Goal: Check status: Check status

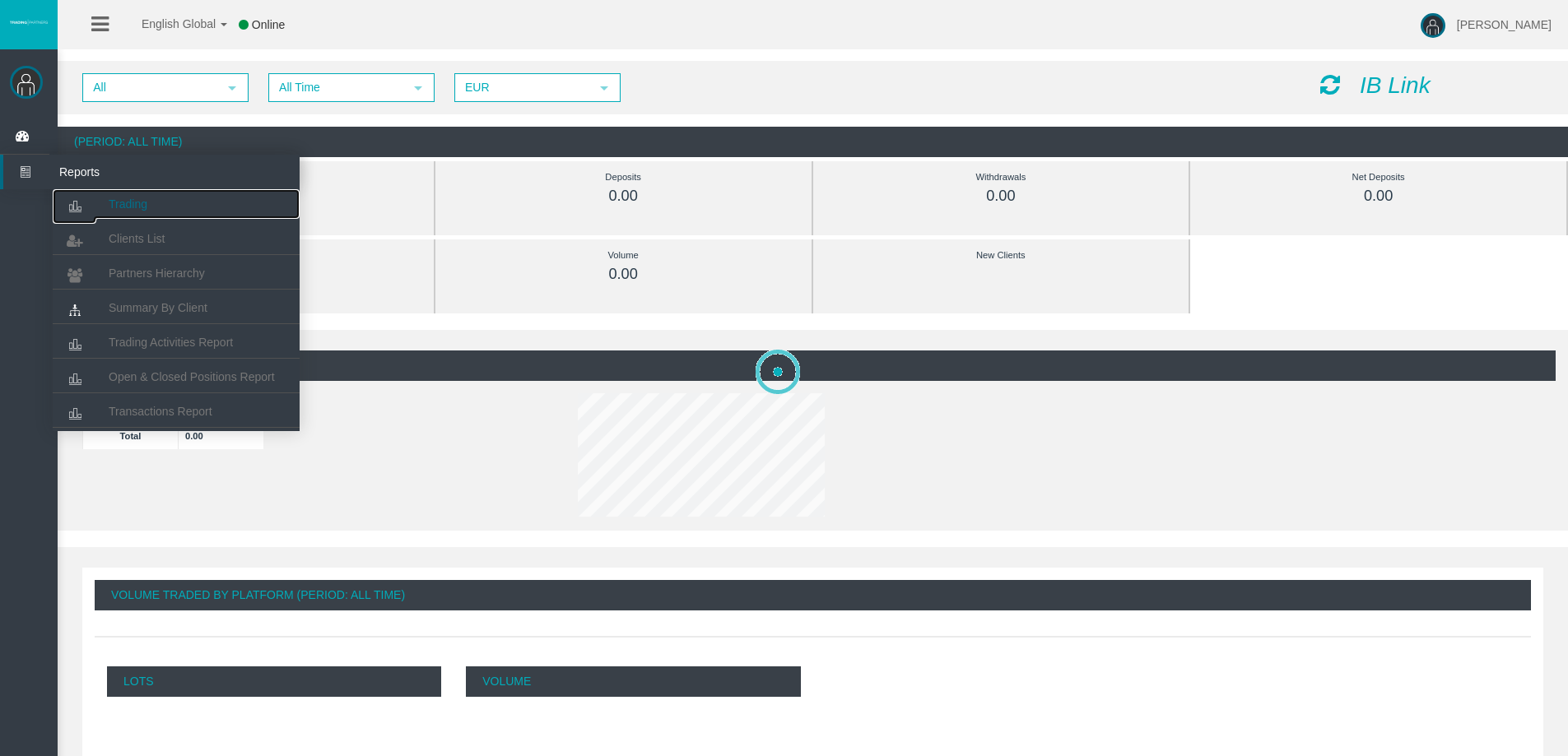
click at [110, 200] on span "Trading" at bounding box center [128, 204] width 39 height 14
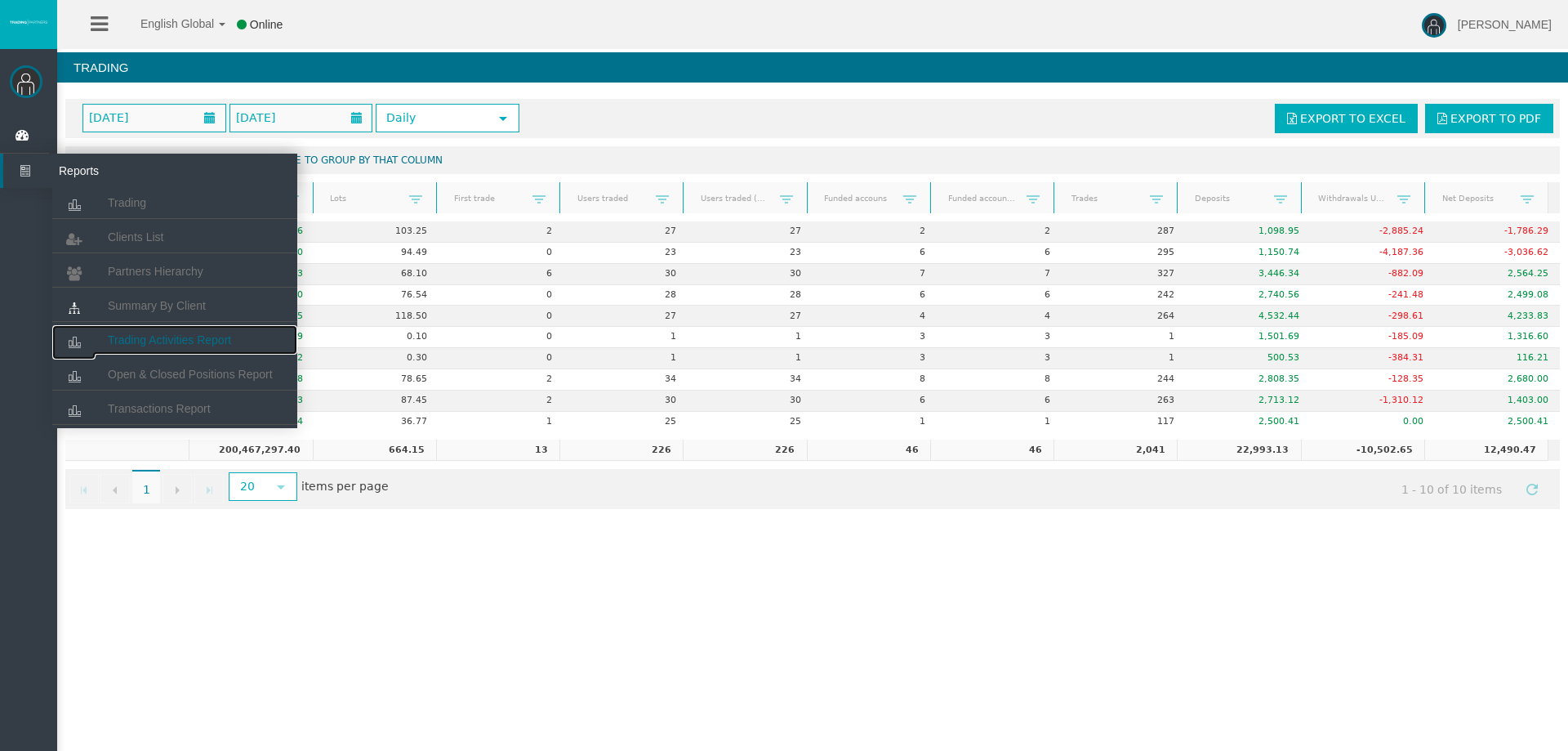
click at [169, 328] on link "Trading Activities Report" at bounding box center [175, 340] width 245 height 29
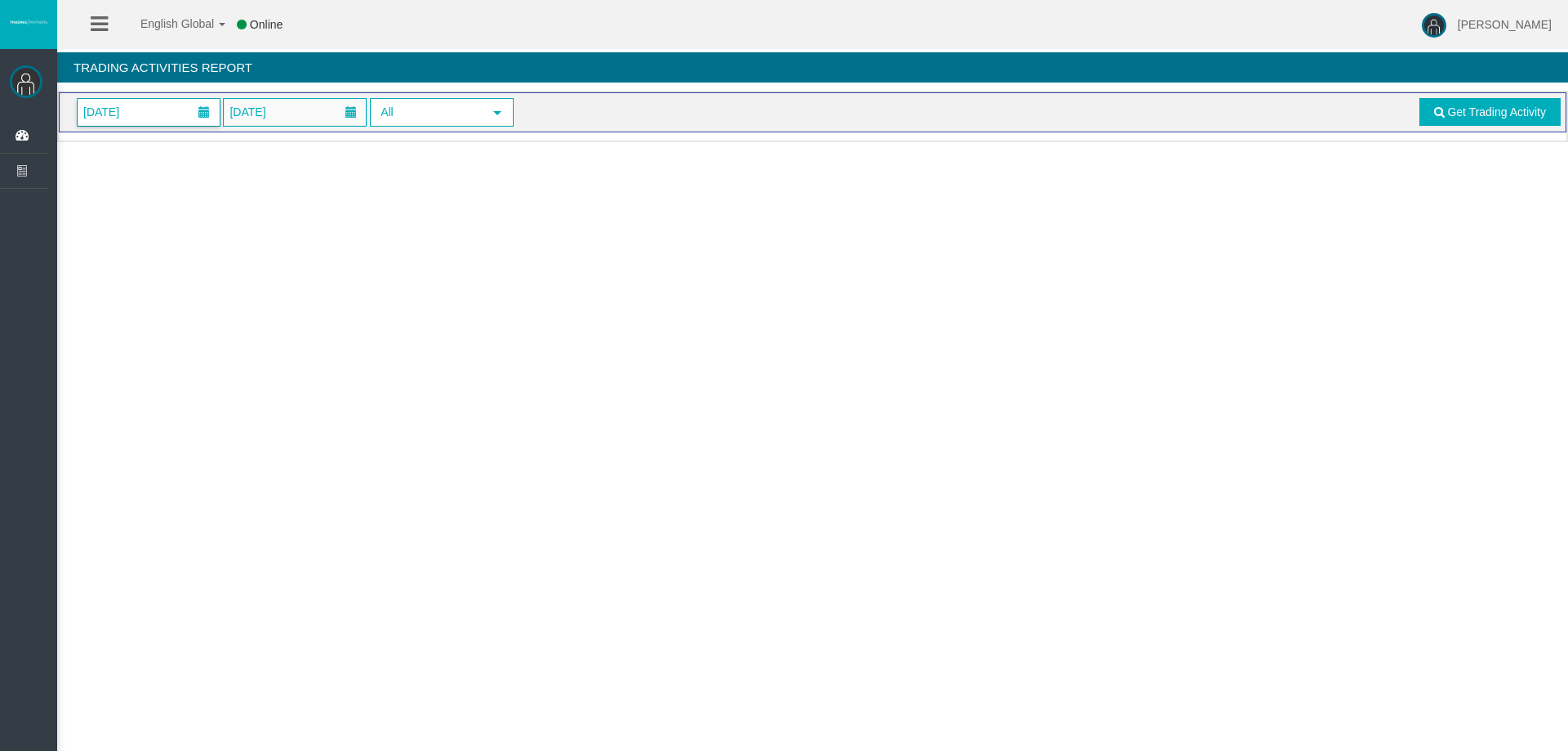
click at [185, 124] on span "[DATE]" at bounding box center [148, 112] width 142 height 27
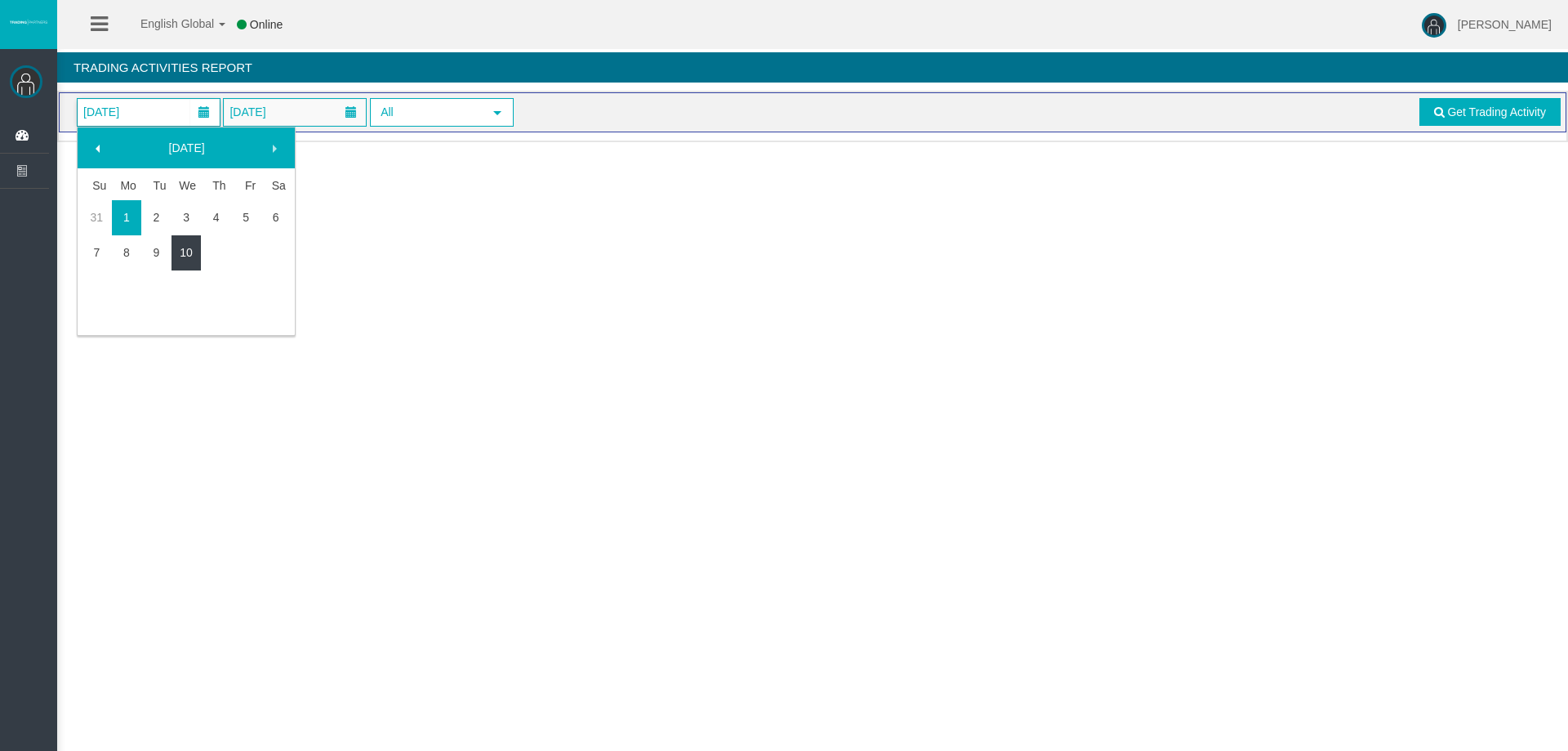
click at [188, 251] on link "10" at bounding box center [186, 252] width 30 height 29
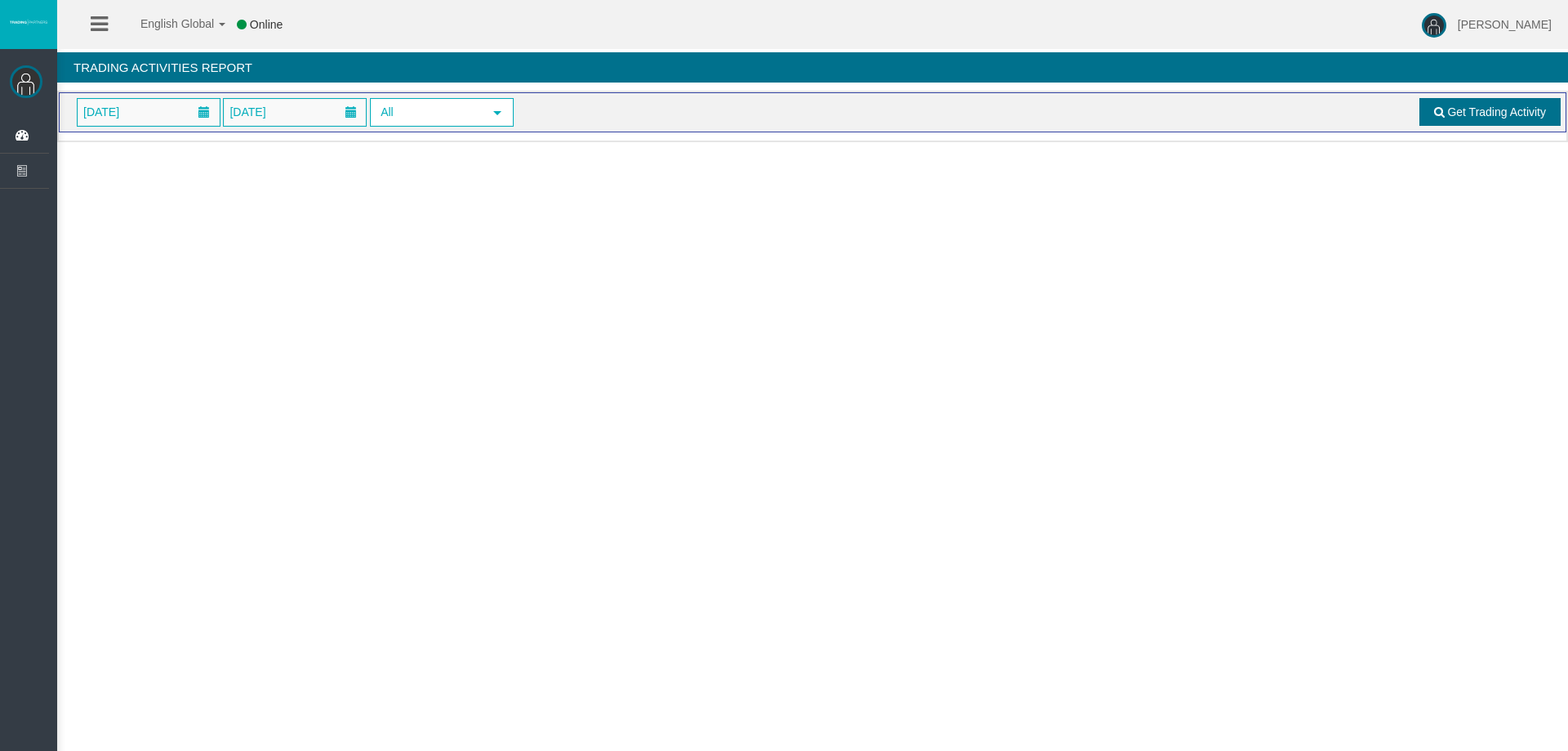
click at [1450, 115] on span "Get Trading Activity" at bounding box center [1497, 112] width 98 height 14
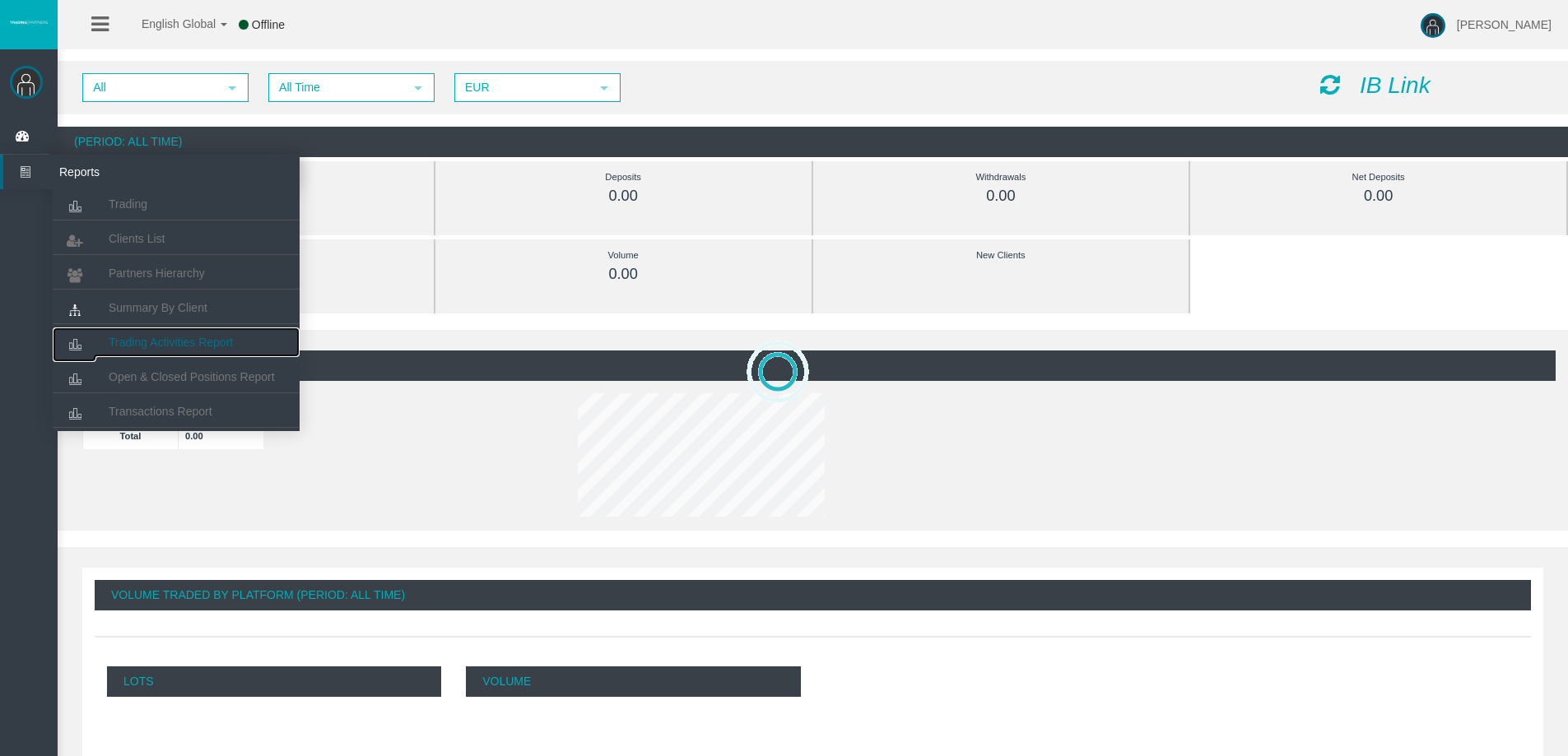
click at [120, 332] on link "Trading Activities Report" at bounding box center [176, 342] width 247 height 29
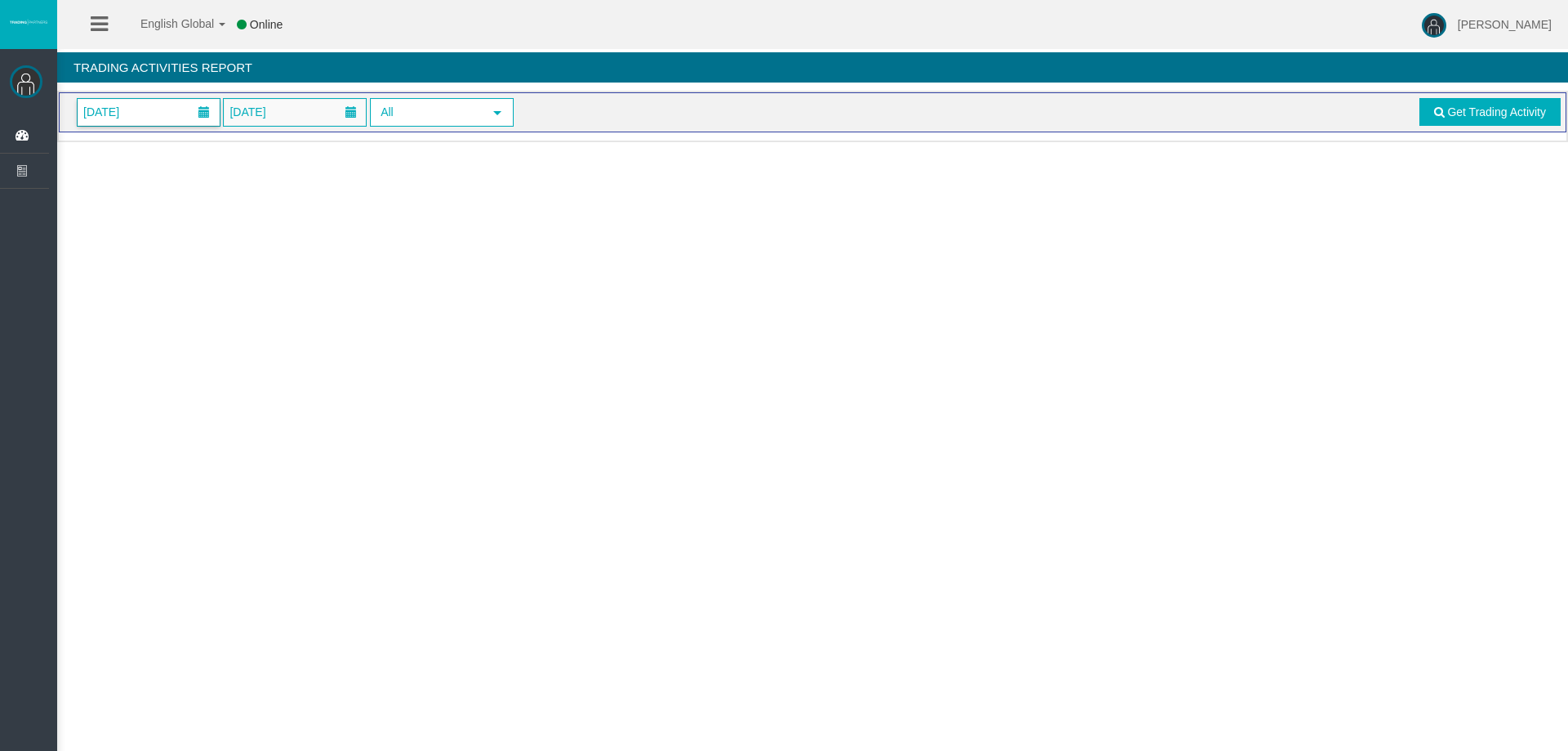
click at [124, 120] on span "[DATE]" at bounding box center [100, 112] width 45 height 23
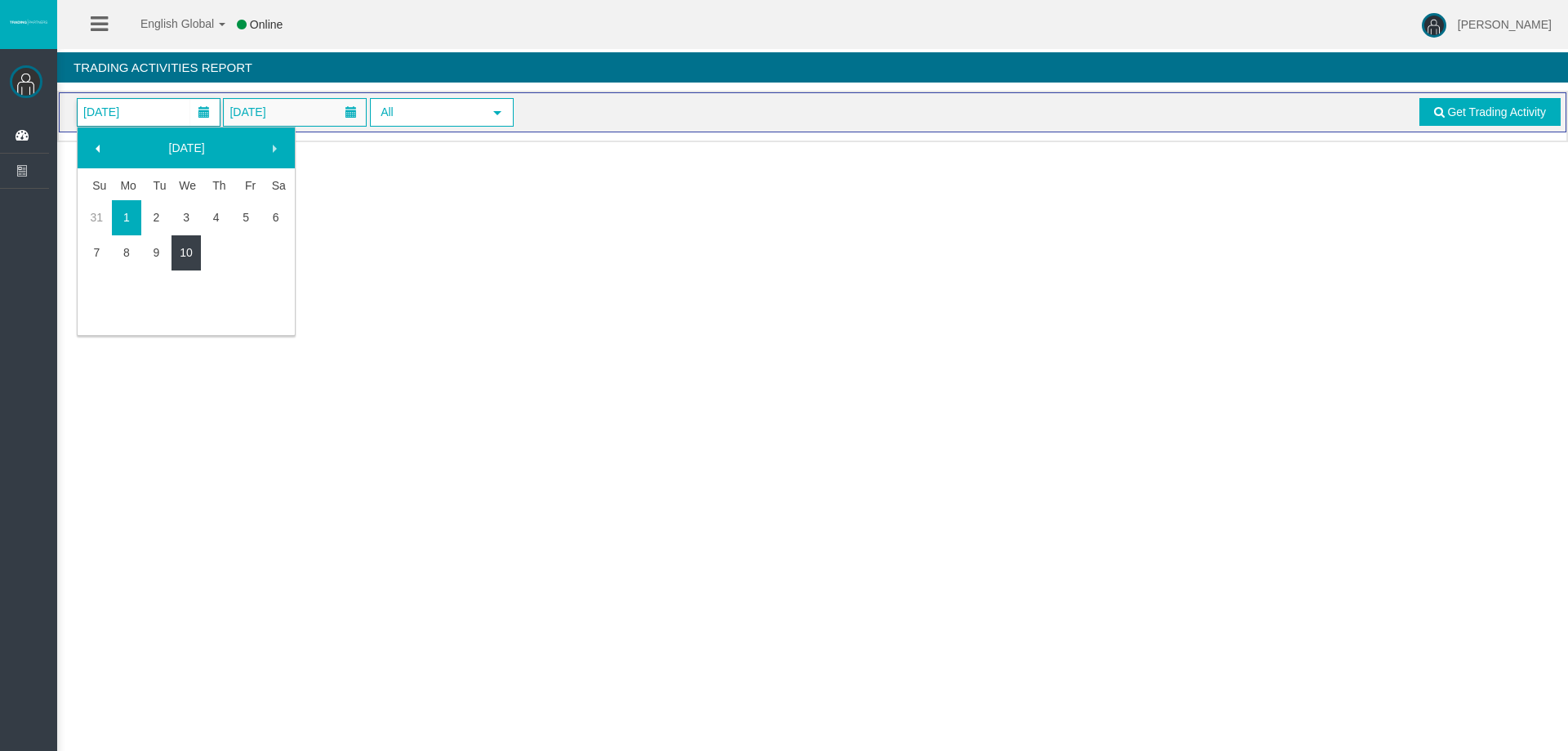
click at [184, 261] on link "10" at bounding box center [186, 252] width 30 height 29
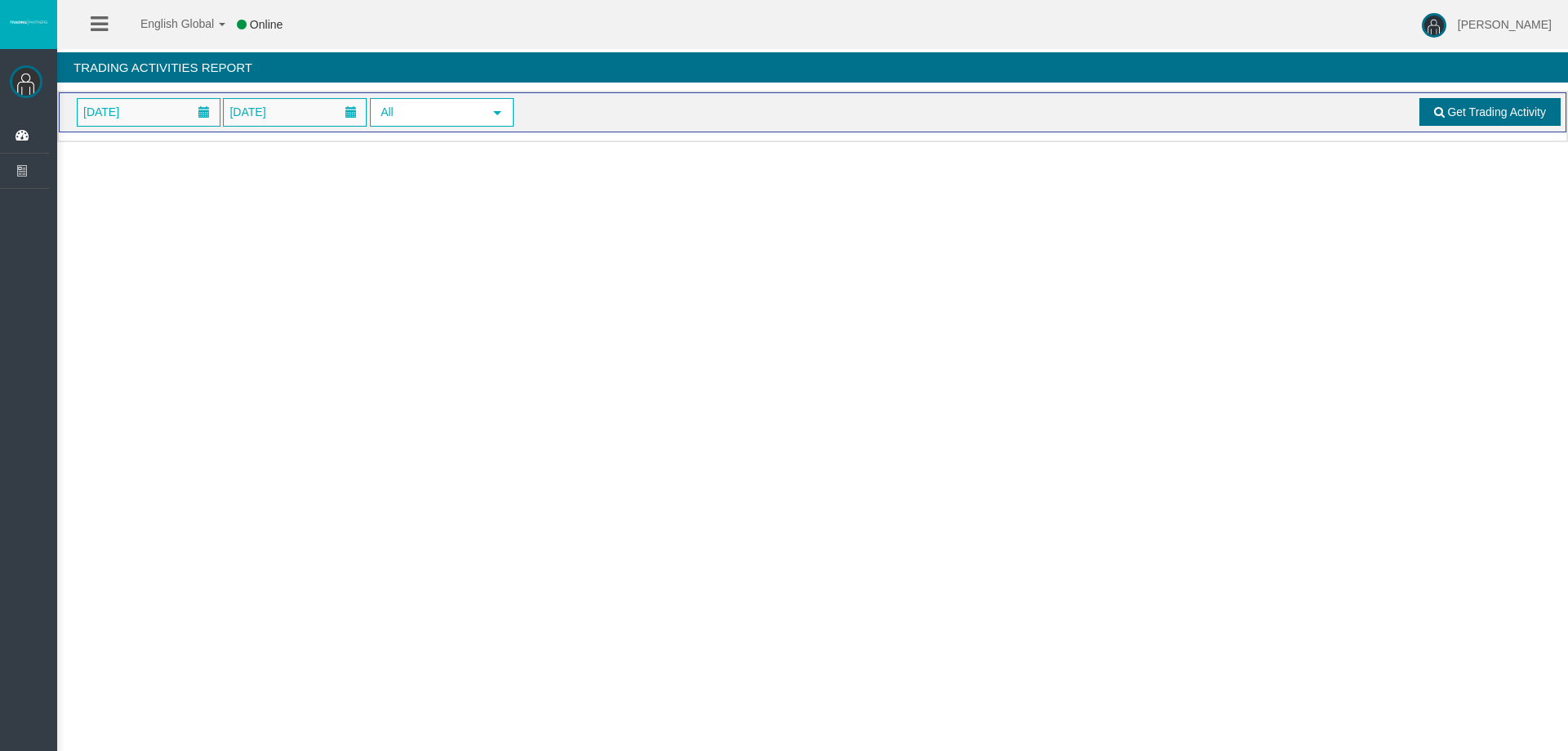
click at [1461, 117] on span "Get Trading Activity" at bounding box center [1497, 112] width 98 height 14
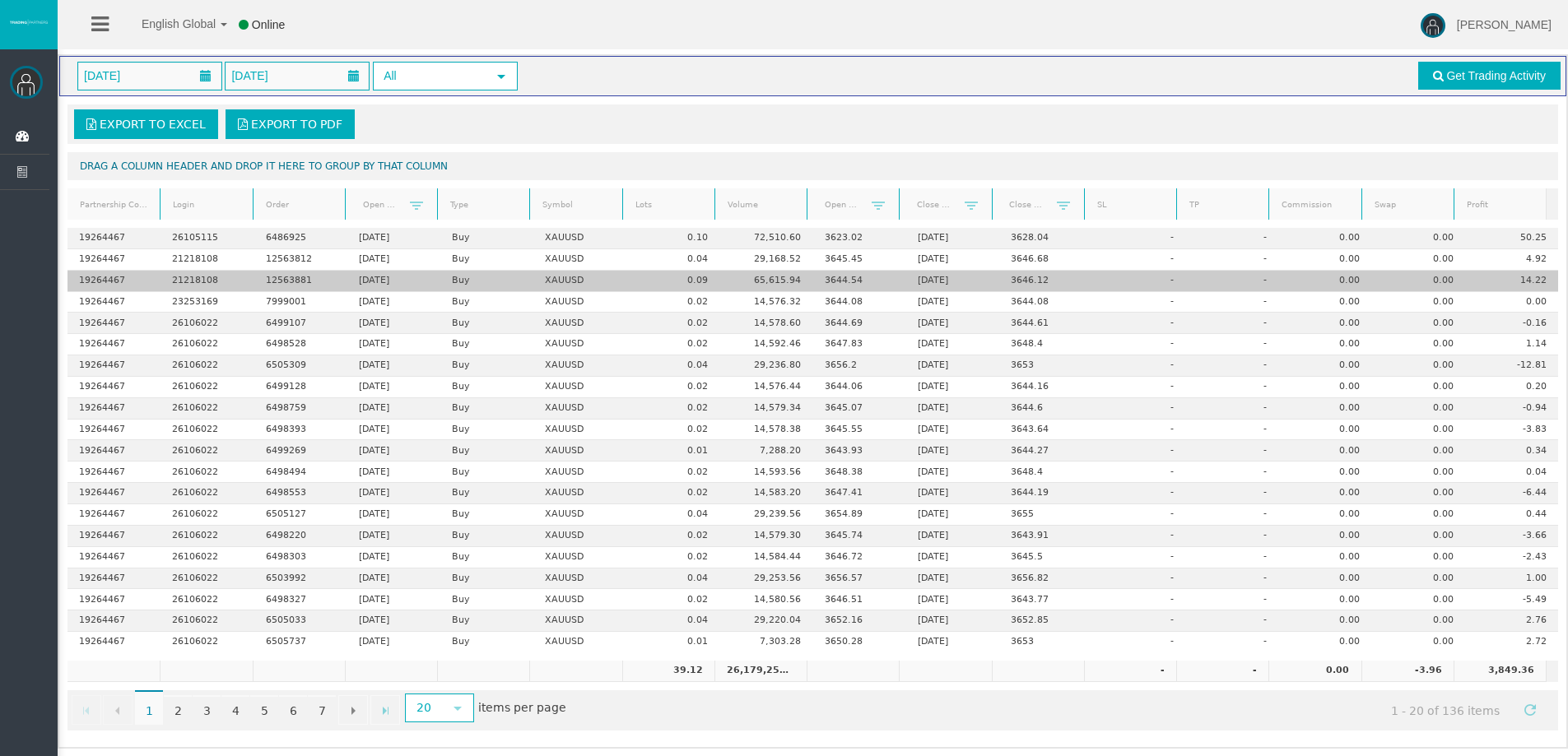
scroll to position [39, 0]
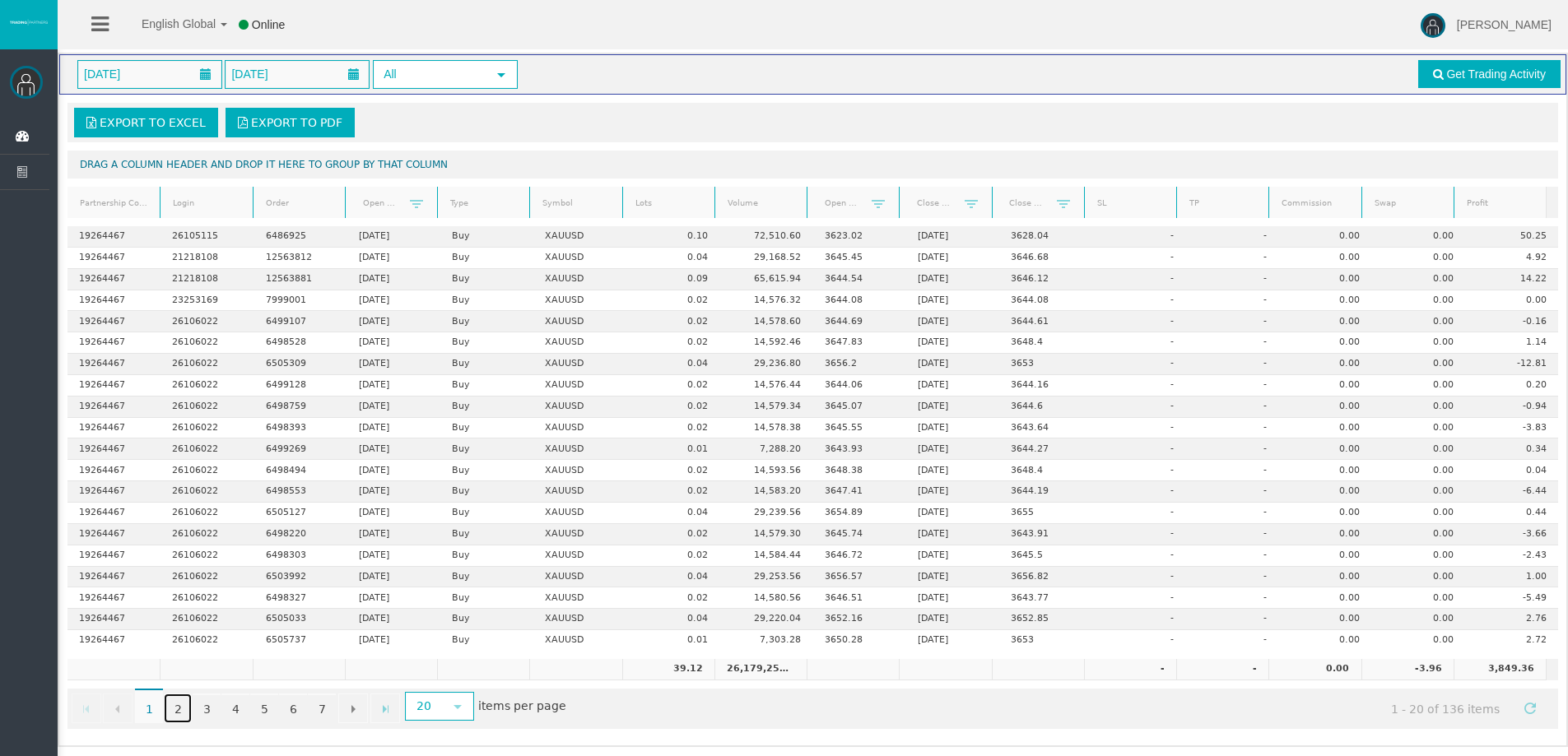
click at [178, 708] on link "2" at bounding box center [177, 708] width 28 height 29
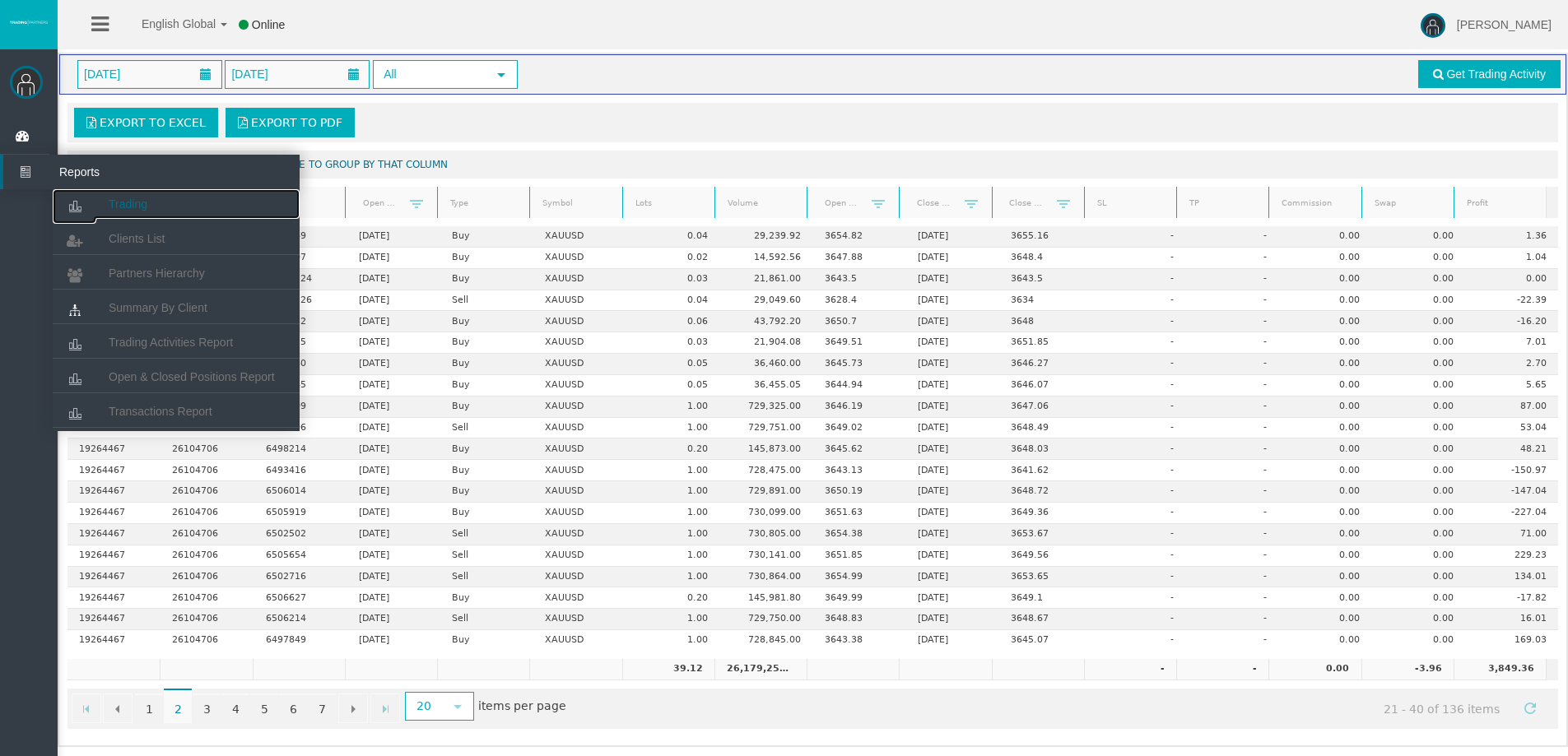
click at [107, 208] on link "Trading" at bounding box center [176, 204] width 247 height 29
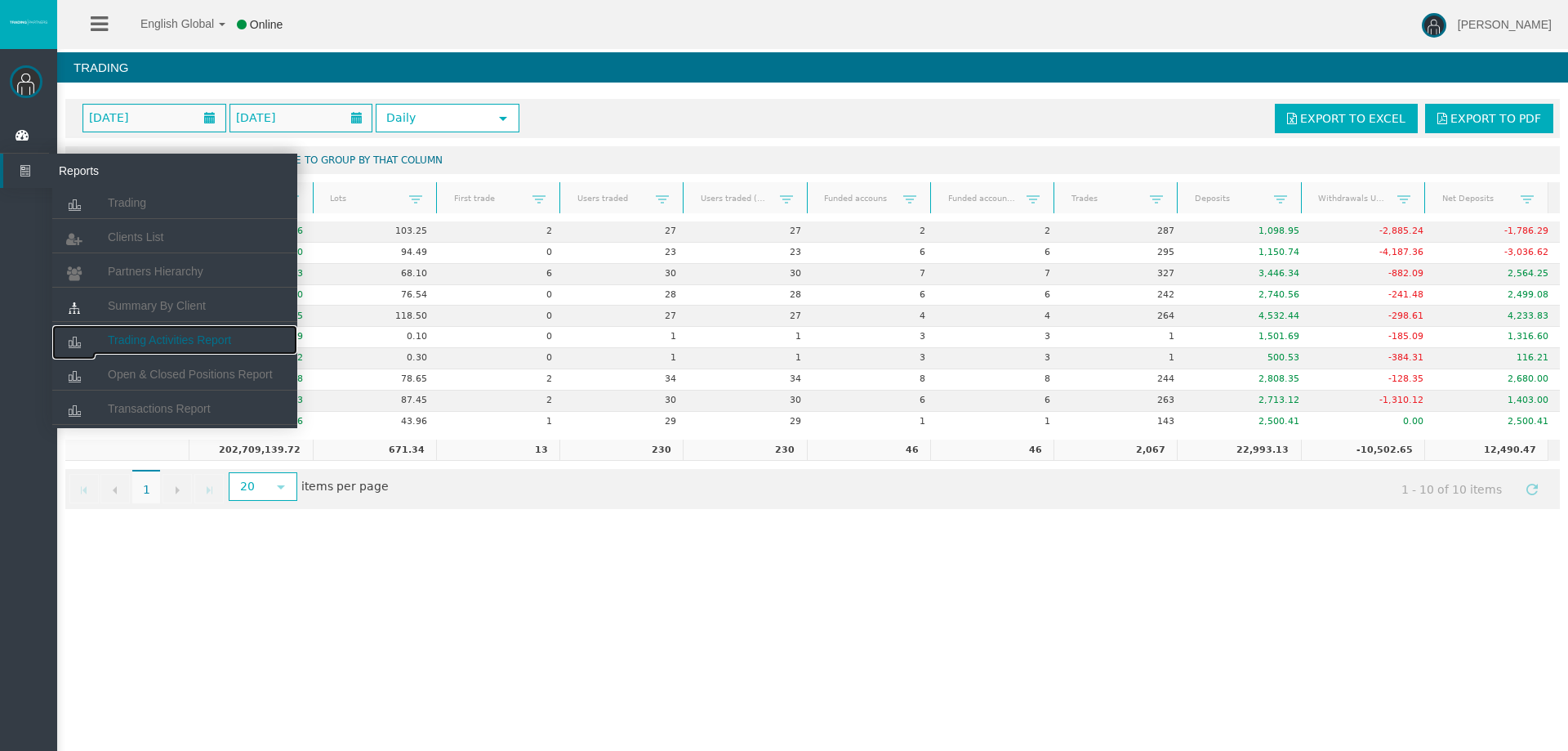
click at [173, 339] on span "Trading Activities Report" at bounding box center [170, 340] width 124 height 14
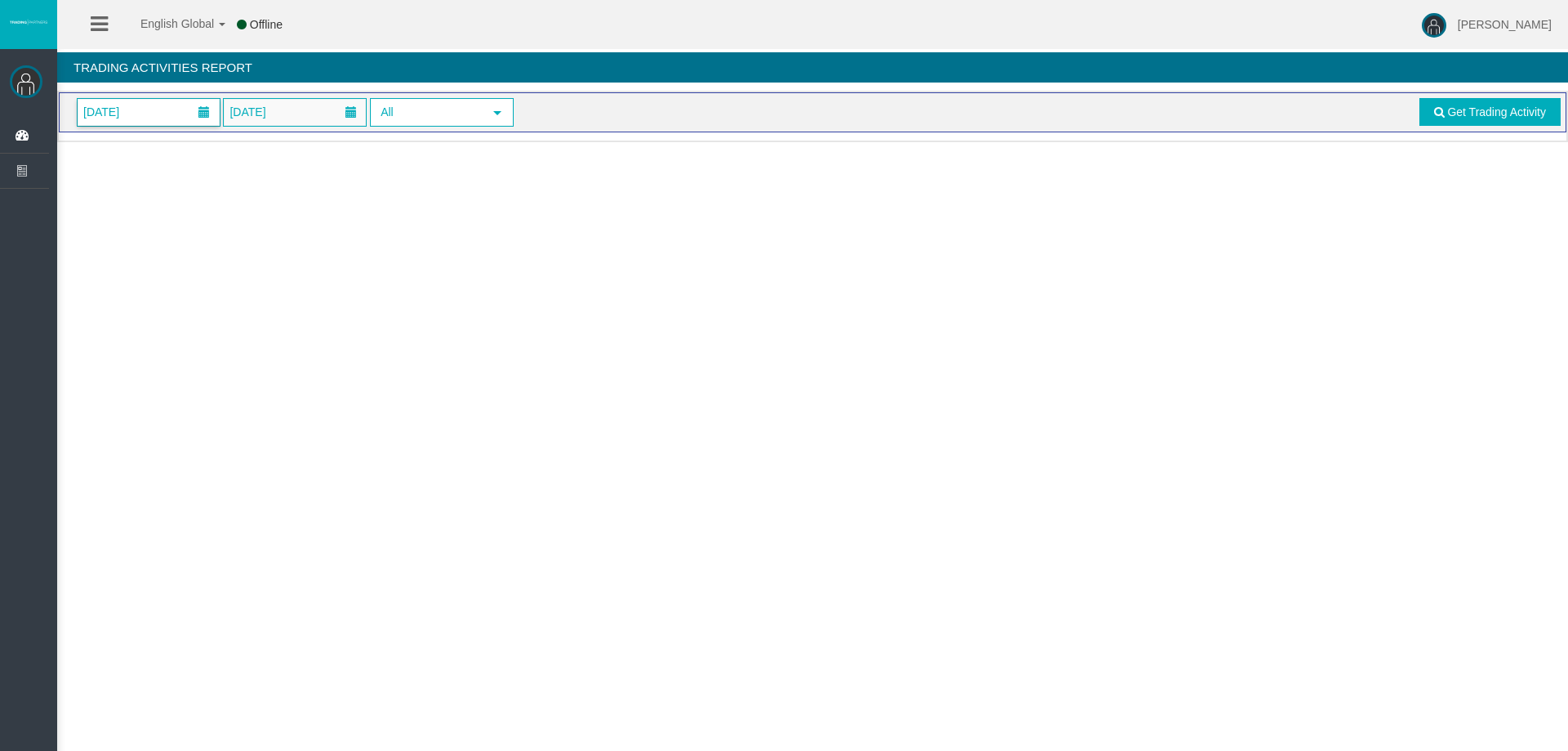
click at [153, 96] on div "01/09/2025 10/09/2025 All select Get Trading Activity" at bounding box center [812, 112] width 1508 height 40
click at [183, 121] on span "[DATE]" at bounding box center [148, 112] width 142 height 27
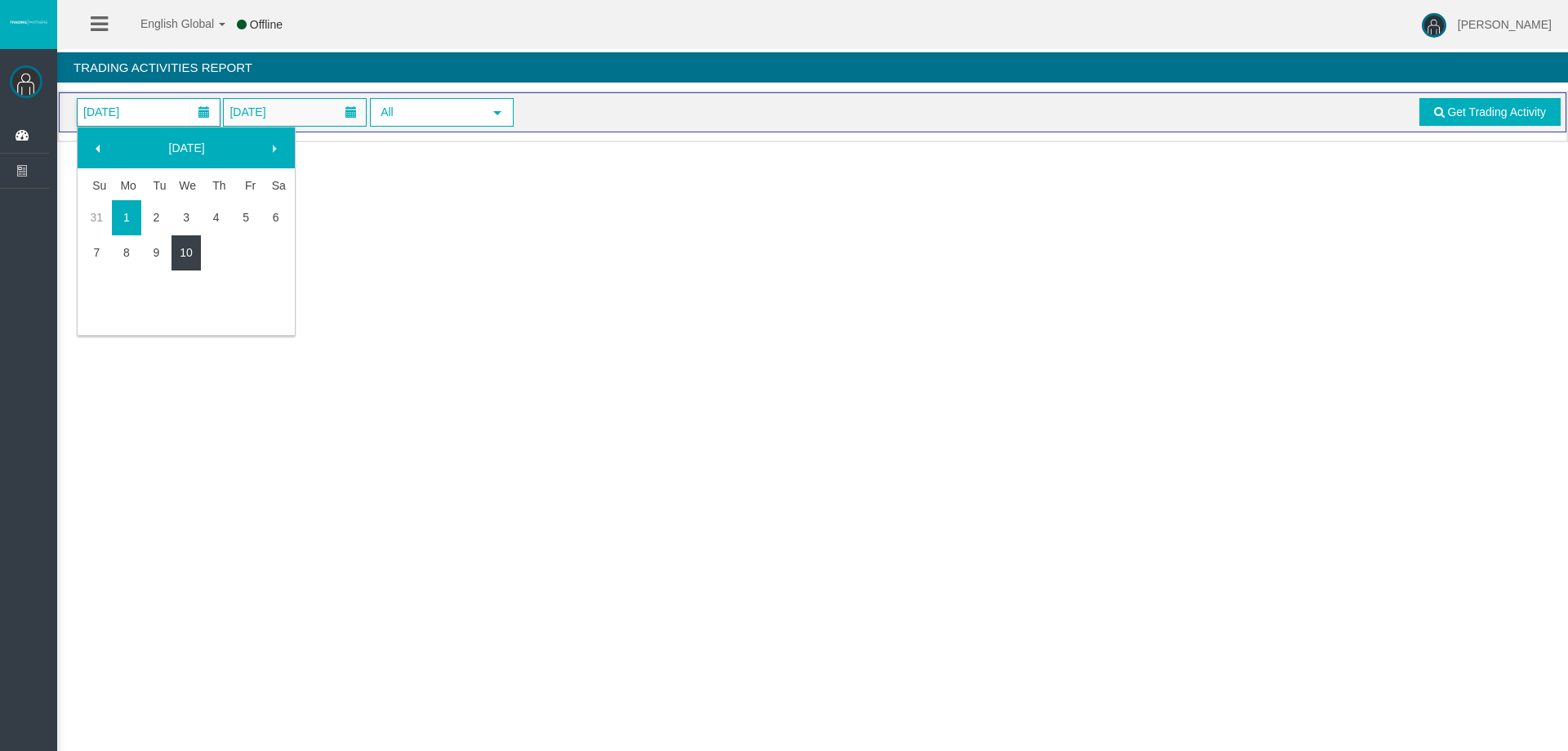
click at [188, 247] on link "10" at bounding box center [186, 252] width 30 height 29
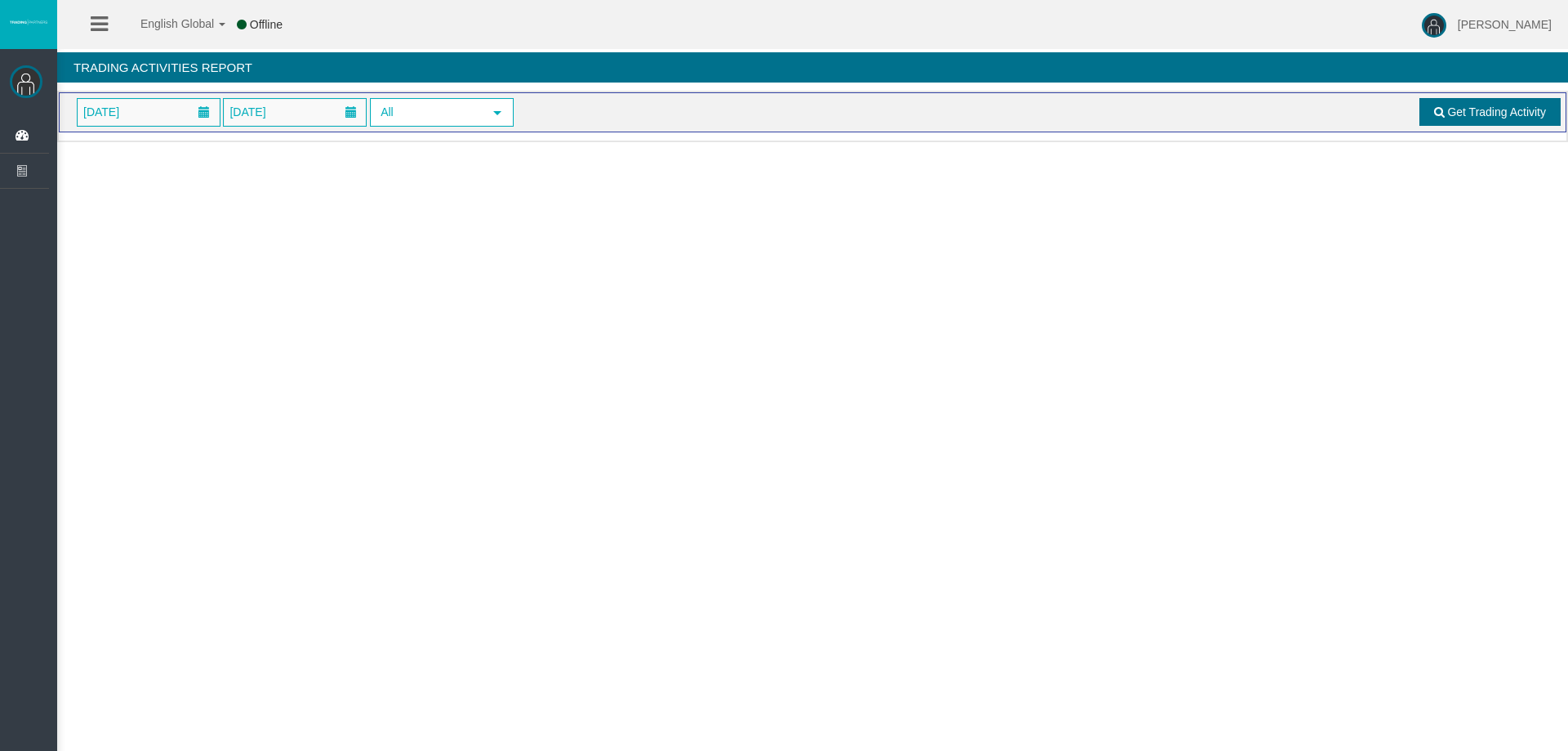
click at [1469, 110] on span "Get Trading Activity" at bounding box center [1497, 112] width 98 height 14
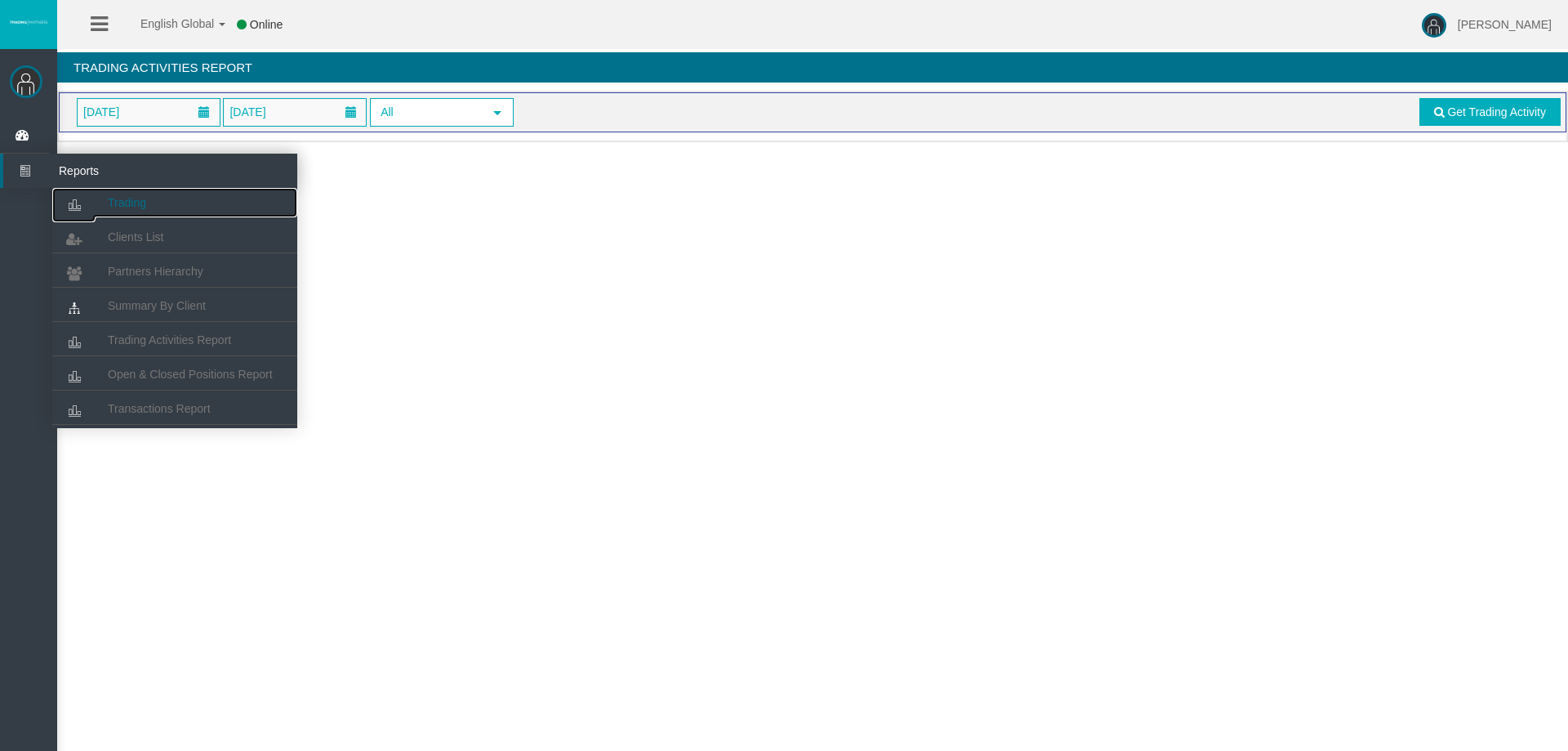
click at [97, 189] on link "Trading" at bounding box center [175, 203] width 245 height 29
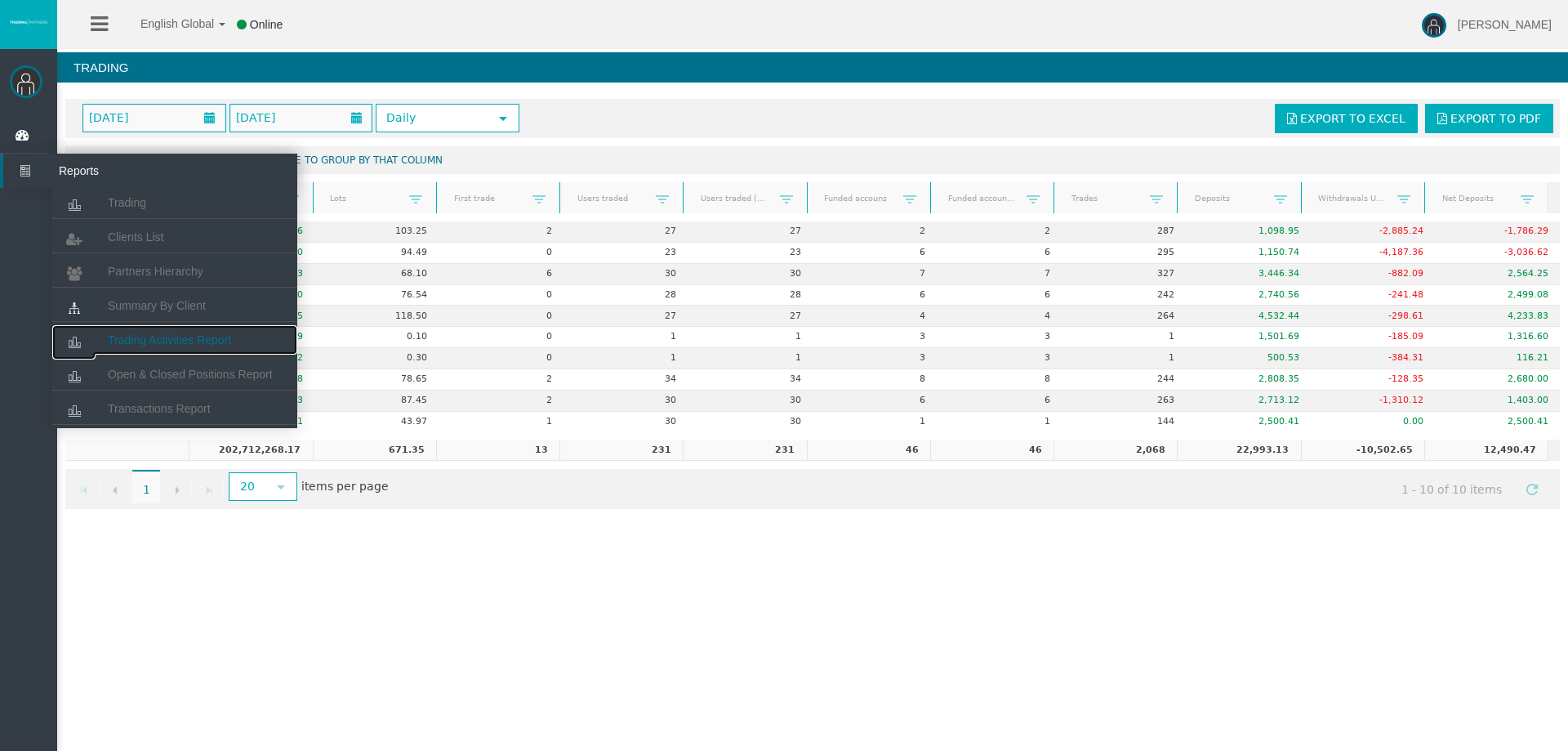
click at [151, 333] on link "Trading Activities Report" at bounding box center [175, 340] width 245 height 29
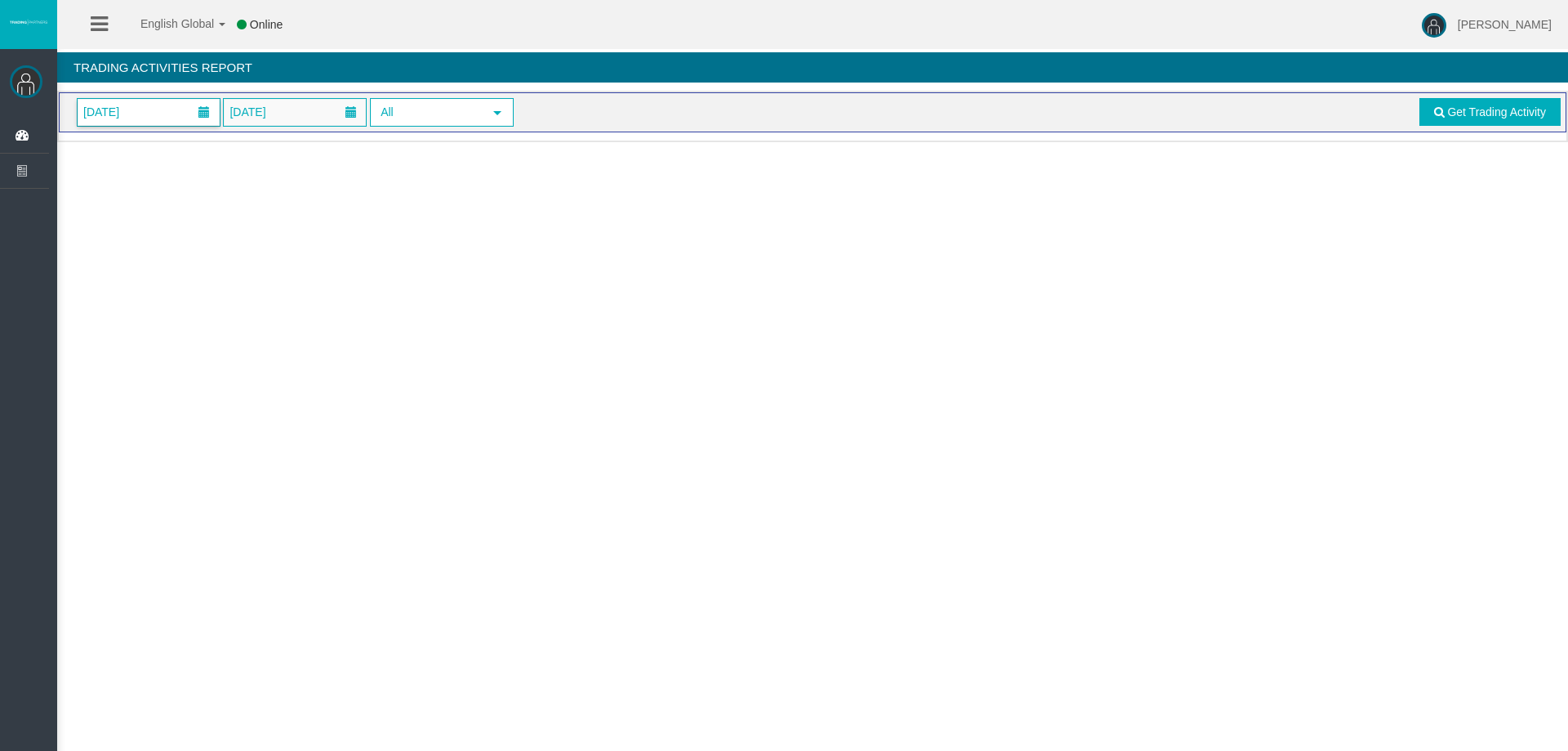
click at [170, 116] on span "[DATE]" at bounding box center [148, 112] width 142 height 27
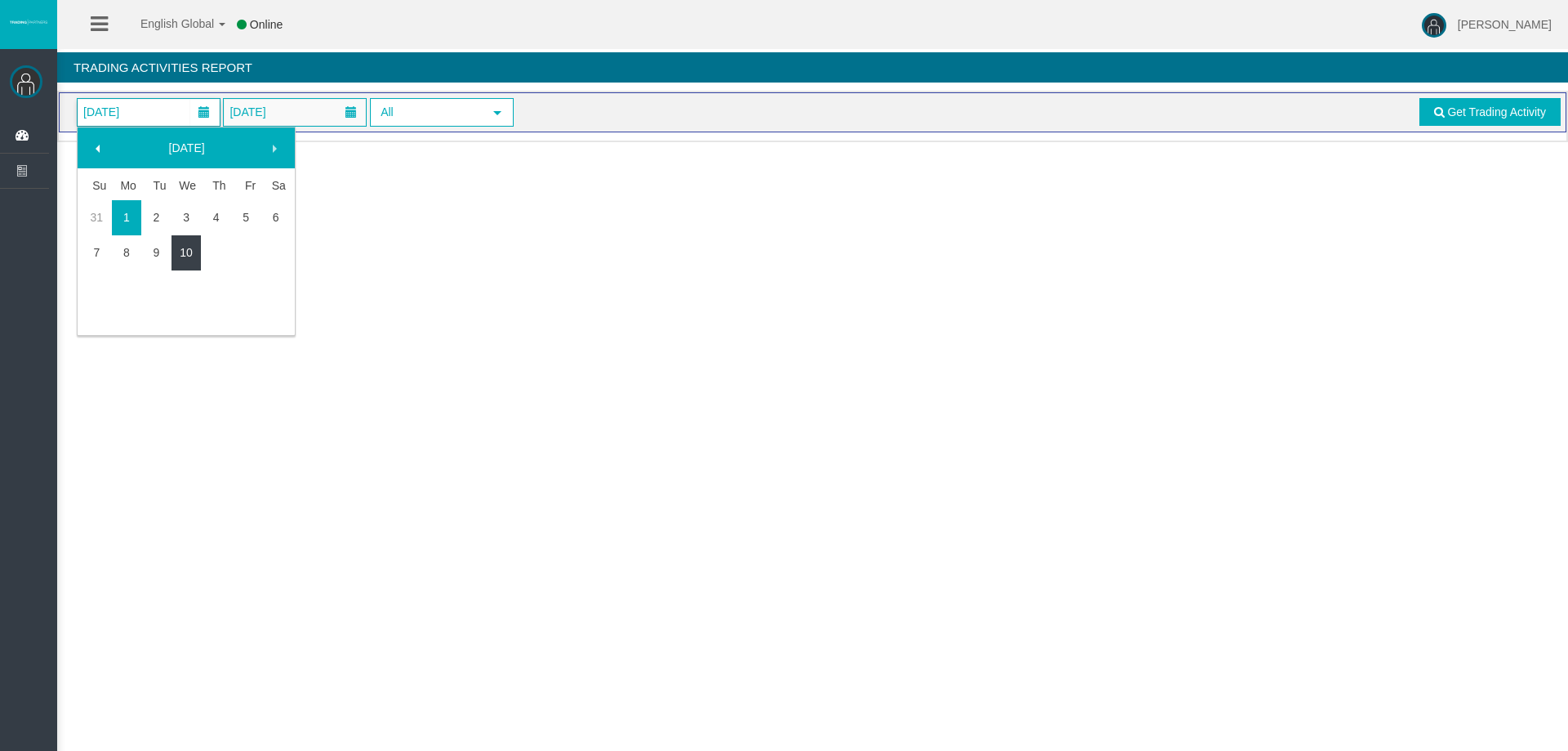
click at [189, 254] on link "10" at bounding box center [186, 252] width 30 height 29
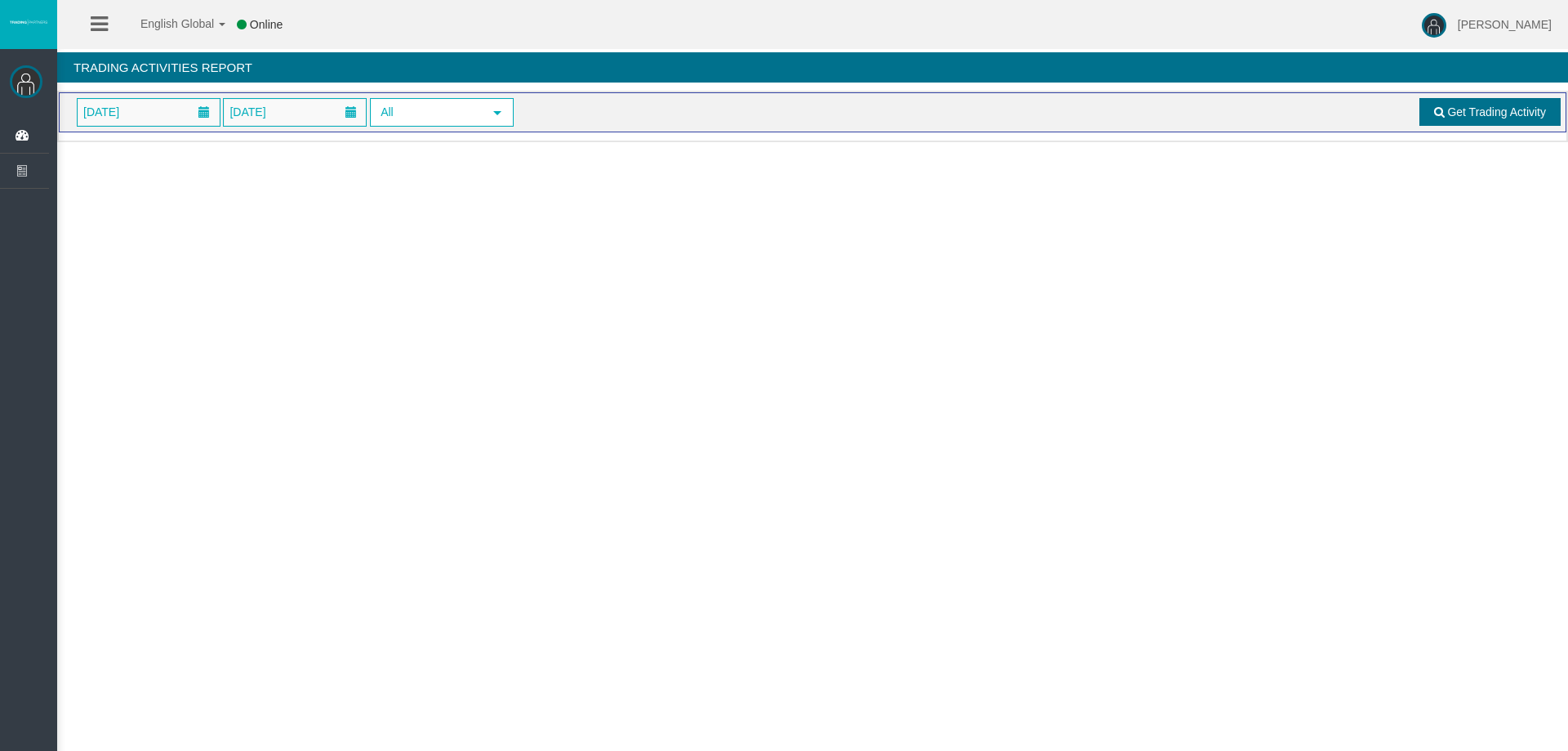
click at [1486, 112] on span "Get Trading Activity" at bounding box center [1497, 112] width 98 height 14
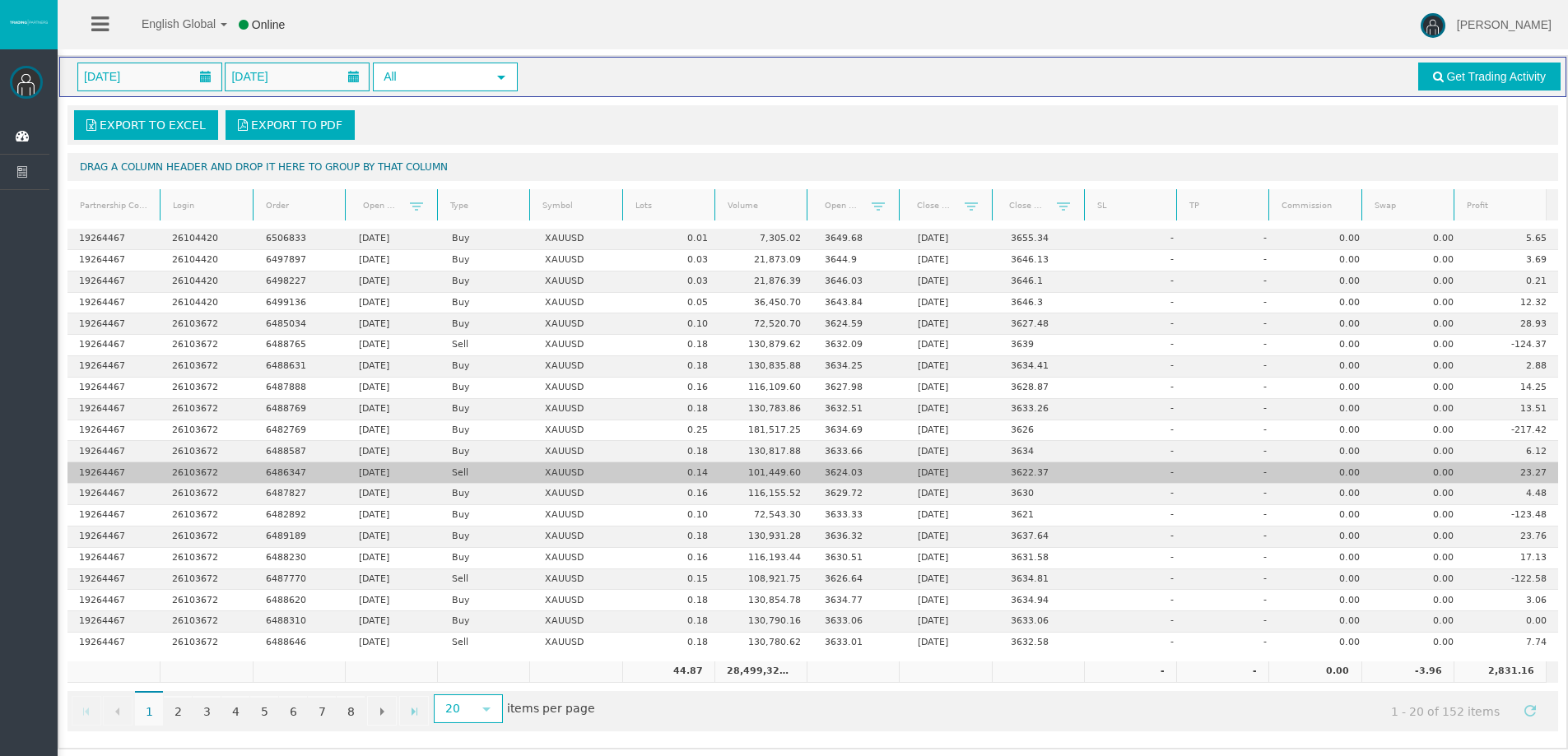
scroll to position [39, 0]
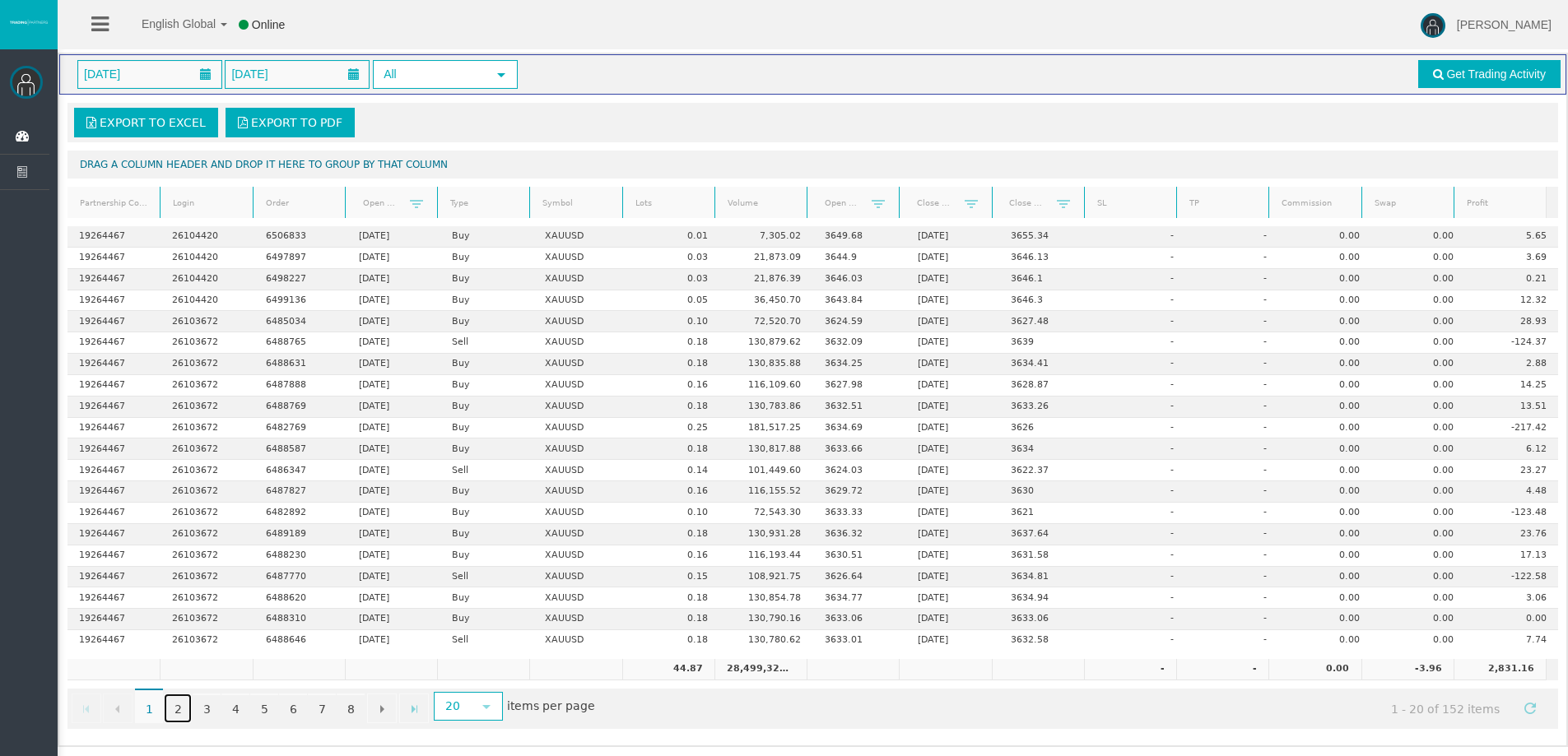
click at [176, 710] on link "2" at bounding box center [177, 708] width 28 height 29
click at [196, 711] on link "3" at bounding box center [206, 708] width 28 height 29
click at [235, 713] on link "4" at bounding box center [235, 708] width 28 height 29
click at [261, 705] on link "5" at bounding box center [263, 708] width 28 height 29
click at [293, 706] on link "6" at bounding box center [293, 708] width 28 height 29
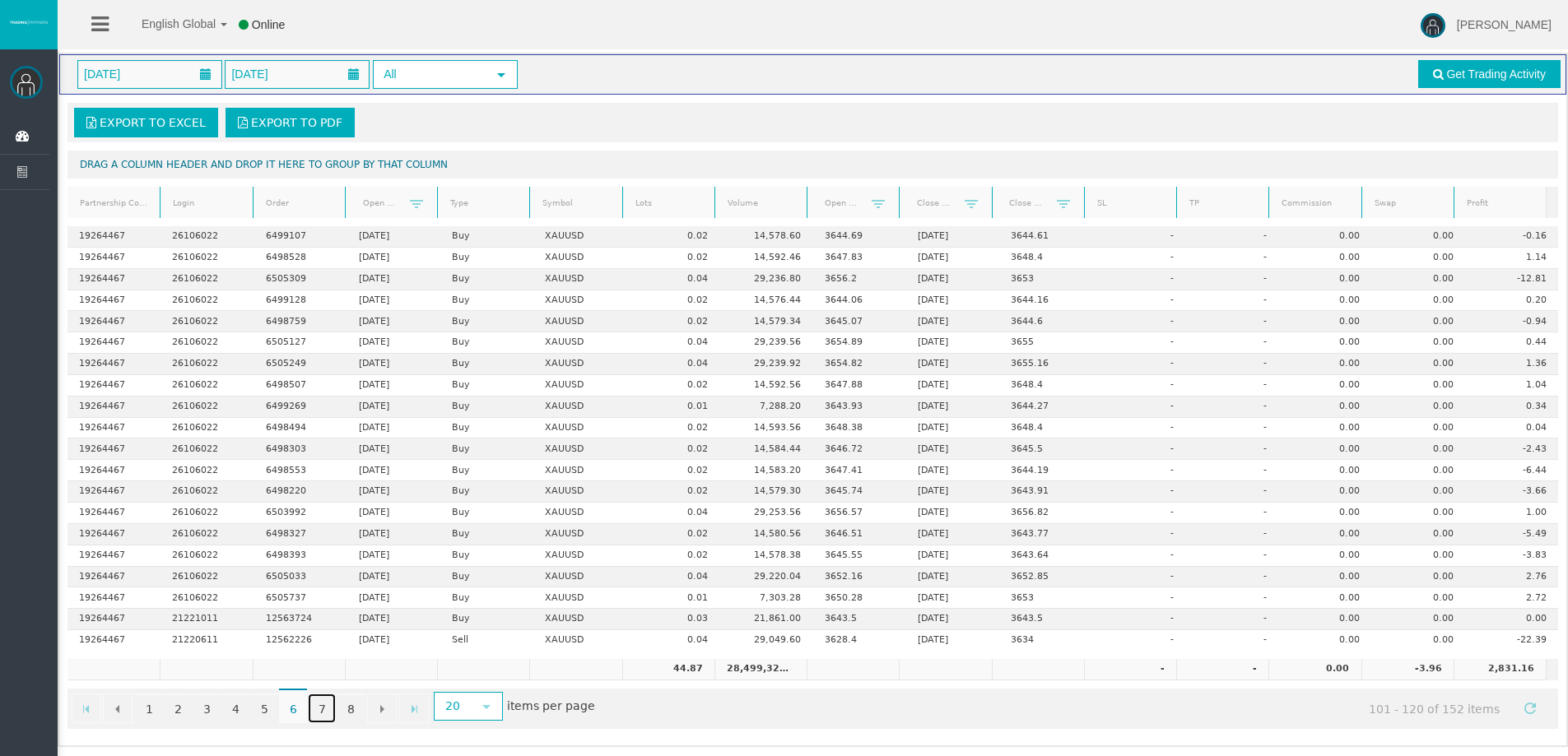
click at [313, 704] on link "7" at bounding box center [322, 708] width 28 height 29
click at [345, 706] on link "8" at bounding box center [350, 708] width 28 height 29
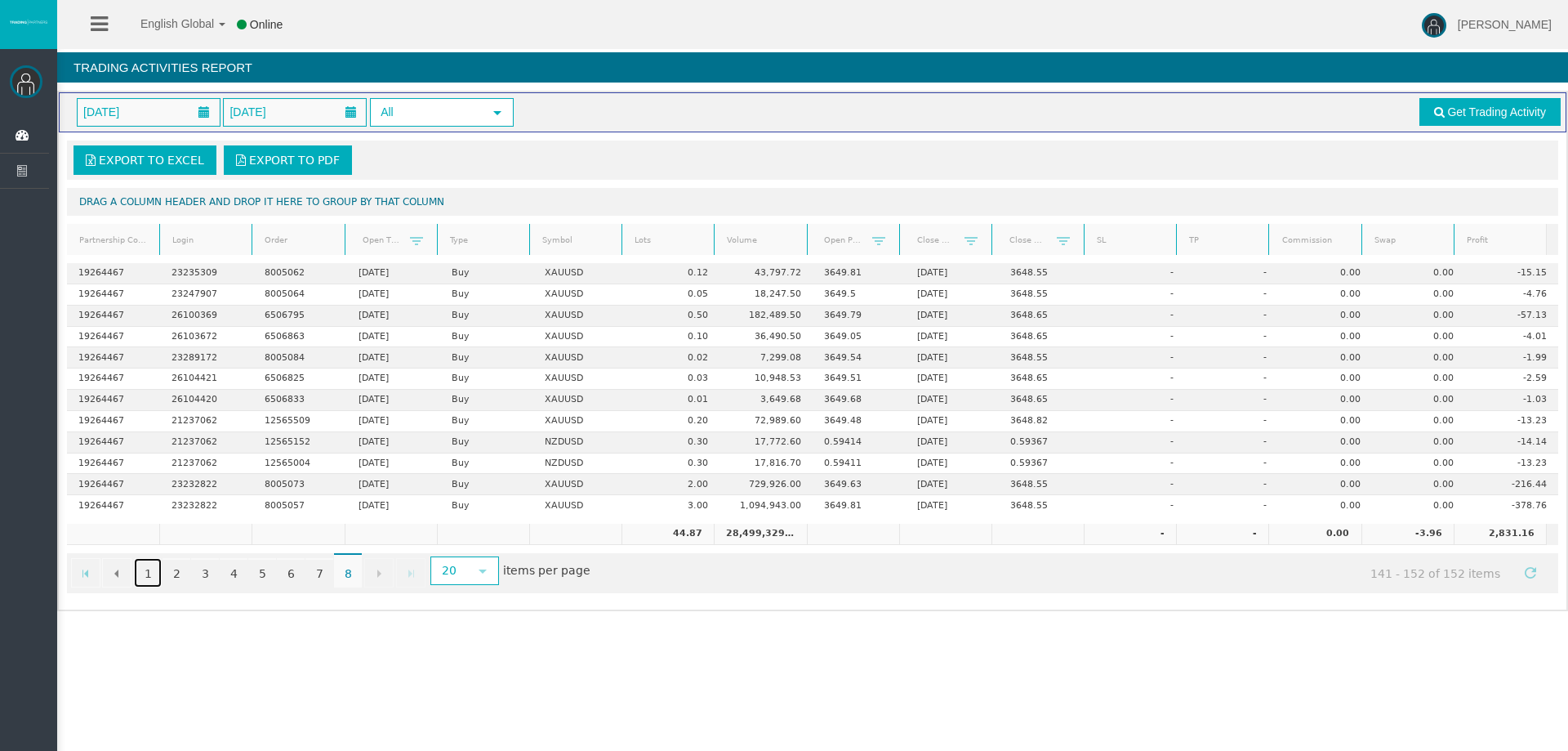
click at [143, 571] on link "1" at bounding box center [148, 572] width 28 height 29
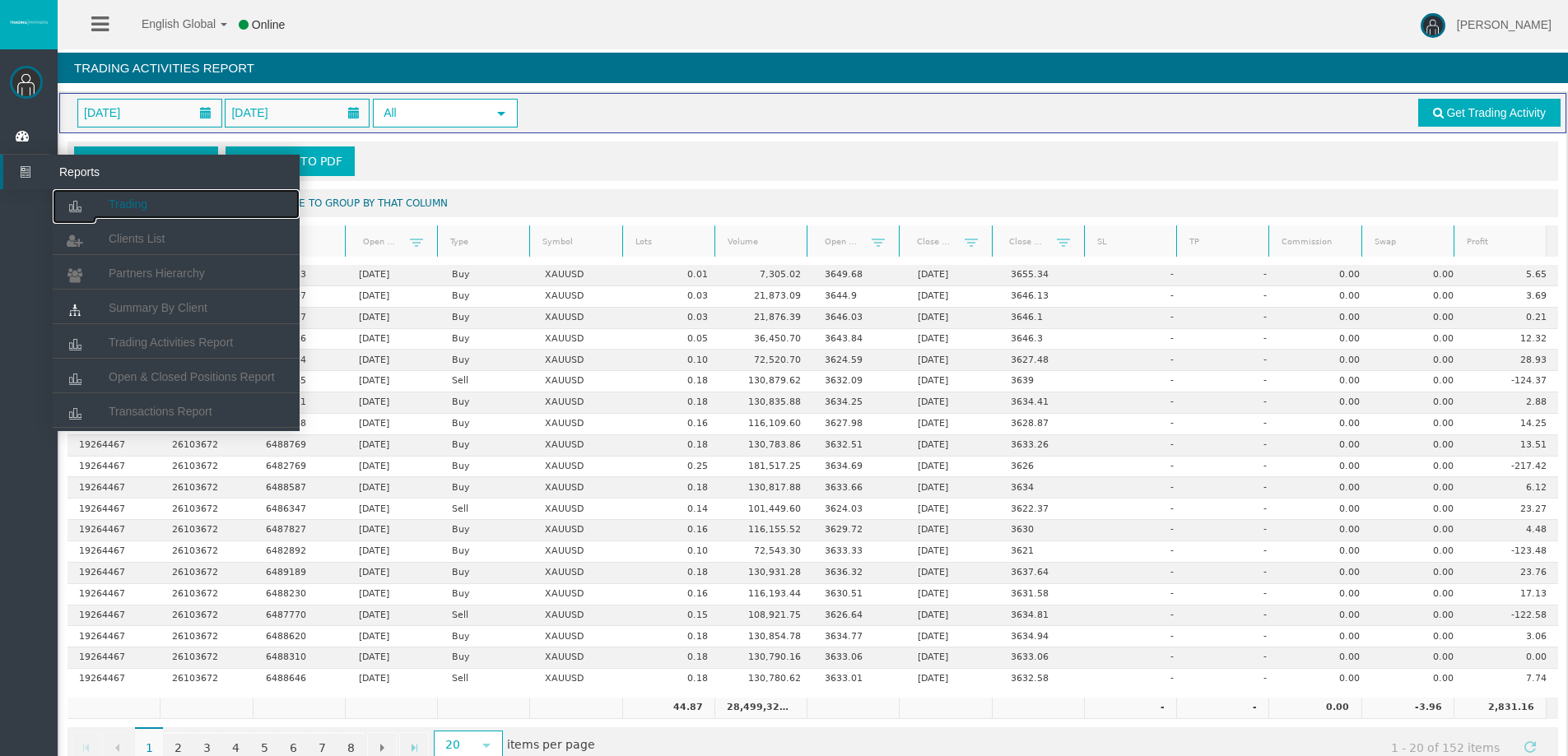
click at [169, 212] on link "Trading" at bounding box center [176, 204] width 247 height 29
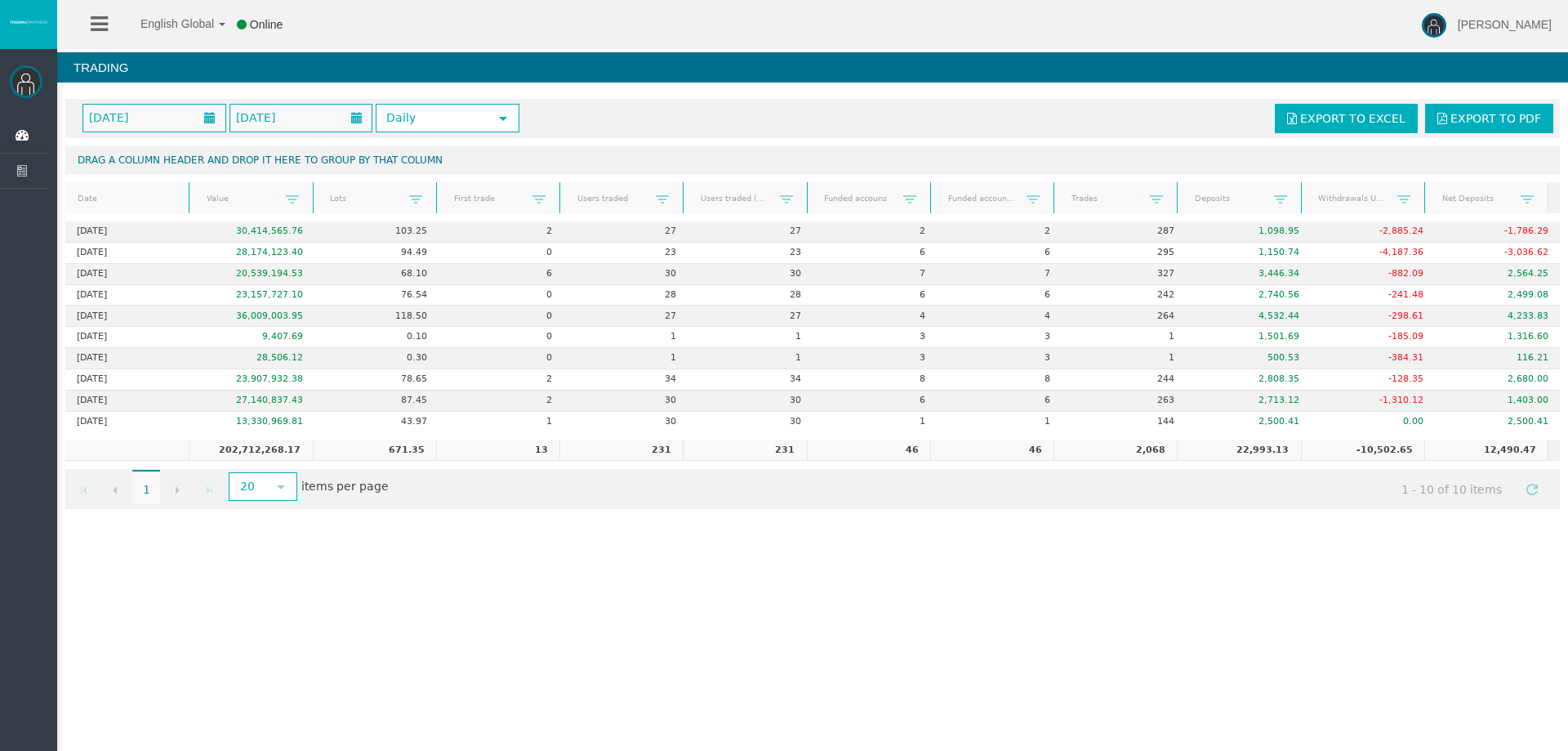
click at [449, 553] on div "English Global 简体中文 English Global 日本語 한국어 Online Rafael Pacheco Montes Help Lo…" at bounding box center [784, 376] width 1568 height 751
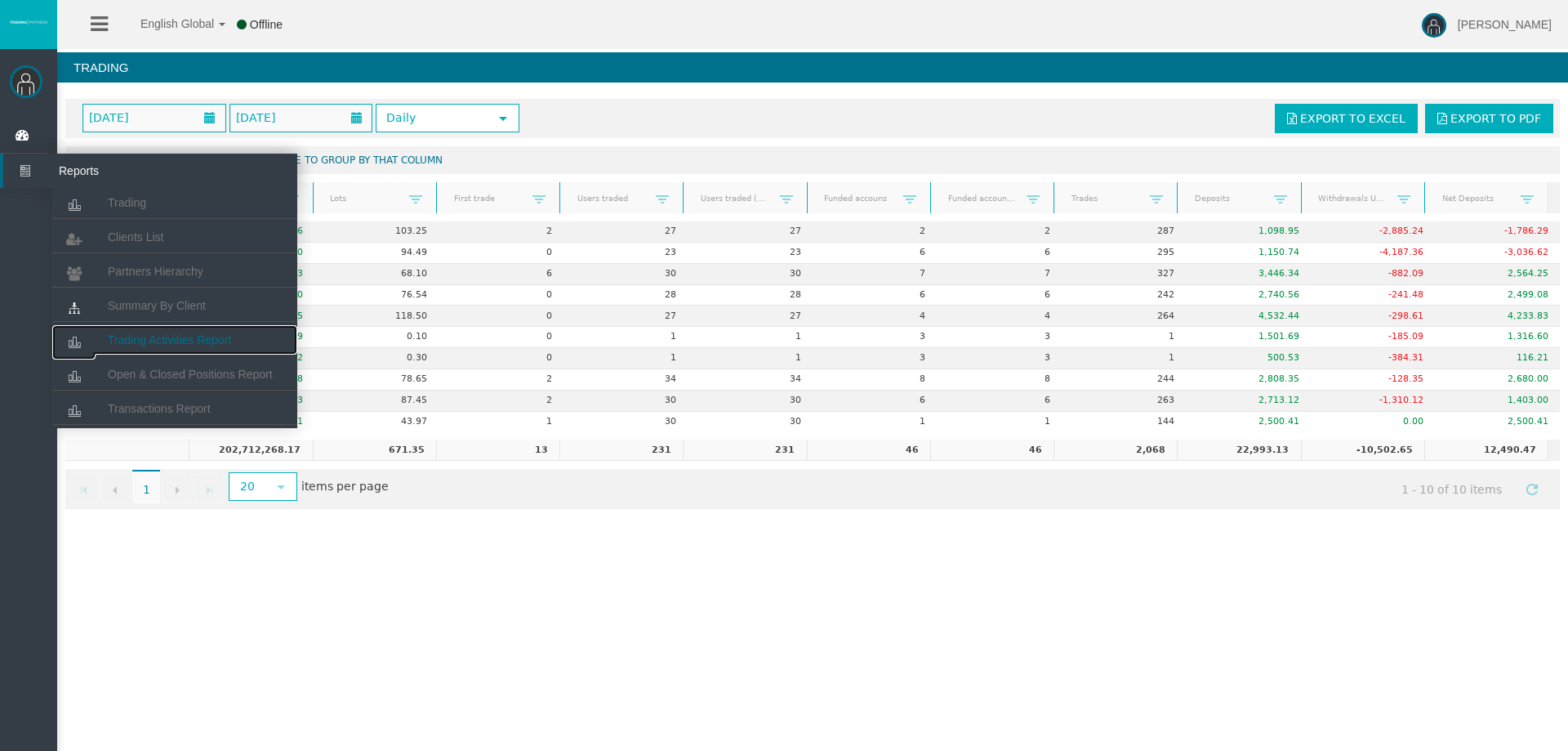
click at [180, 334] on span "Trading Activities Report" at bounding box center [170, 340] width 124 height 14
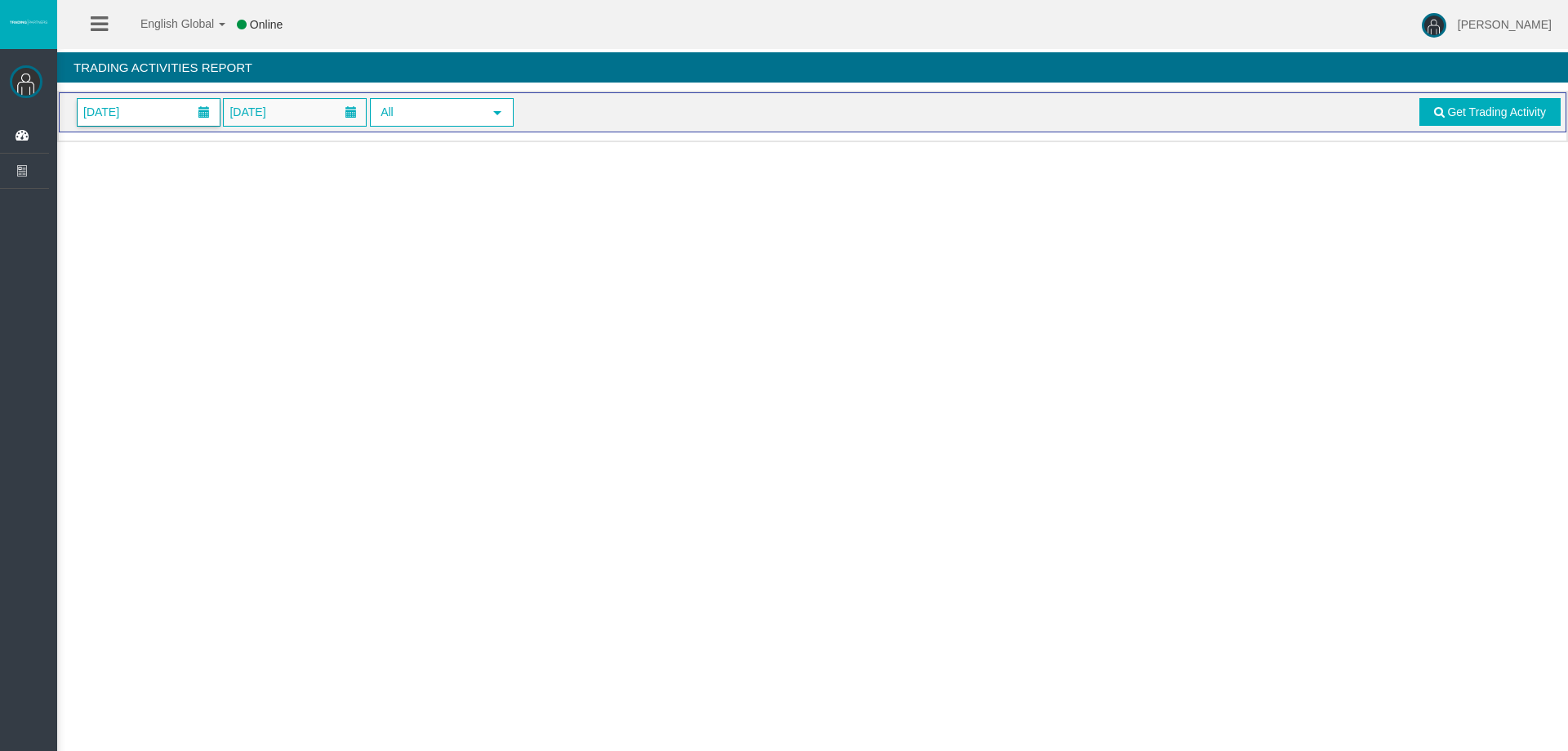
click at [151, 109] on span "[DATE]" at bounding box center [148, 112] width 142 height 27
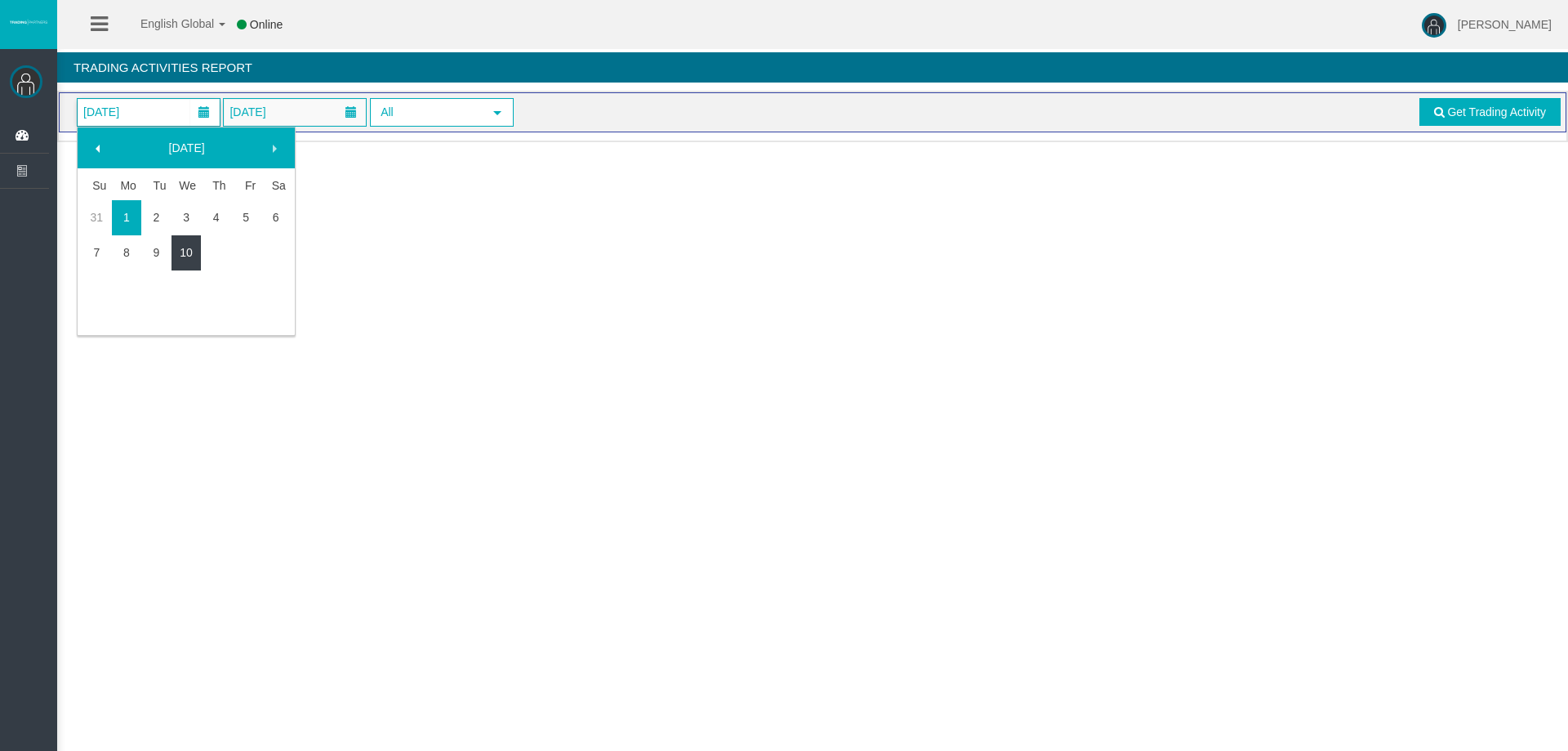
click at [193, 257] on link "10" at bounding box center [186, 252] width 30 height 29
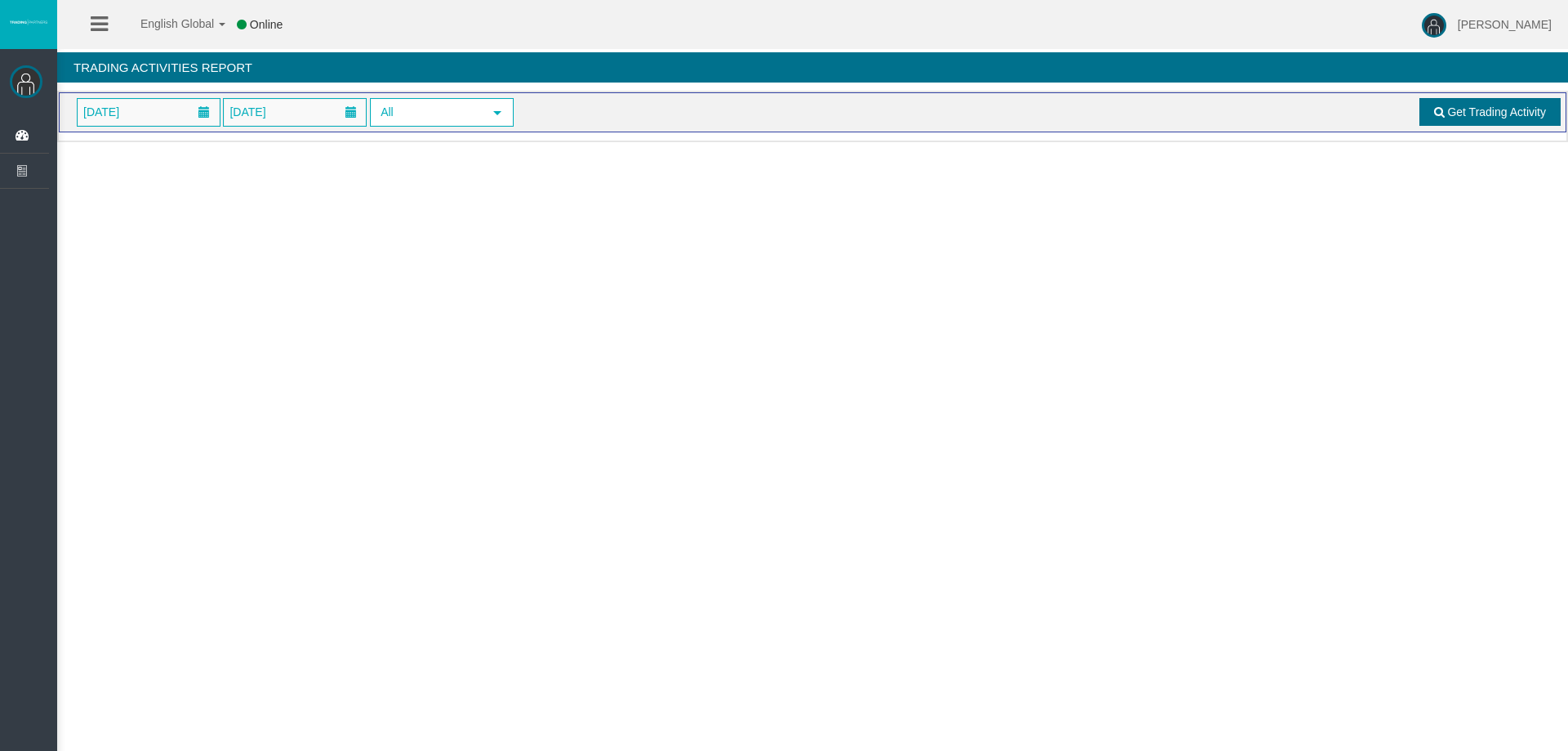
click at [1474, 105] on span "Get Trading Activity" at bounding box center [1497, 112] width 98 height 14
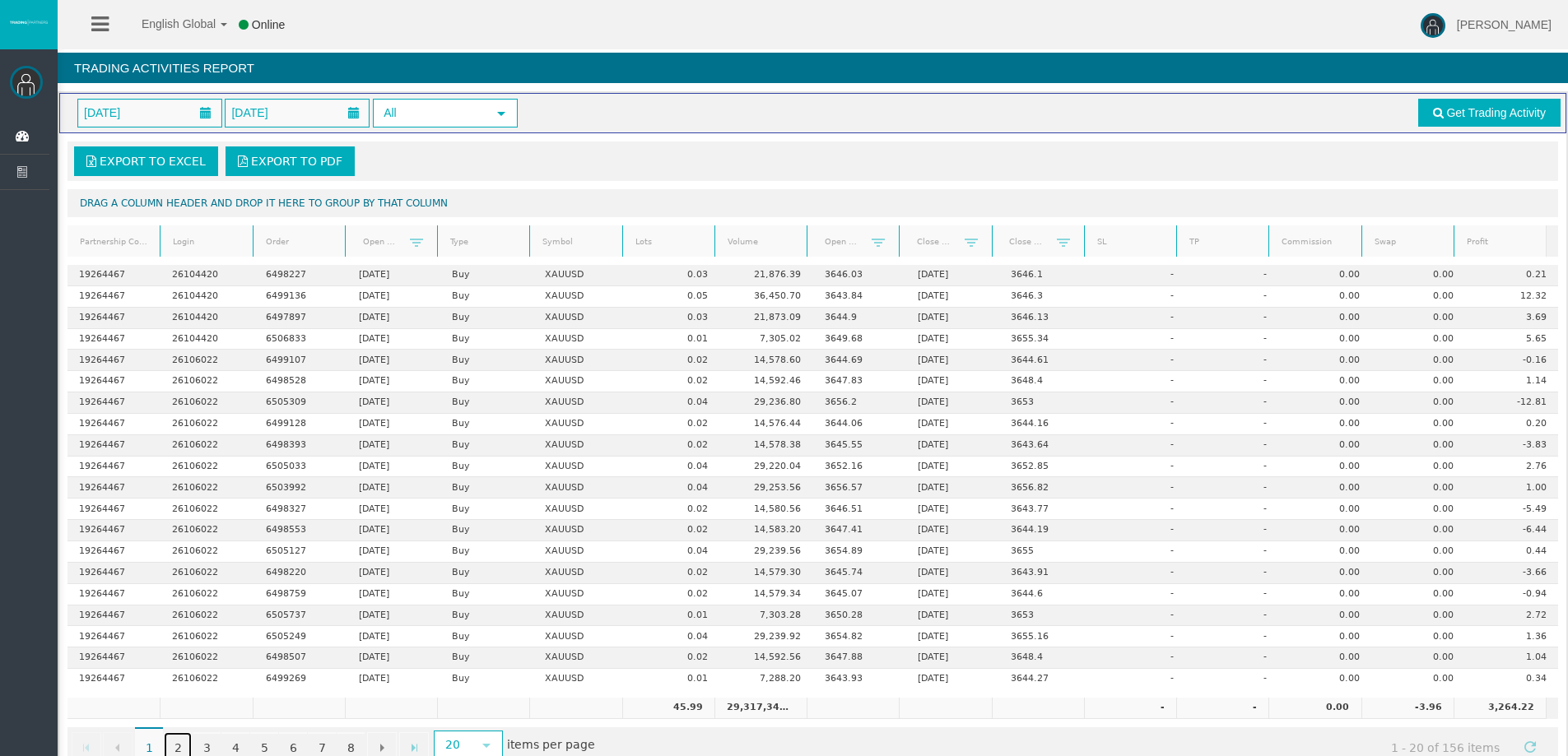
drag, startPoint x: 1289, startPoint y: 72, endPoint x: 178, endPoint y: 749, distance: 1301.0
click at [178, 749] on link "2" at bounding box center [177, 746] width 28 height 29
click at [205, 746] on link "3" at bounding box center [206, 746] width 28 height 29
click at [261, 744] on link "5" at bounding box center [263, 746] width 28 height 29
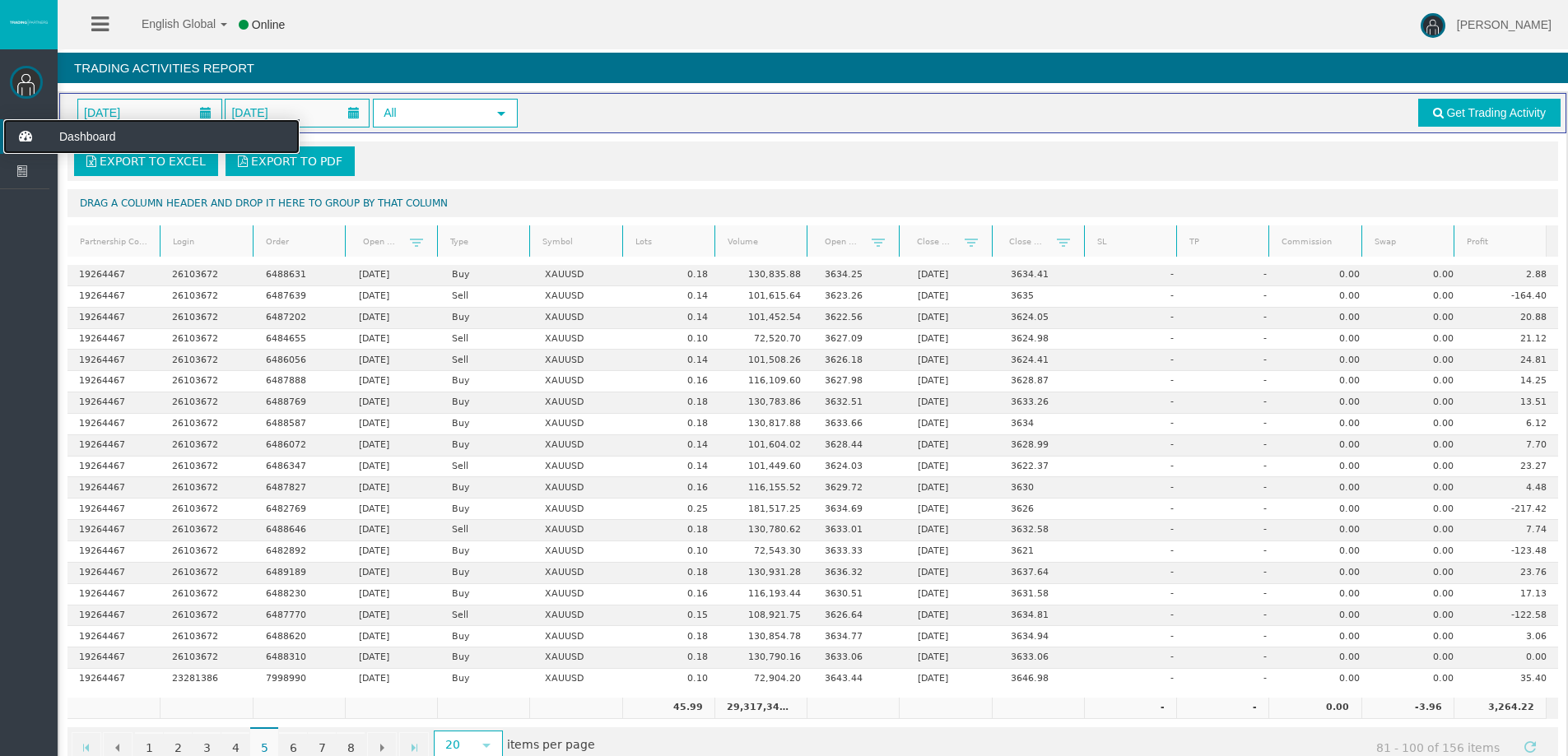
click at [20, 123] on icon at bounding box center [24, 137] width 44 height 35
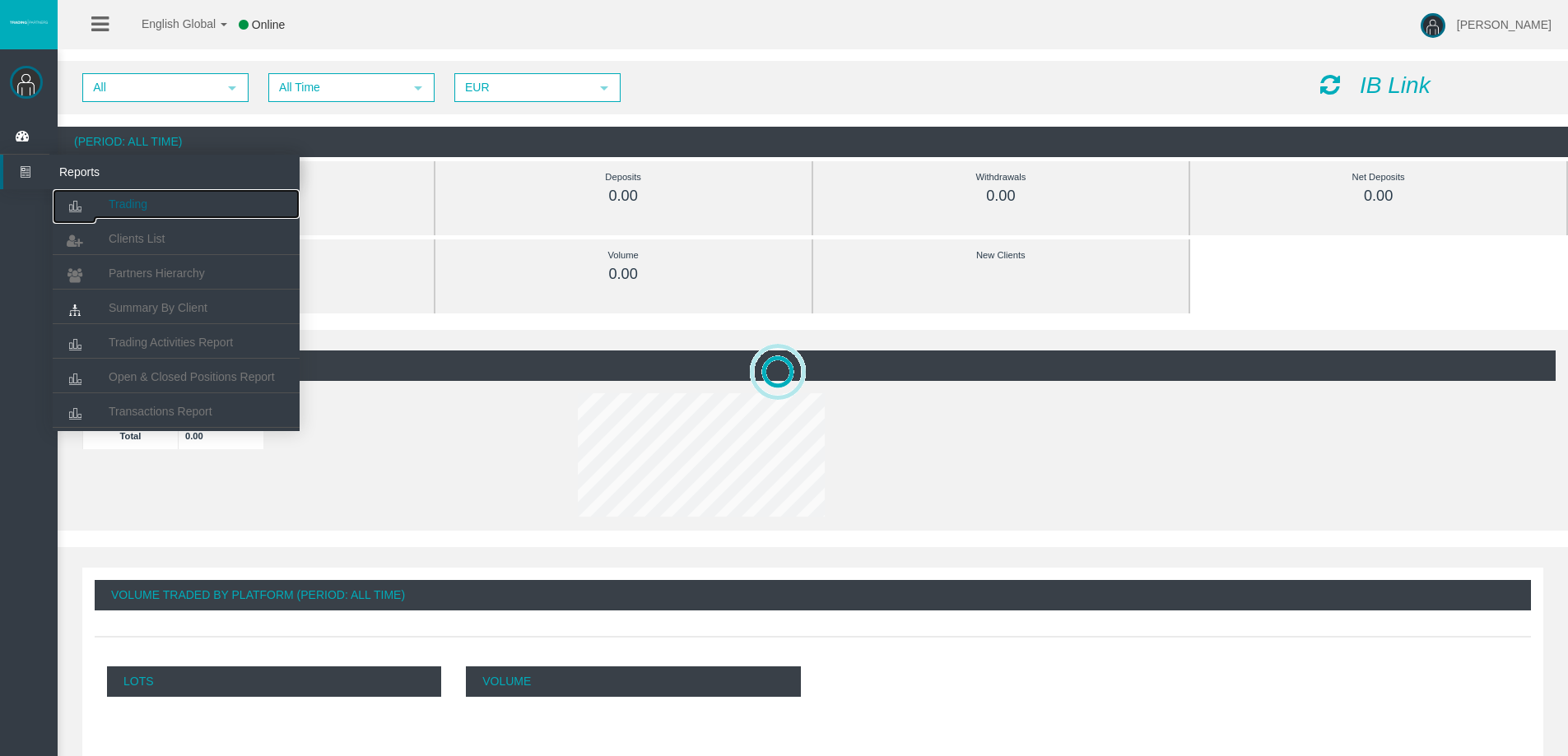
click at [94, 194] on icon at bounding box center [74, 207] width 44 height 35
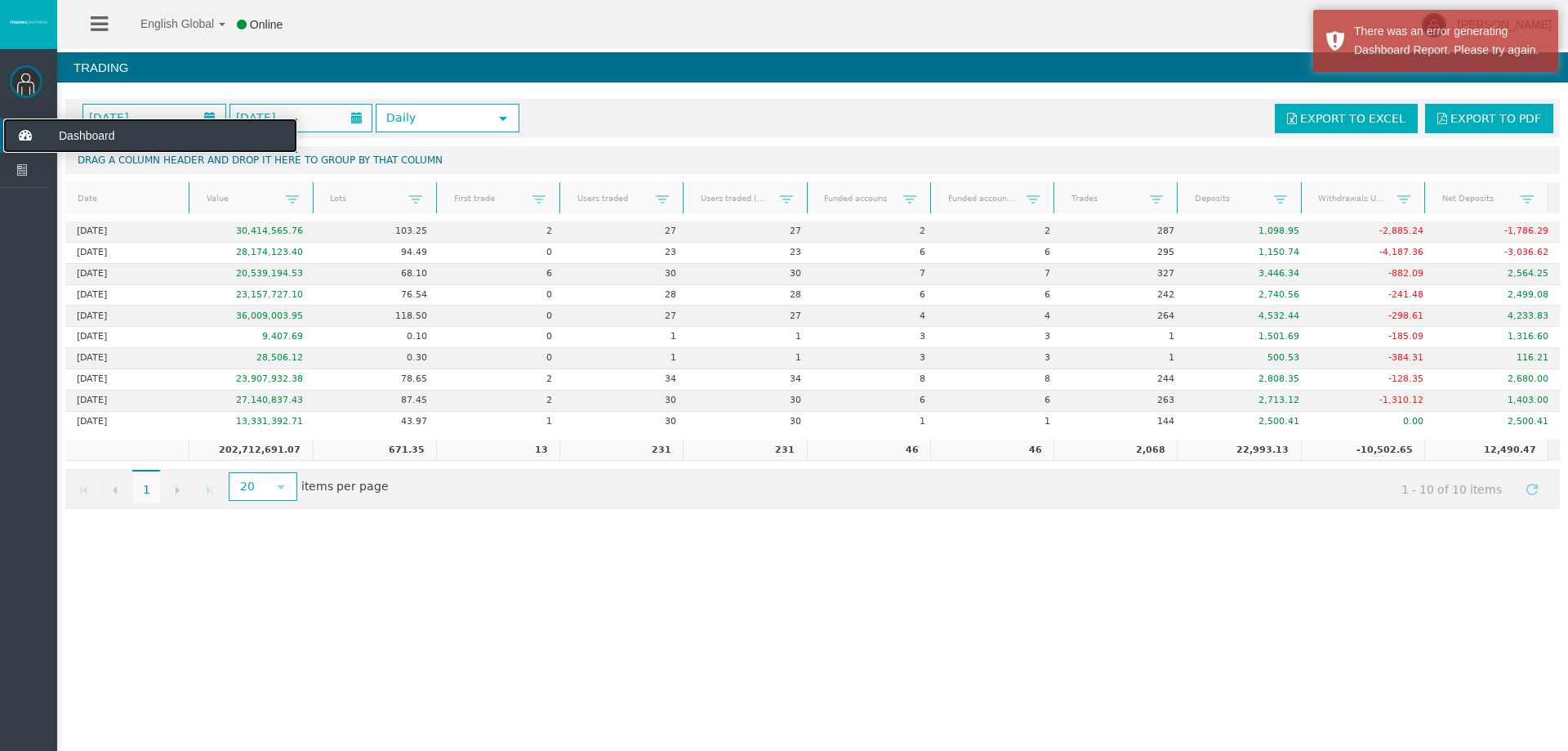
click at [37, 134] on icon at bounding box center [24, 136] width 43 height 35
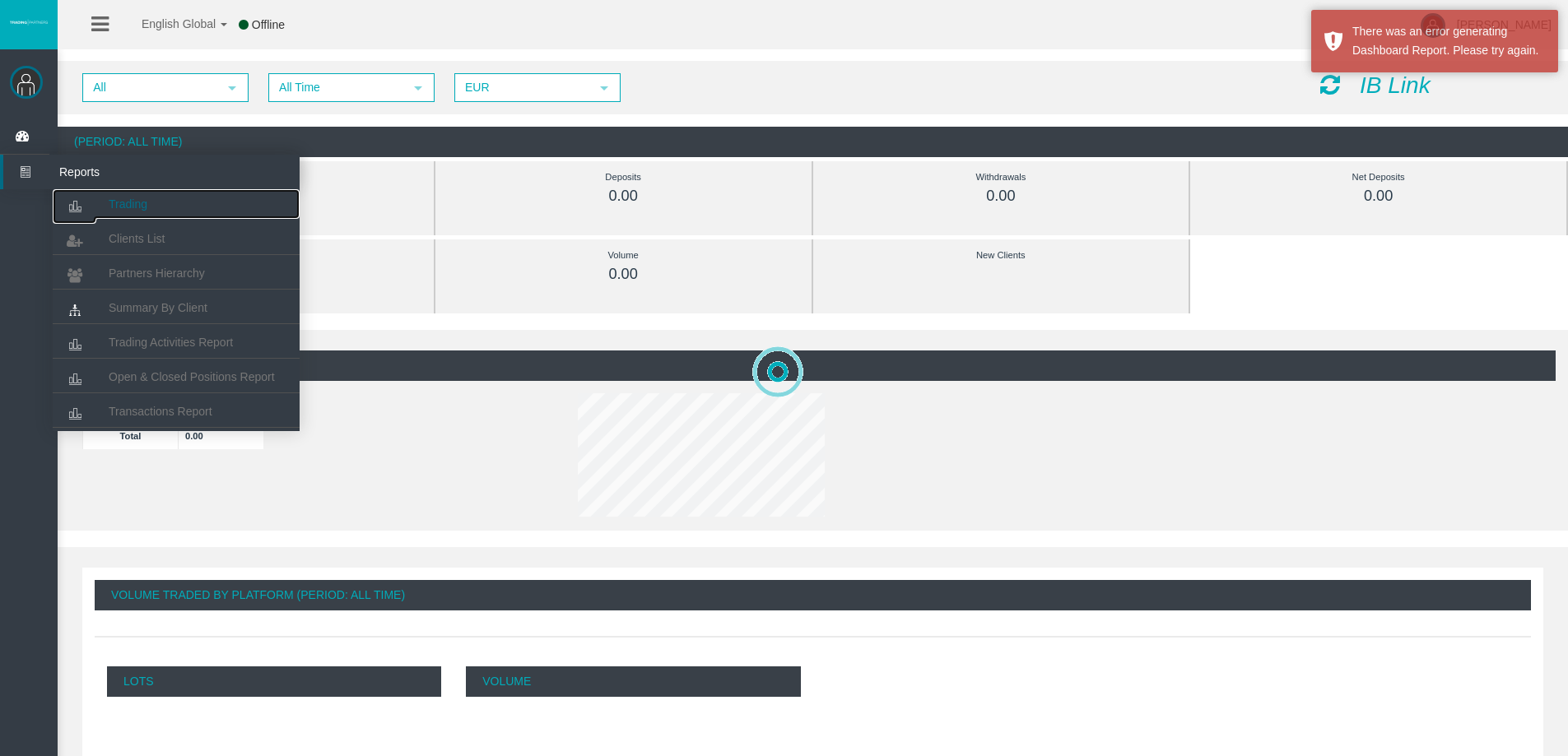
click at [77, 198] on icon at bounding box center [74, 207] width 44 height 35
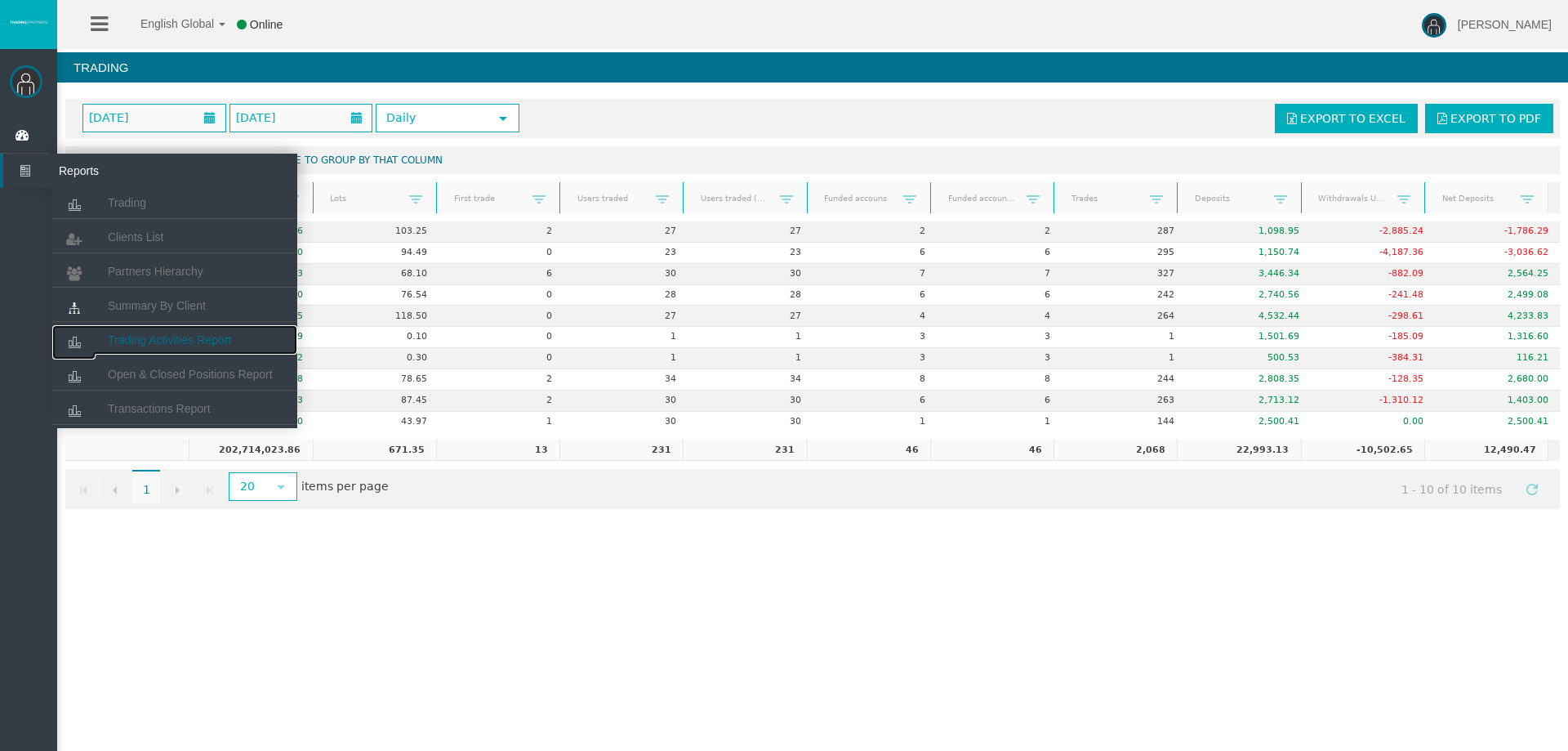
click at [147, 329] on link "Trading Activities Report" at bounding box center [175, 340] width 245 height 29
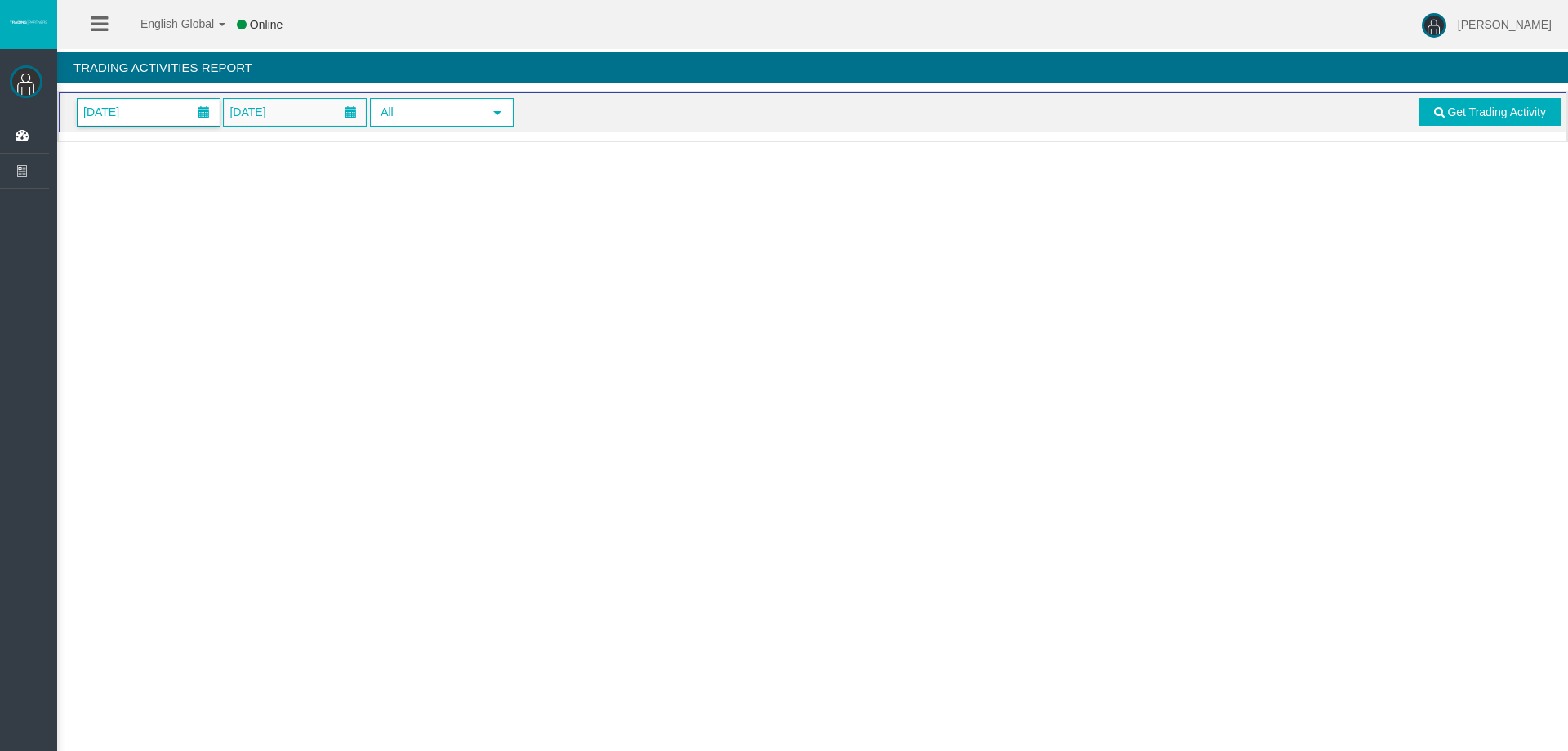
click at [165, 124] on span "[DATE]" at bounding box center [148, 112] width 142 height 27
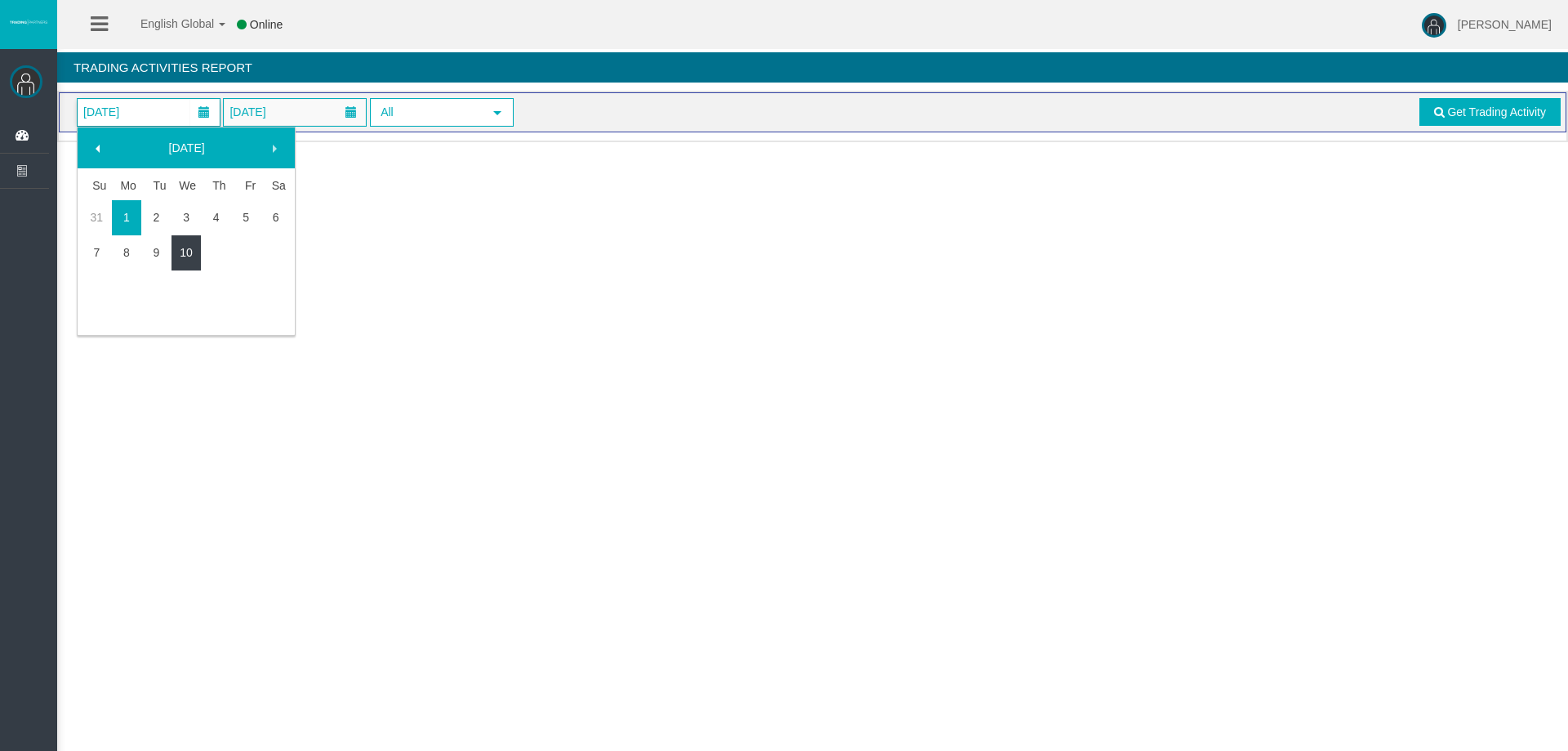
click at [188, 252] on link "10" at bounding box center [186, 252] width 30 height 29
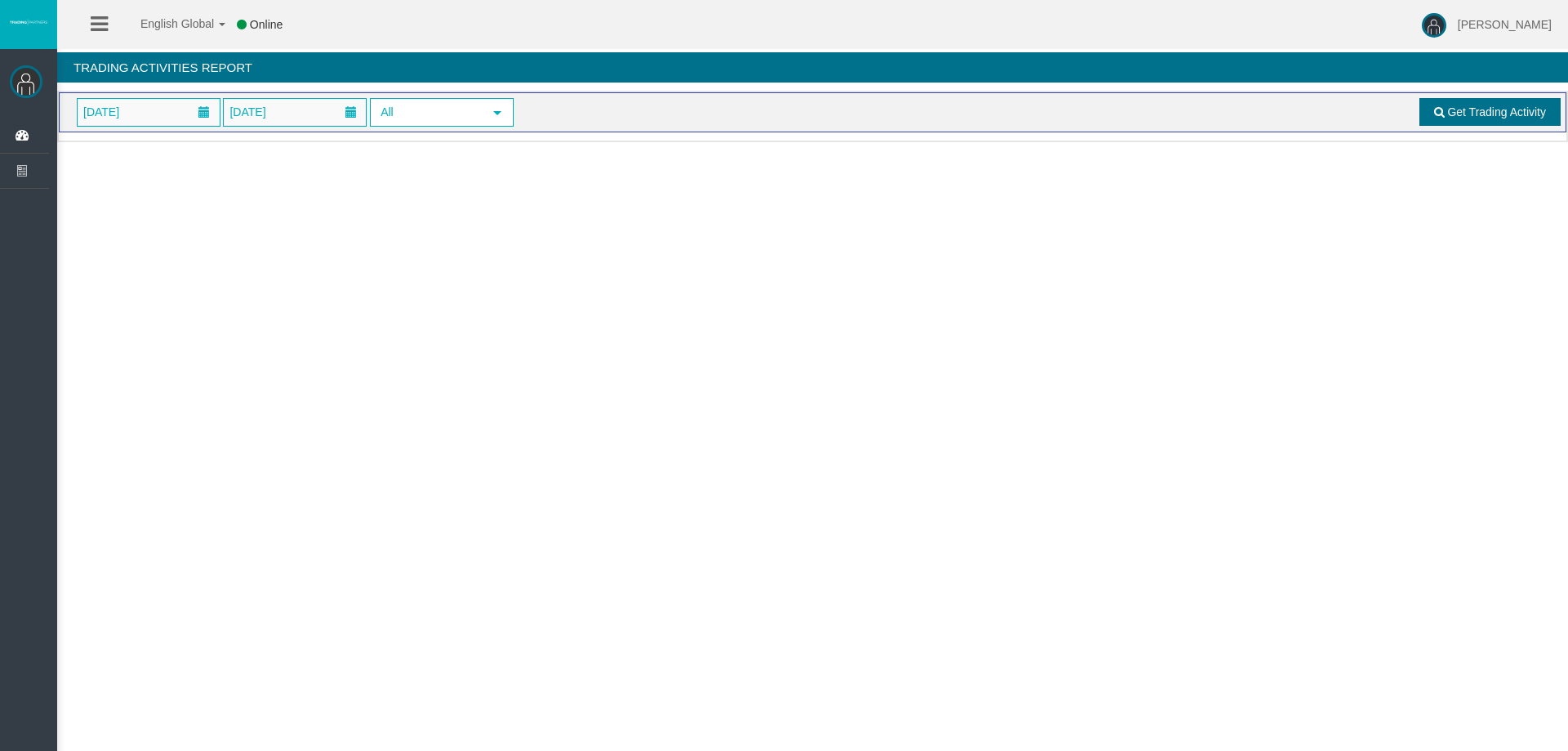
click at [1491, 104] on link "Get Trading Activity" at bounding box center [1490, 112] width 142 height 28
click at [124, 116] on span "[DATE]" at bounding box center [100, 112] width 45 height 23
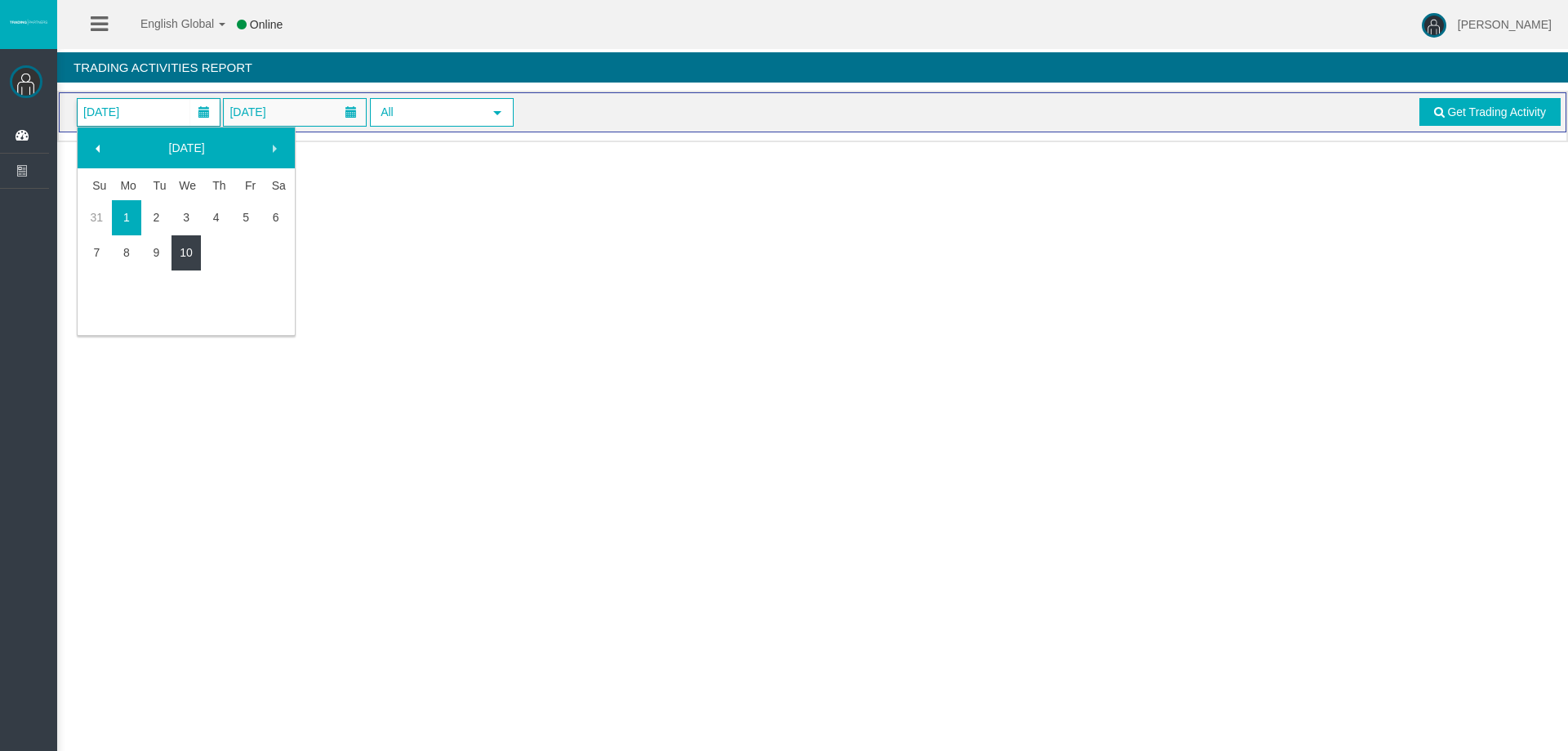
click at [179, 246] on link "10" at bounding box center [186, 252] width 30 height 29
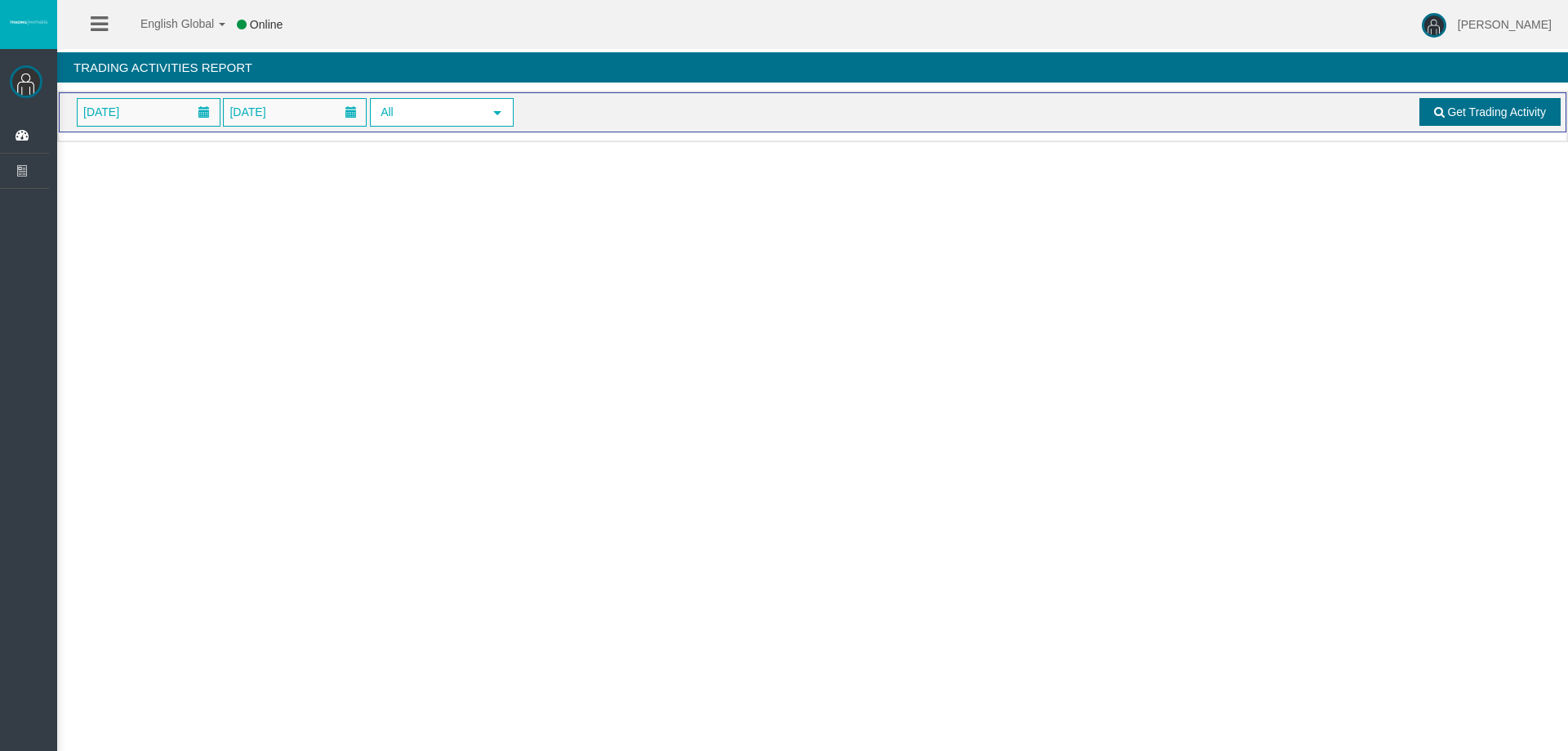
click at [1522, 110] on span "Get Trading Activity" at bounding box center [1497, 112] width 98 height 14
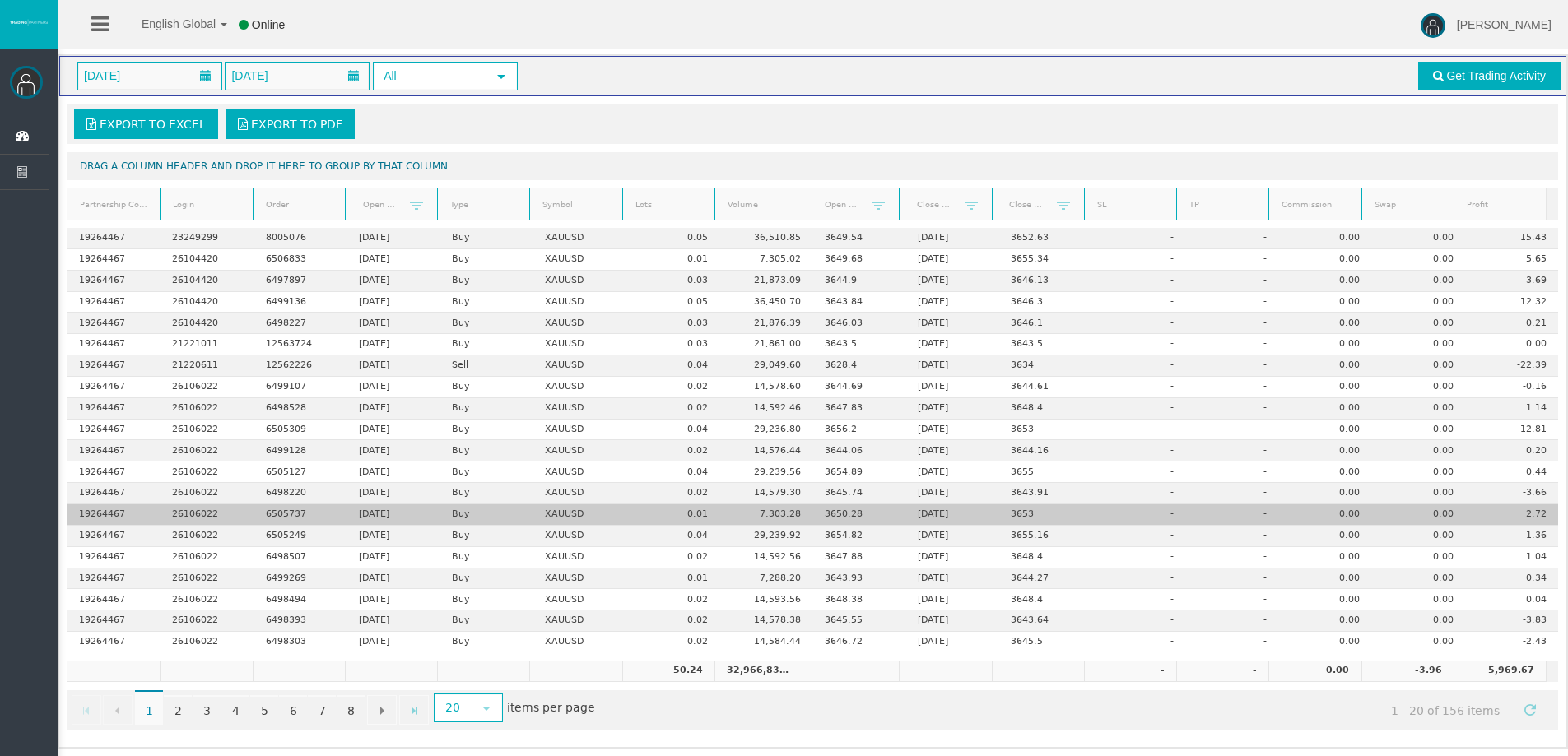
scroll to position [39, 0]
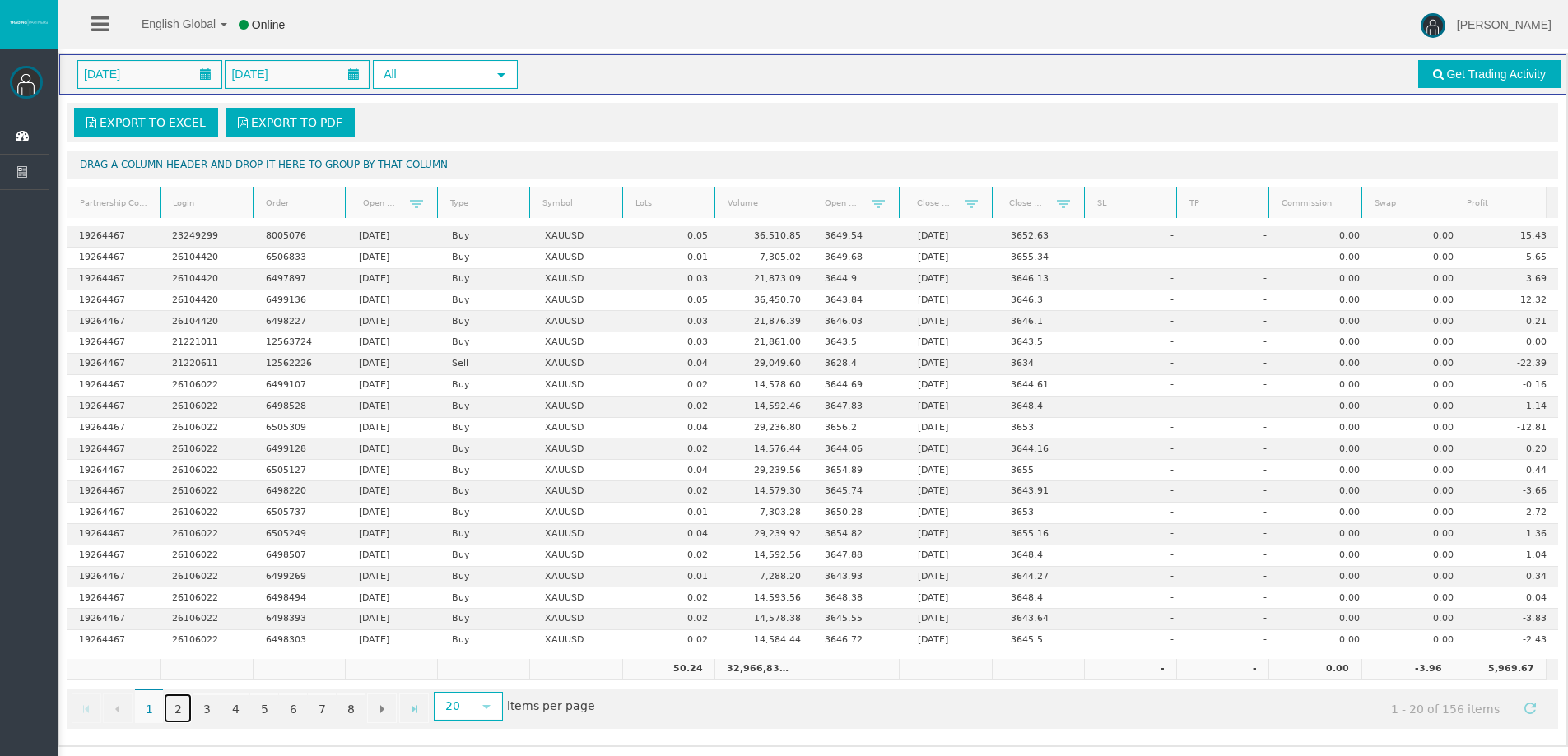
click at [174, 702] on link "2" at bounding box center [177, 708] width 28 height 29
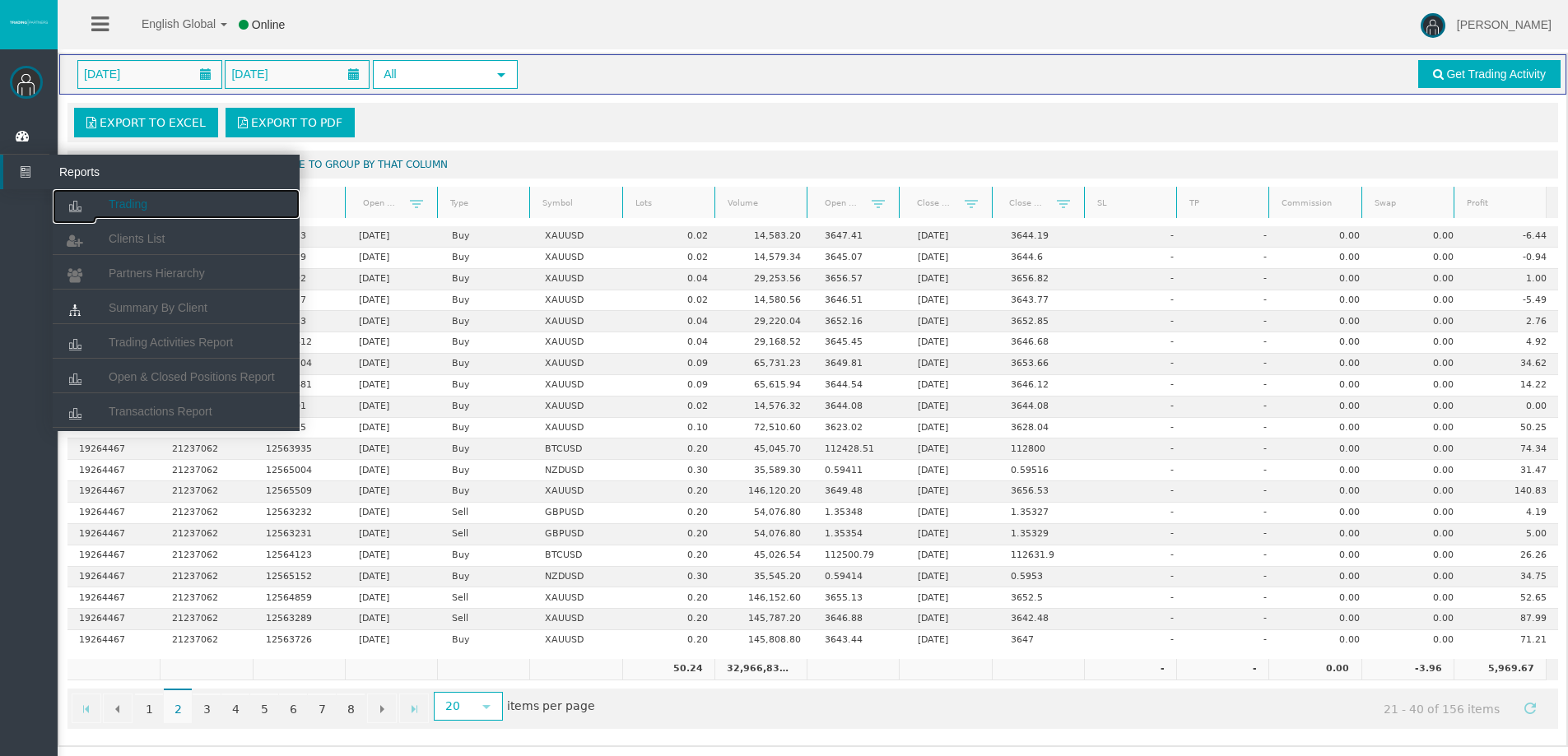
click at [93, 209] on icon at bounding box center [74, 207] width 44 height 35
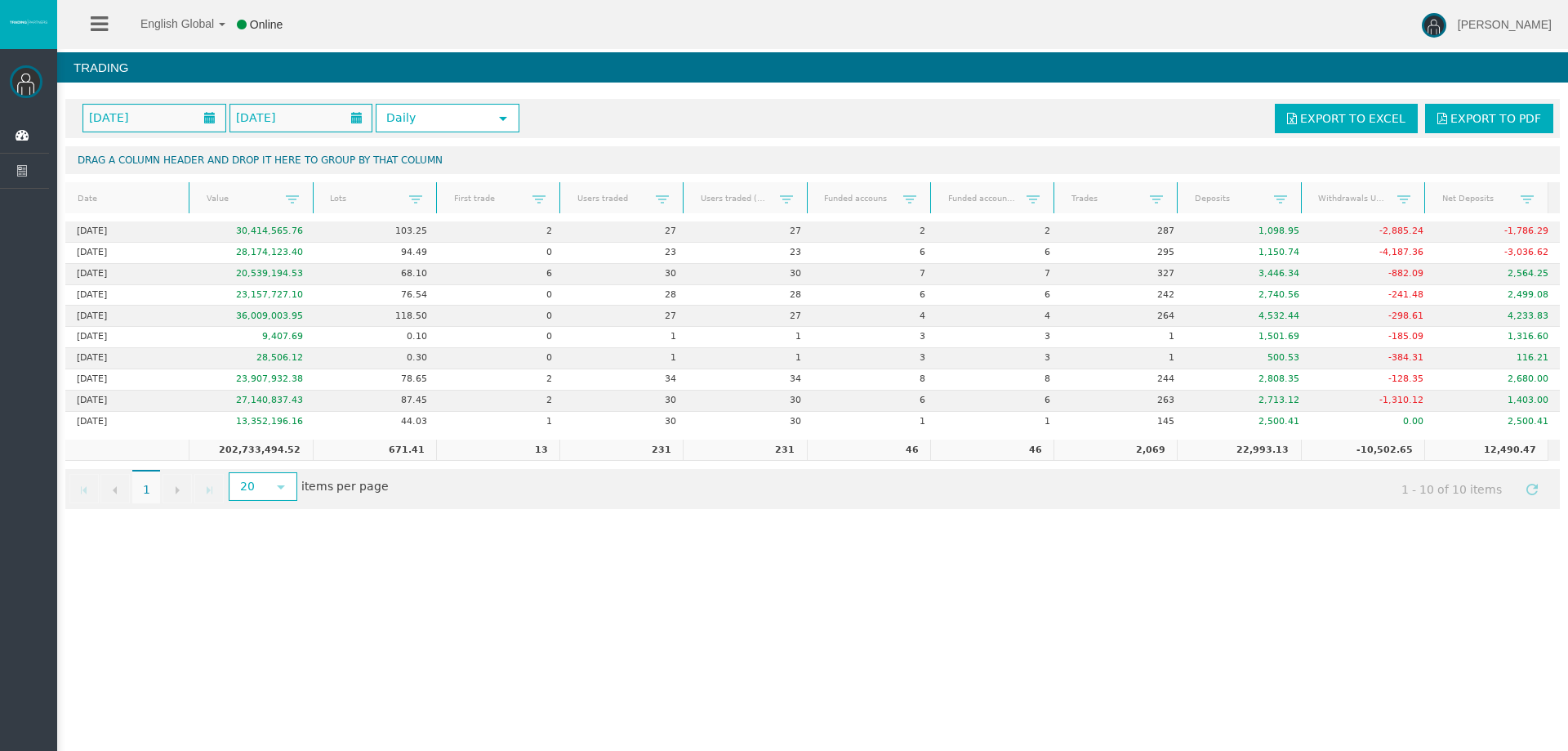
click at [513, 611] on div "English Global 简体中文 English Global 日本語 한국어 Online Rafael Pacheco Montes Help Lo…" at bounding box center [784, 376] width 1568 height 751
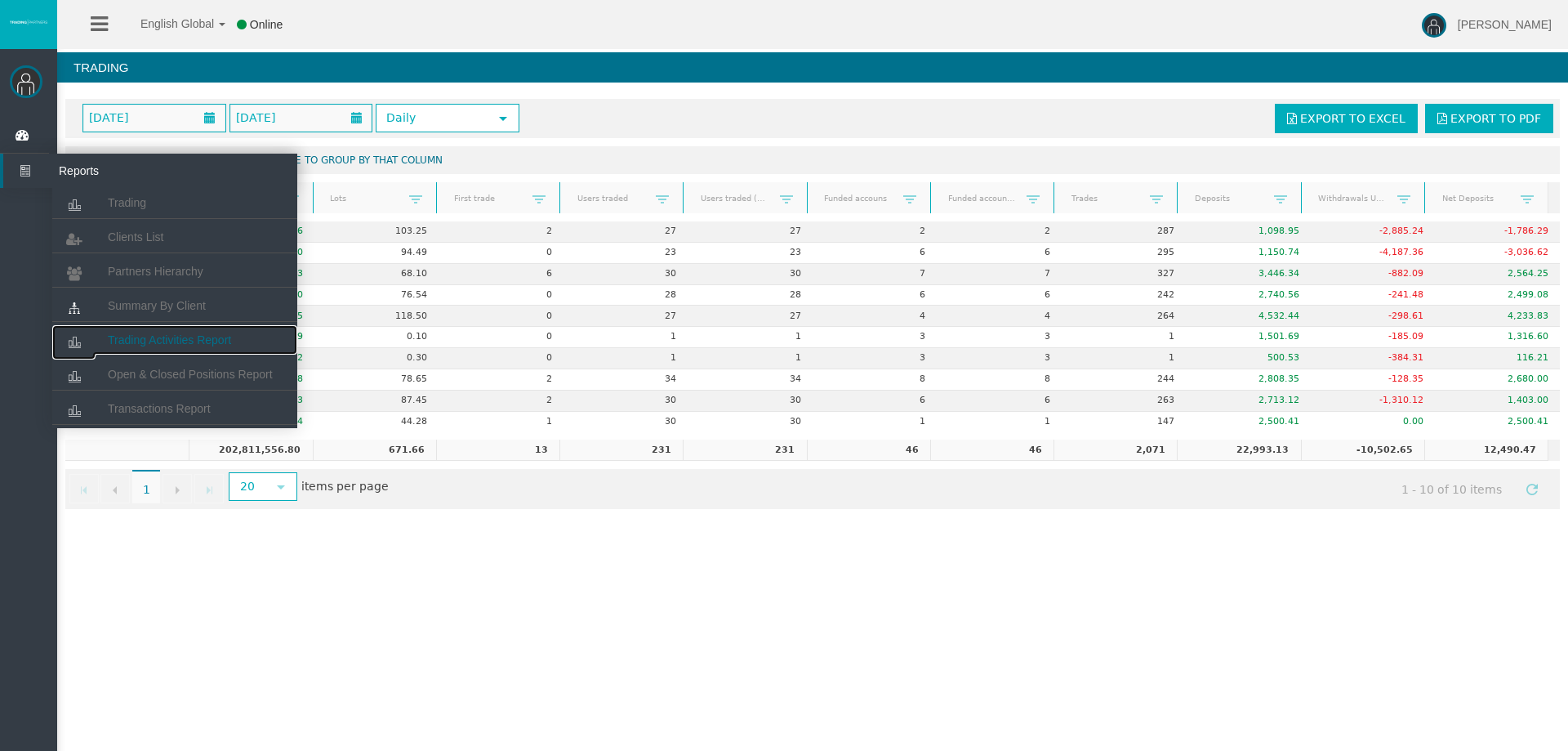
click at [148, 336] on span "Trading Activities Report" at bounding box center [170, 340] width 124 height 14
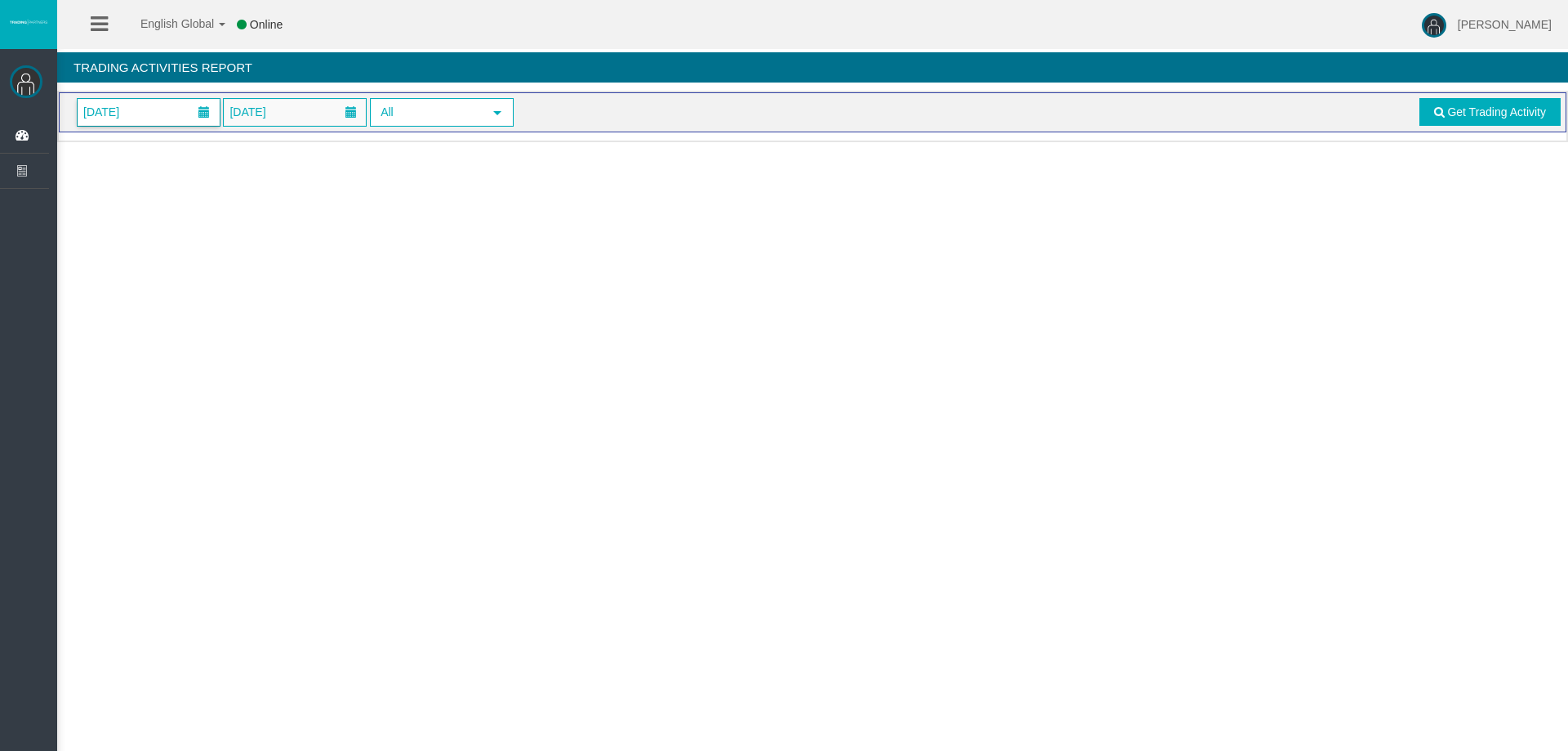
click at [124, 116] on span "[DATE]" at bounding box center [100, 112] width 45 height 23
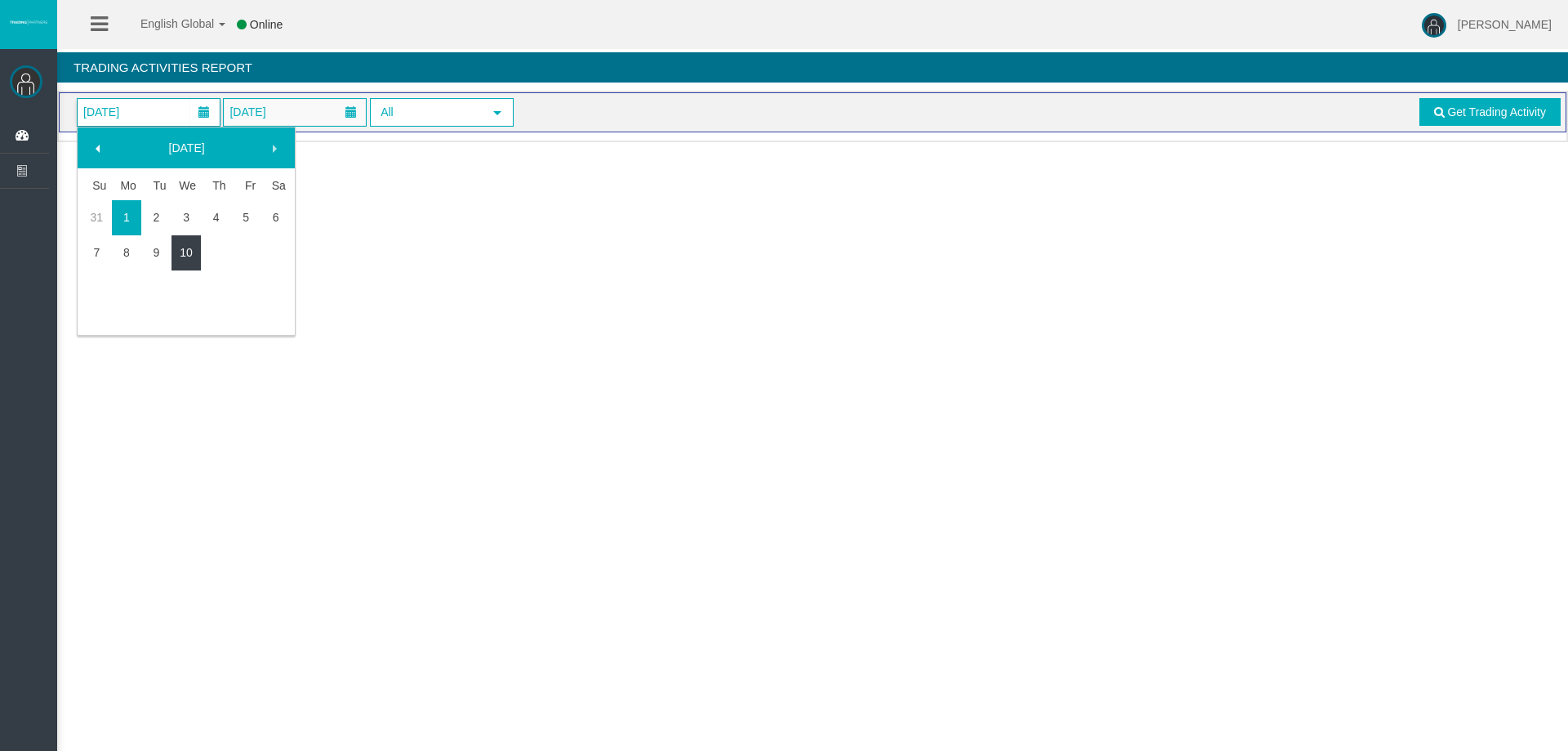
click at [198, 244] on link "10" at bounding box center [186, 252] width 30 height 29
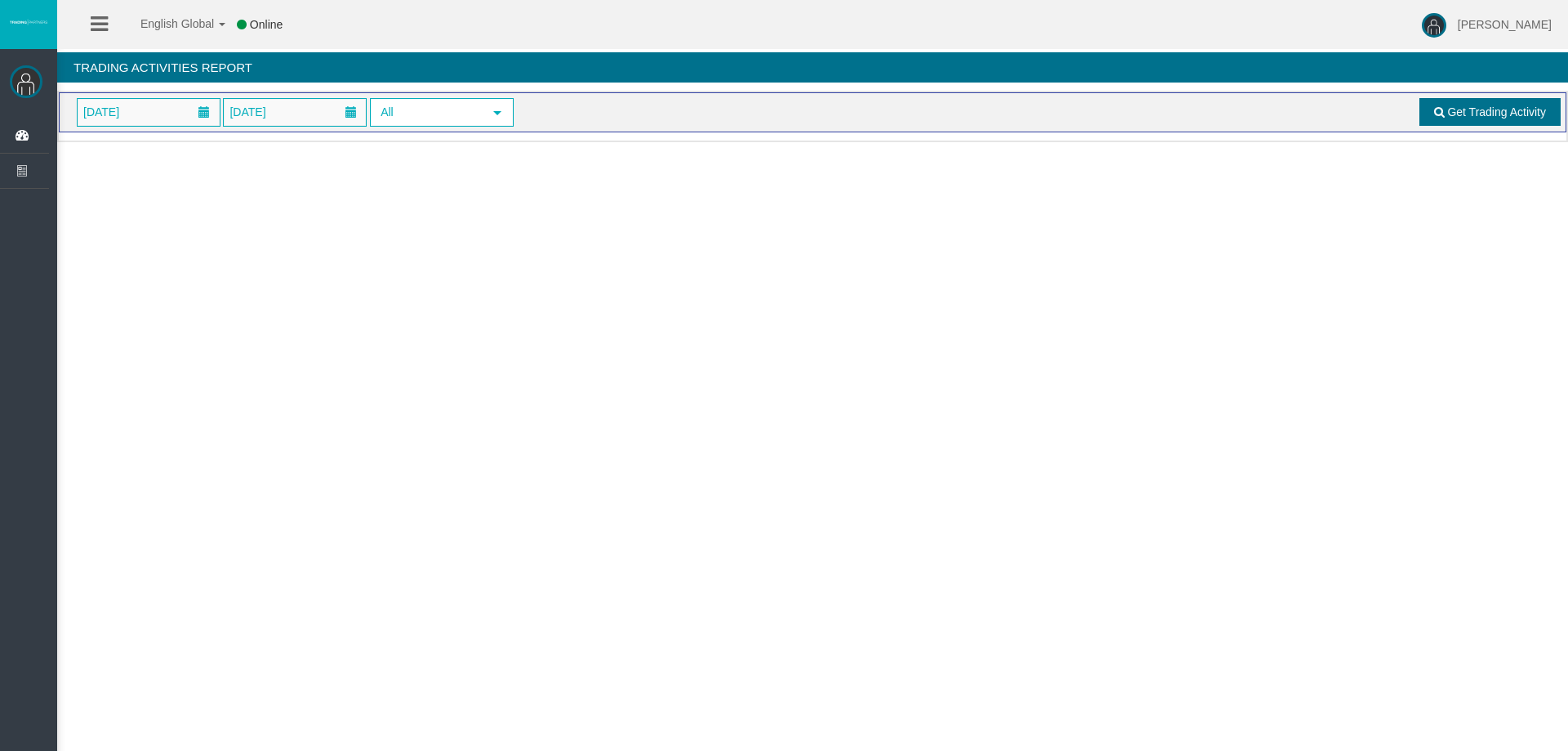
click at [1459, 115] on span "Get Trading Activity" at bounding box center [1497, 112] width 98 height 14
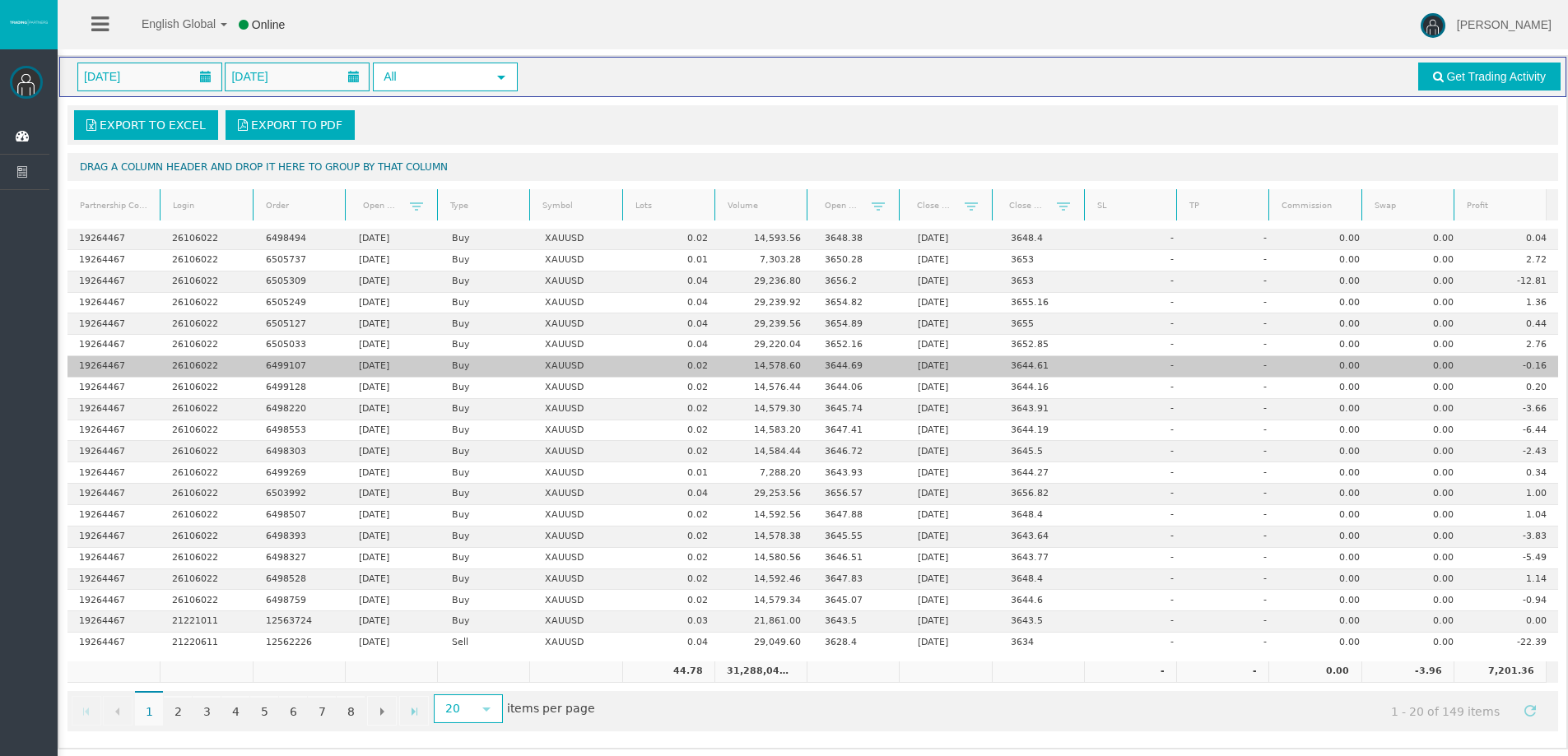
scroll to position [39, 0]
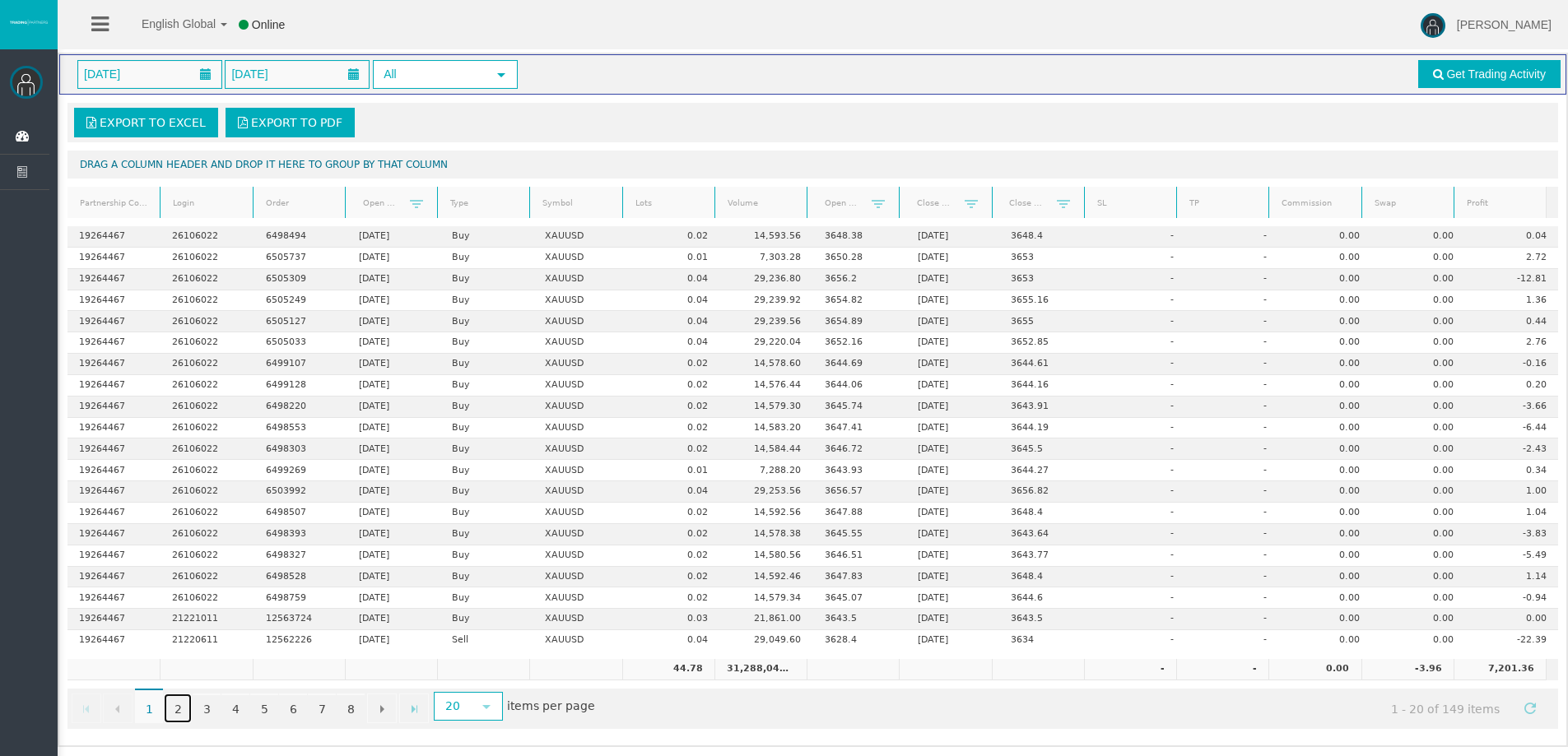
click at [174, 702] on link "2" at bounding box center [177, 708] width 28 height 29
click at [206, 704] on link "3" at bounding box center [206, 708] width 28 height 29
click at [234, 705] on link "4" at bounding box center [235, 708] width 28 height 29
click at [264, 708] on link "5" at bounding box center [263, 708] width 28 height 29
click at [295, 704] on link "6" at bounding box center [293, 708] width 28 height 29
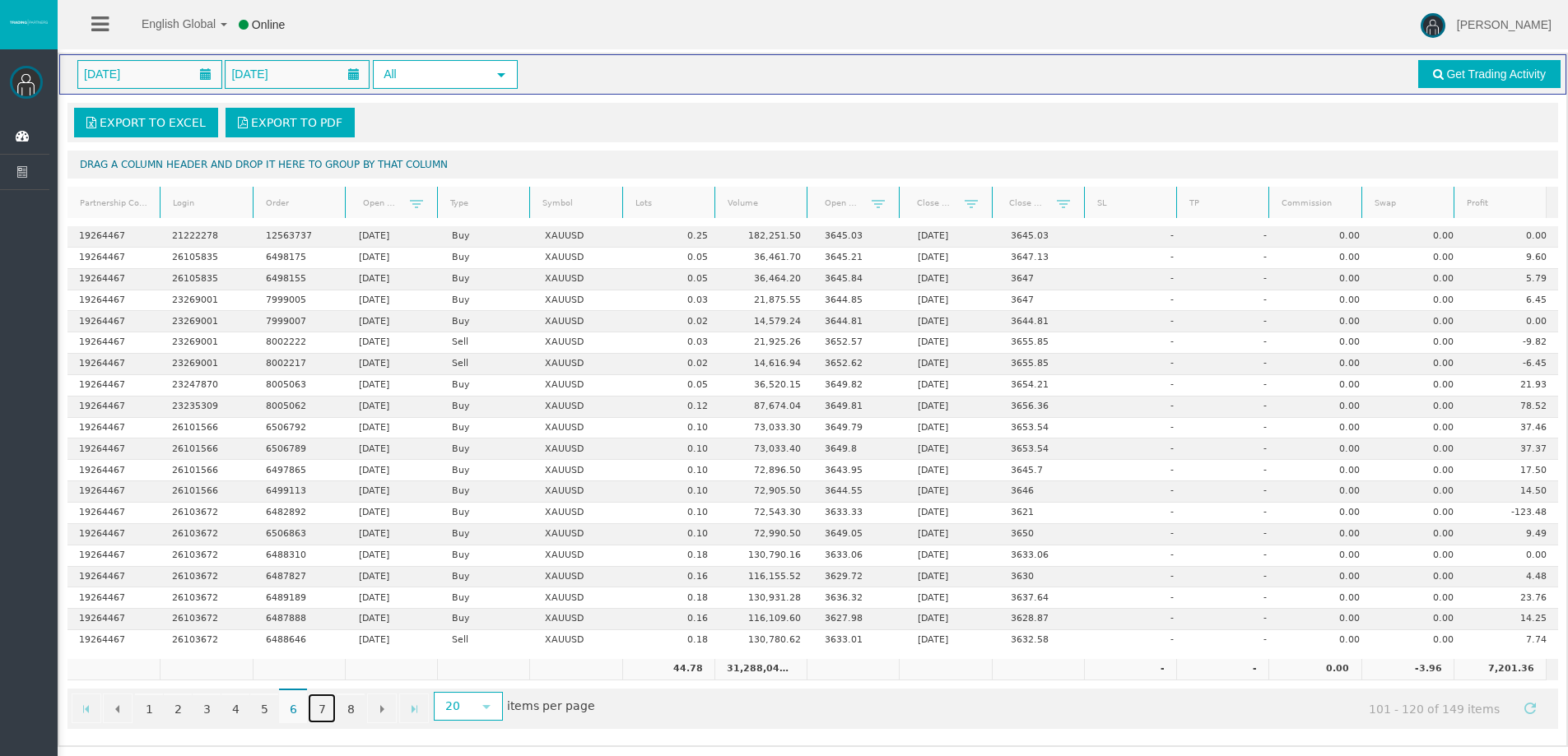
click at [325, 704] on link "7" at bounding box center [322, 708] width 28 height 29
click at [354, 704] on link "8" at bounding box center [350, 708] width 28 height 29
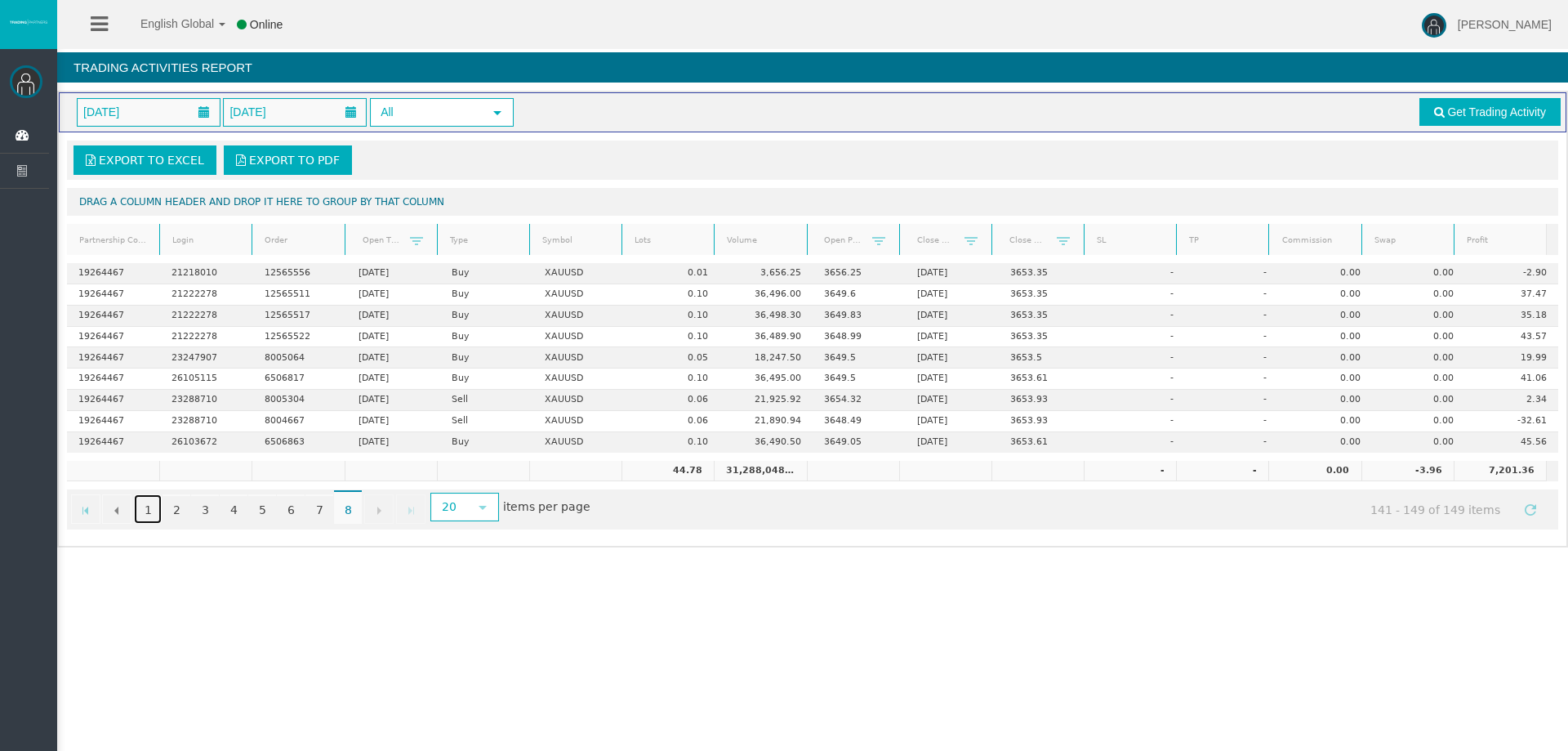
click at [141, 507] on link "1" at bounding box center [148, 509] width 28 height 29
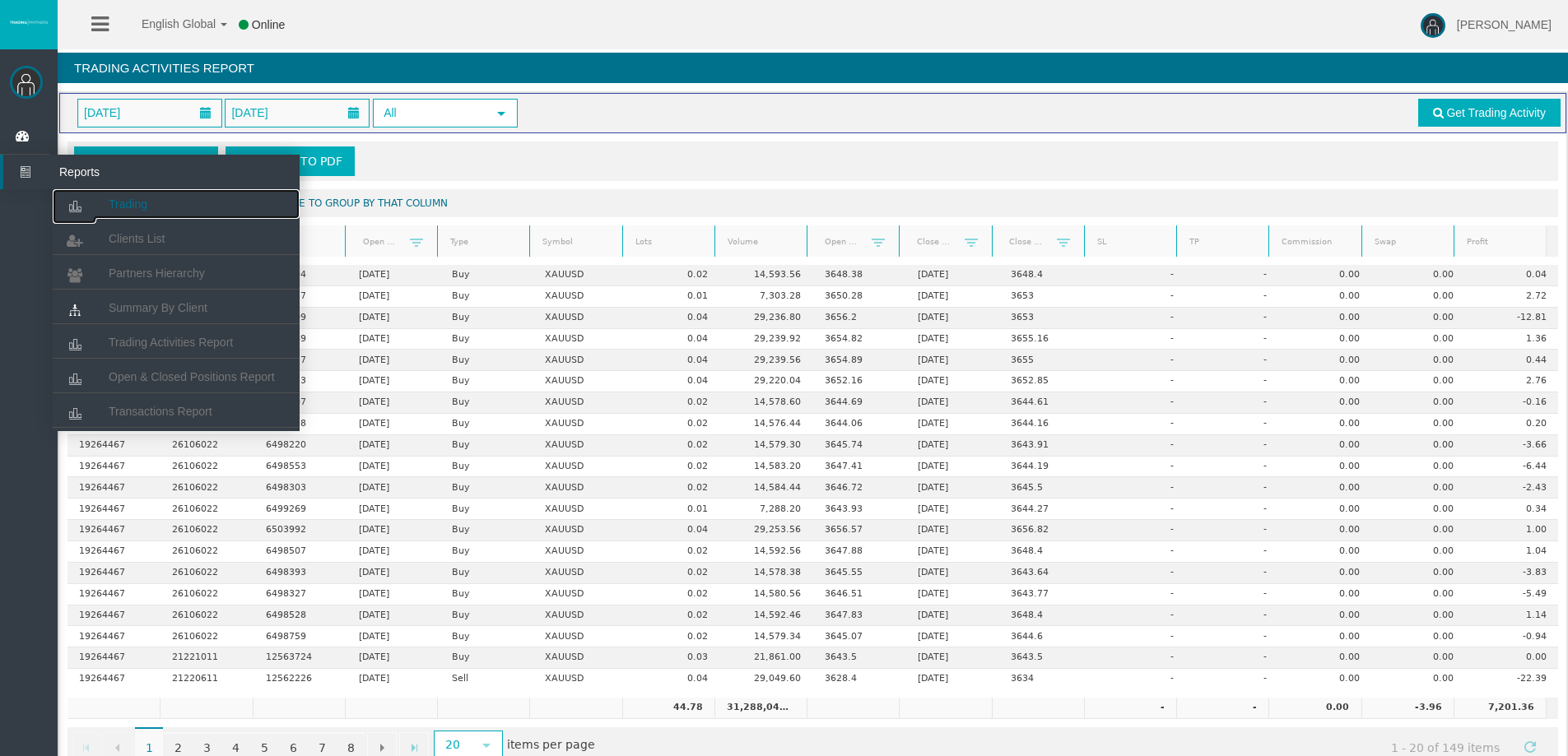
click at [93, 193] on icon at bounding box center [74, 207] width 44 height 35
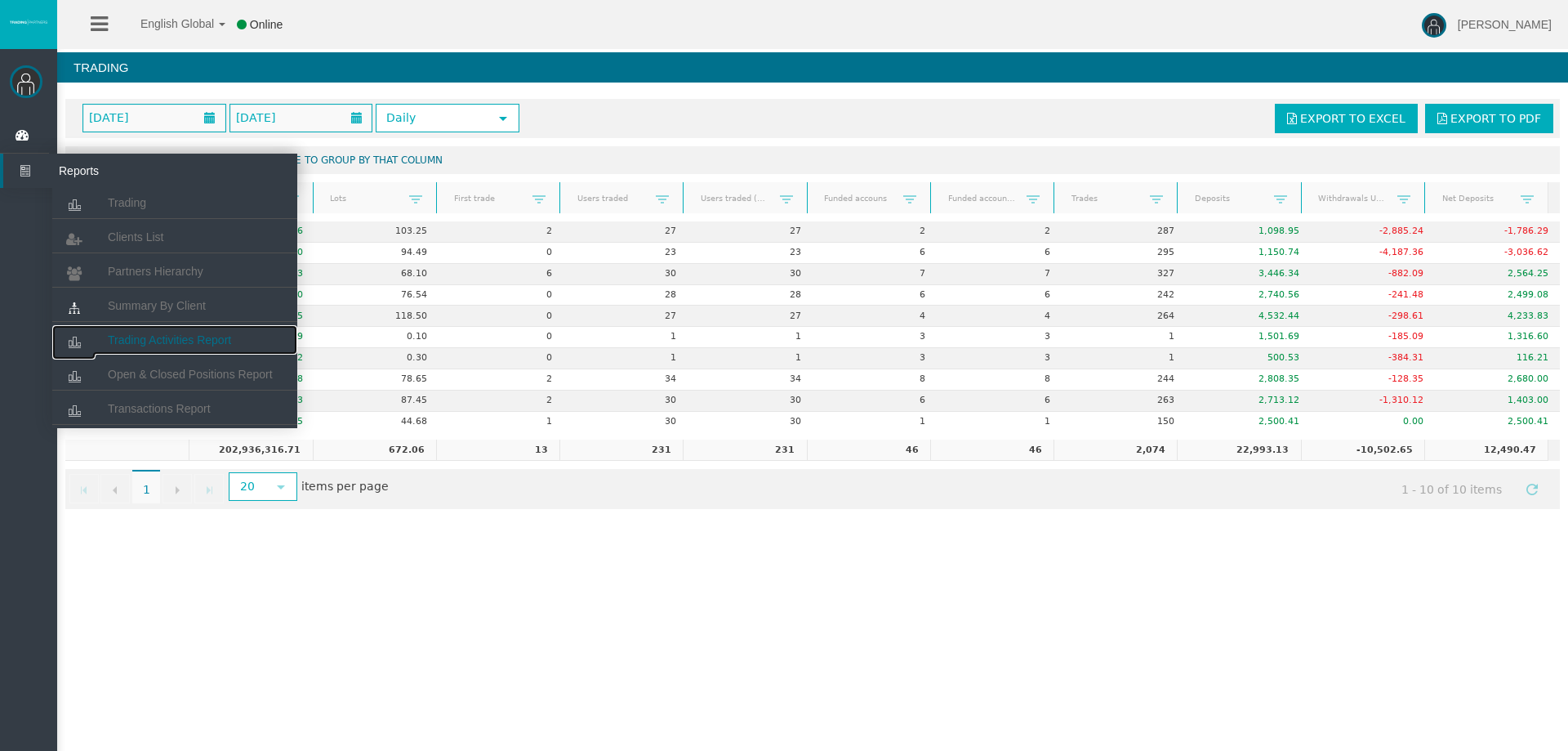
click at [187, 344] on span "Trading Activities Report" at bounding box center [170, 340] width 124 height 14
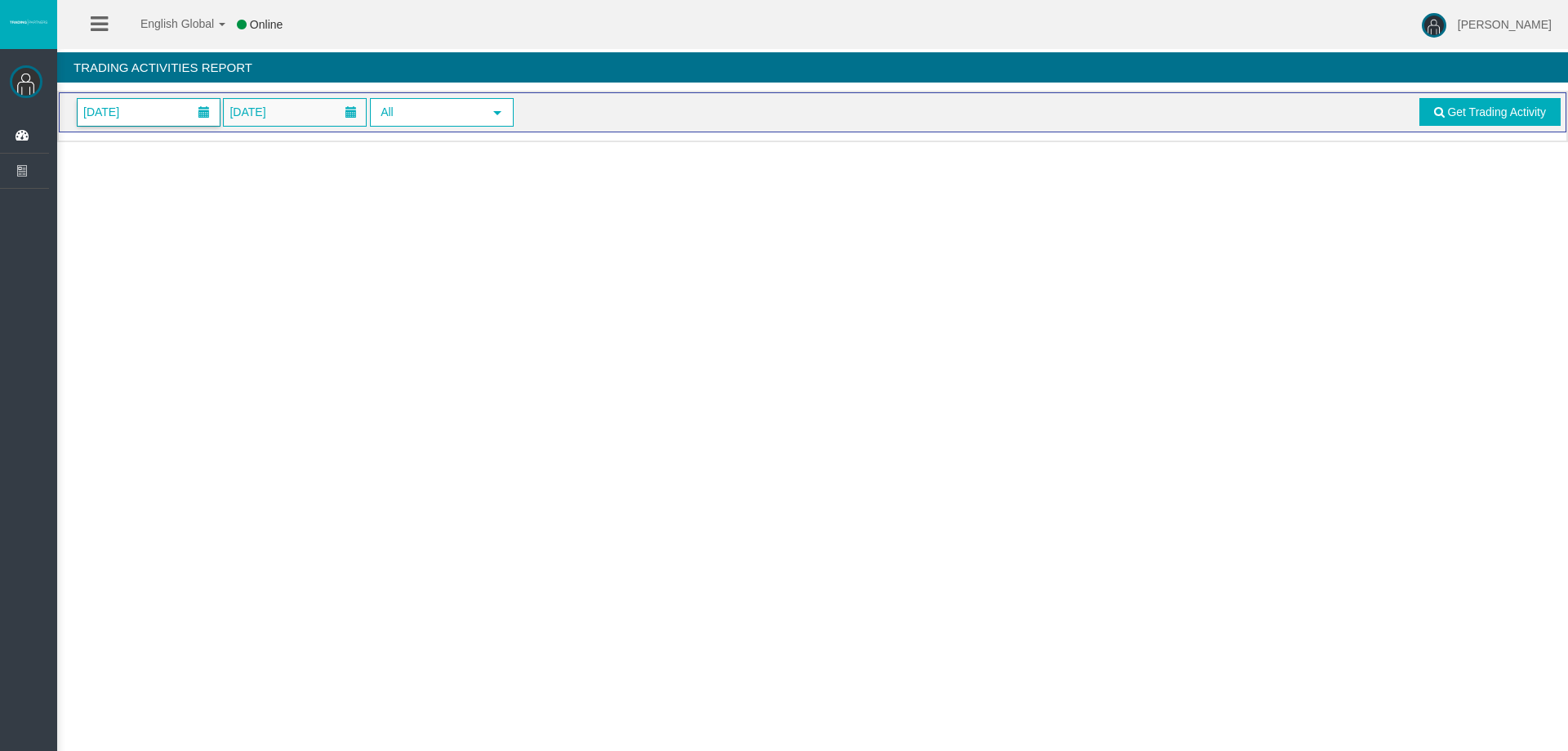
click at [170, 120] on span "[DATE]" at bounding box center [148, 112] width 142 height 27
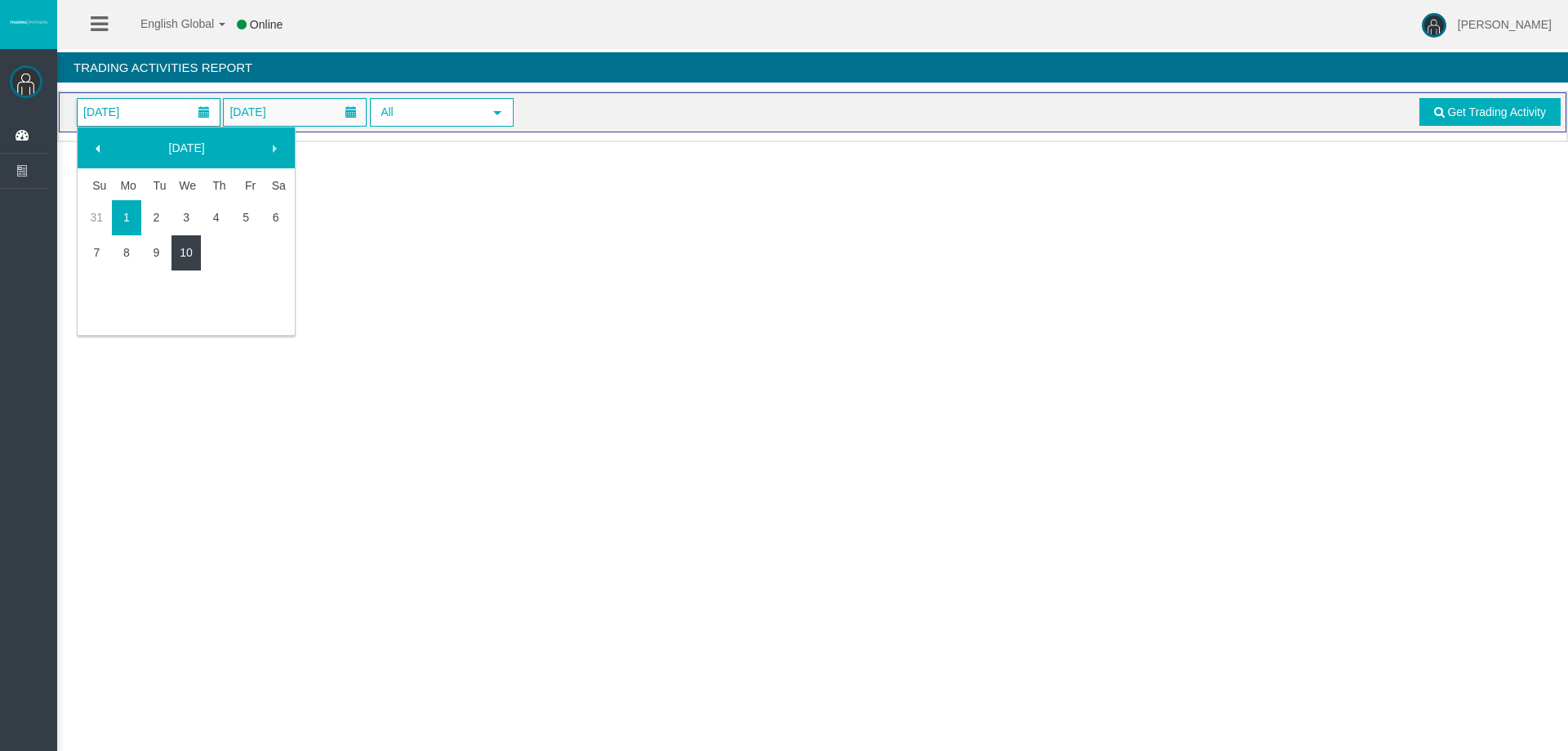
click at [194, 252] on link "10" at bounding box center [186, 252] width 30 height 29
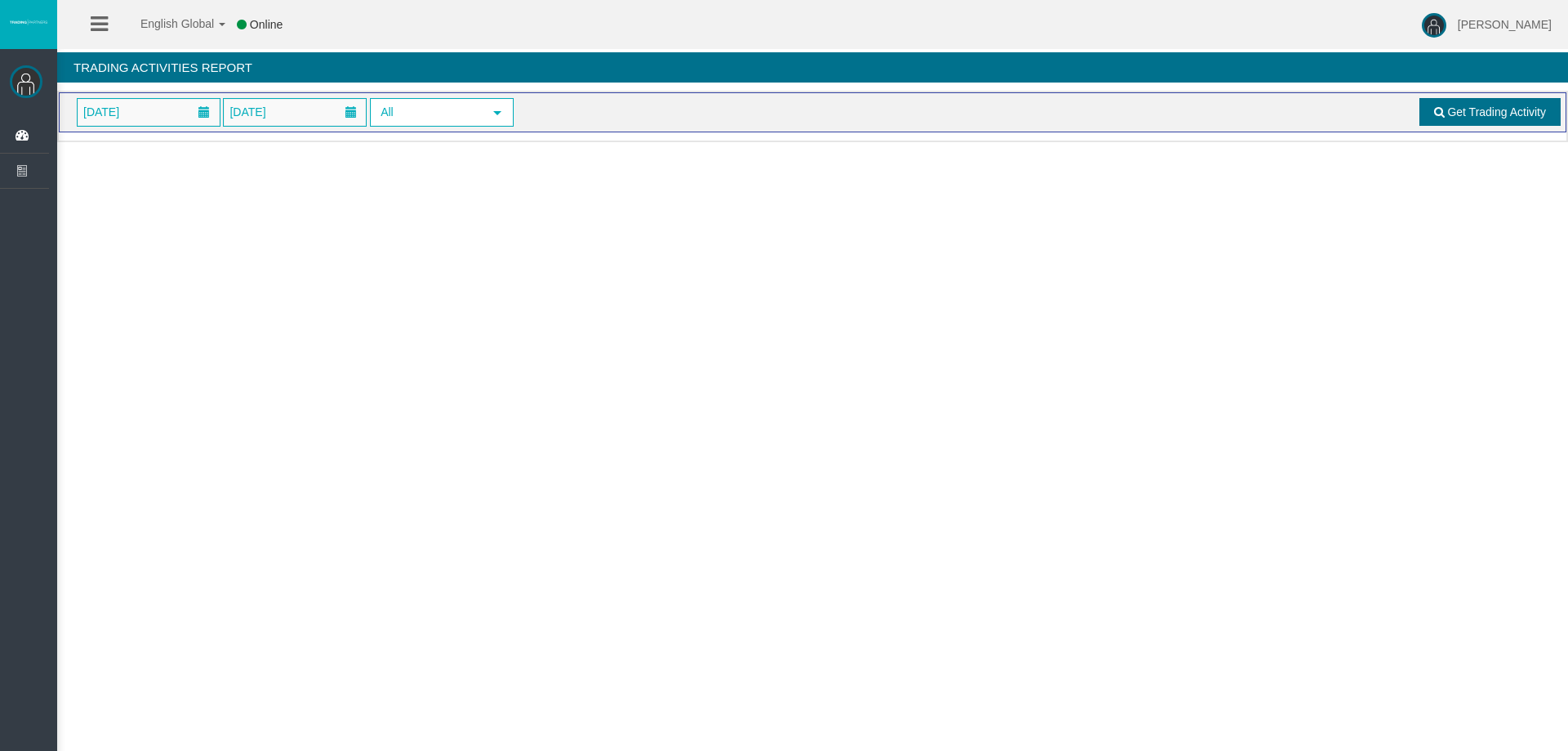
click at [1501, 103] on link "Get Trading Activity" at bounding box center [1490, 112] width 142 height 28
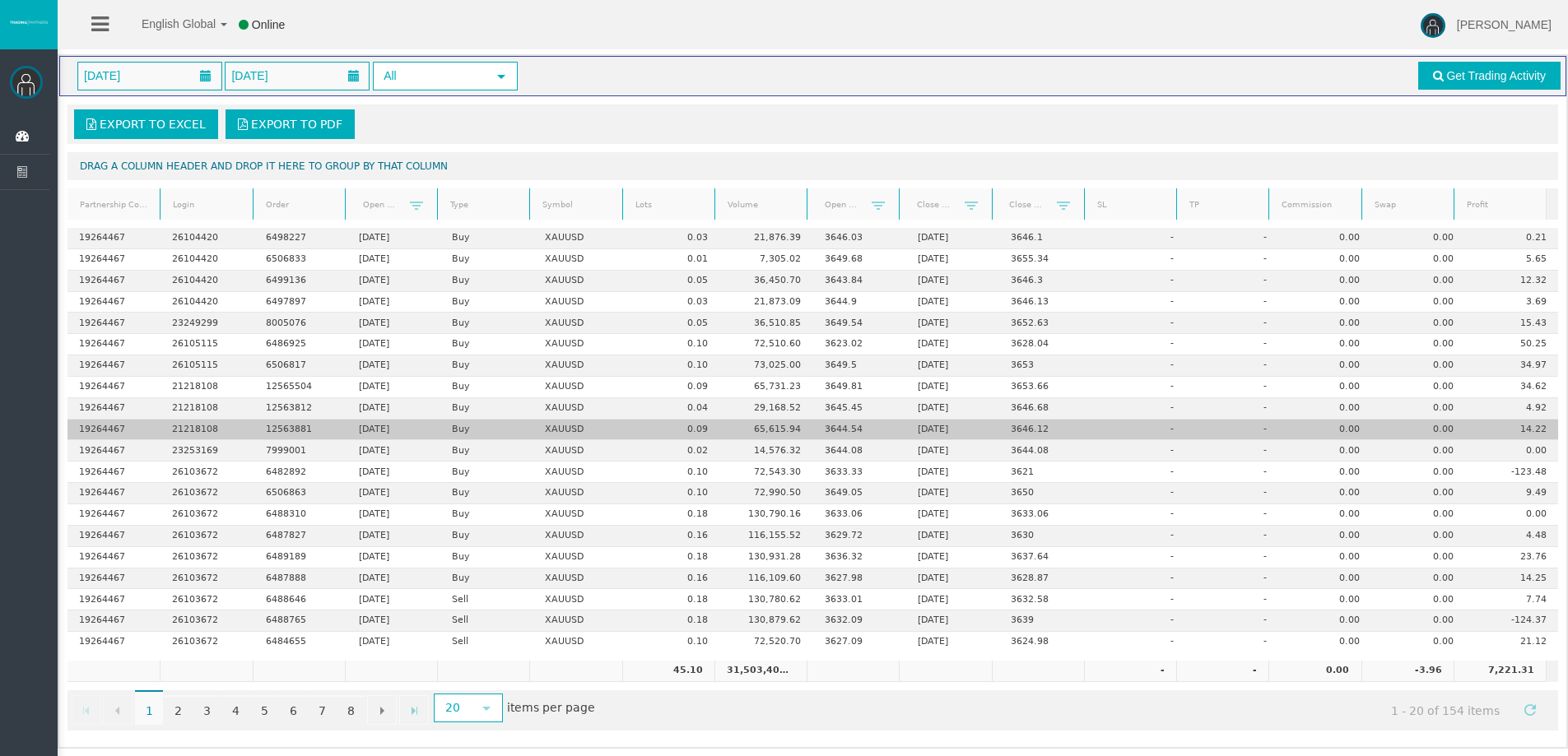
scroll to position [39, 0]
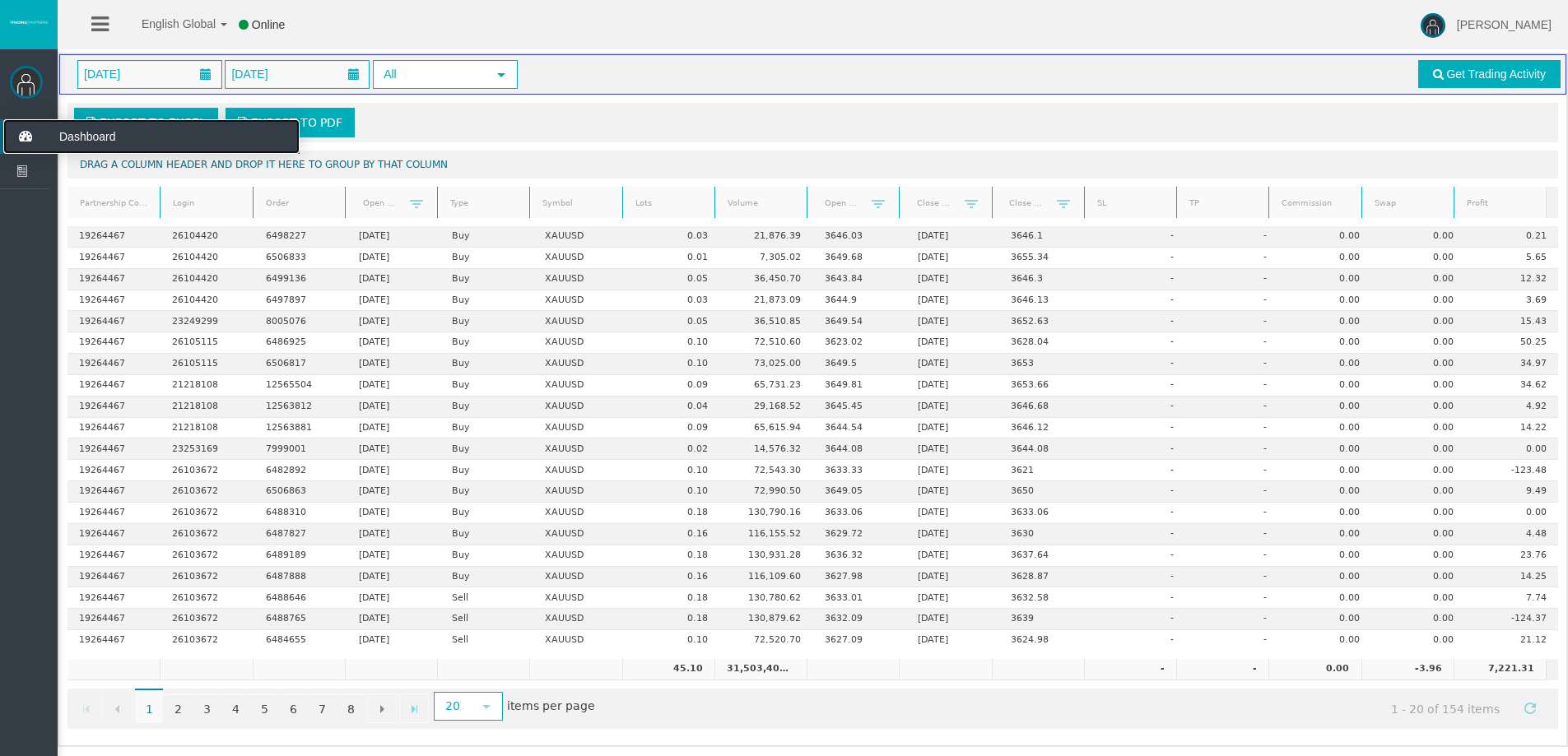
click at [26, 137] on icon at bounding box center [24, 137] width 44 height 35
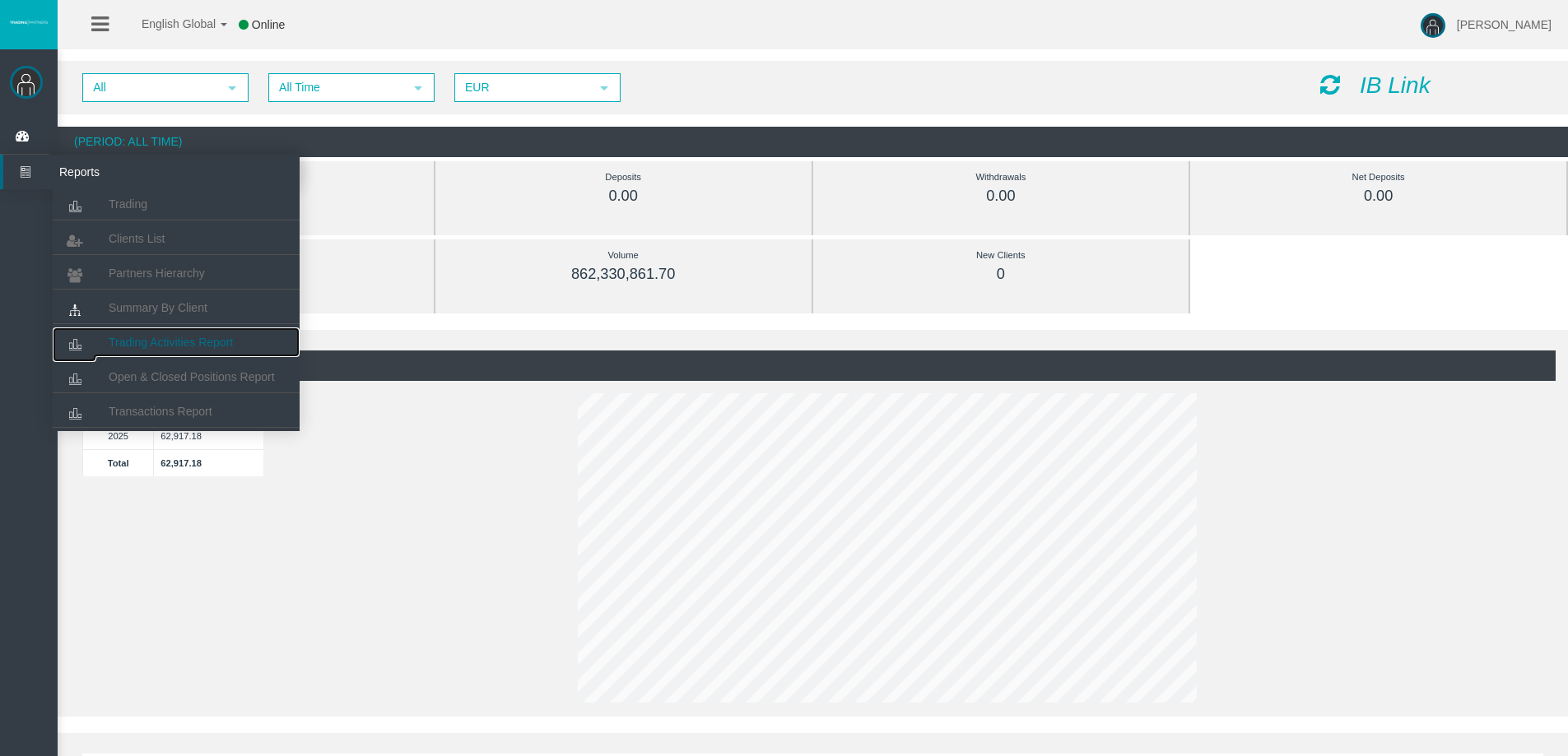
click at [174, 329] on link "Trading Activities Report" at bounding box center [176, 342] width 247 height 29
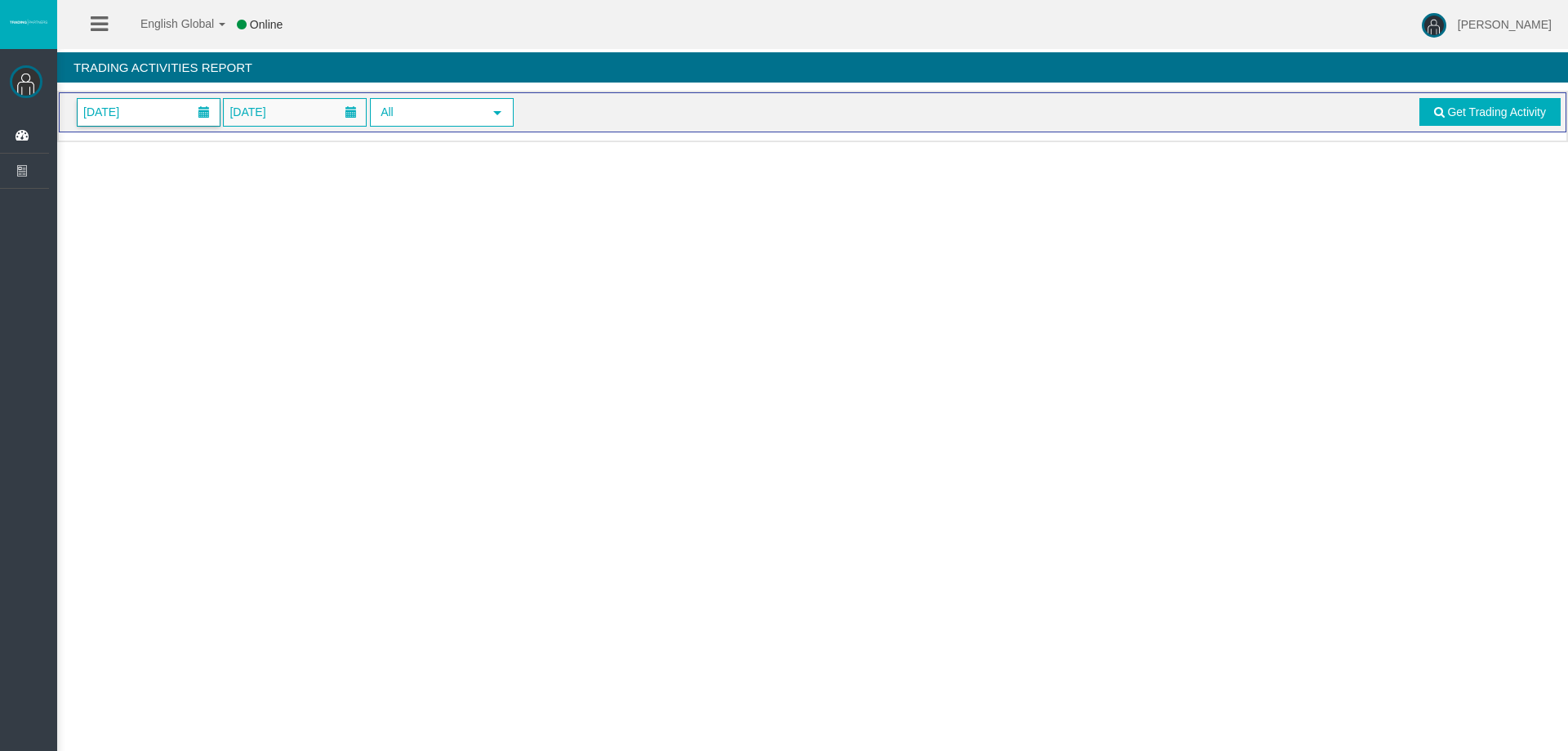
click at [166, 113] on span "[DATE]" at bounding box center [148, 112] width 142 height 27
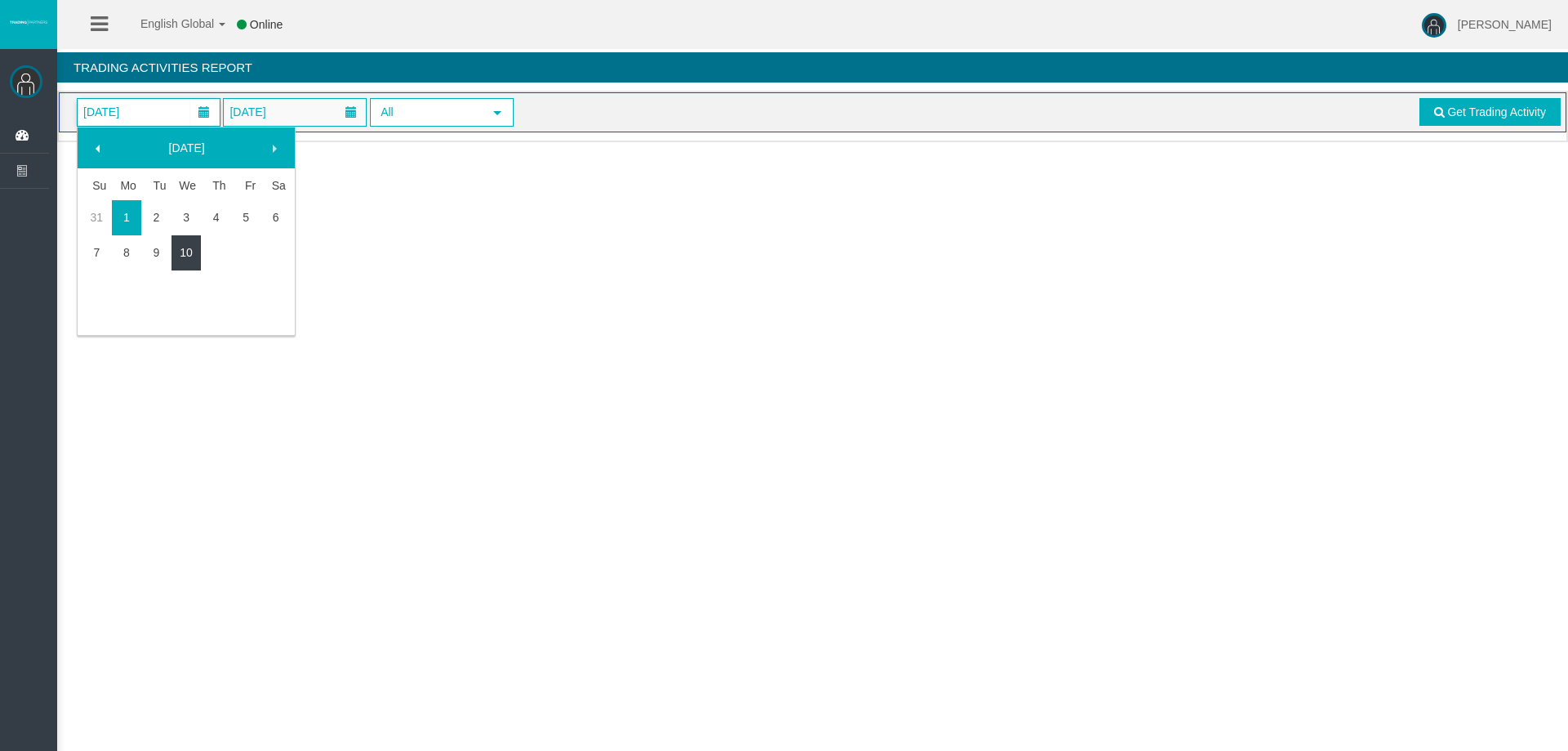
click at [193, 238] on link "10" at bounding box center [186, 252] width 30 height 29
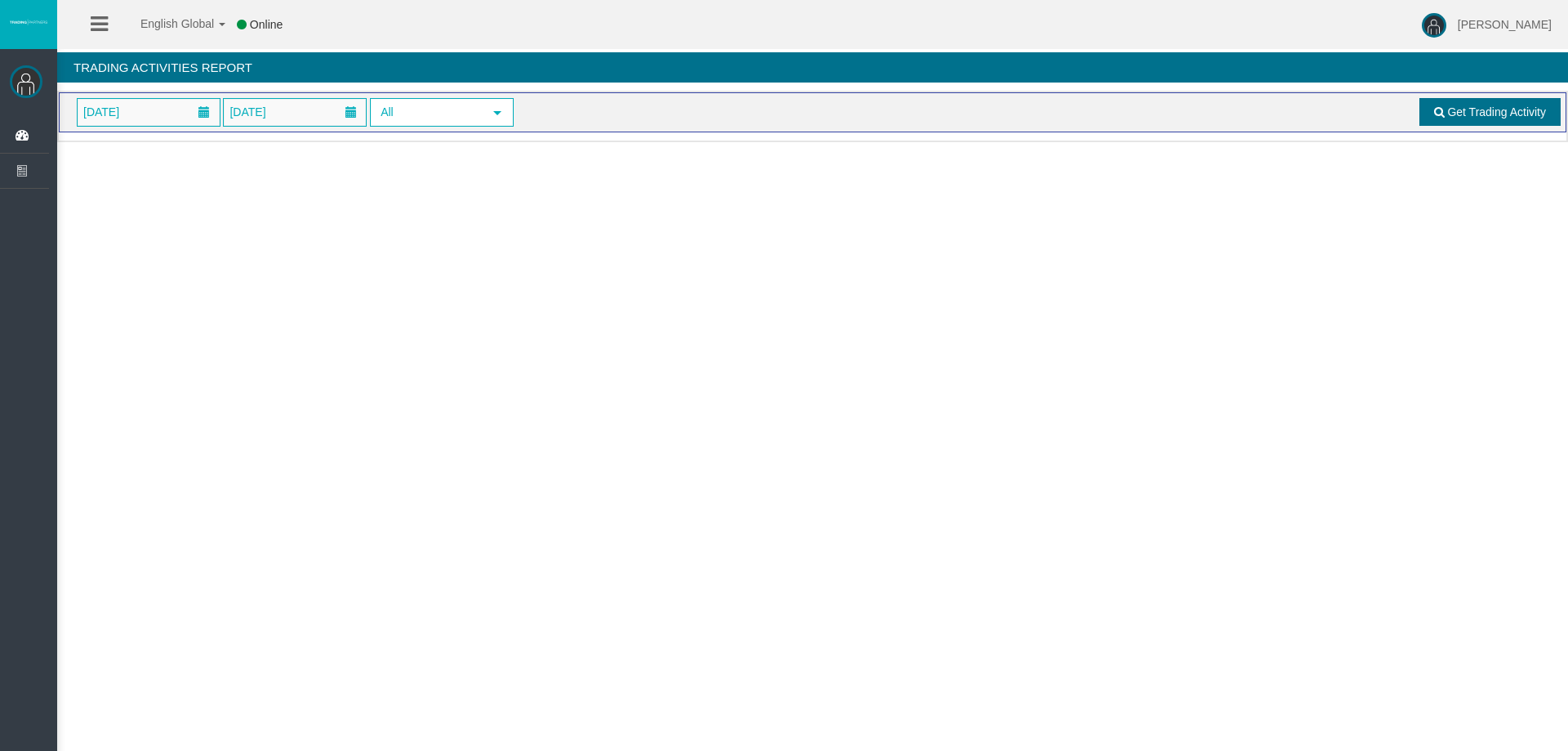
click at [1444, 118] on link "Get Trading Activity" at bounding box center [1490, 112] width 142 height 28
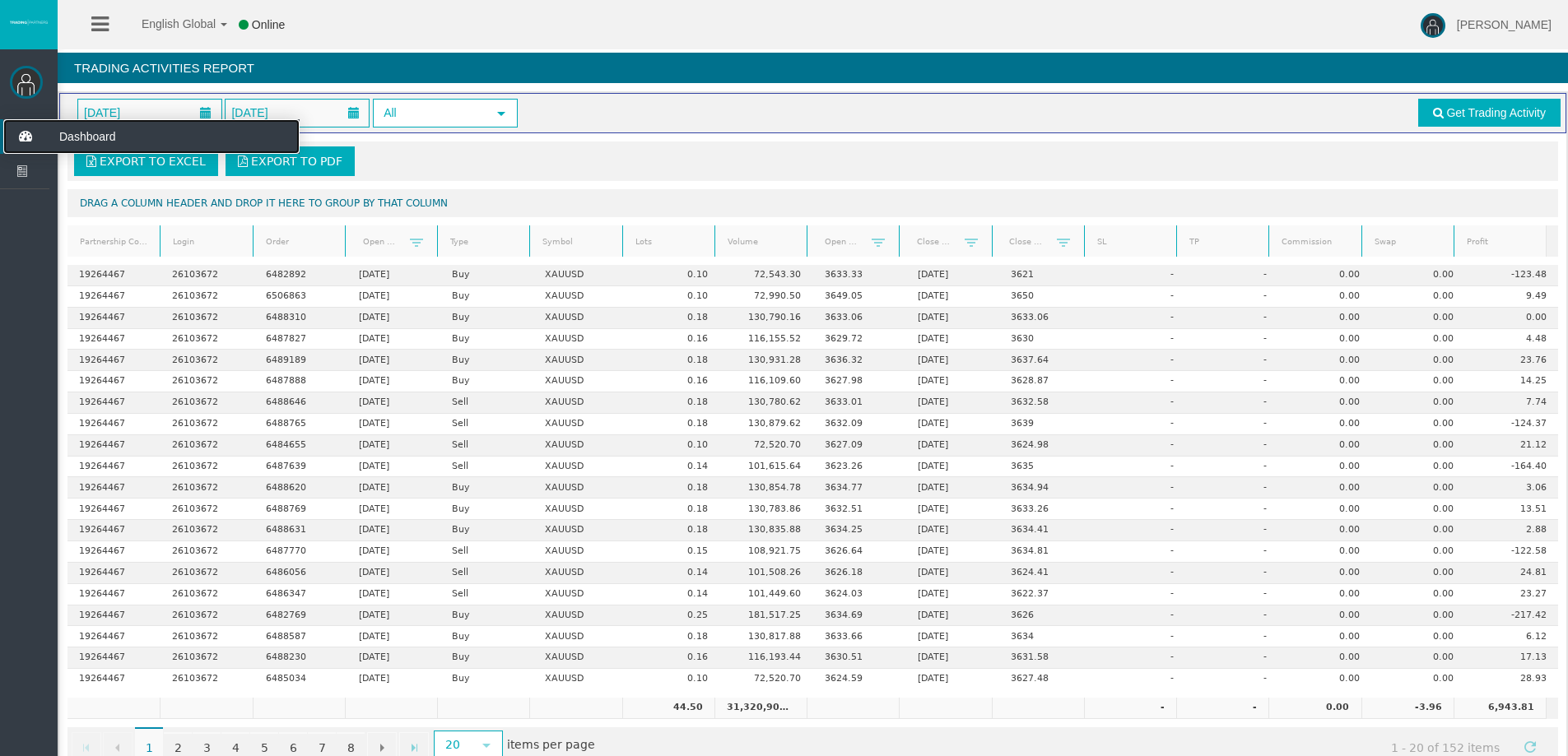
click at [18, 132] on icon at bounding box center [24, 137] width 44 height 35
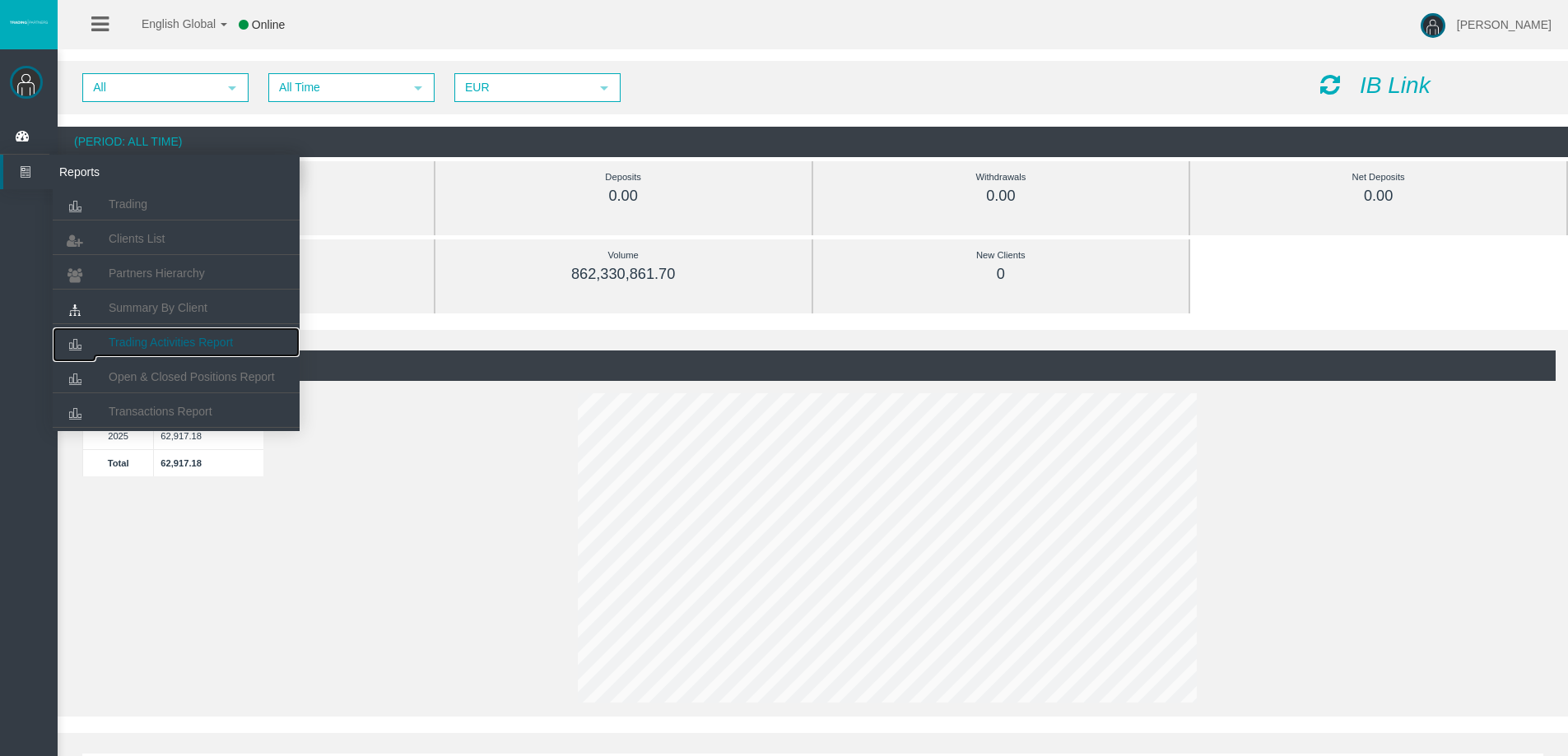
click at [178, 338] on span "Trading Activities Report" at bounding box center [171, 342] width 124 height 14
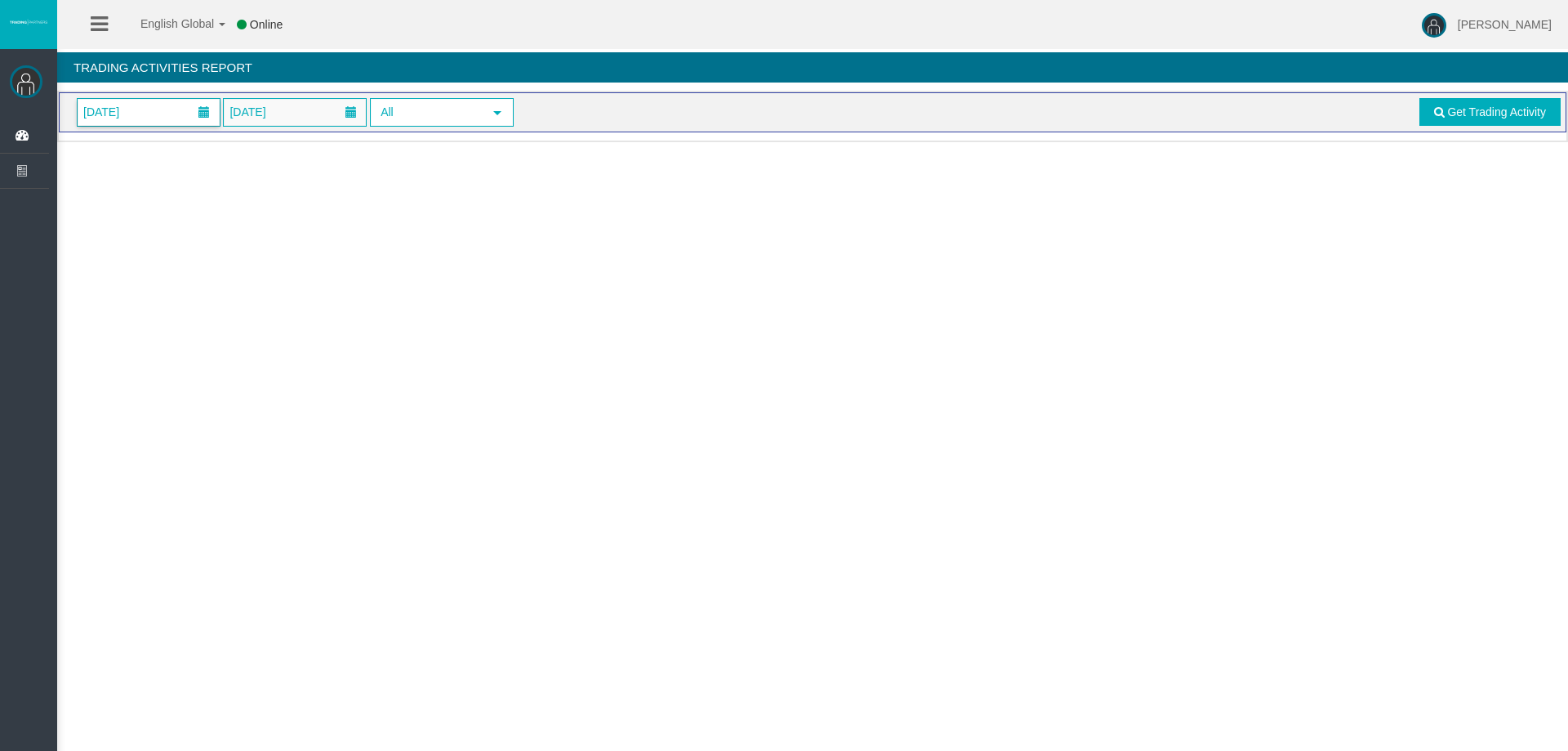
click at [154, 110] on span "[DATE]" at bounding box center [148, 112] width 142 height 27
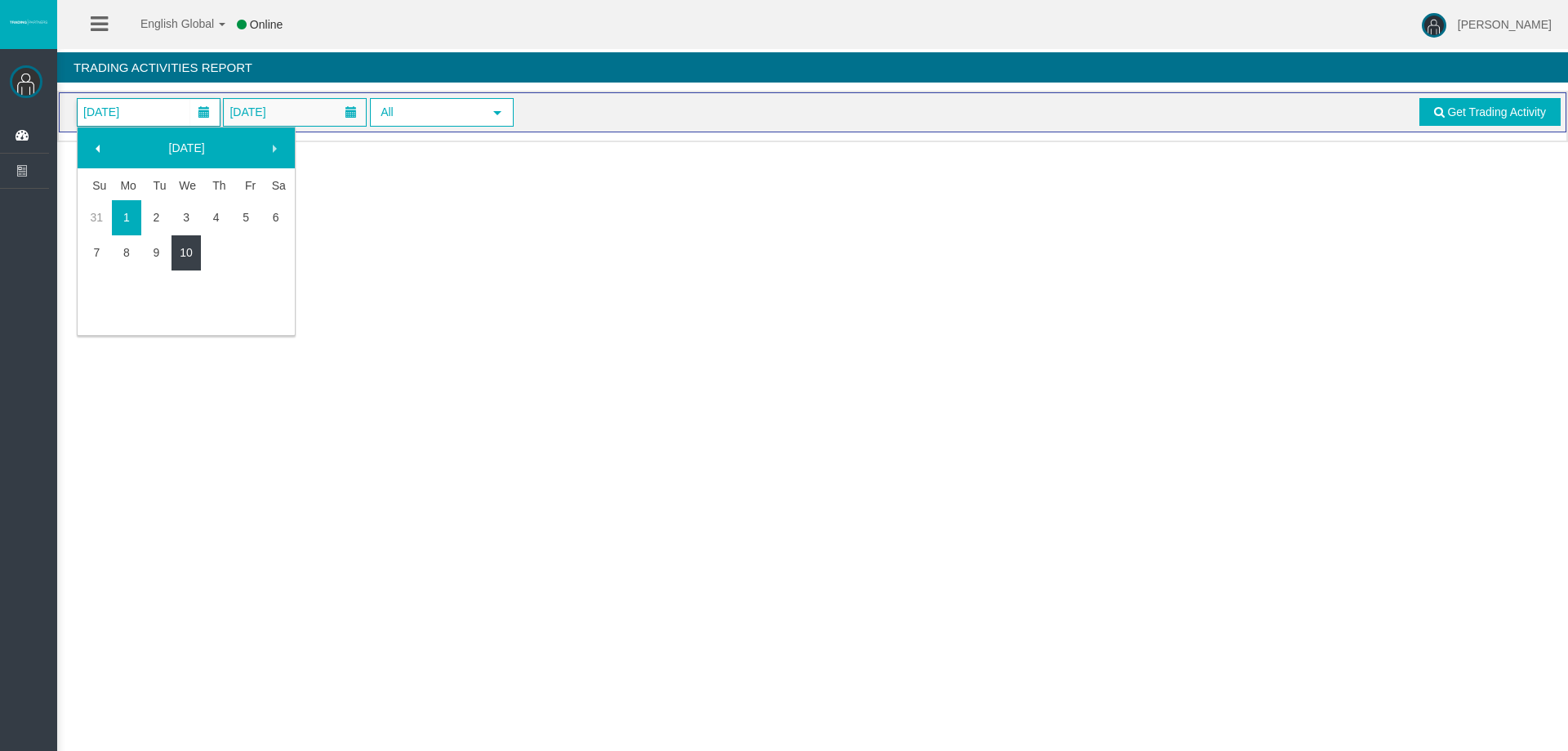
click at [179, 245] on link "10" at bounding box center [186, 252] width 30 height 29
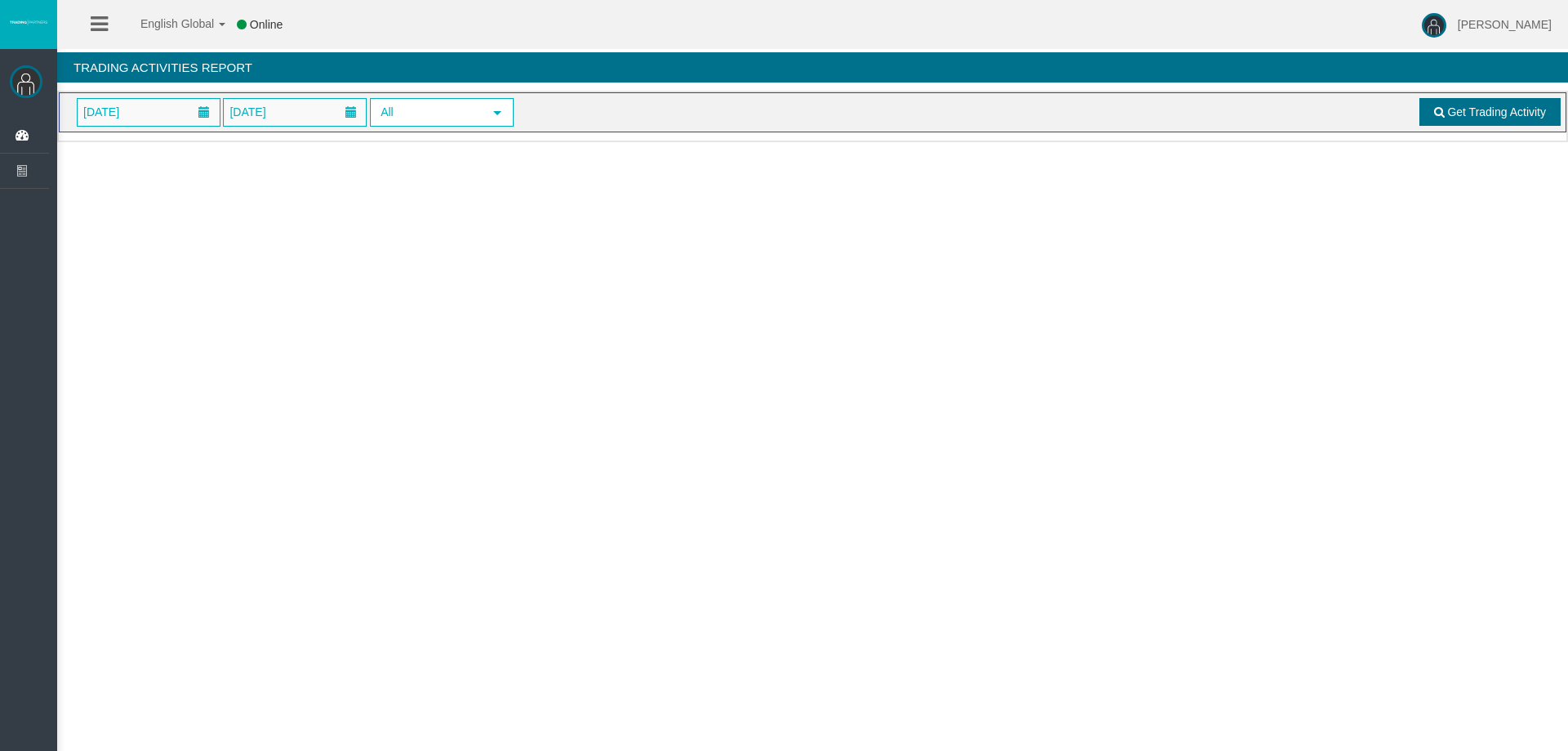
click at [1440, 120] on link "Get Trading Activity" at bounding box center [1490, 112] width 142 height 28
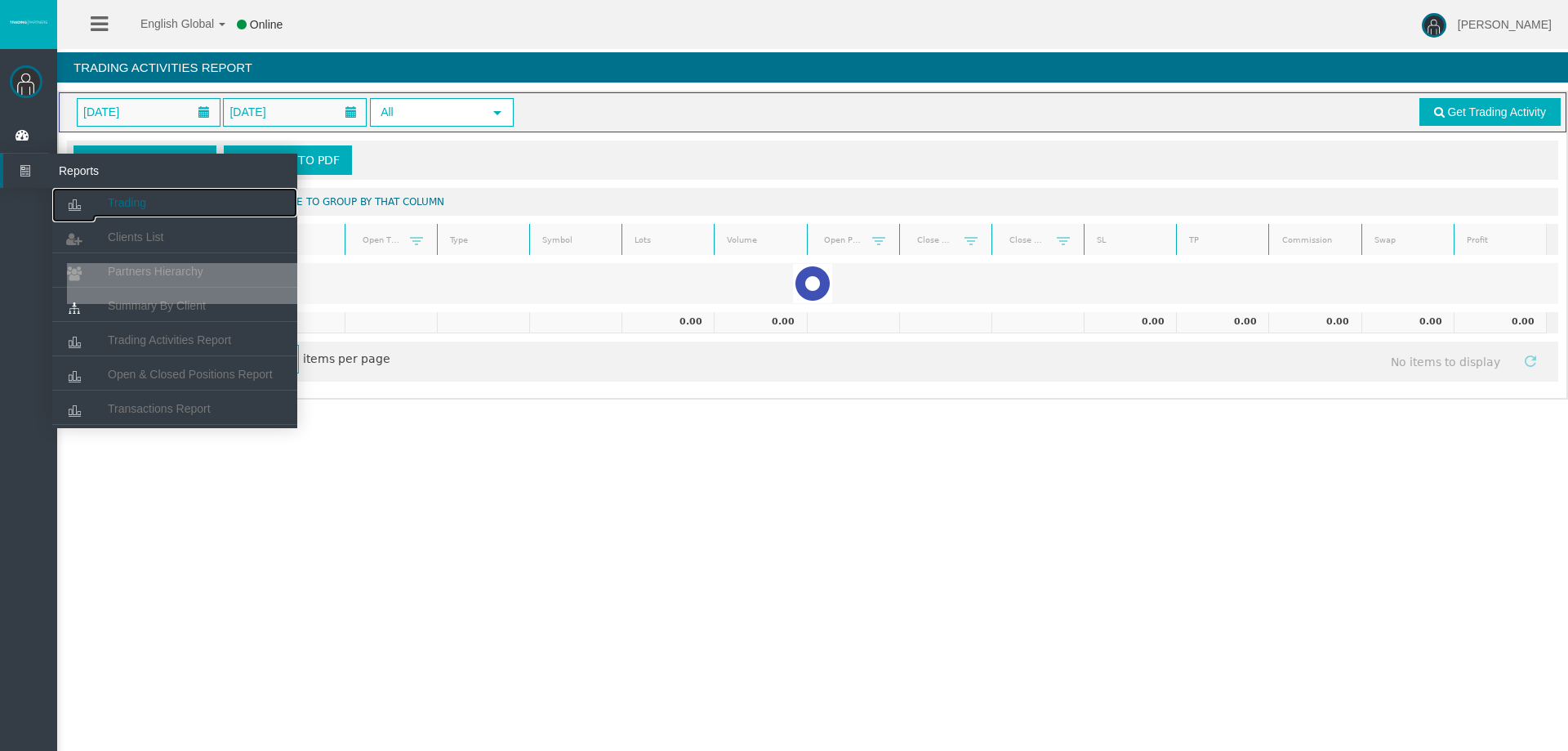
click at [100, 205] on link "Trading" at bounding box center [175, 203] width 245 height 29
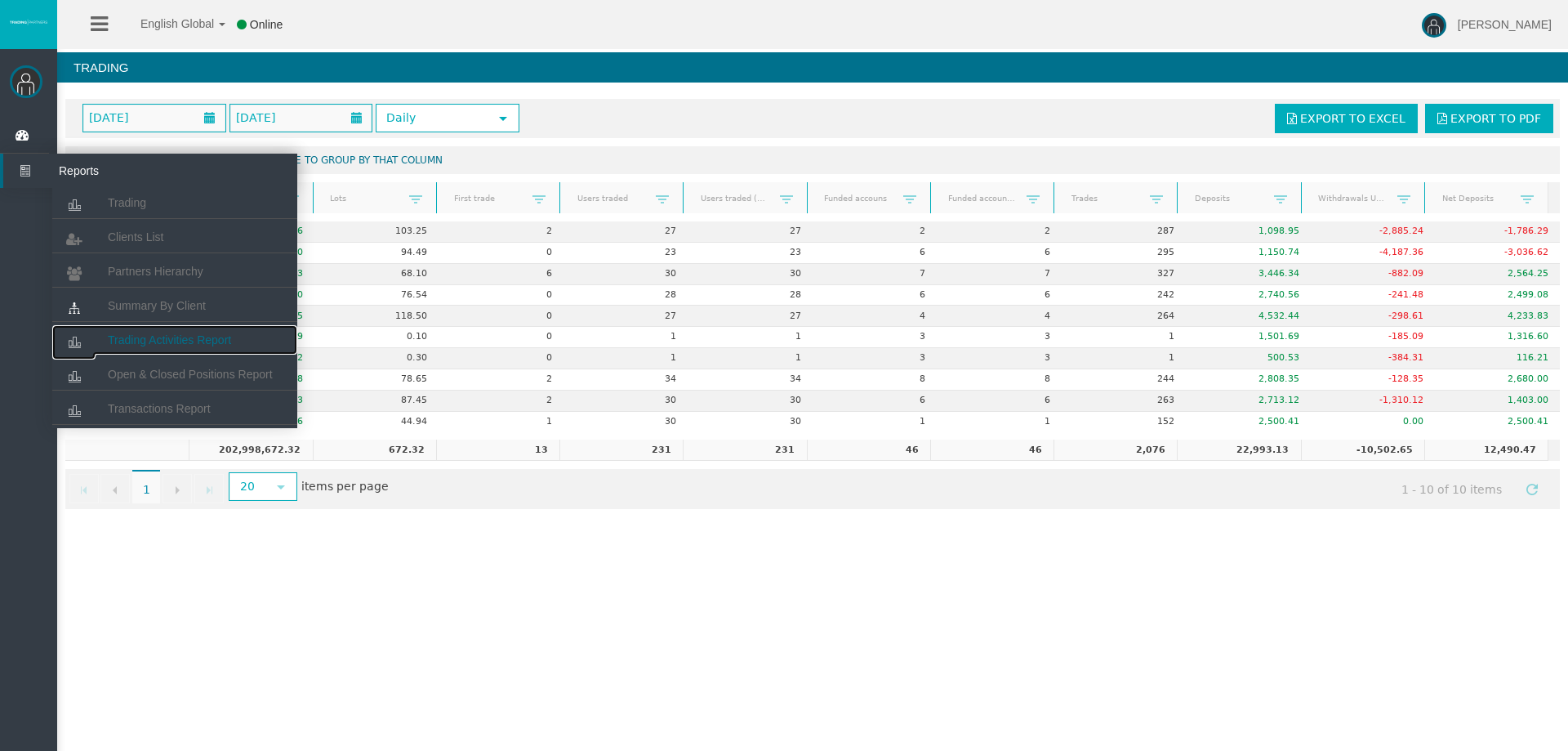
click at [158, 346] on span "Trading Activities Report" at bounding box center [170, 340] width 124 height 14
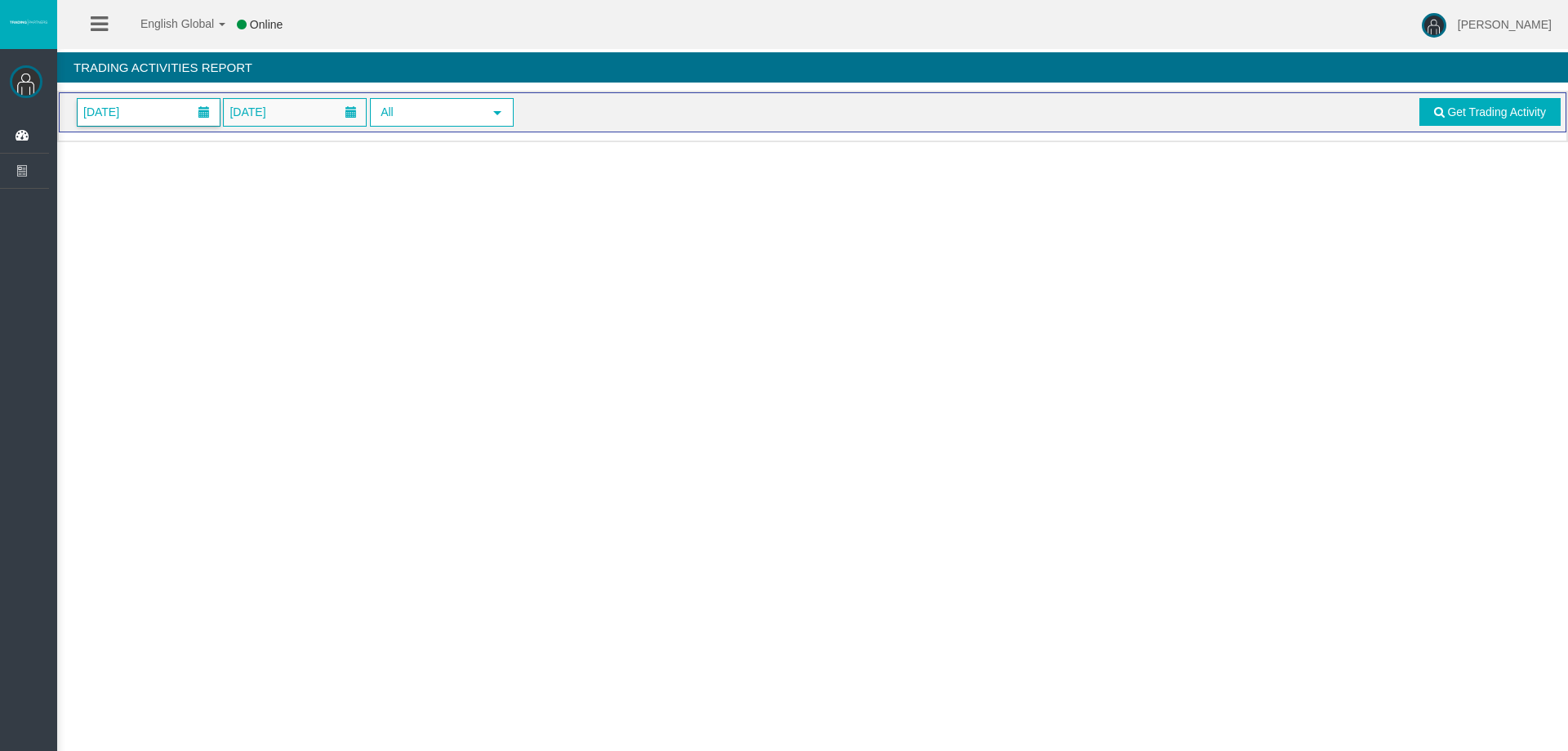
click at [168, 107] on span "[DATE]" at bounding box center [148, 112] width 142 height 27
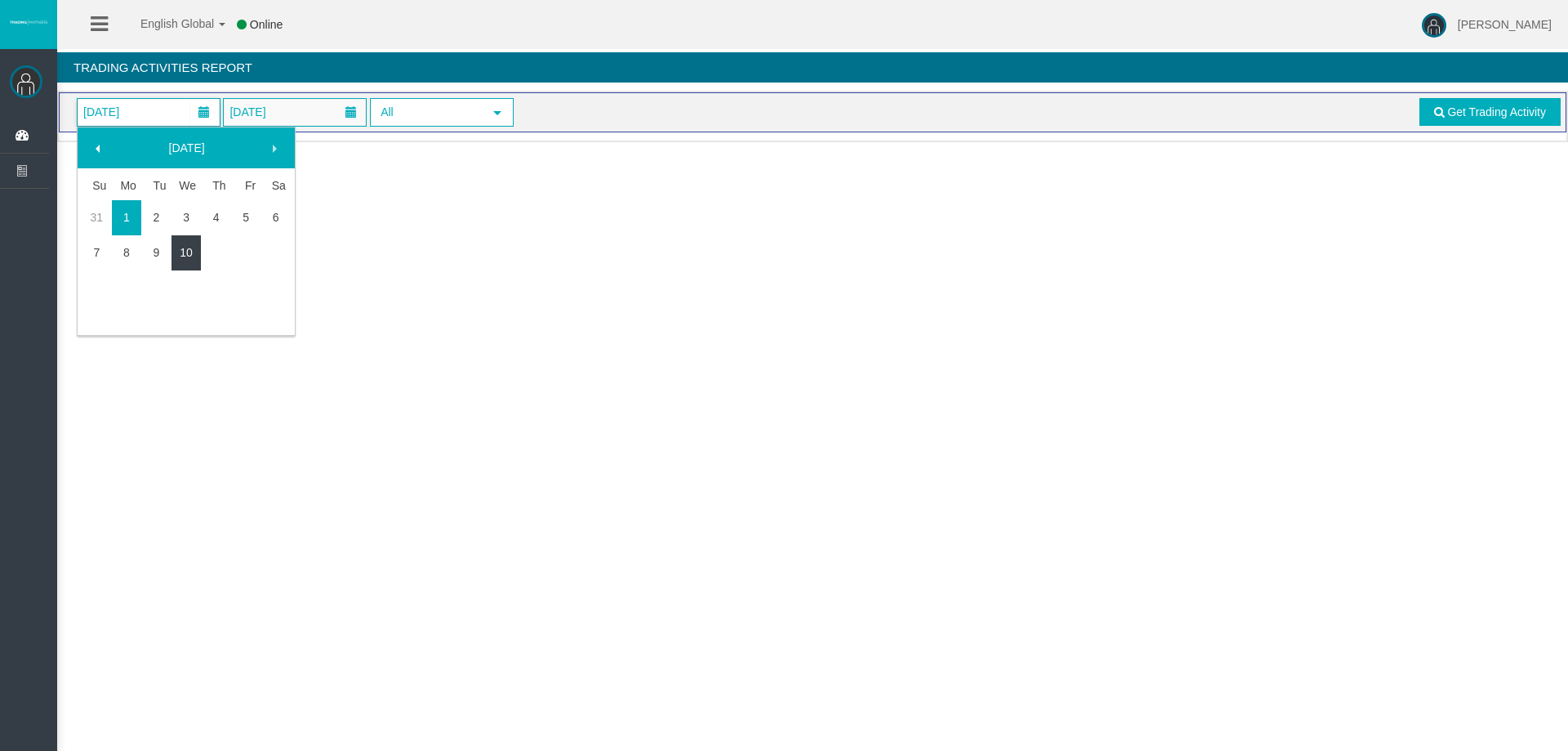
click at [178, 246] on link "10" at bounding box center [186, 252] width 30 height 29
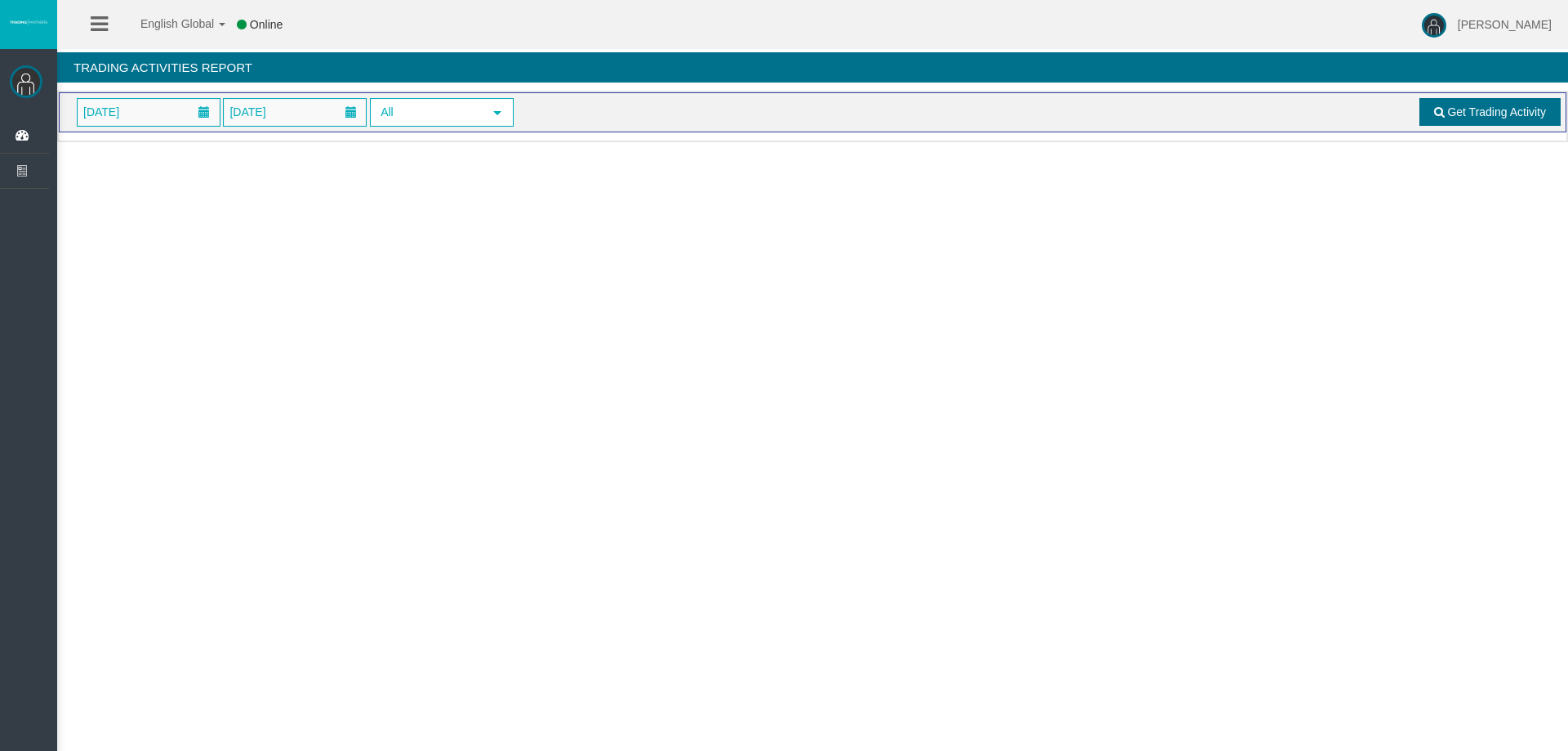
click at [1430, 106] on link "Get Trading Activity" at bounding box center [1490, 112] width 142 height 28
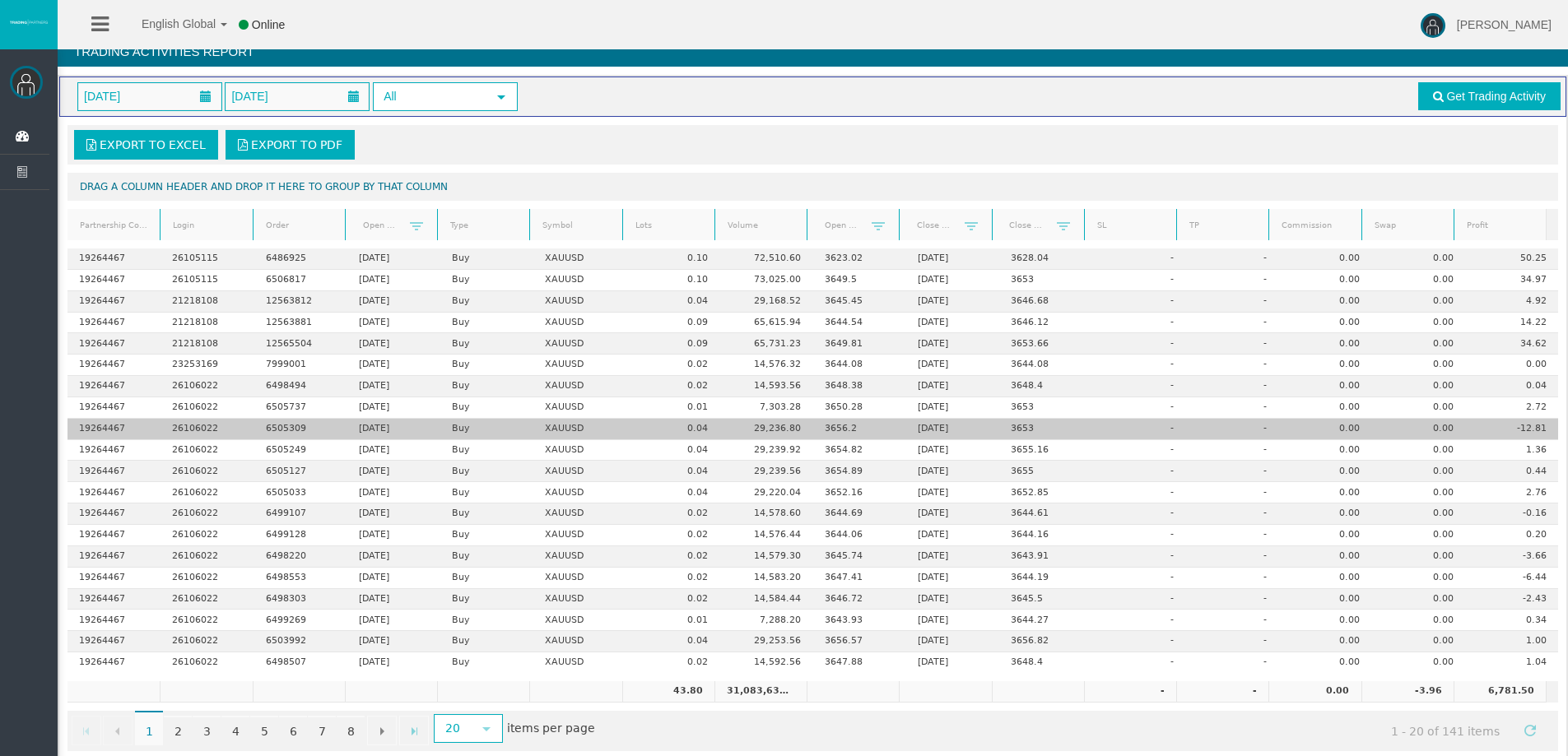
scroll to position [39, 0]
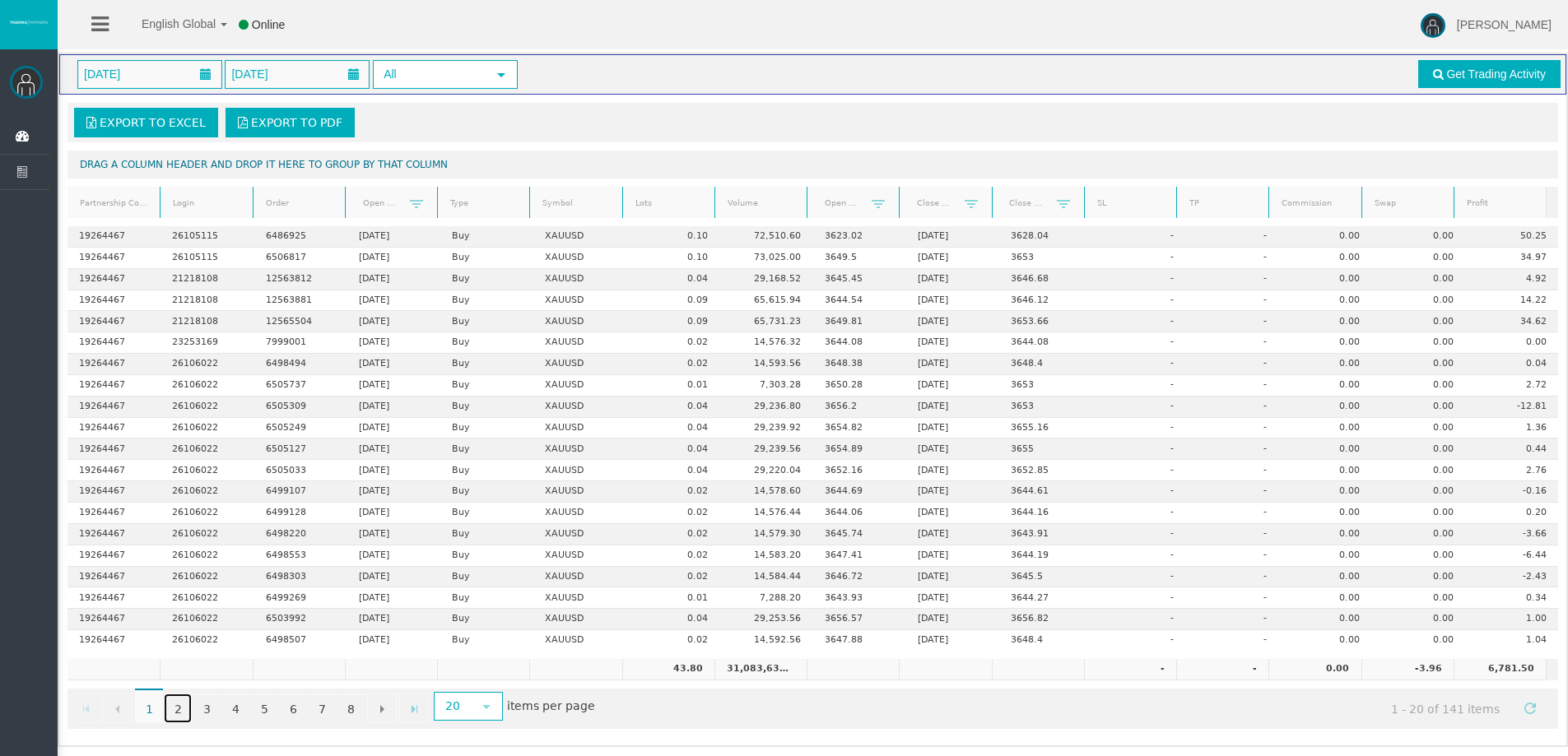
click at [184, 707] on link "2" at bounding box center [177, 708] width 28 height 29
click at [212, 708] on link "3" at bounding box center [206, 708] width 28 height 29
click at [229, 707] on link "4" at bounding box center [235, 708] width 28 height 29
click at [202, 705] on link "3" at bounding box center [206, 708] width 28 height 29
click at [170, 707] on link "2" at bounding box center [177, 708] width 28 height 29
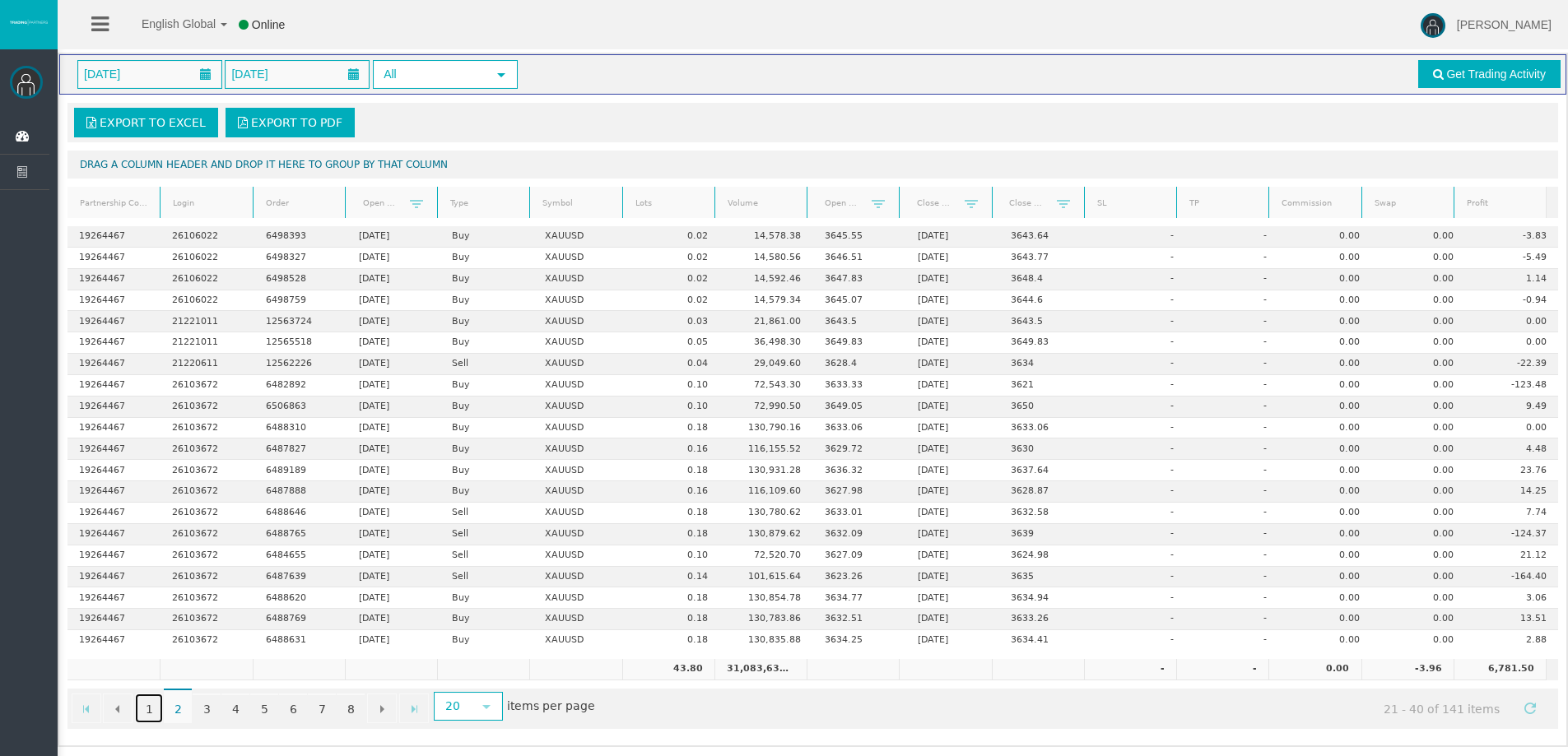
click at [148, 704] on link "1" at bounding box center [149, 708] width 28 height 29
click at [318, 715] on link "7" at bounding box center [322, 708] width 28 height 29
click at [355, 708] on link "8" at bounding box center [350, 708] width 28 height 29
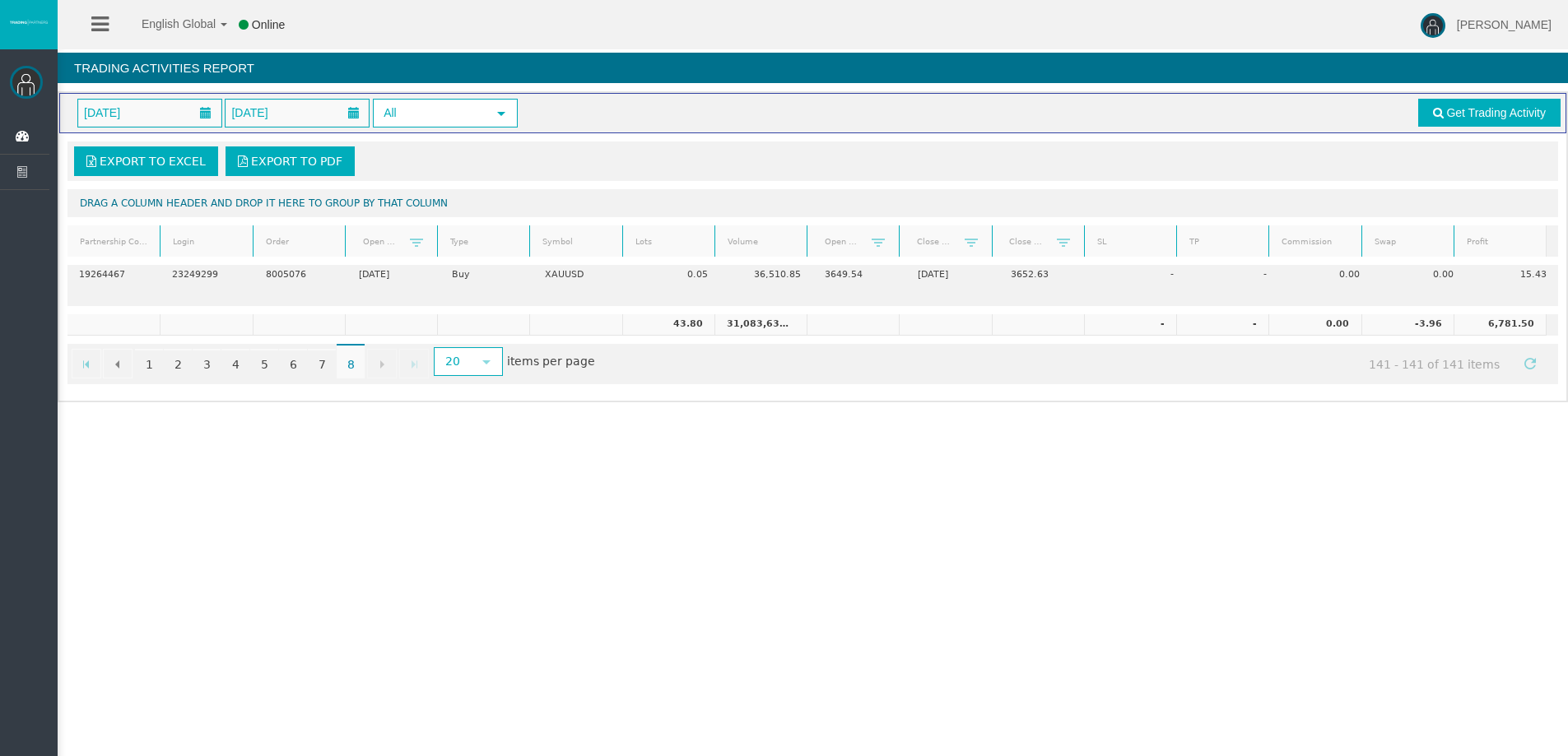
scroll to position [0, 0]
click at [239, 361] on link "4" at bounding box center [235, 363] width 28 height 29
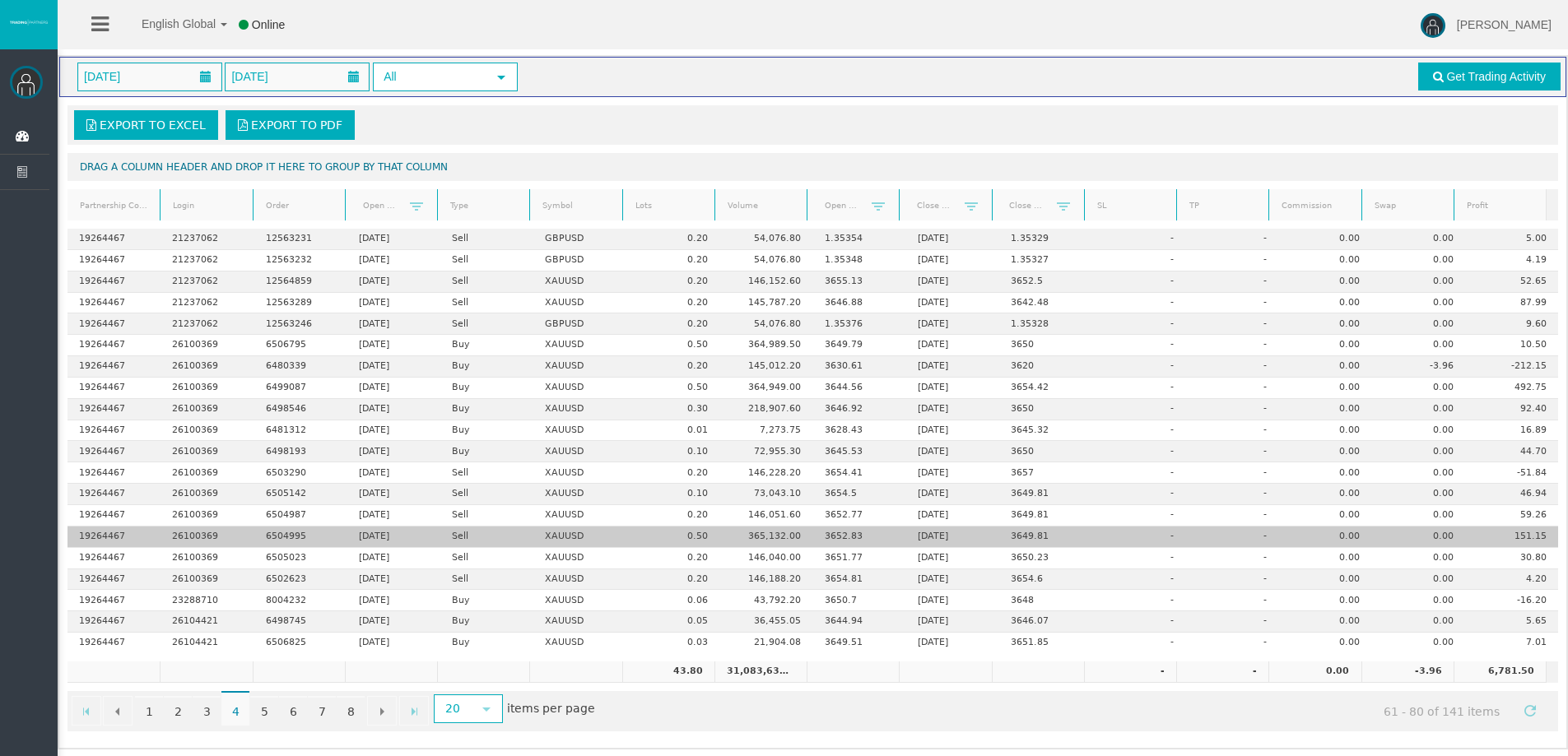
scroll to position [39, 0]
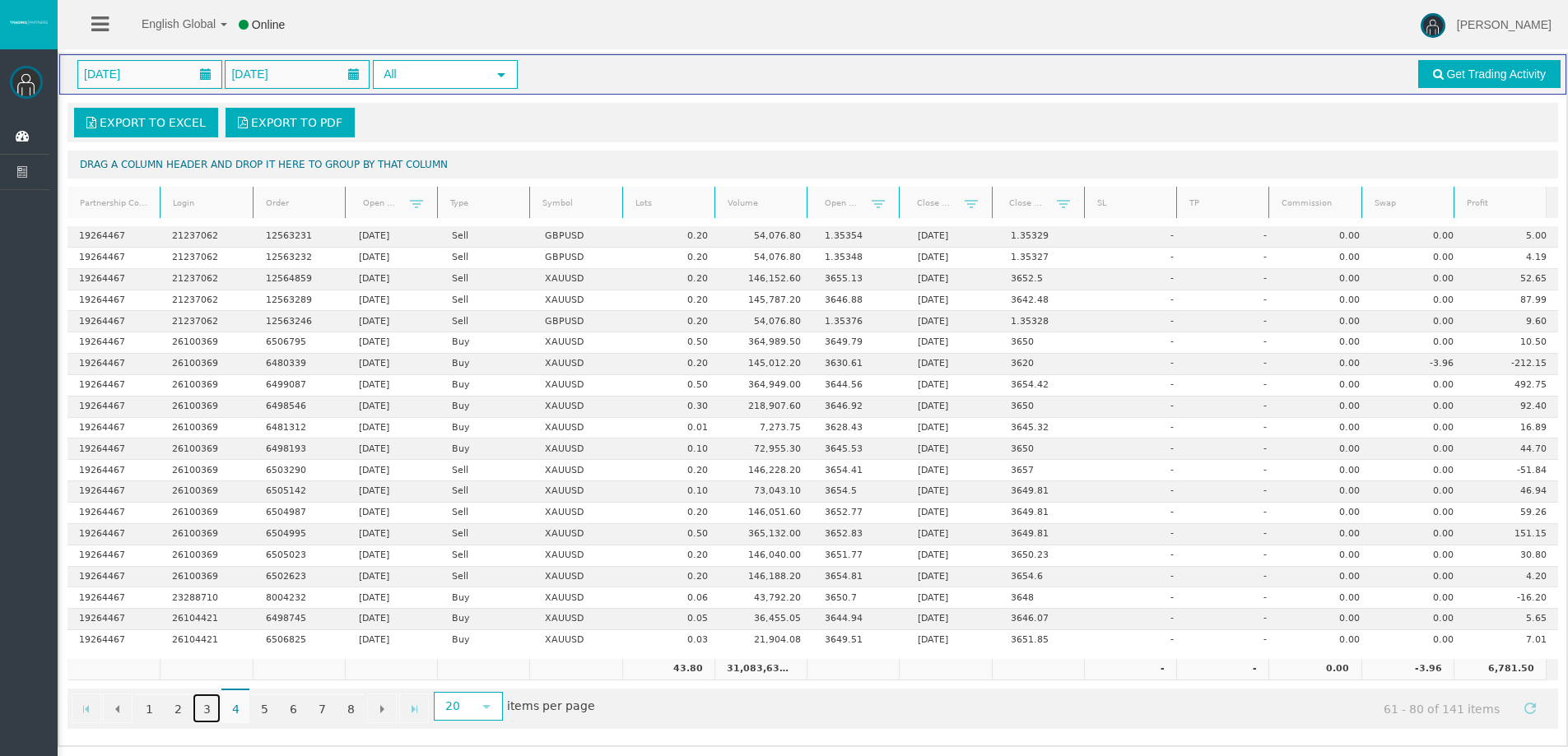
click at [202, 711] on link "3" at bounding box center [206, 708] width 28 height 29
click at [179, 712] on link "2" at bounding box center [177, 708] width 28 height 29
click at [145, 713] on link "1" at bounding box center [149, 708] width 28 height 29
click at [181, 712] on link "2" at bounding box center [177, 708] width 28 height 29
click at [196, 715] on link "3" at bounding box center [206, 708] width 28 height 29
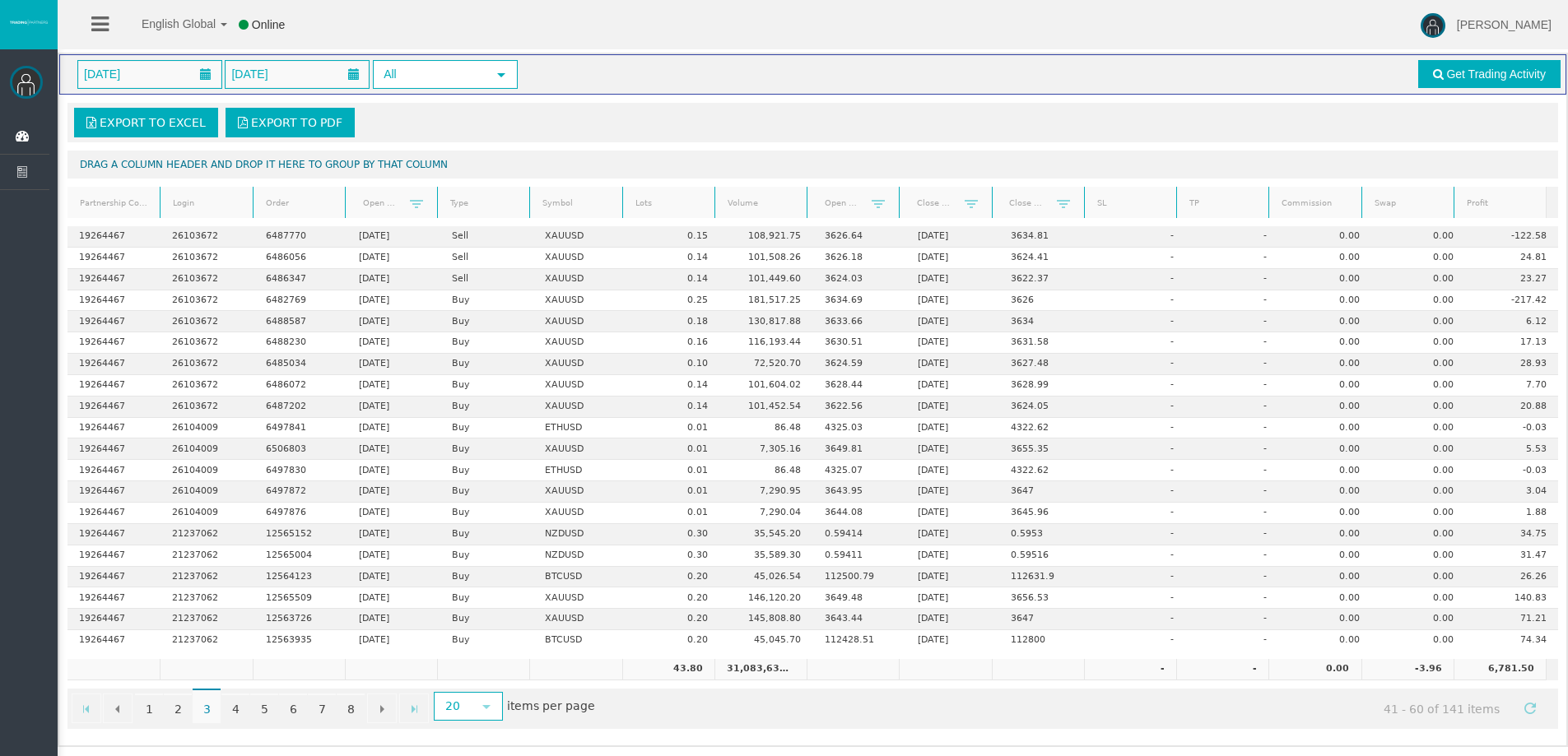
click at [219, 715] on span "3" at bounding box center [206, 705] width 28 height 35
click at [229, 712] on link "4" at bounding box center [235, 708] width 28 height 29
click at [260, 715] on link "5" at bounding box center [263, 708] width 28 height 29
click at [288, 709] on link "6" at bounding box center [293, 708] width 28 height 29
click at [319, 710] on link "7" at bounding box center [322, 708] width 28 height 29
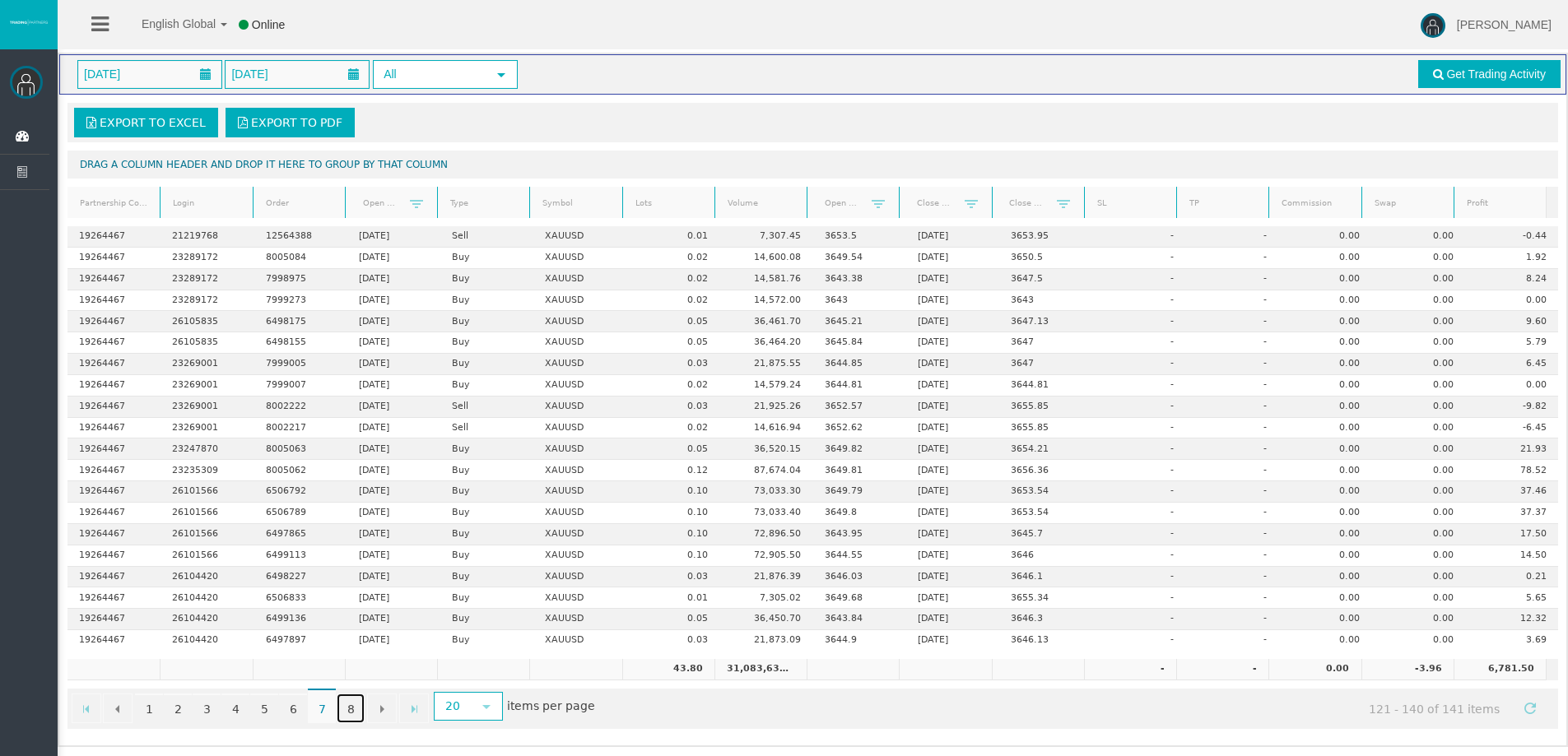
click at [345, 710] on link "8" at bounding box center [350, 708] width 28 height 29
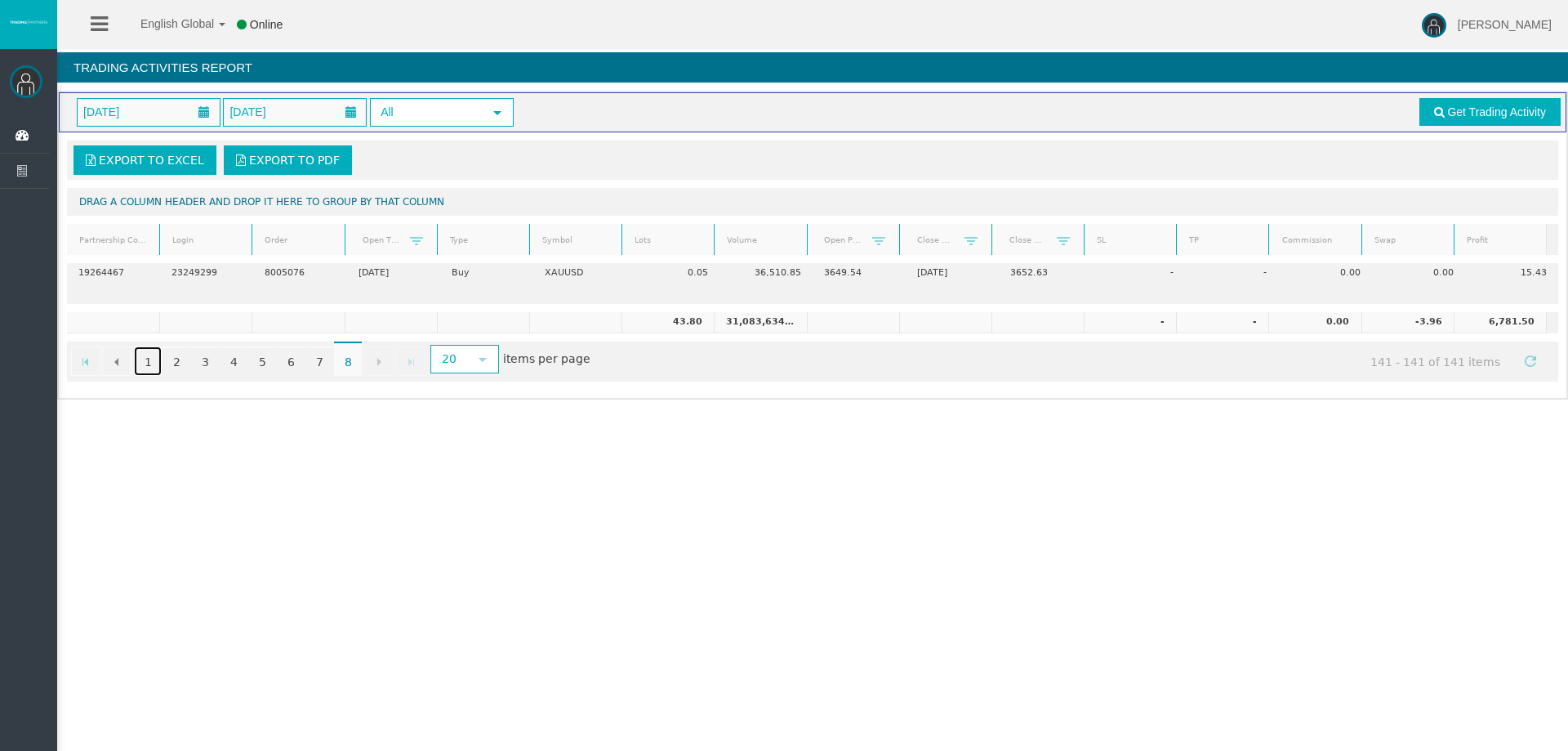
click at [145, 358] on link "1" at bounding box center [148, 361] width 28 height 29
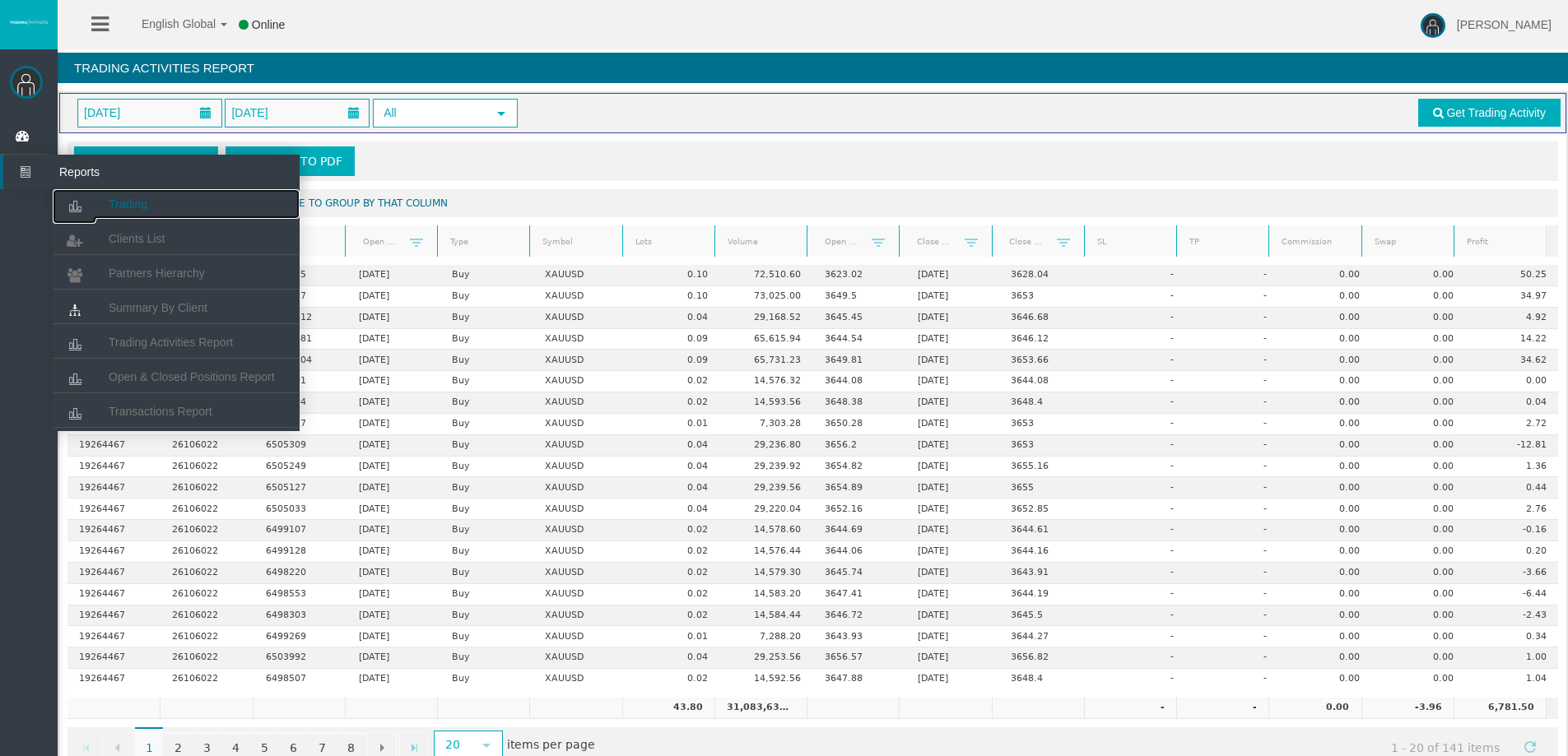
click at [83, 202] on icon at bounding box center [74, 207] width 44 height 35
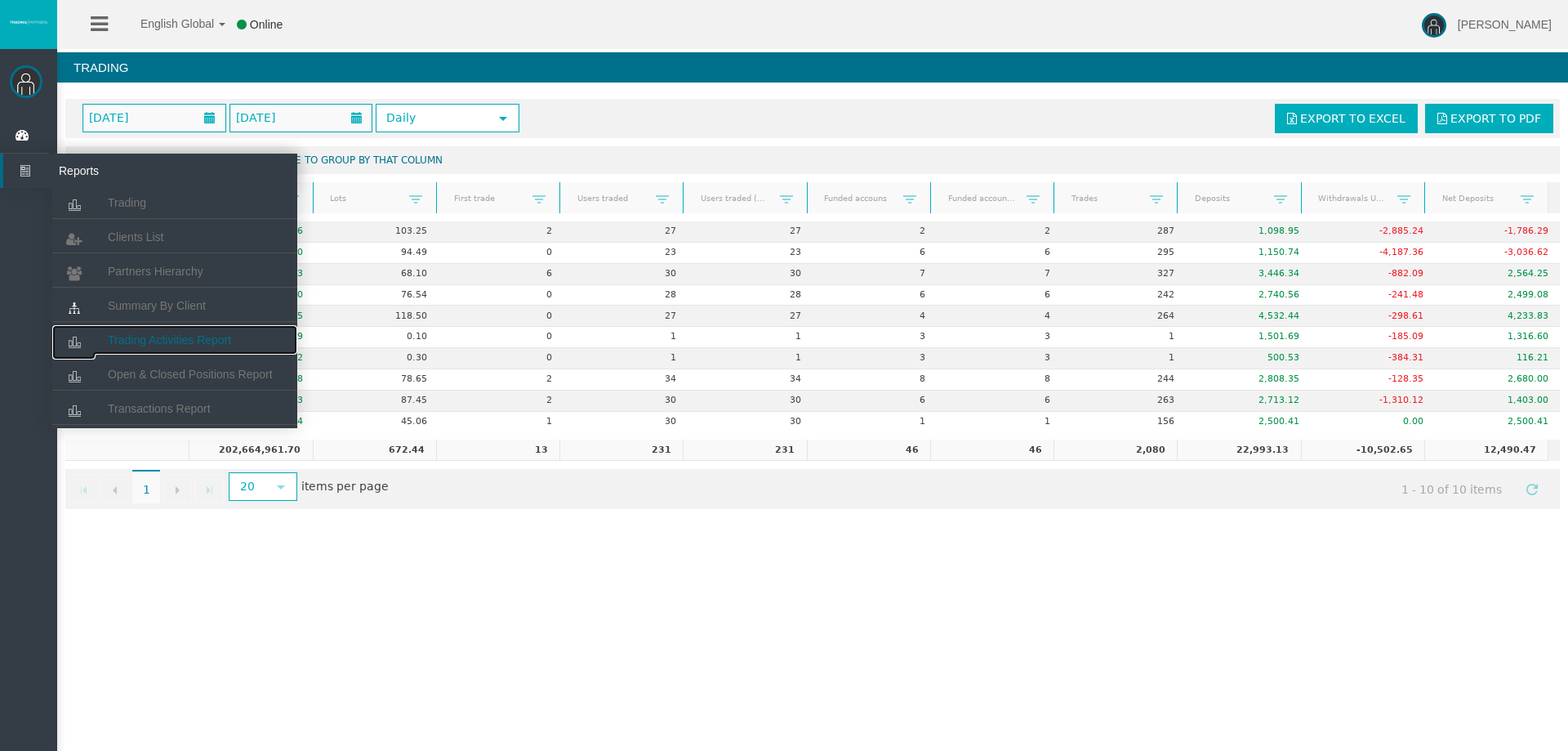
click at [142, 341] on span "Trading Activities Report" at bounding box center [170, 340] width 124 height 14
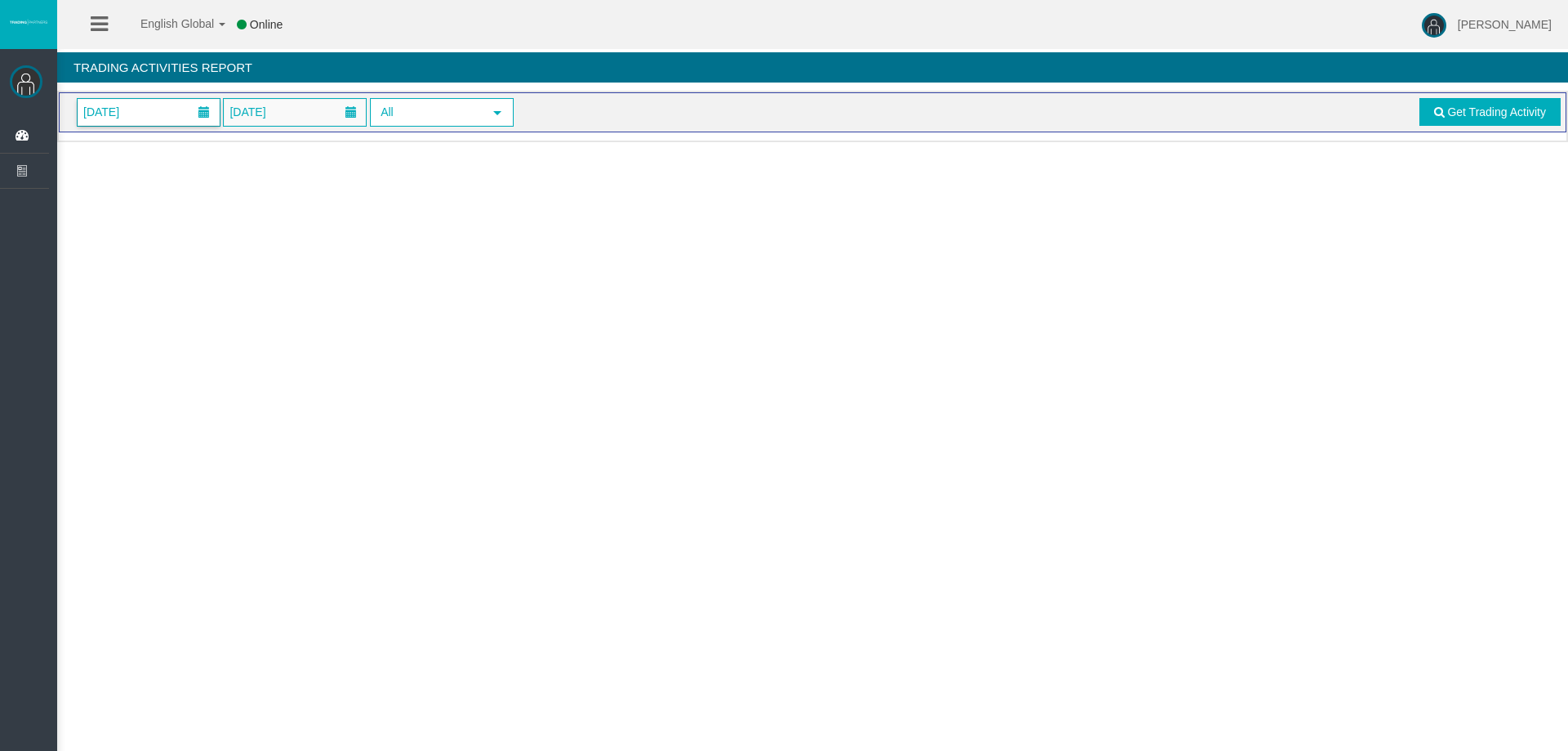
click at [157, 109] on span "[DATE]" at bounding box center [148, 112] width 142 height 27
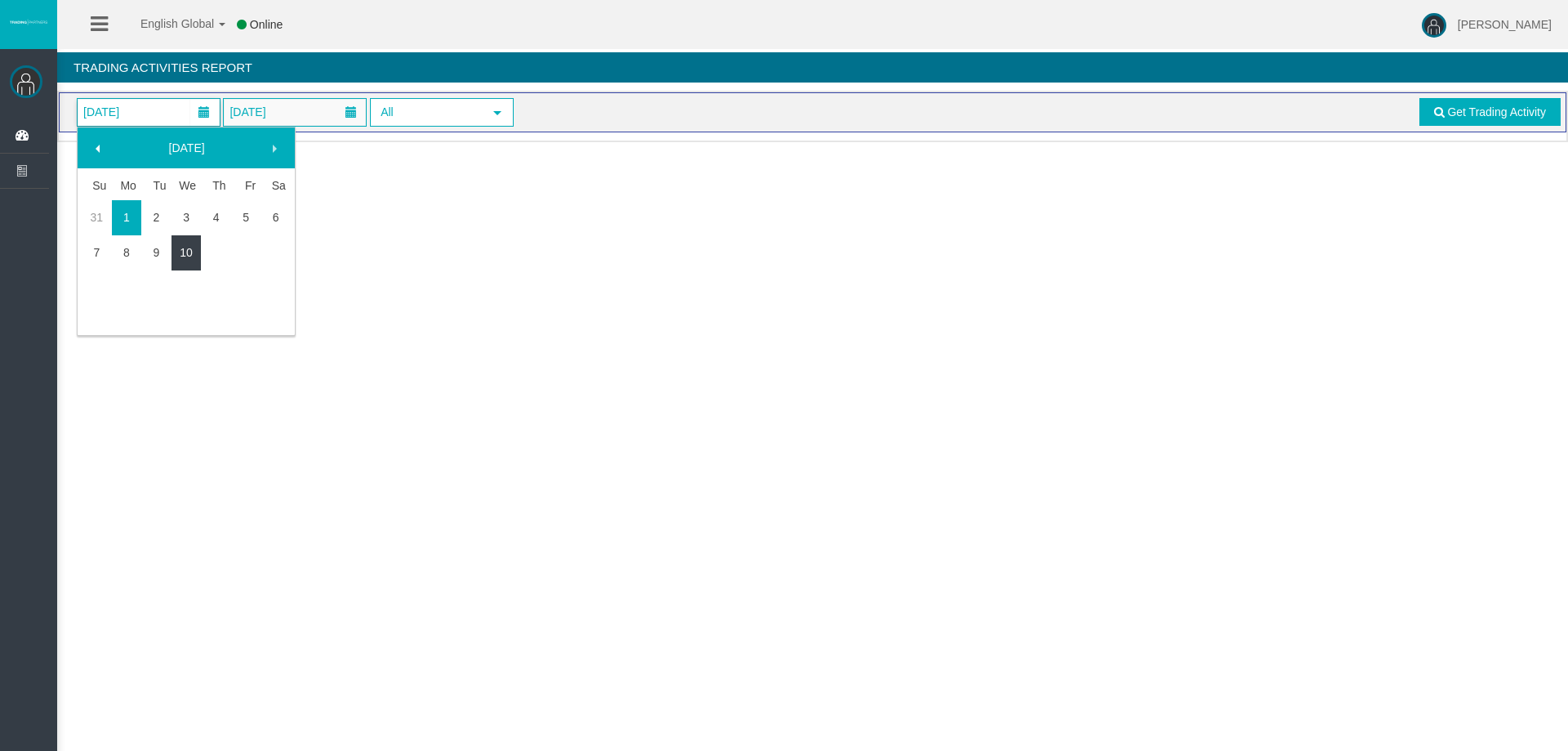
click at [189, 239] on link "10" at bounding box center [186, 252] width 30 height 29
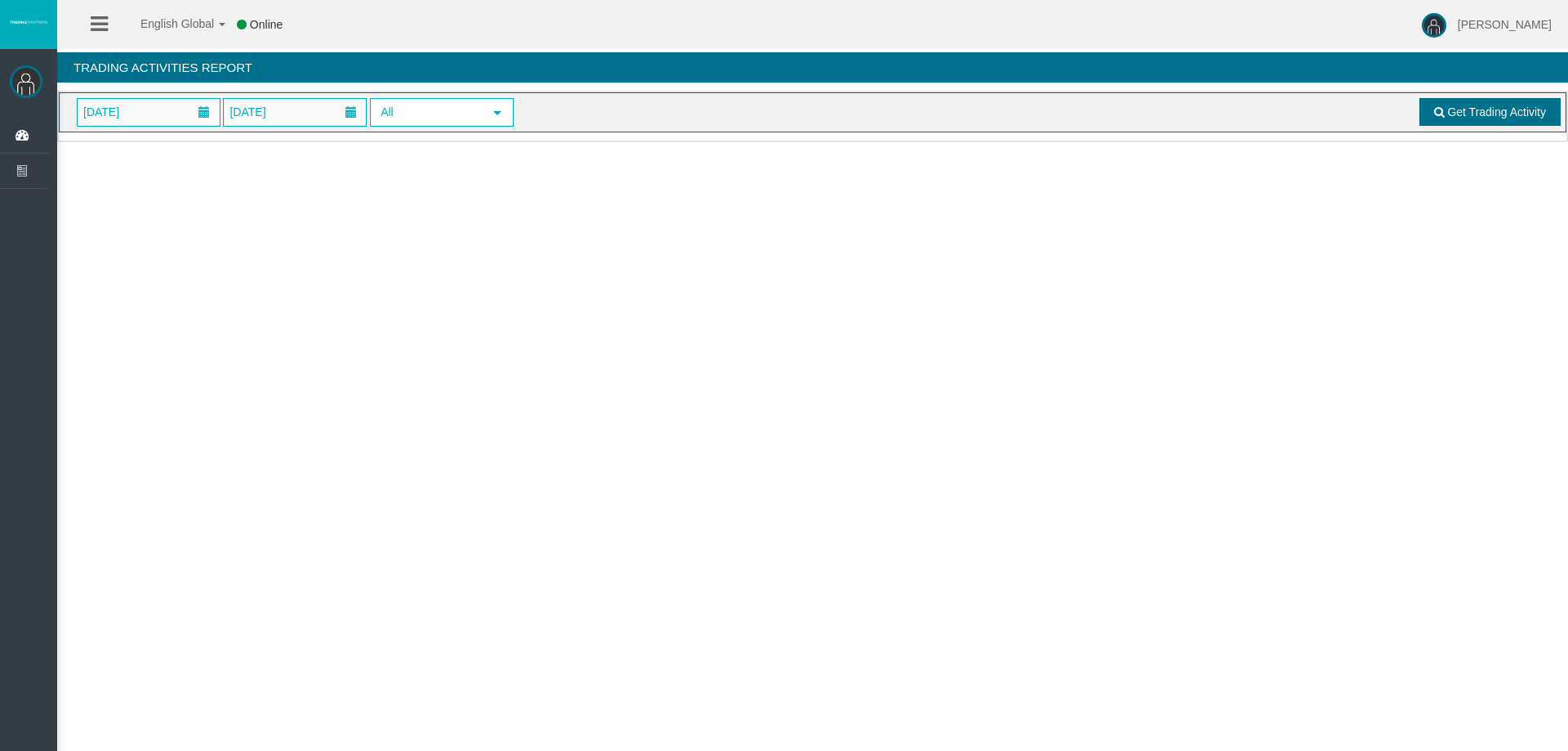
click at [1492, 120] on link "Get Trading Activity" at bounding box center [1490, 112] width 142 height 28
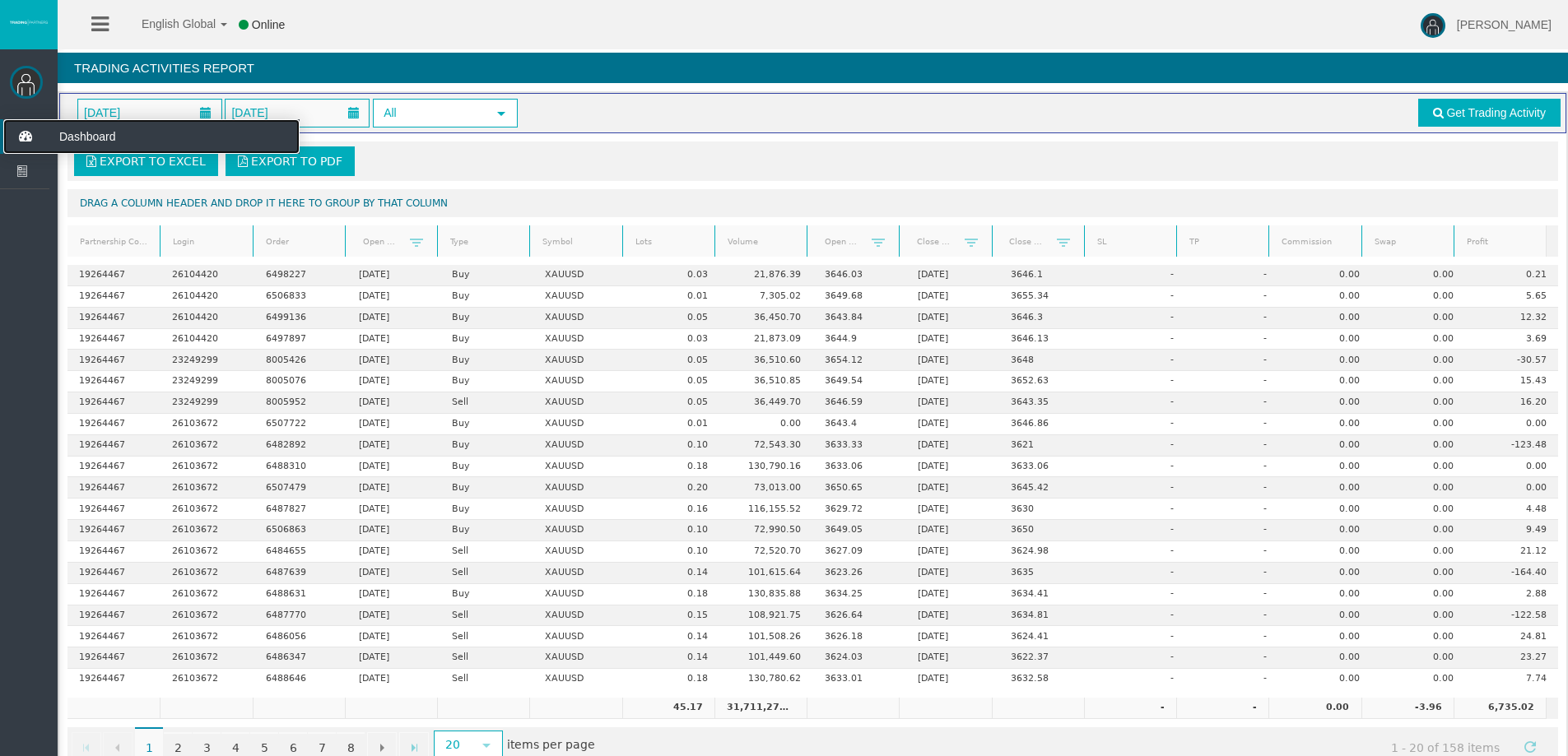
click at [27, 126] on icon at bounding box center [24, 137] width 44 height 35
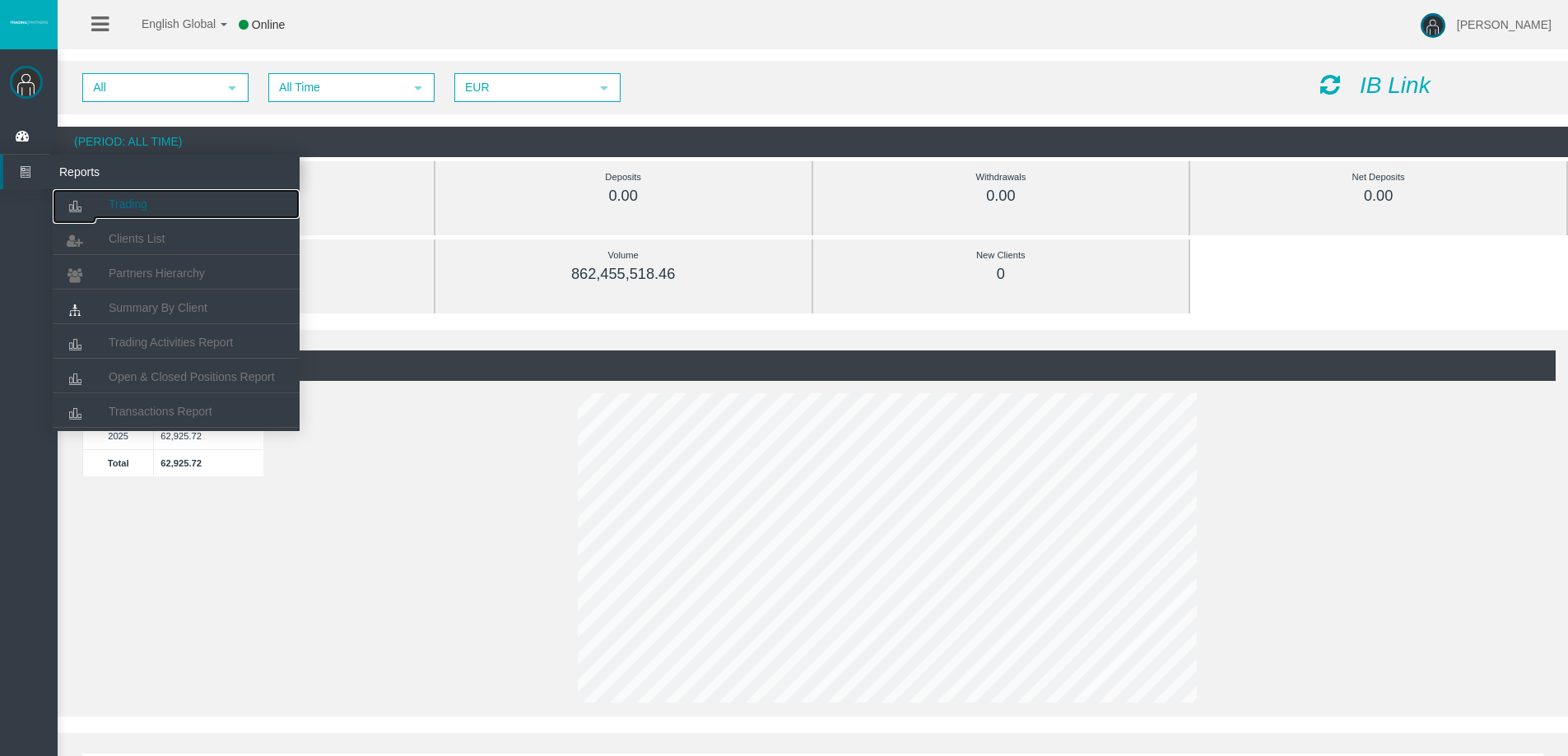
click at [93, 198] on icon at bounding box center [74, 207] width 44 height 35
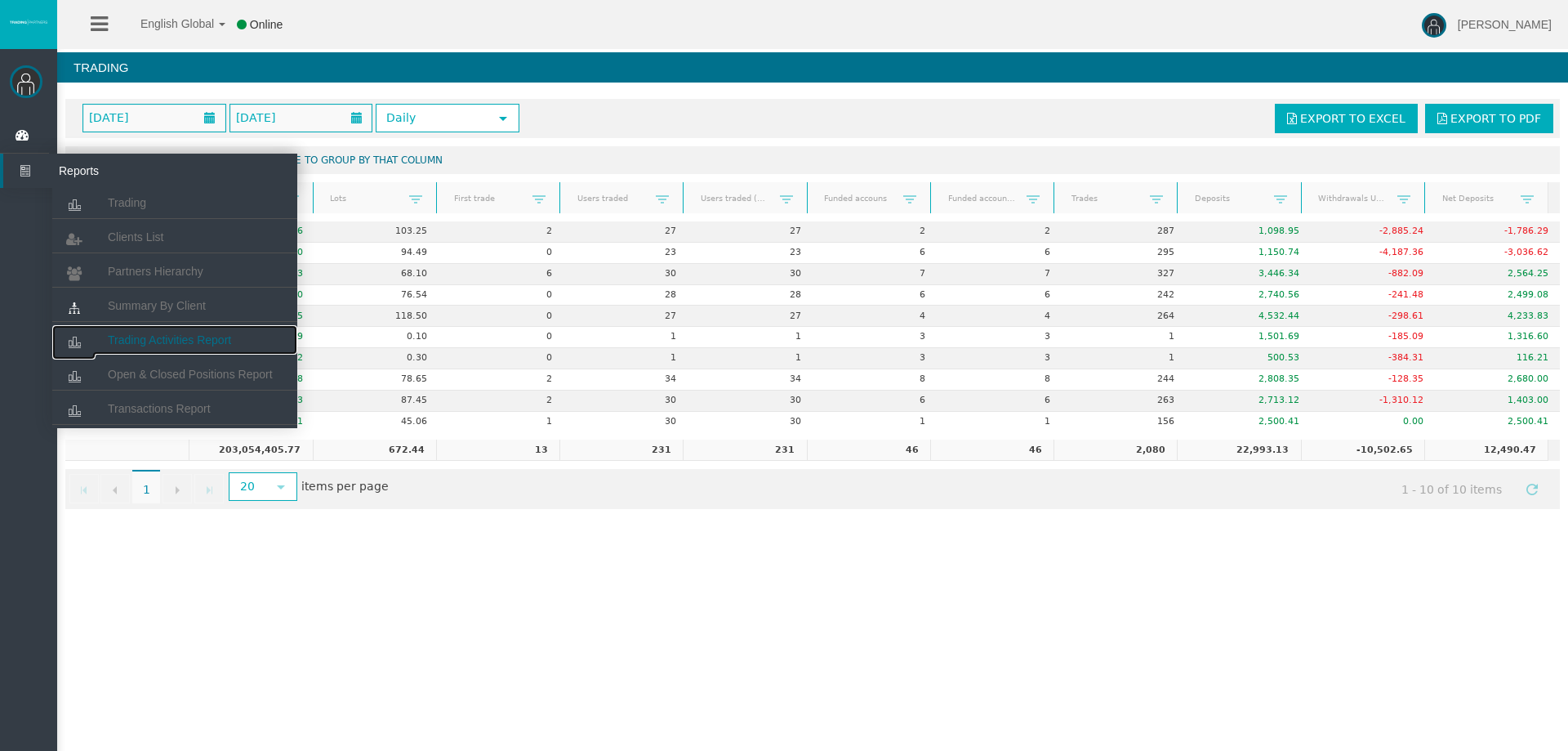
click at [152, 348] on link "Trading Activities Report" at bounding box center [175, 340] width 245 height 29
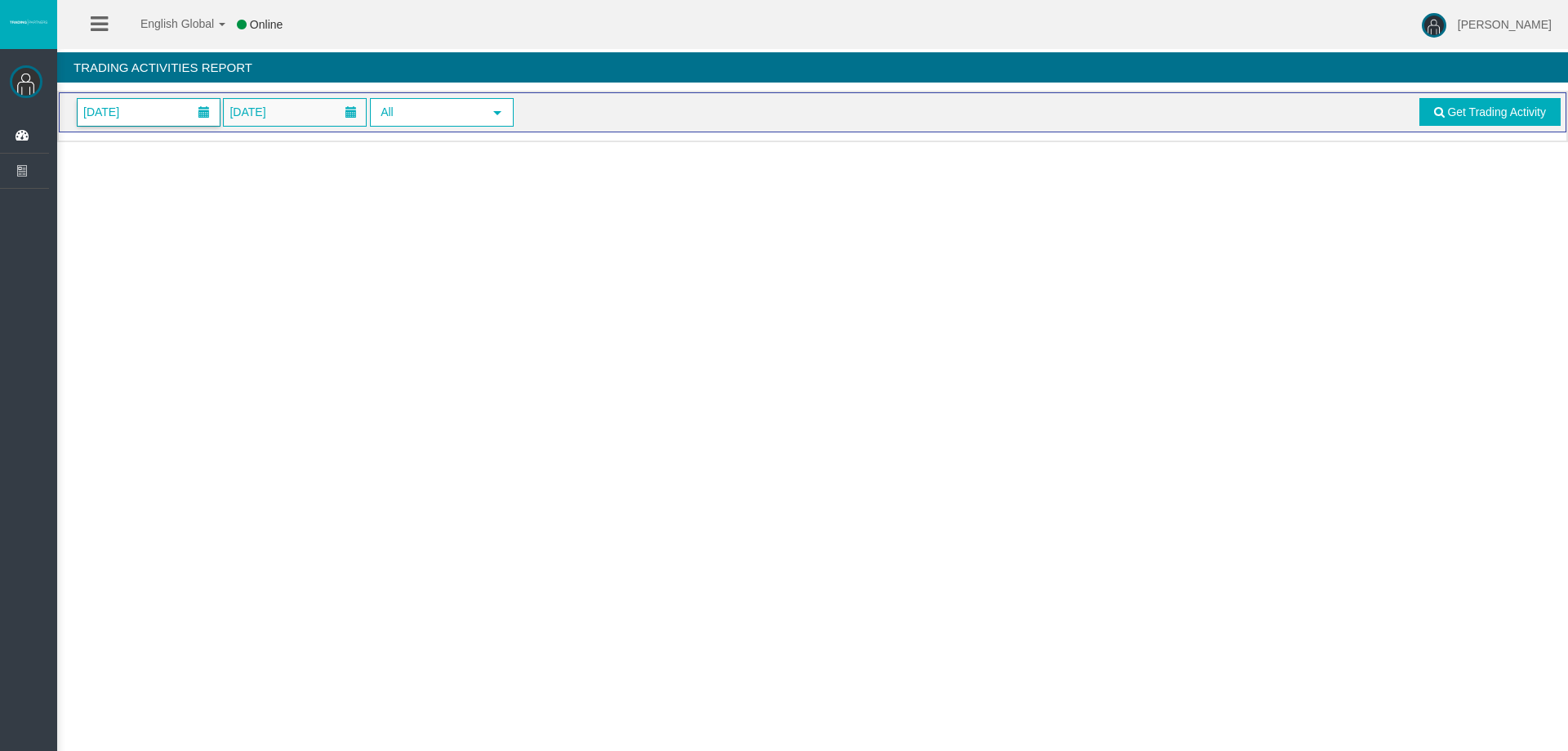
click at [172, 108] on span "[DATE]" at bounding box center [148, 112] width 142 height 27
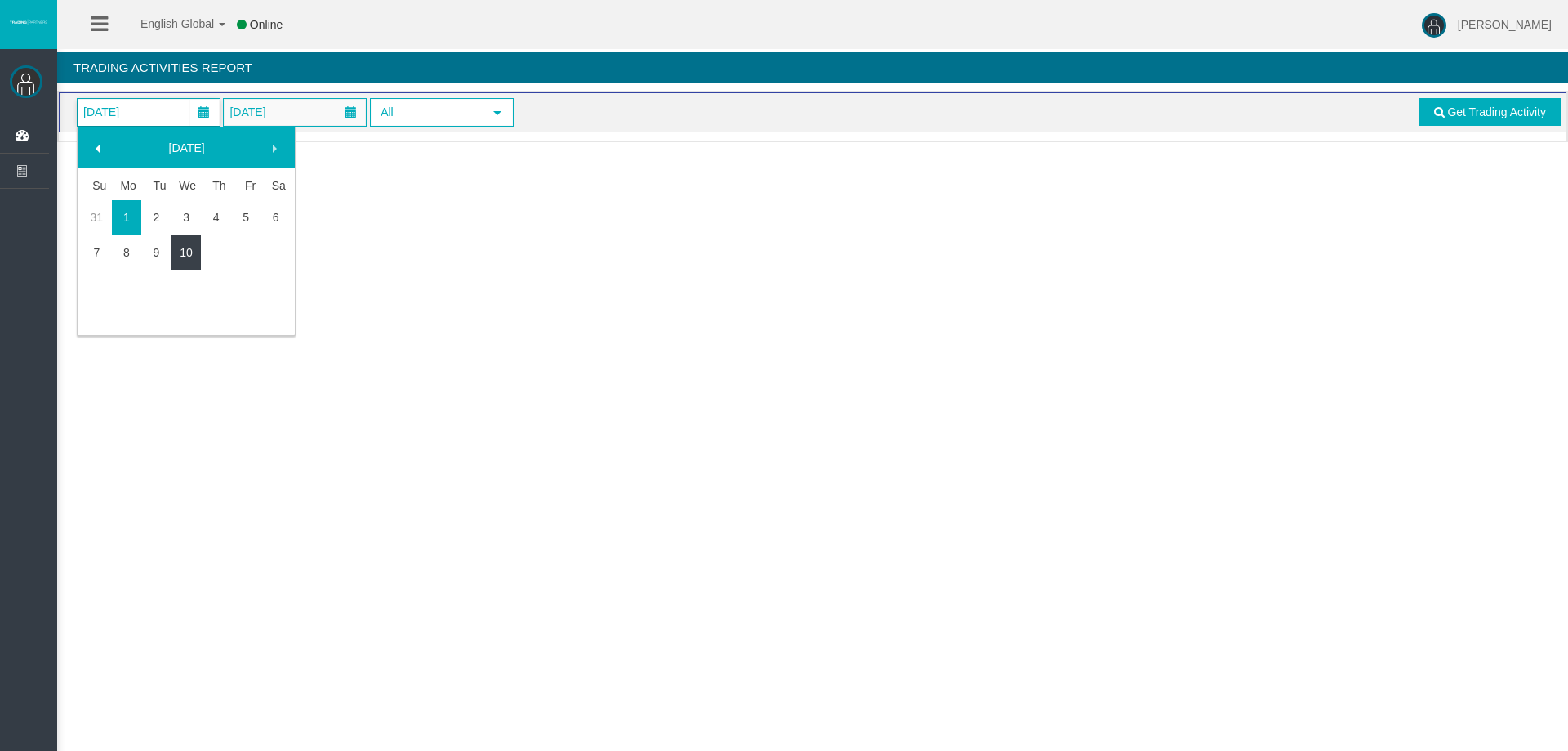
click at [181, 249] on link "10" at bounding box center [186, 252] width 30 height 29
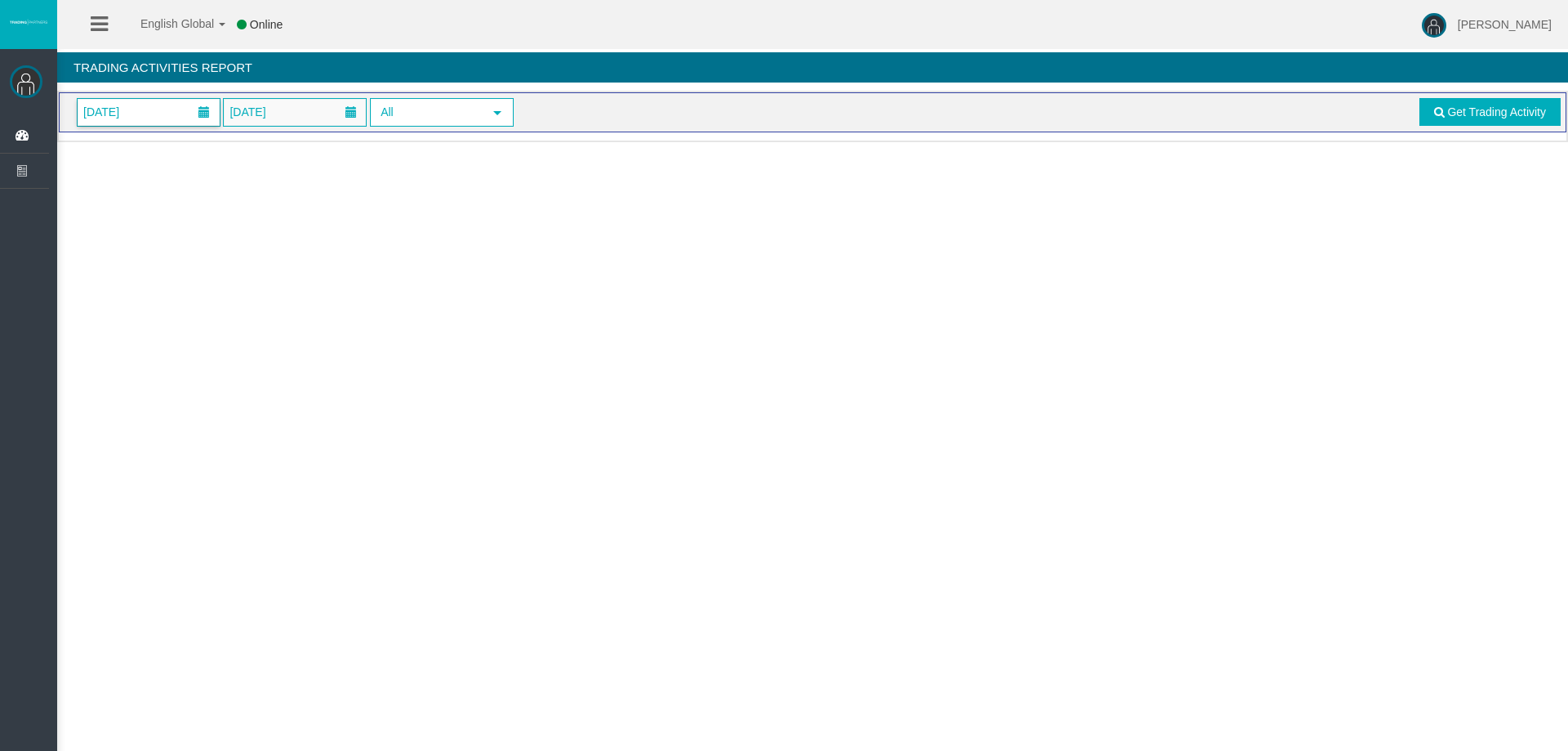
click at [175, 107] on span "[DATE]" at bounding box center [148, 112] width 142 height 27
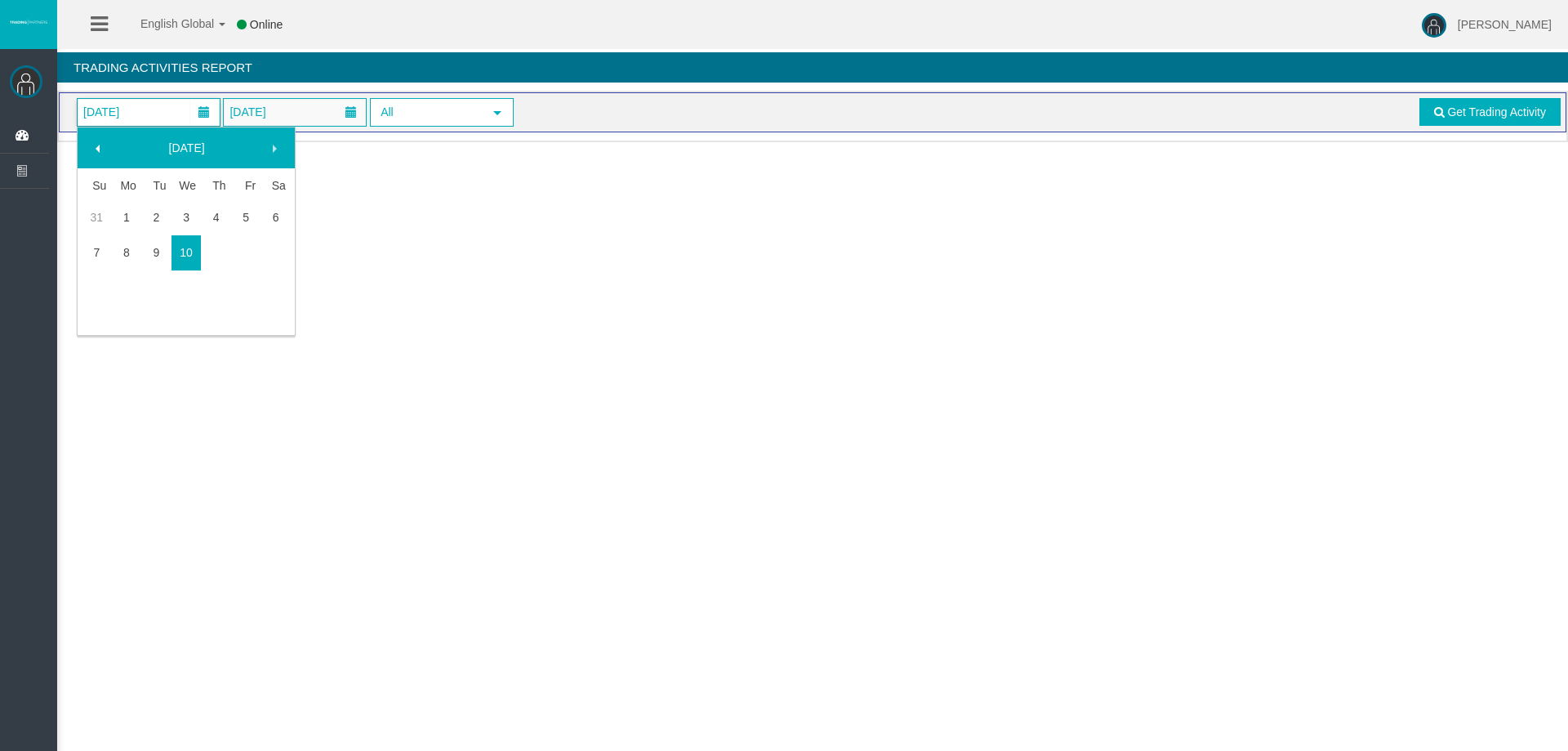
click at [92, 151] on span at bounding box center [98, 149] width 14 height 14
click at [92, 153] on span at bounding box center [98, 149] width 14 height 14
click at [158, 214] on link "1" at bounding box center [155, 214] width 30 height 29
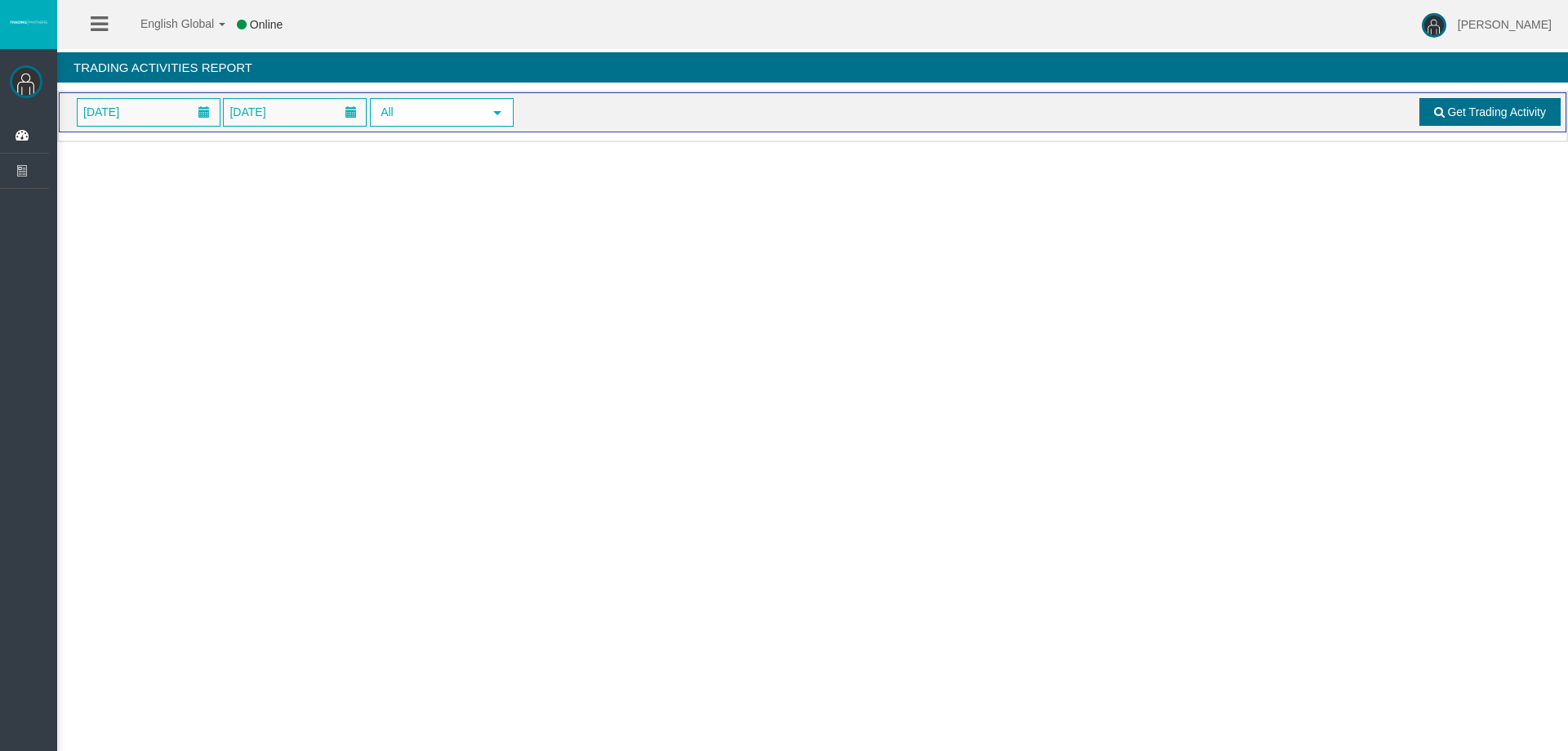
click at [1502, 120] on link "Get Trading Activity" at bounding box center [1490, 112] width 142 height 28
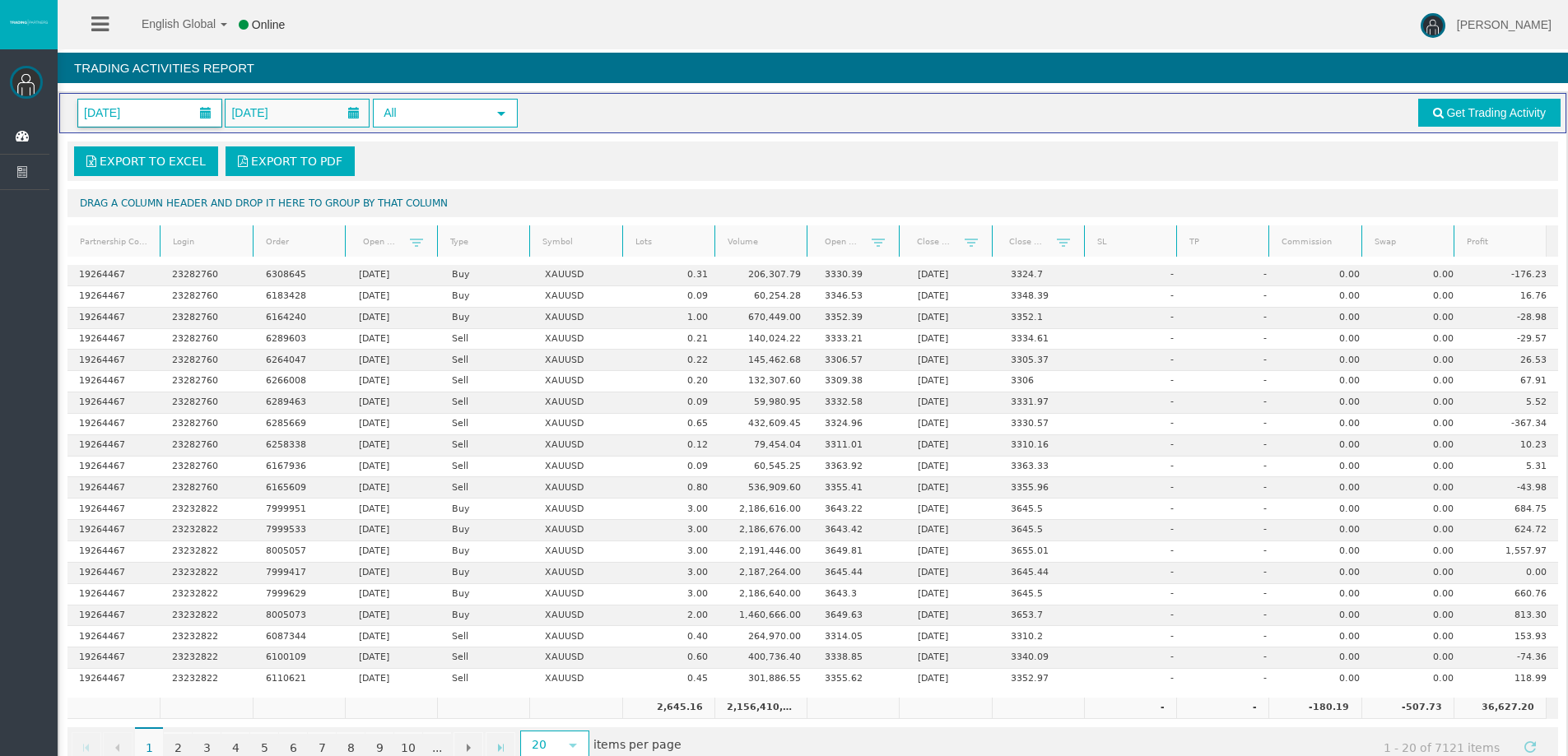
click at [195, 107] on span at bounding box center [205, 113] width 29 height 25
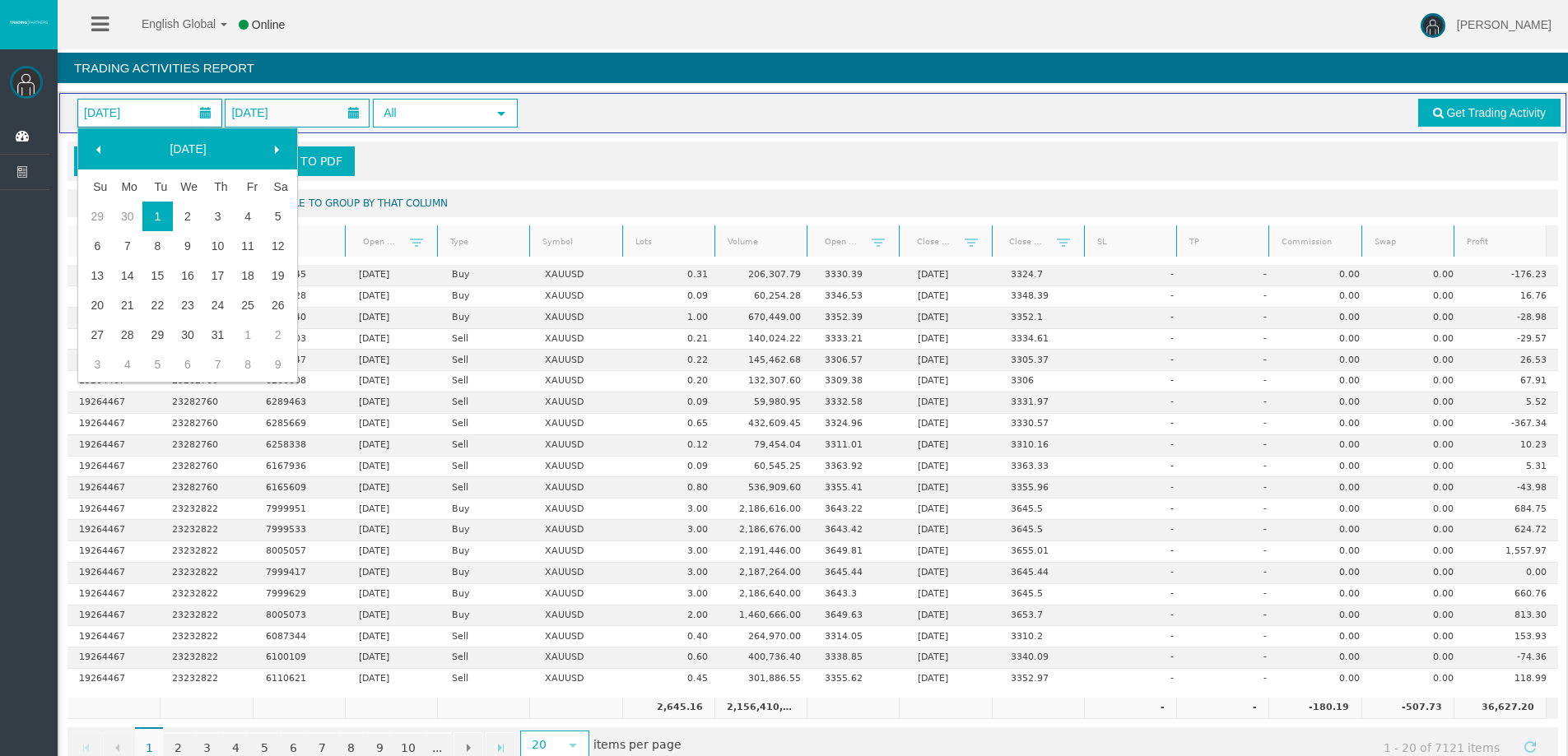
click at [271, 144] on span at bounding box center [277, 150] width 14 height 14
click at [249, 212] on link "1" at bounding box center [248, 216] width 30 height 29
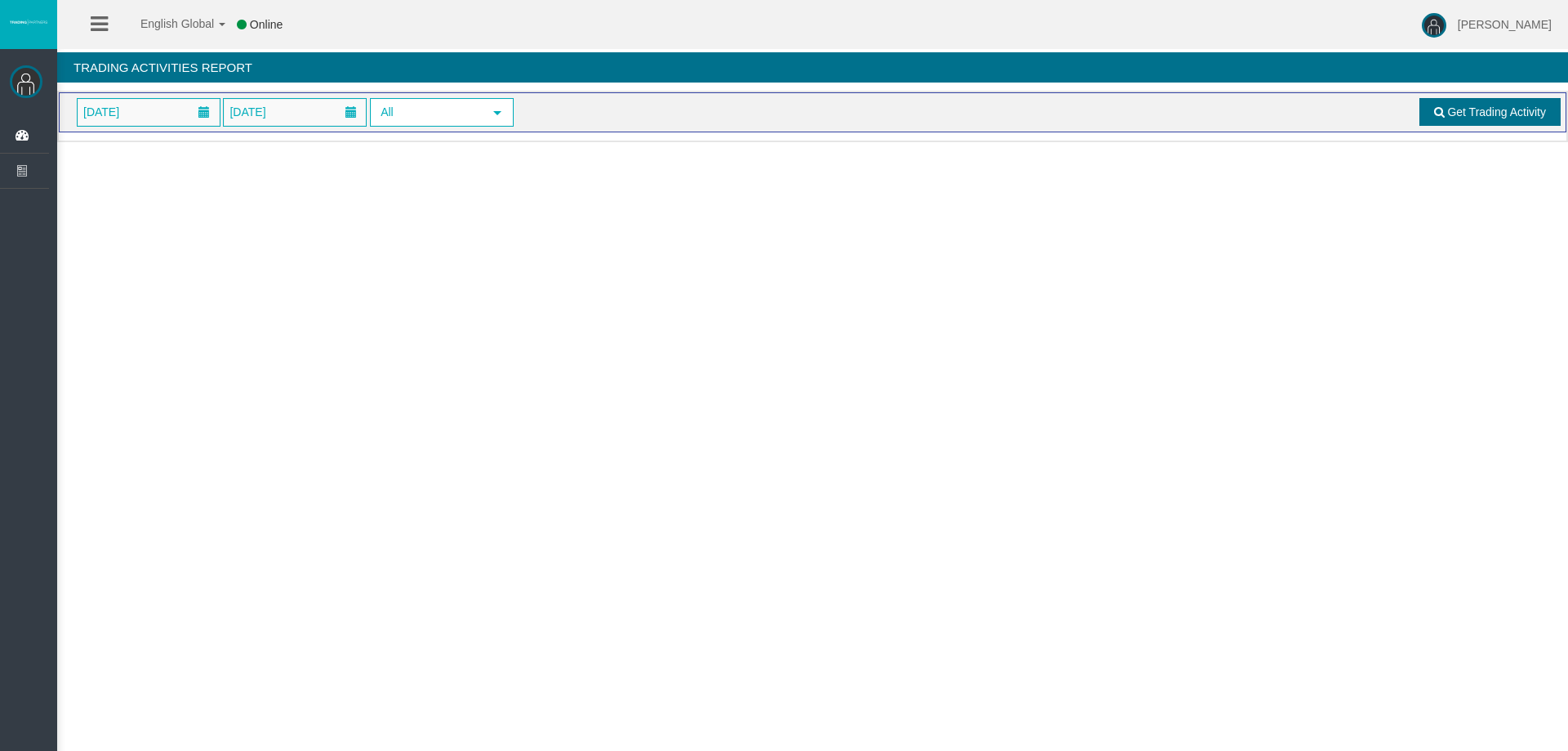
click at [1494, 115] on span "Get Trading Activity" at bounding box center [1497, 112] width 98 height 14
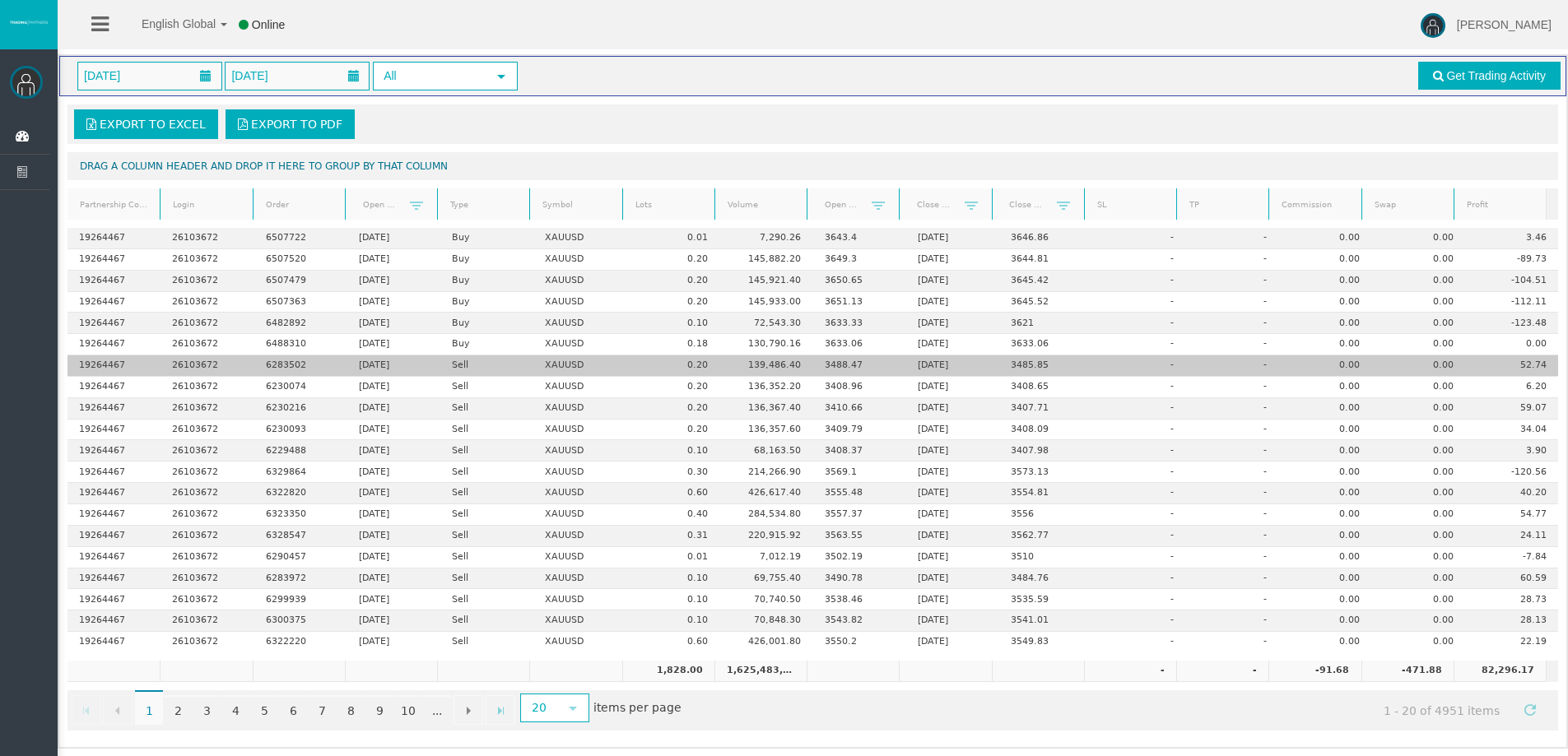
scroll to position [39, 0]
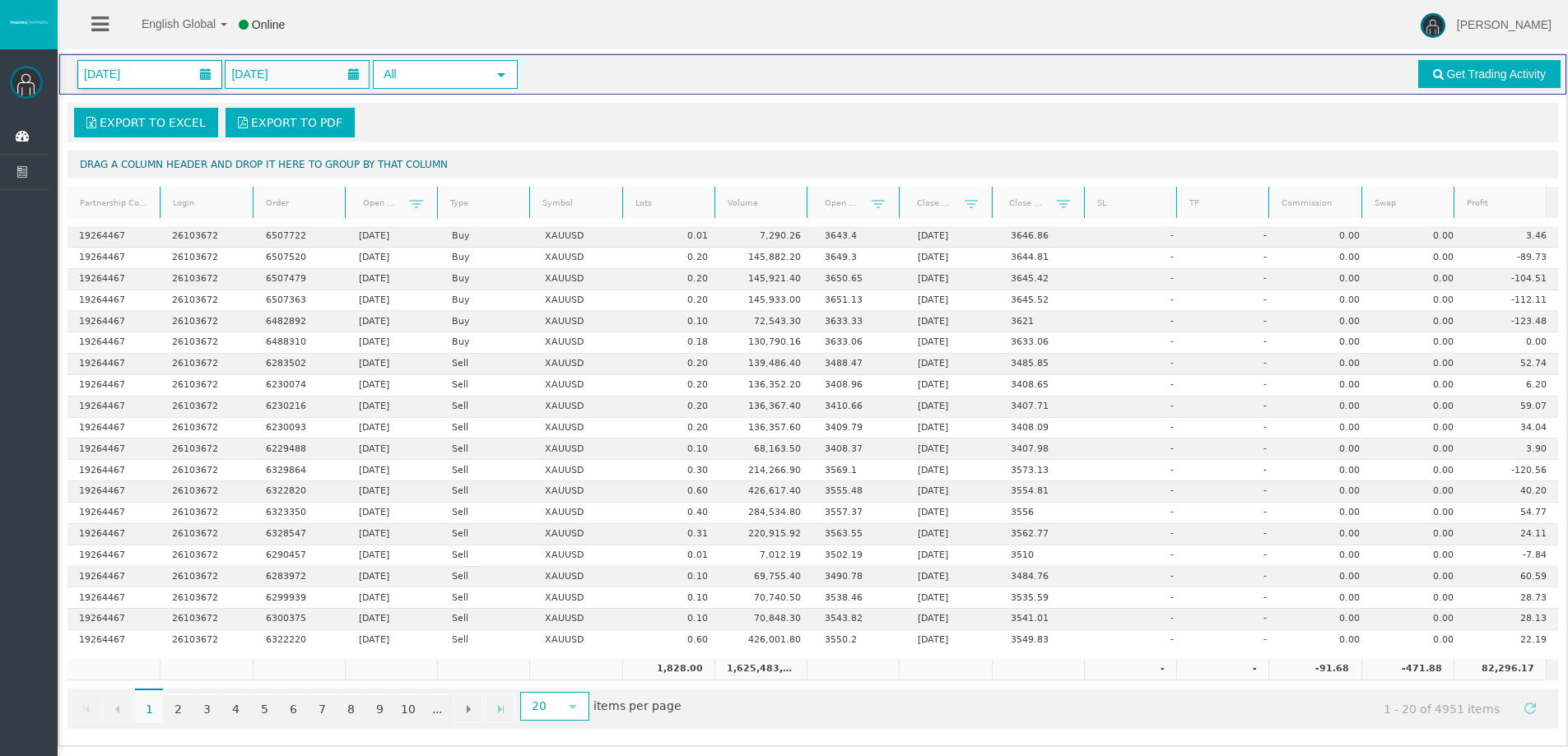
click at [198, 73] on span at bounding box center [205, 74] width 29 height 25
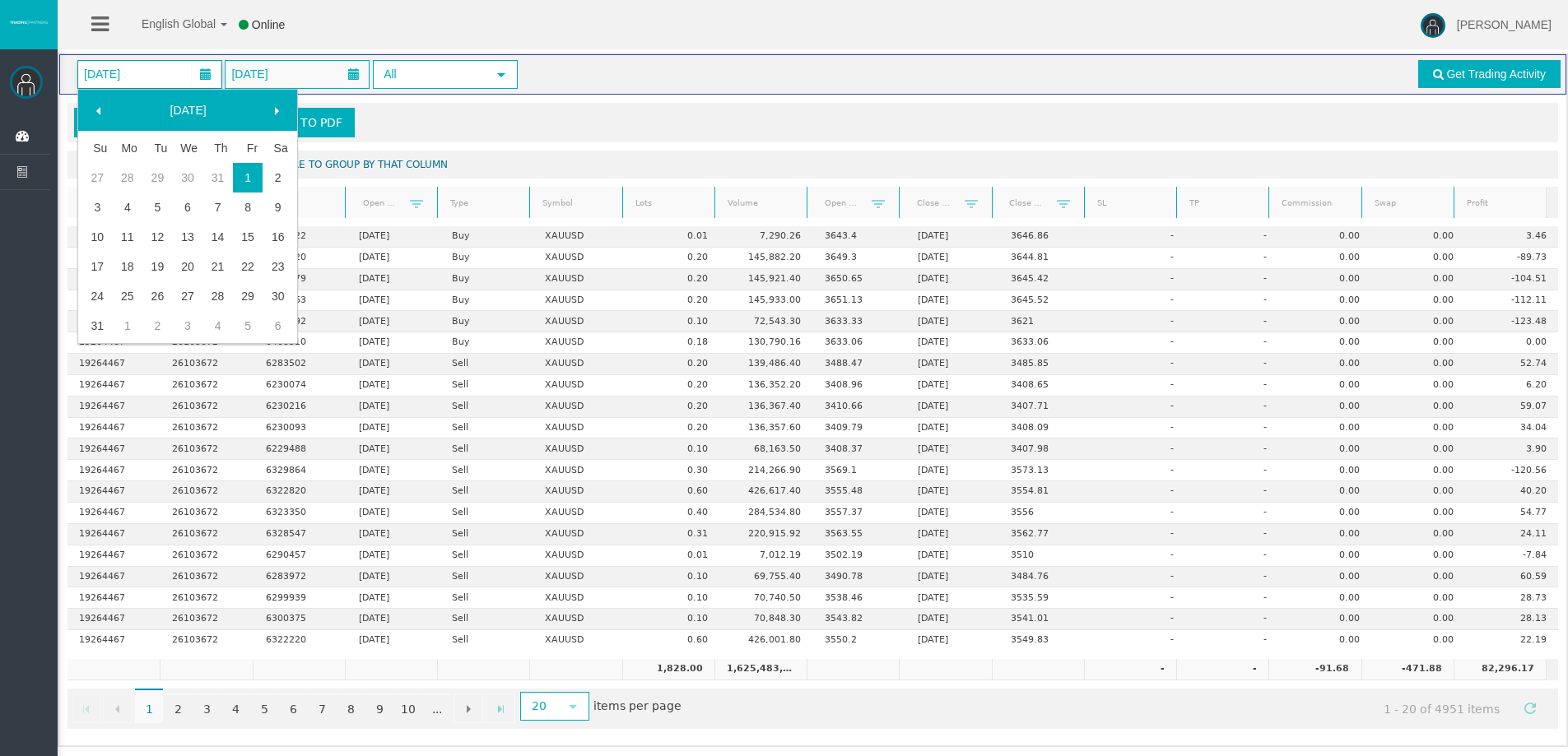
click at [282, 110] on span at bounding box center [277, 112] width 14 height 14
click at [120, 174] on link "1" at bounding box center [127, 180] width 30 height 29
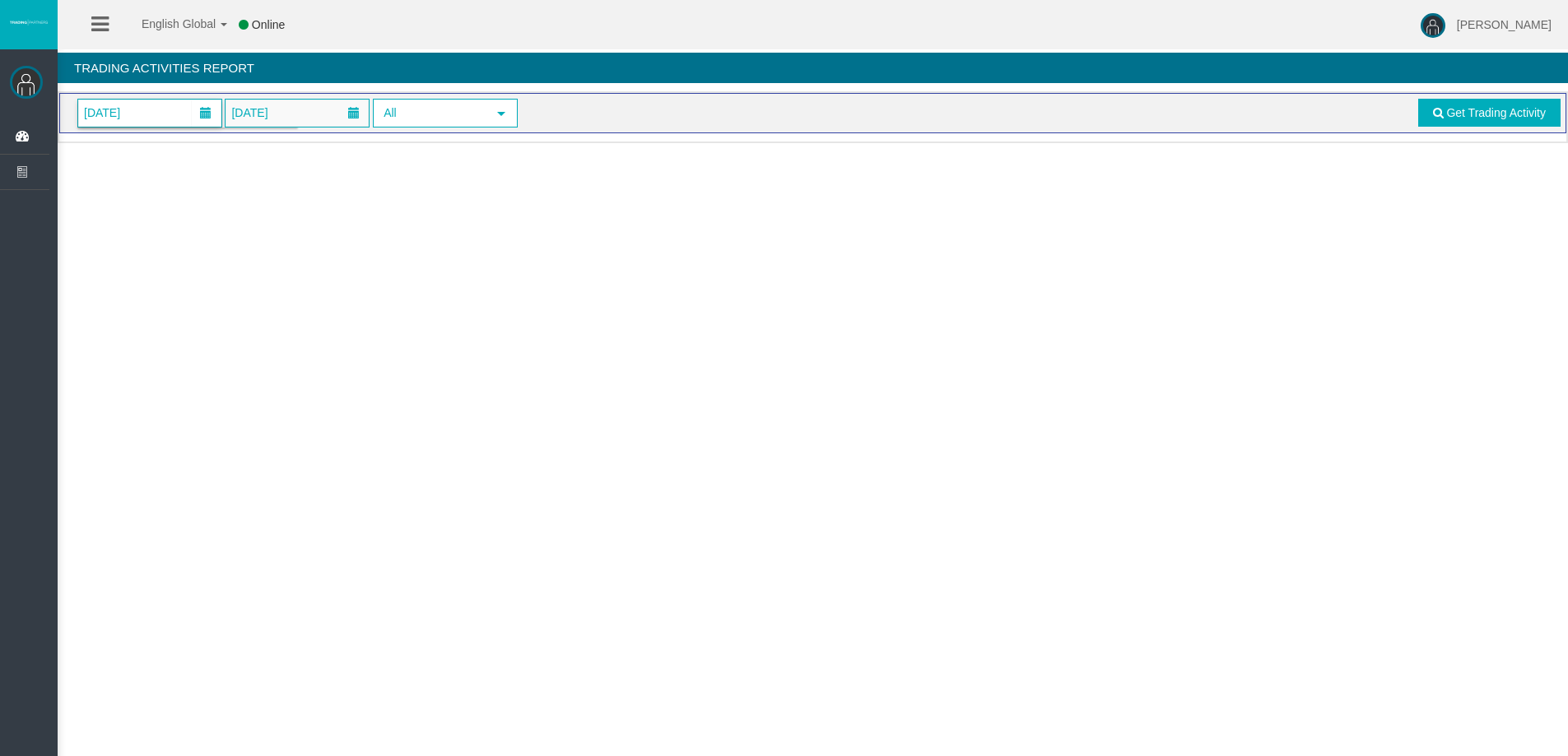
scroll to position [0, 0]
click at [1460, 110] on span "Get Trading Activity" at bounding box center [1508, 113] width 99 height 14
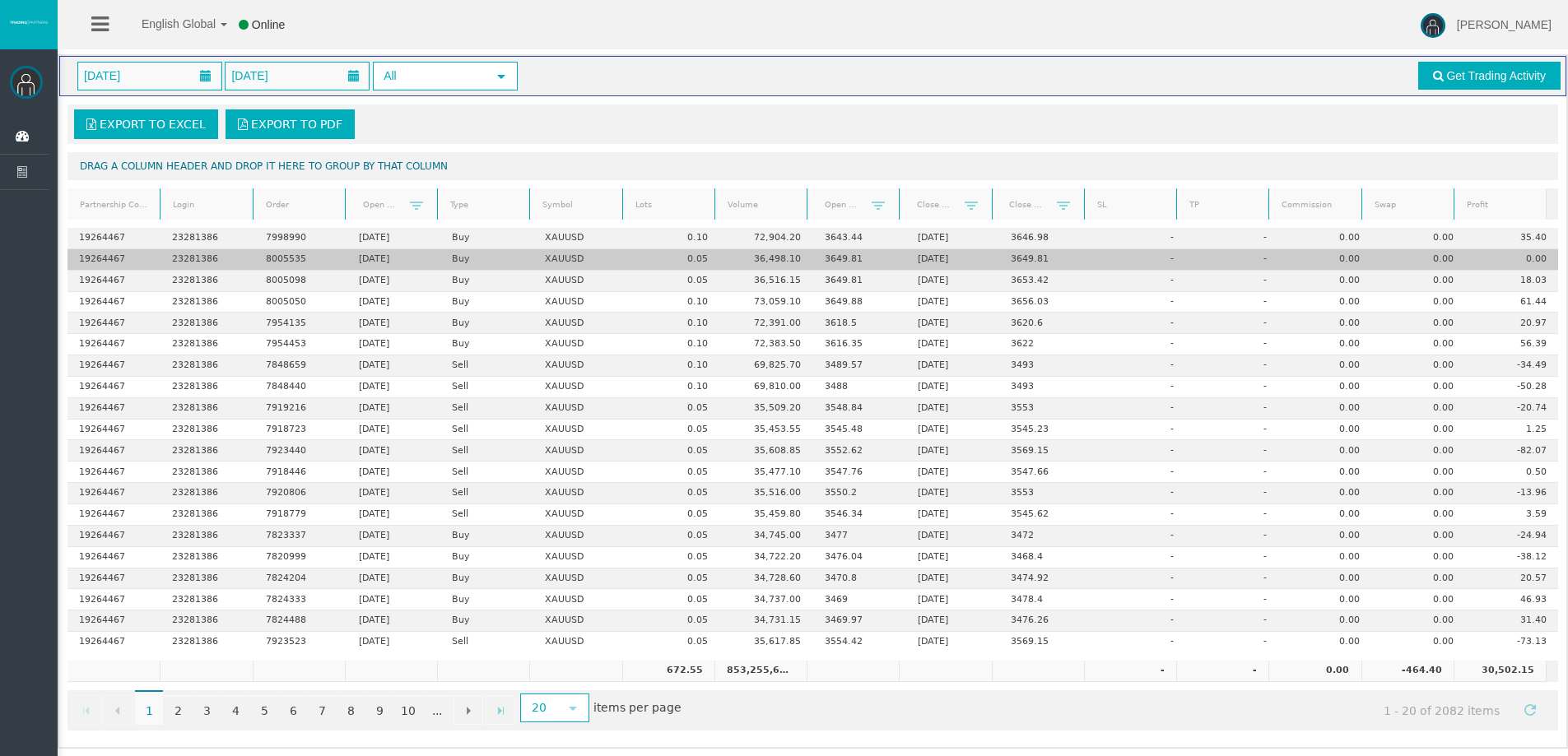
scroll to position [39, 0]
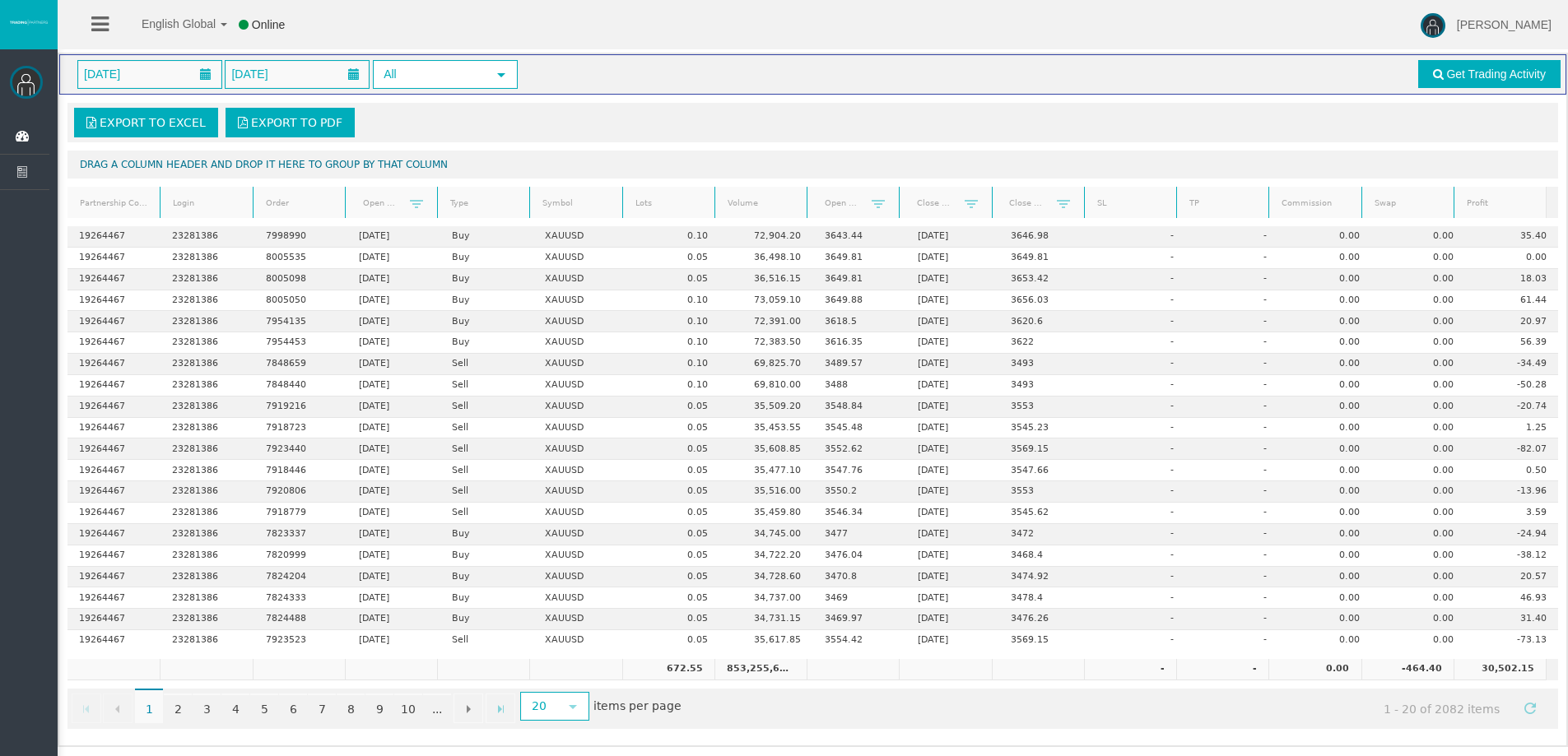
click at [576, 137] on div "Export to Excel Export to PDF" at bounding box center [812, 122] width 1490 height 40
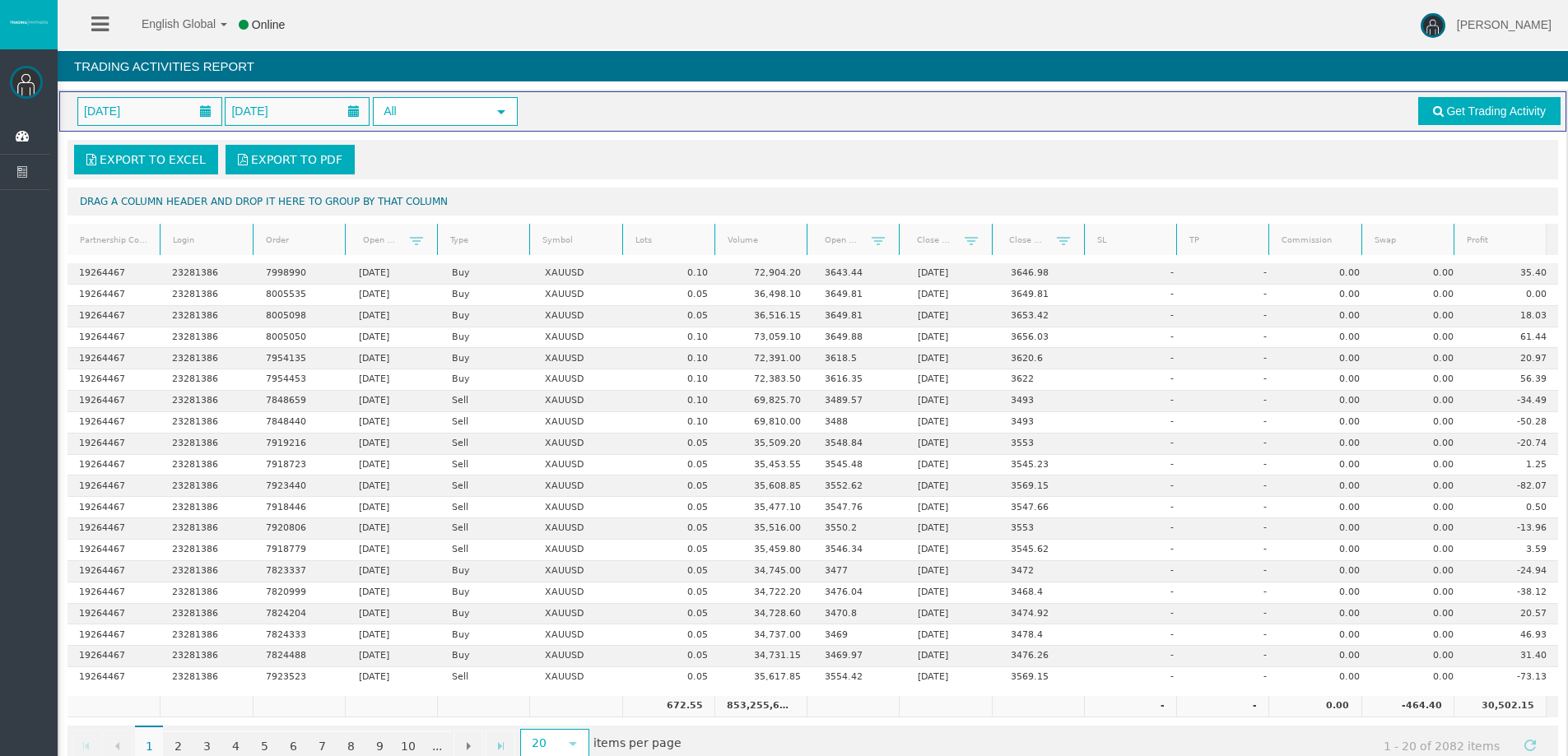
scroll to position [0, 0]
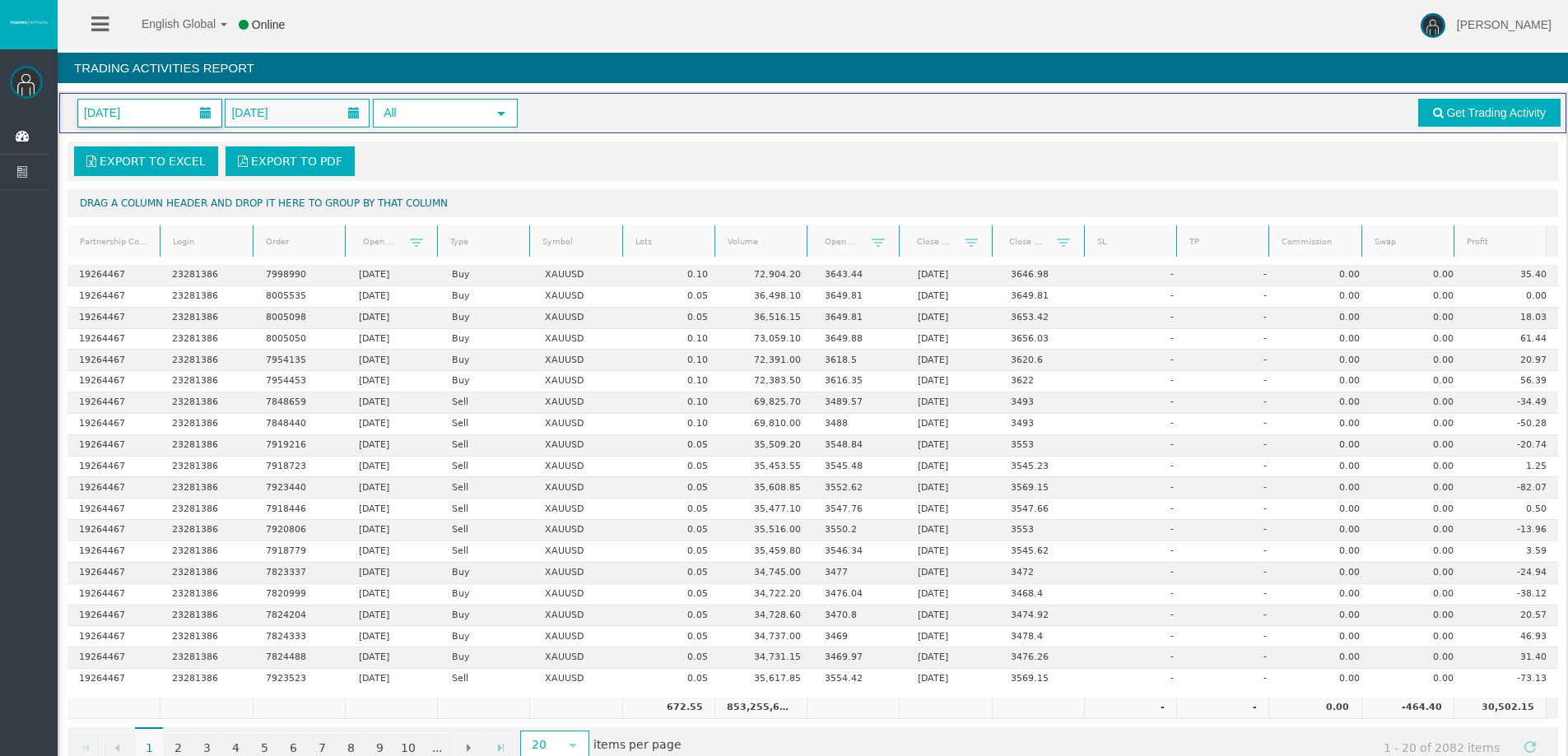
click at [201, 112] on span at bounding box center [206, 113] width 12 height 12
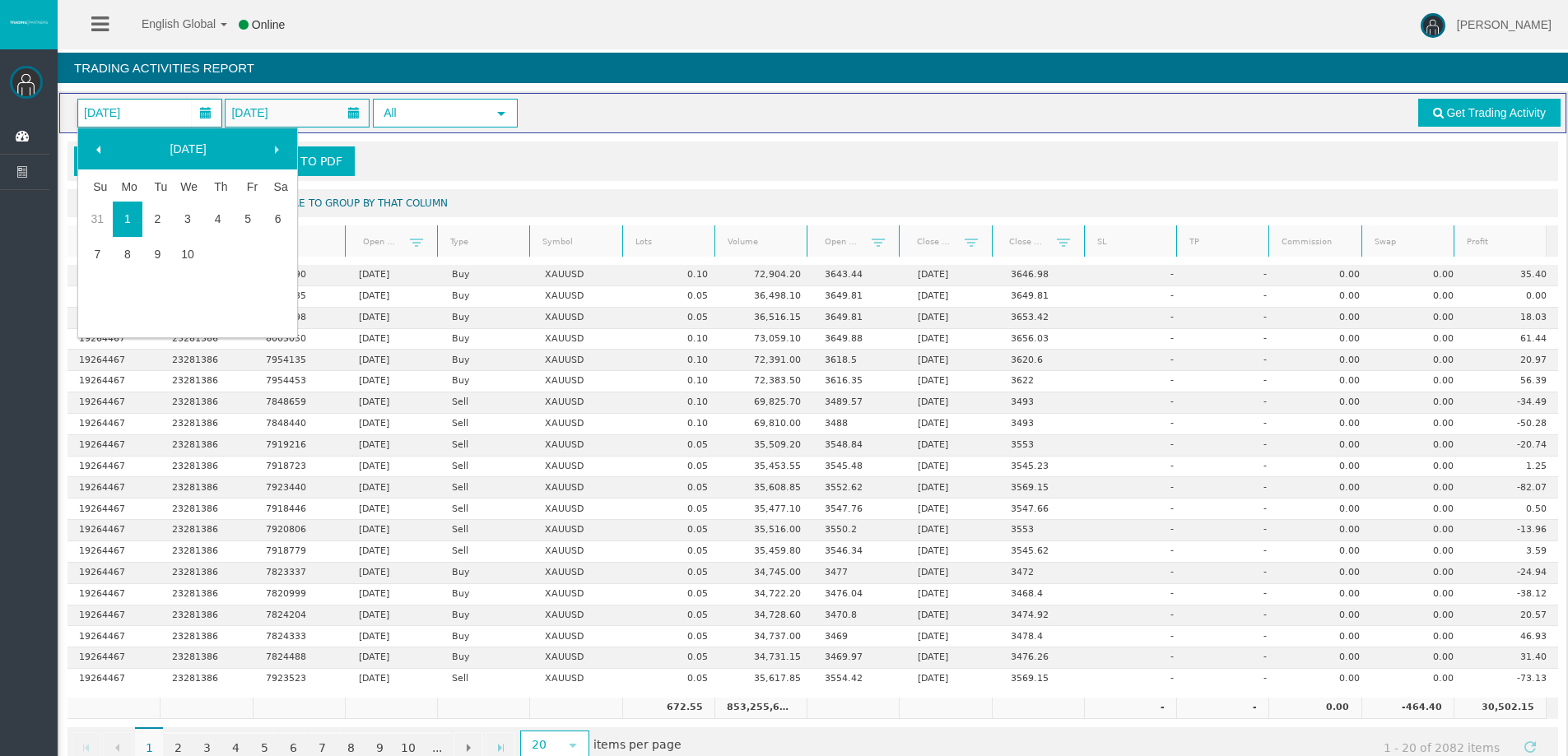
click at [104, 150] on span at bounding box center [99, 150] width 14 height 14
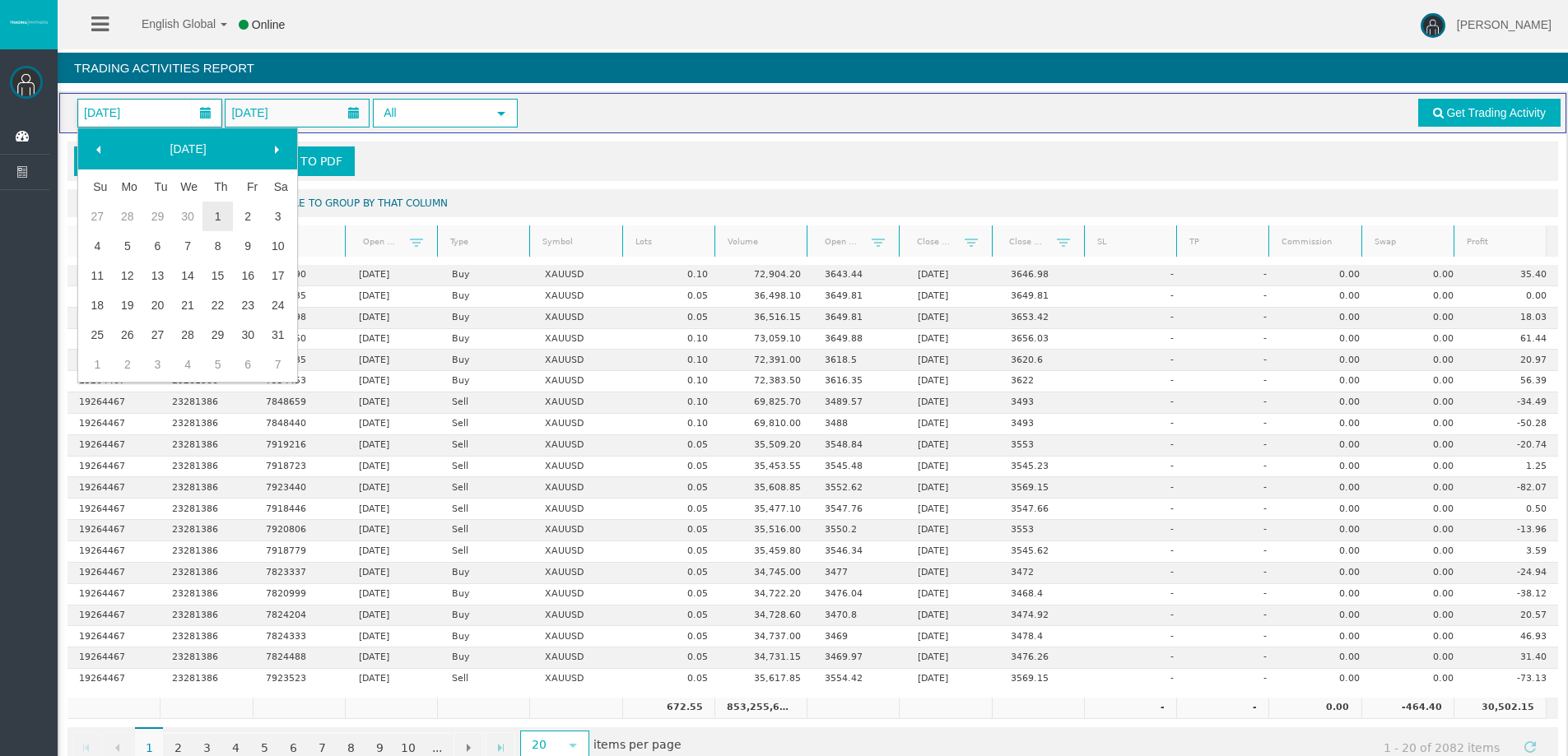
click at [104, 150] on span at bounding box center [99, 150] width 14 height 14
click at [189, 215] on link "1" at bounding box center [188, 216] width 30 height 29
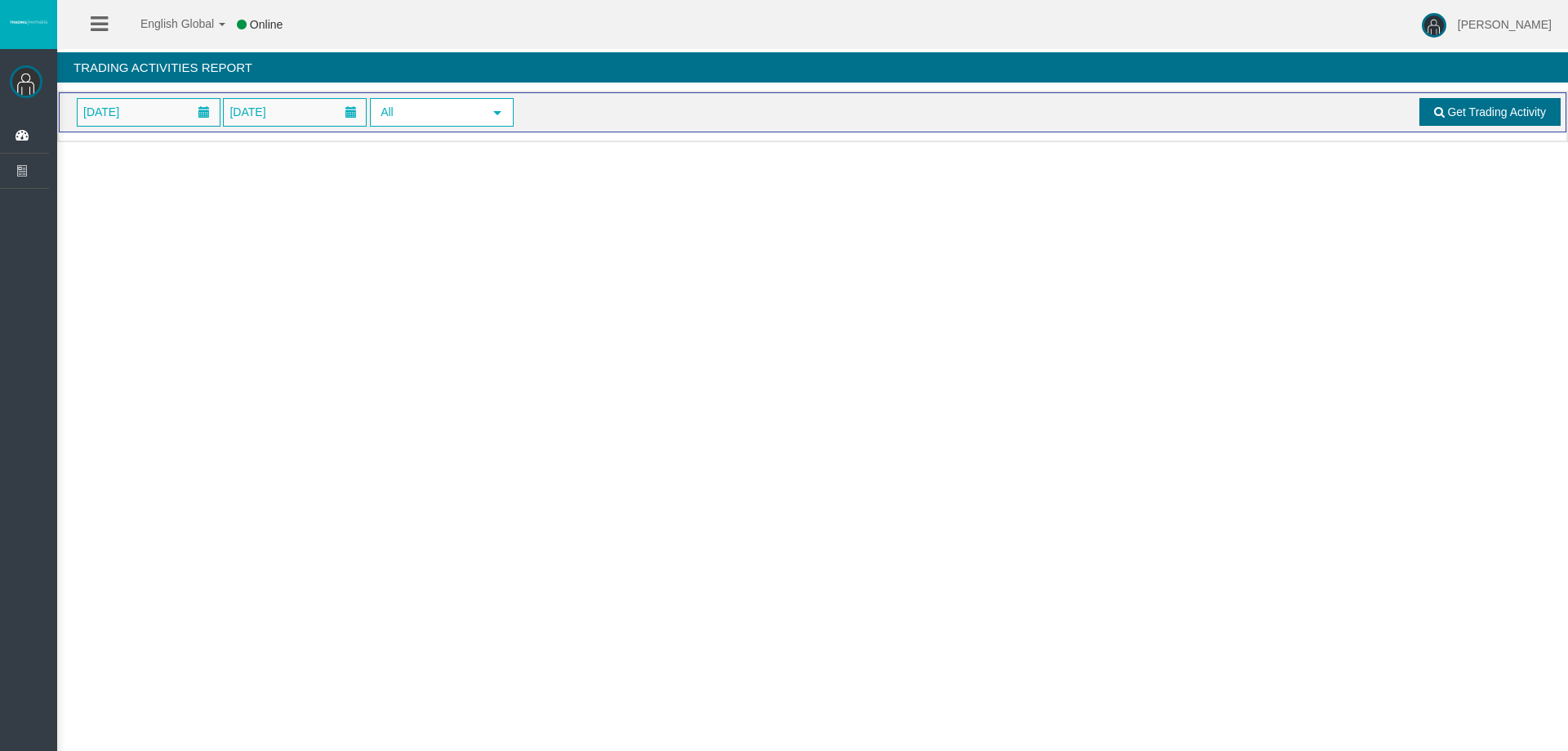
click at [1492, 110] on span "Get Trading Activity" at bounding box center [1497, 112] width 98 height 14
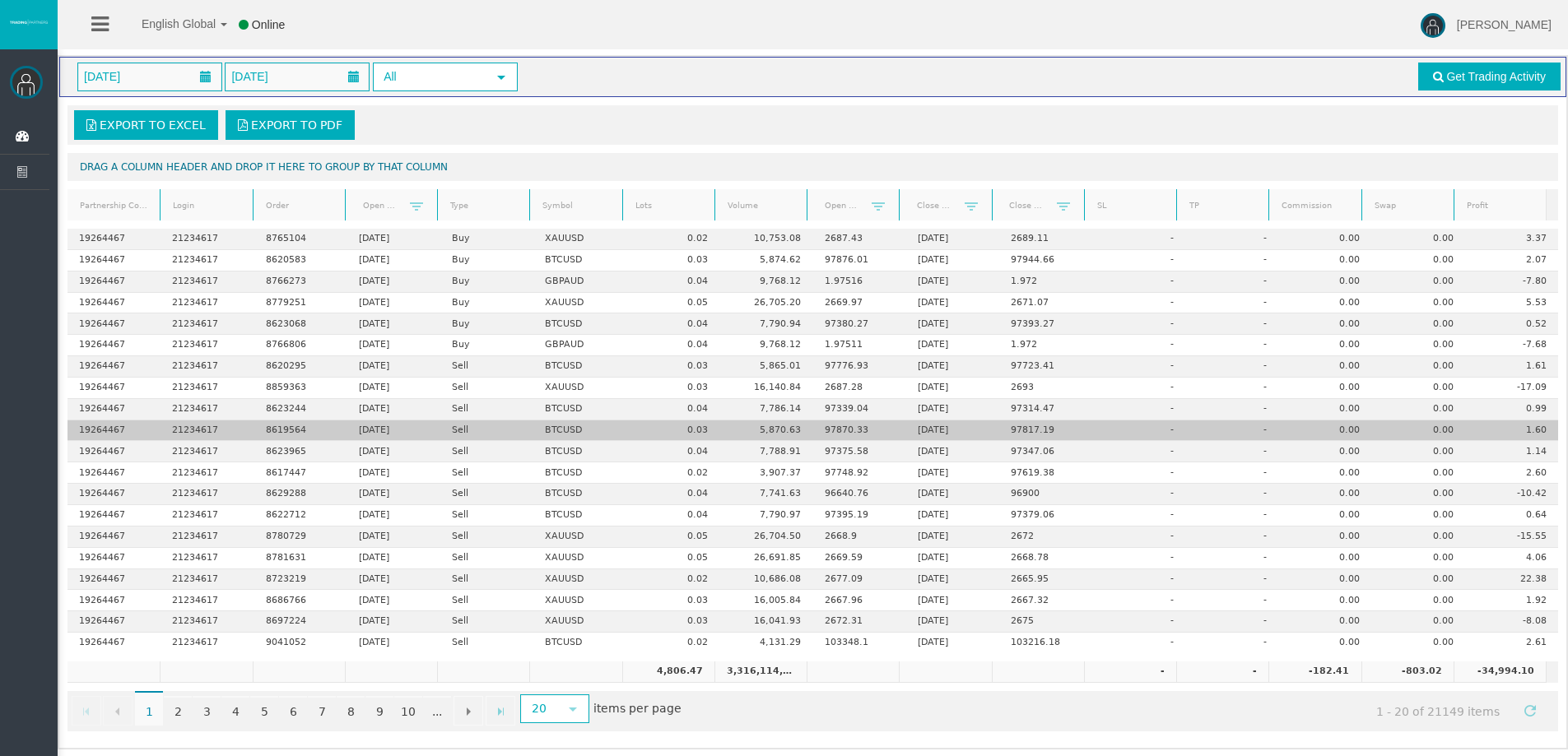
scroll to position [39, 0]
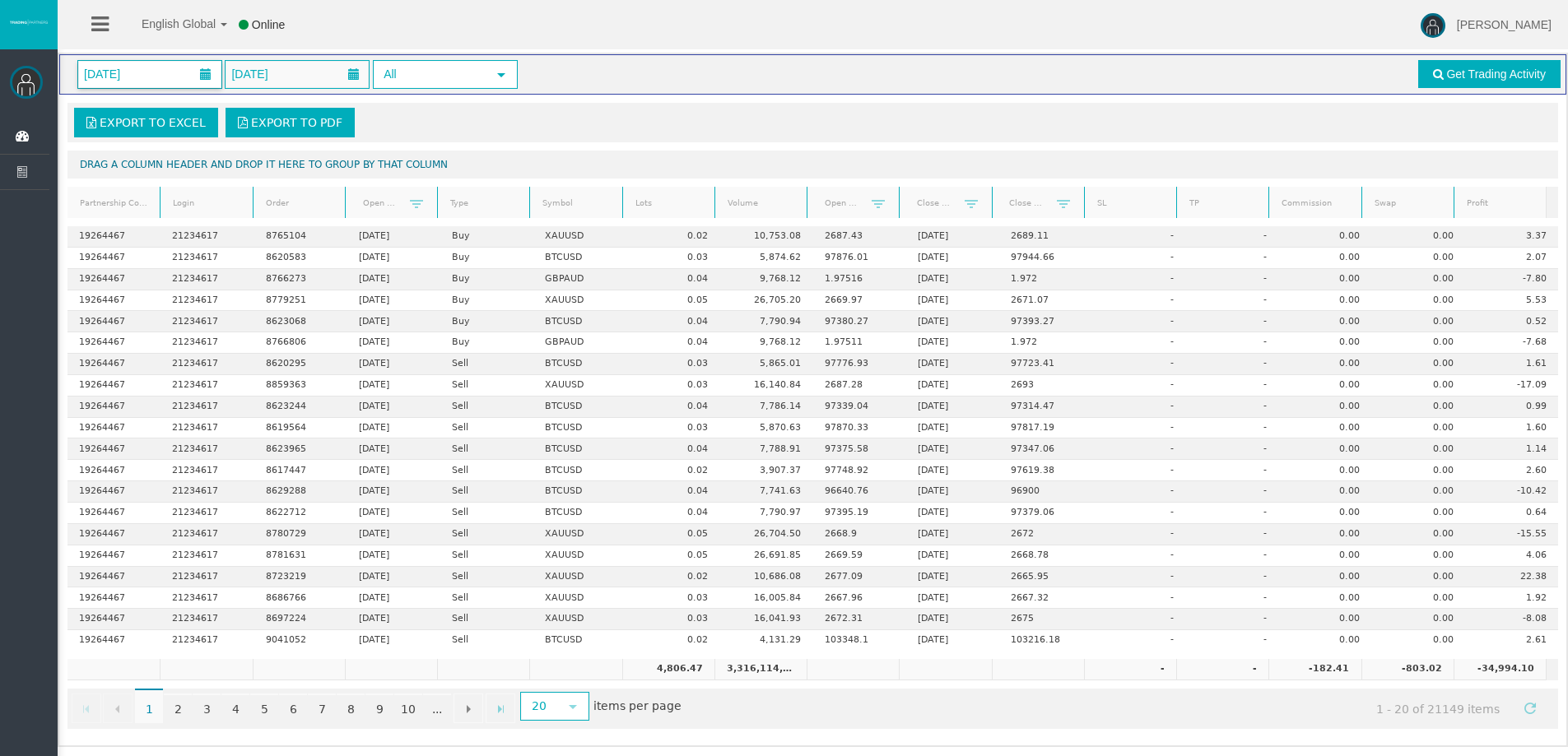
click at [195, 73] on span at bounding box center [205, 74] width 29 height 25
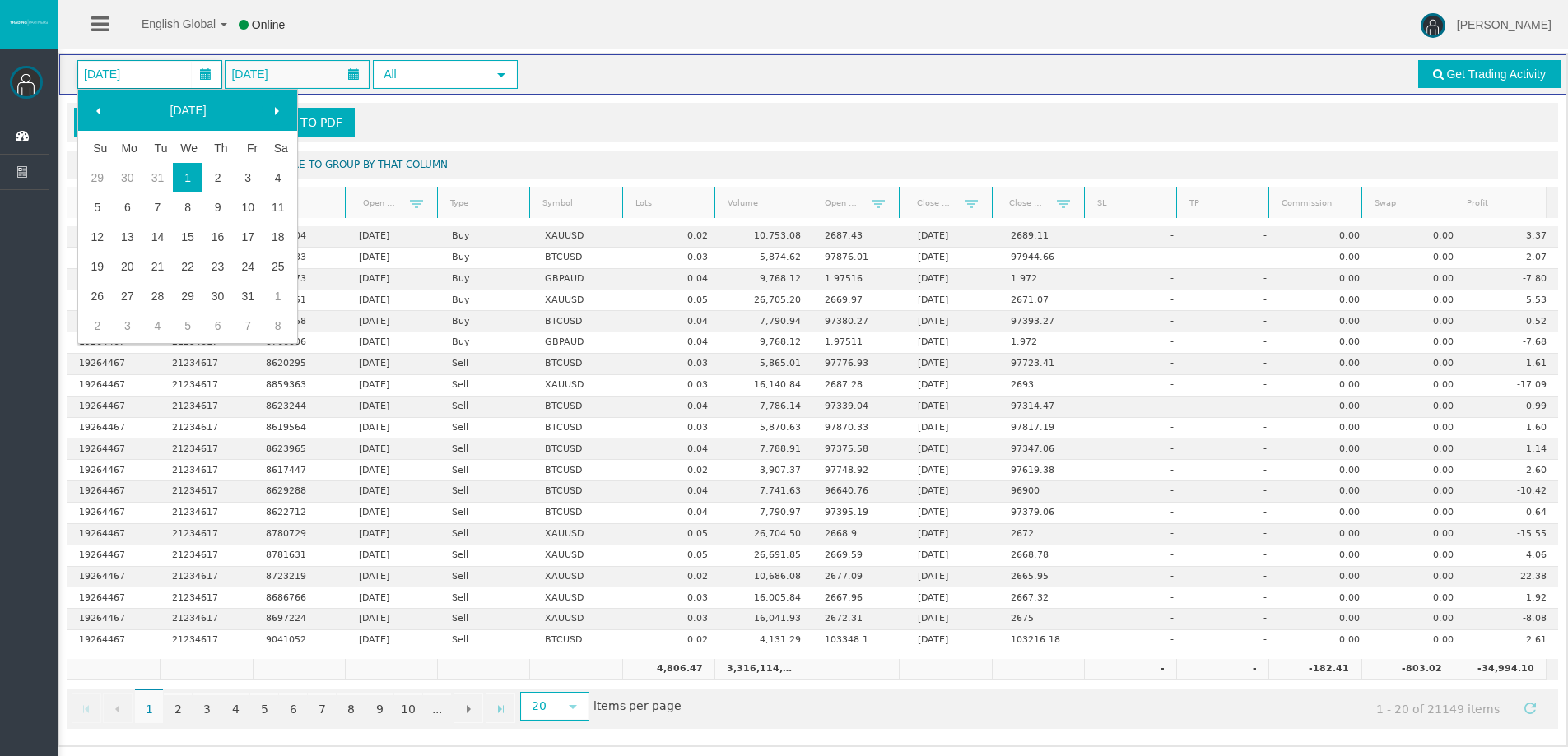
click at [281, 106] on span at bounding box center [277, 112] width 14 height 14
click at [275, 171] on link "1" at bounding box center [277, 178] width 30 height 29
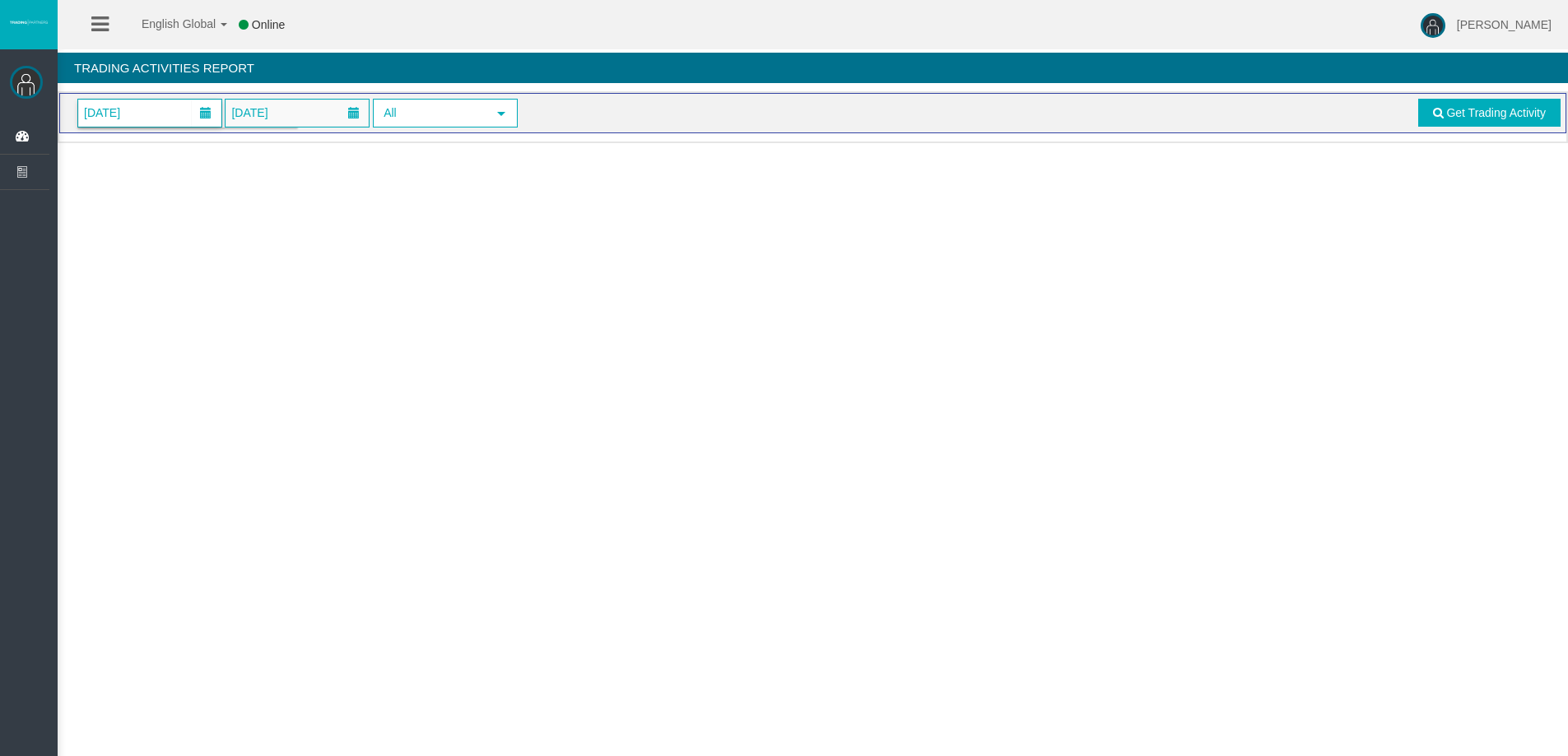
scroll to position [0, 0]
click at [1461, 116] on span "Get Trading Activity" at bounding box center [1508, 113] width 99 height 14
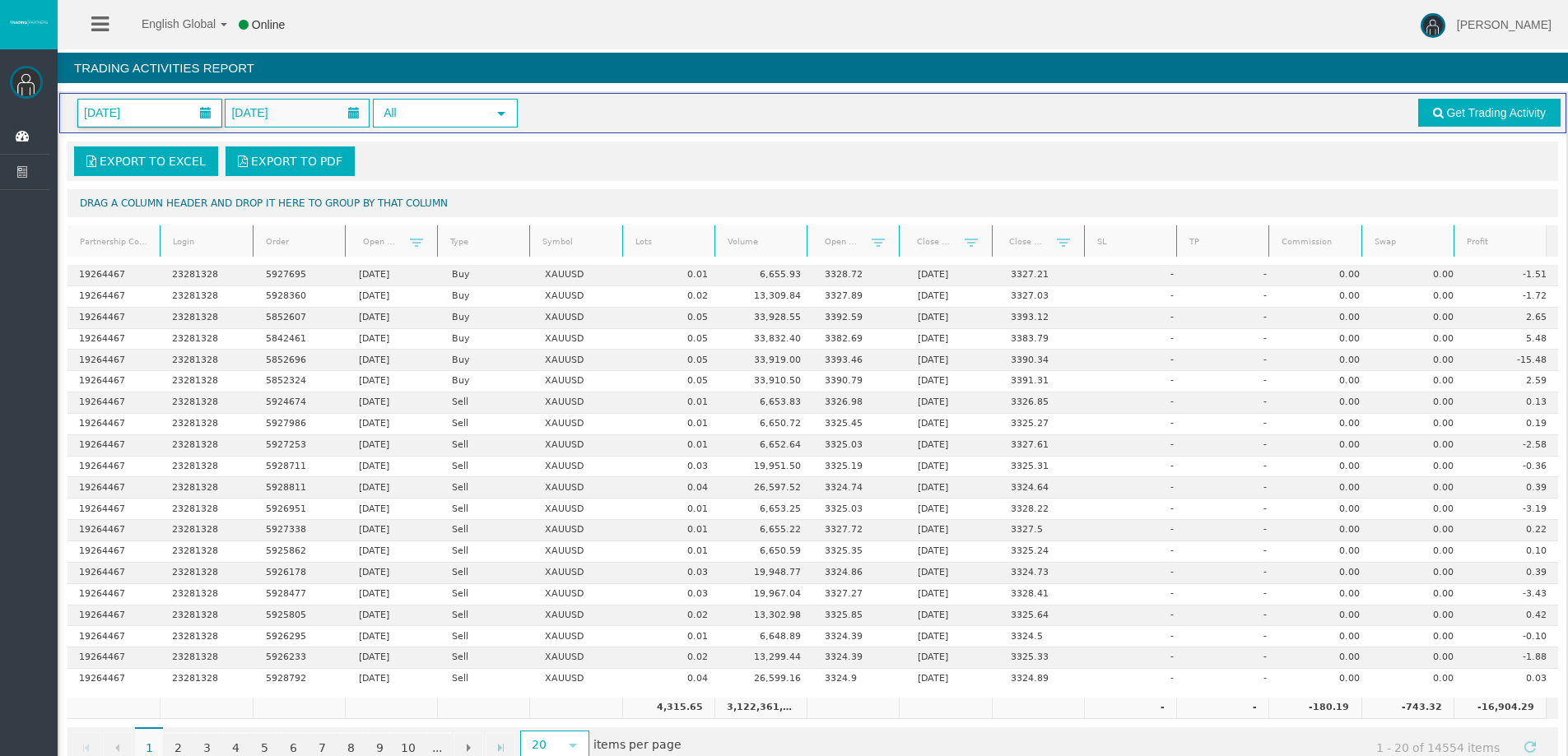
click at [194, 107] on span at bounding box center [205, 113] width 29 height 25
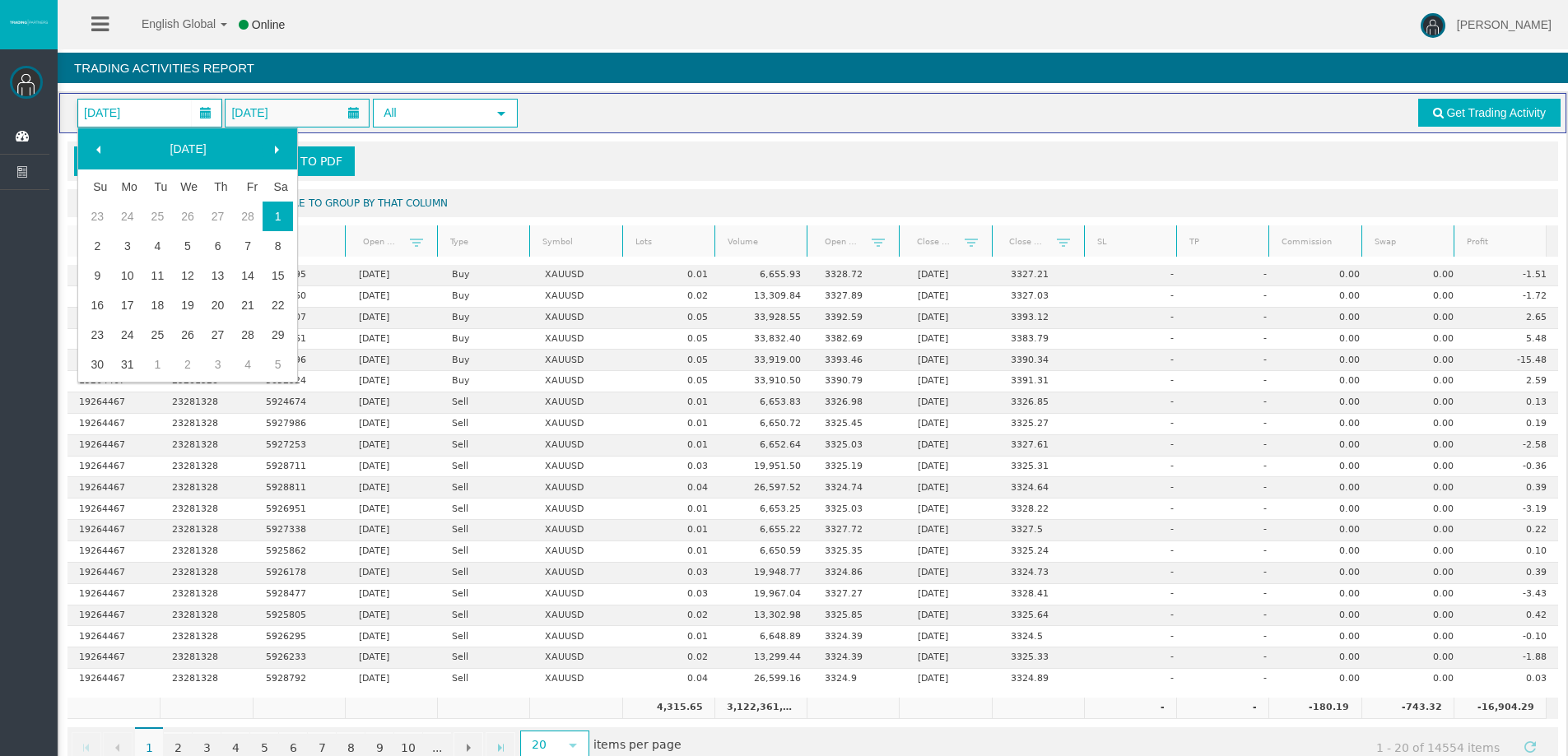
click at [278, 146] on span at bounding box center [277, 150] width 14 height 14
click at [156, 220] on link "1" at bounding box center [157, 216] width 30 height 29
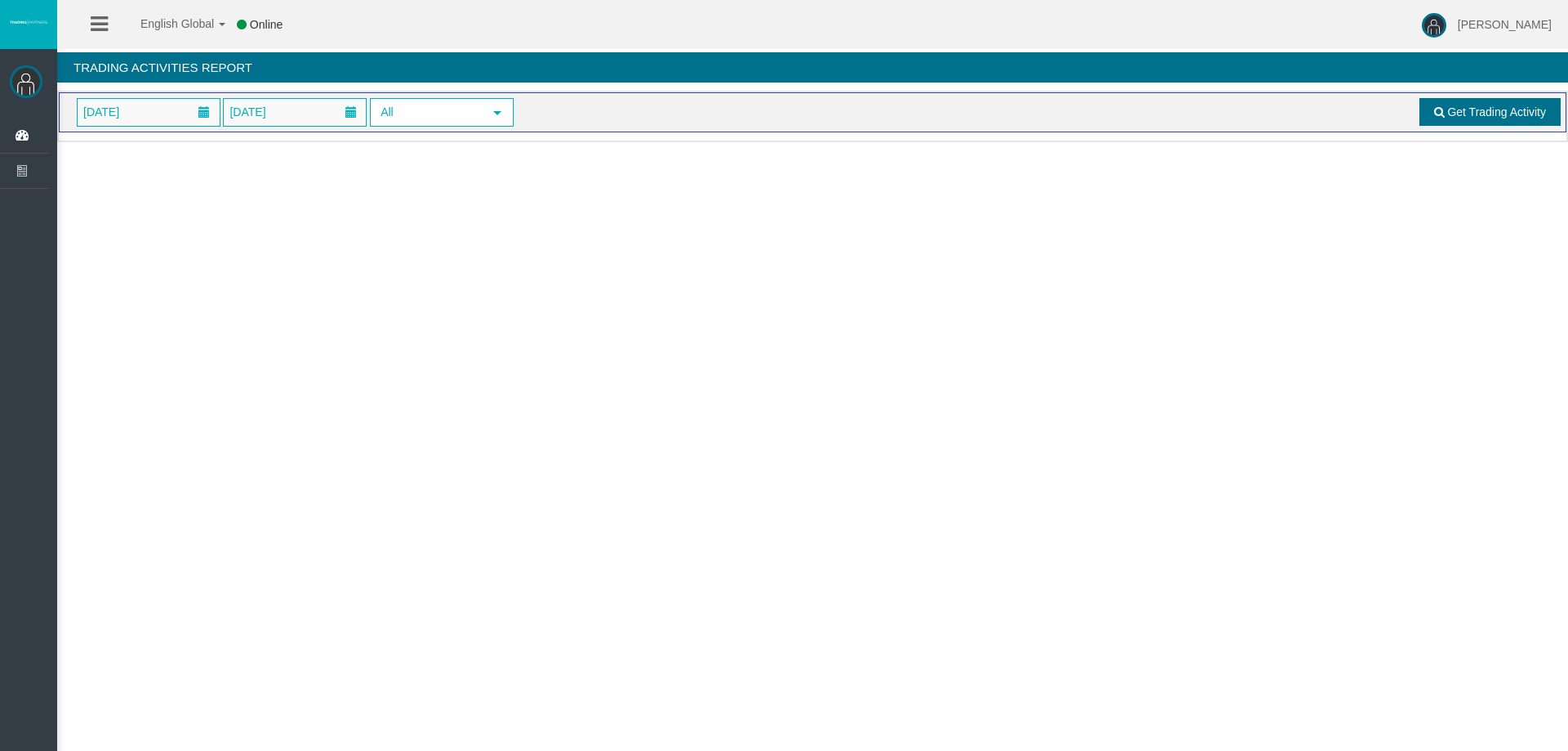
click at [1444, 103] on link "Get Trading Activity" at bounding box center [1490, 112] width 142 height 28
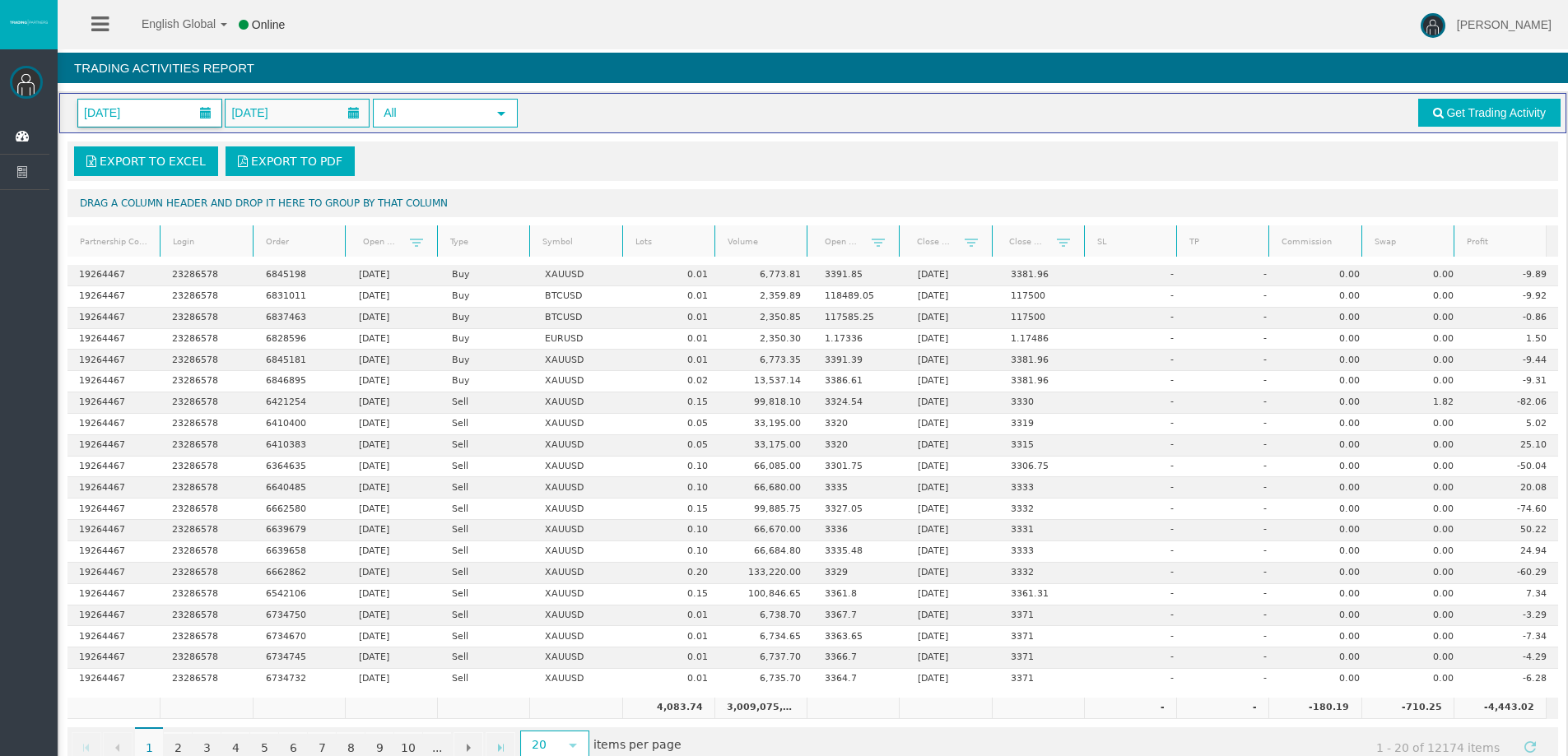
click at [197, 106] on span at bounding box center [205, 113] width 29 height 25
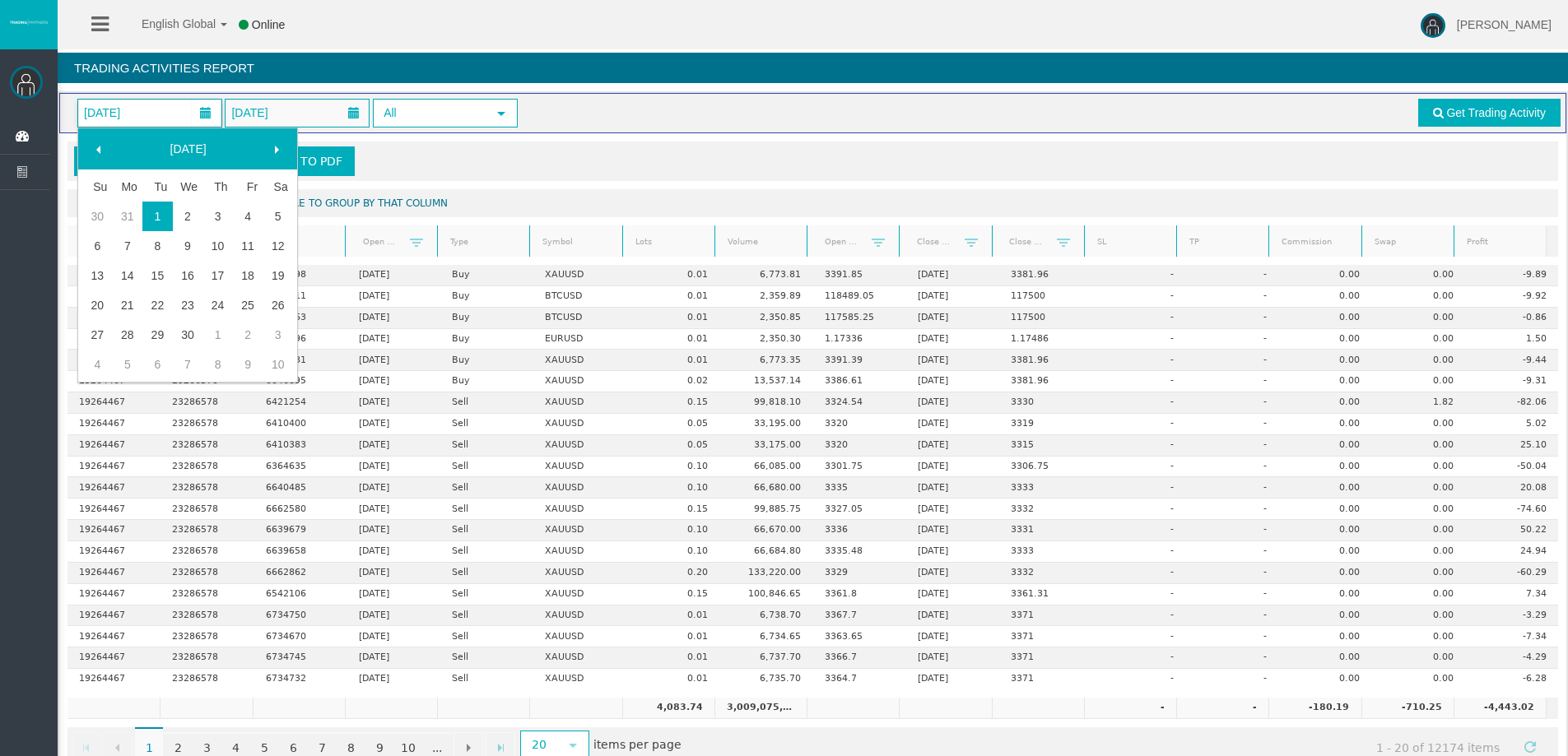
click at [279, 143] on span at bounding box center [277, 150] width 14 height 14
click at [211, 210] on link "1" at bounding box center [217, 216] width 30 height 29
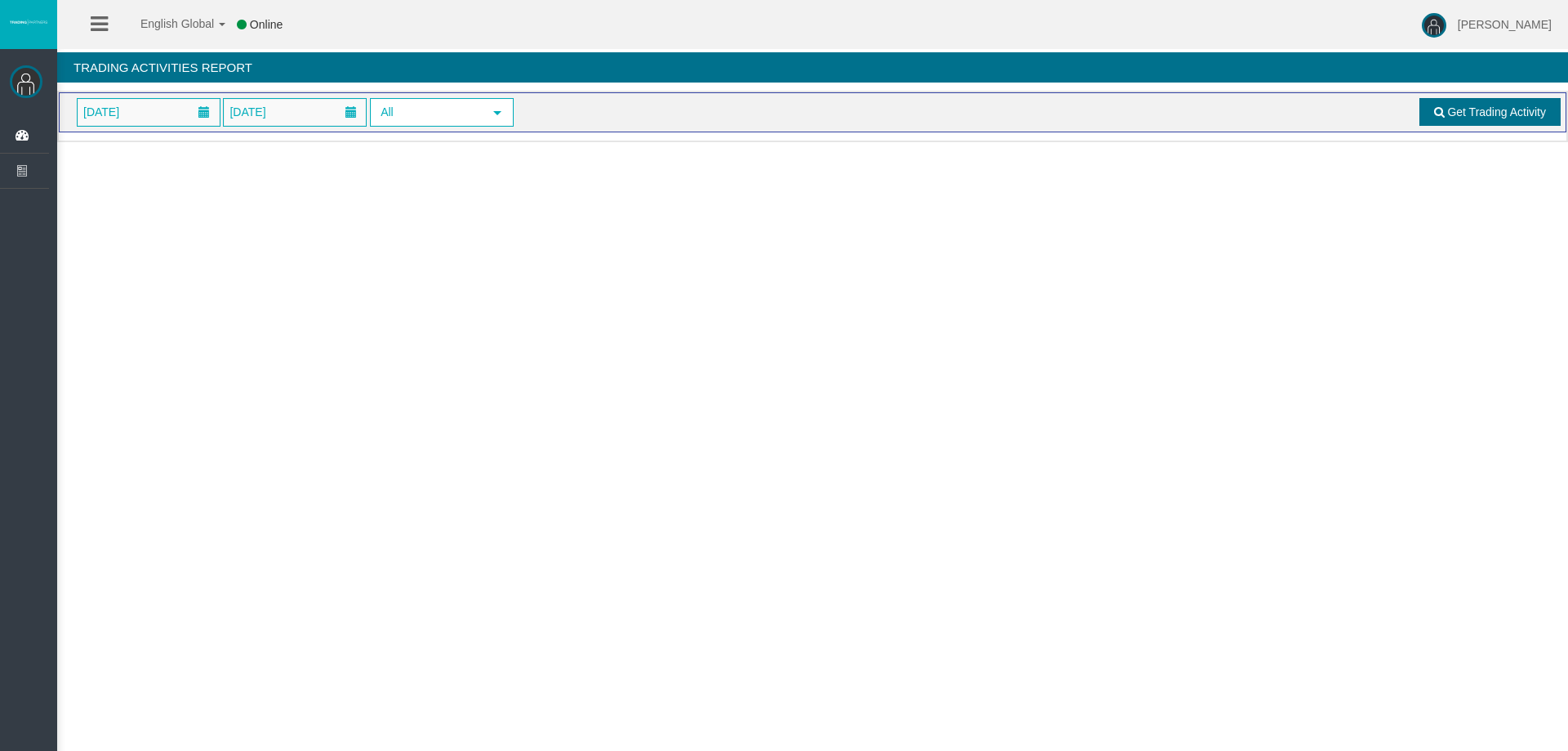
click at [1460, 115] on span "Get Trading Activity" at bounding box center [1497, 112] width 98 height 14
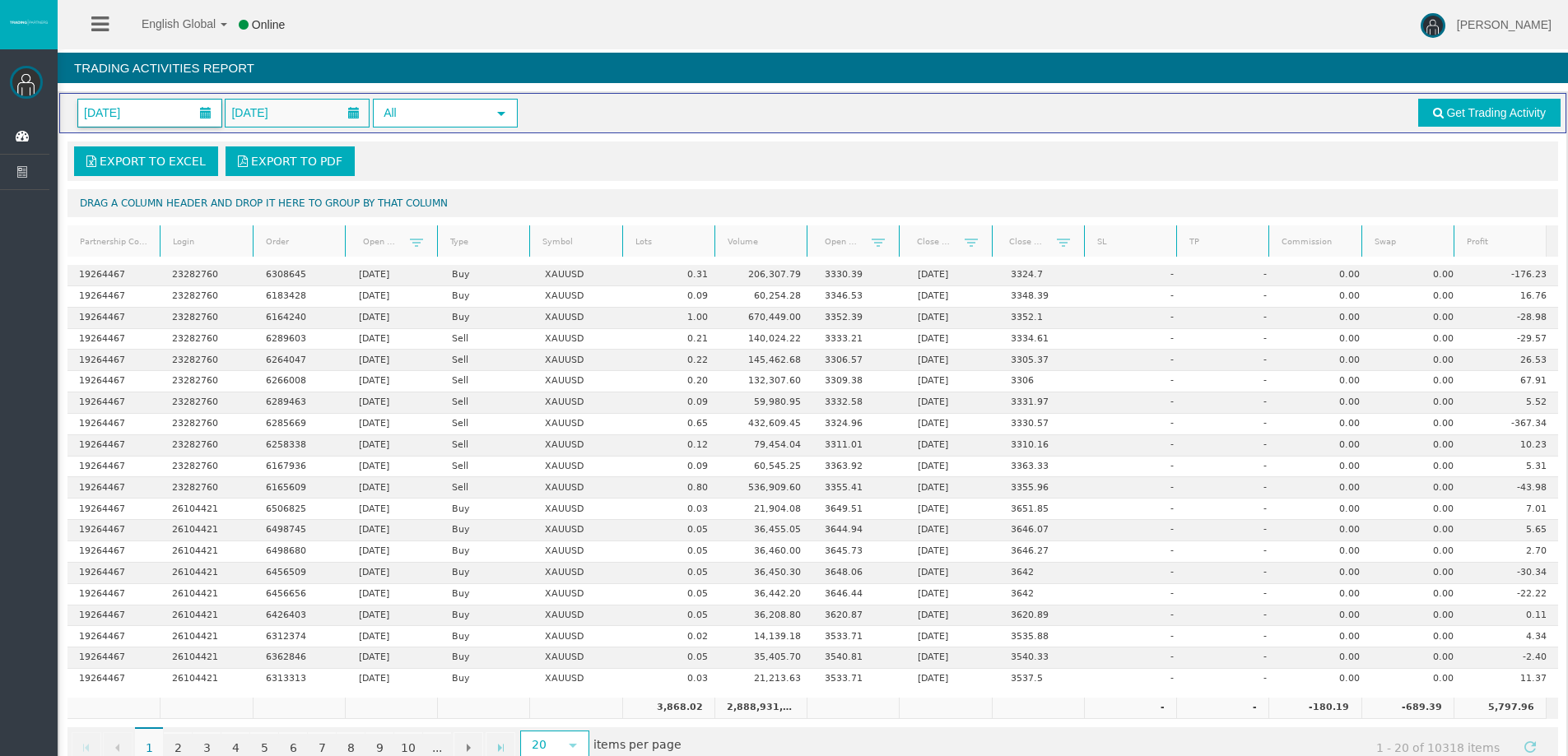
click at [178, 113] on span "01/05/2025" at bounding box center [149, 113] width 143 height 27
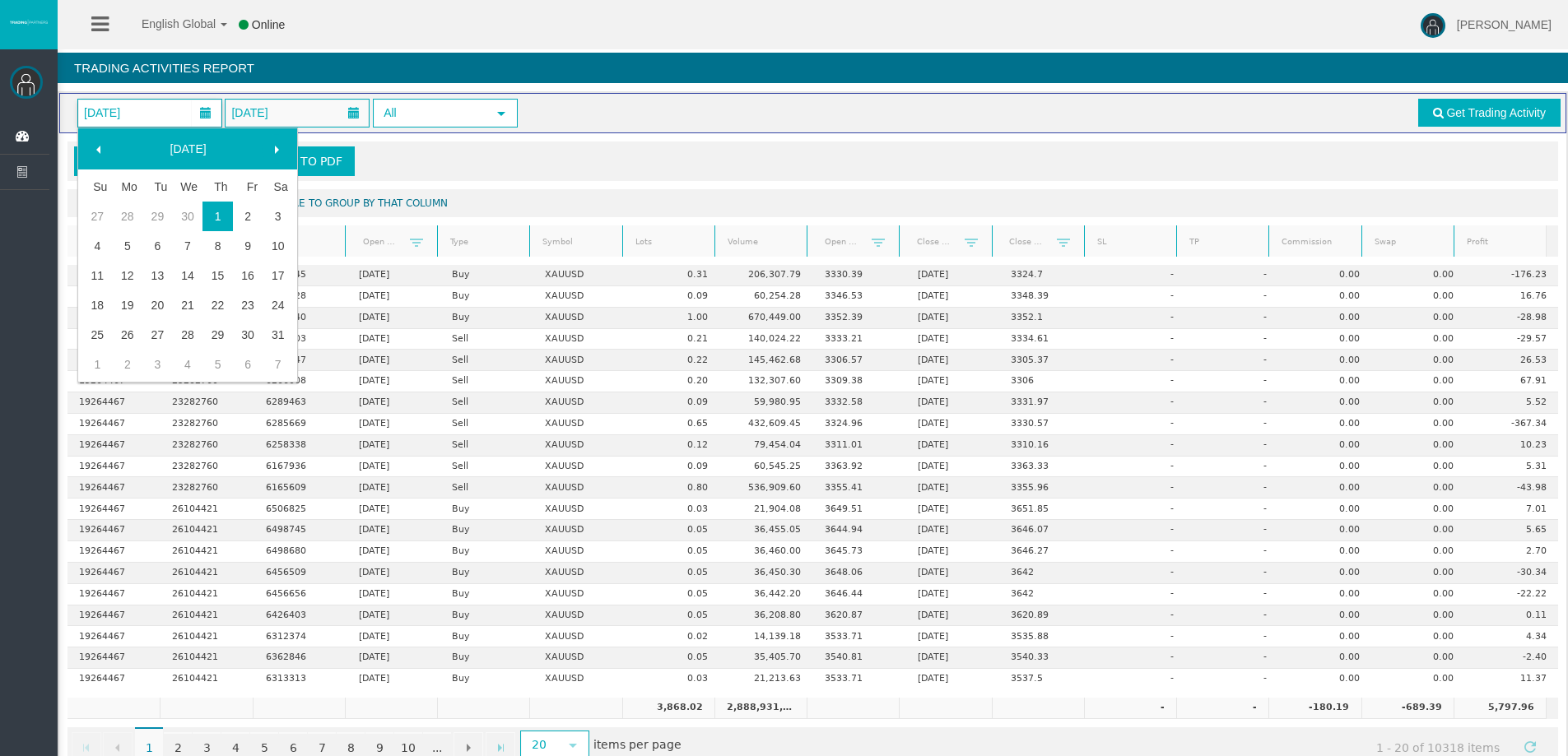
click at [275, 144] on span at bounding box center [277, 150] width 14 height 14
click at [107, 244] on link "1" at bounding box center [97, 246] width 30 height 29
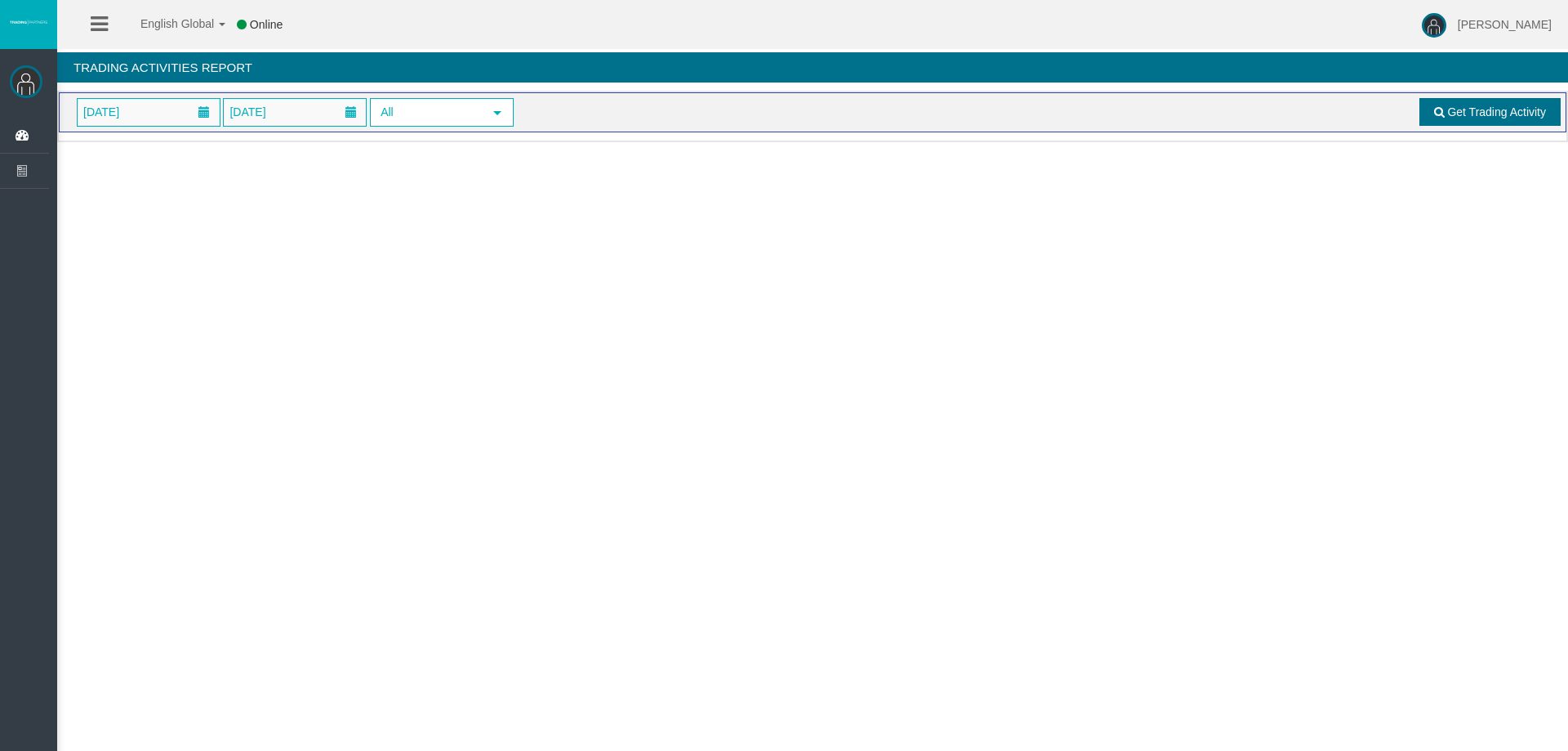
click at [1438, 109] on span at bounding box center [1439, 112] width 11 height 12
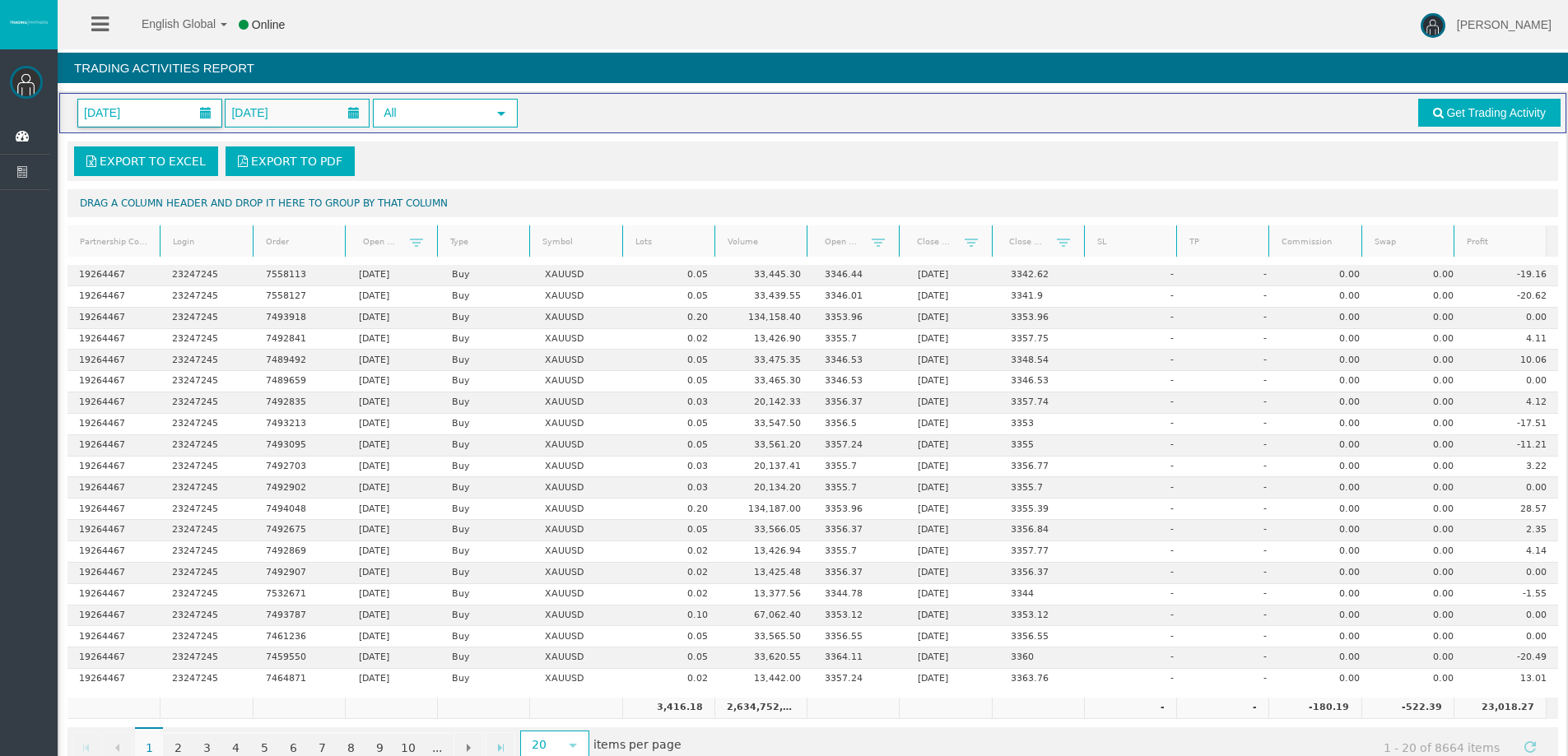
click at [176, 112] on span "01/06/2025" at bounding box center [149, 113] width 143 height 27
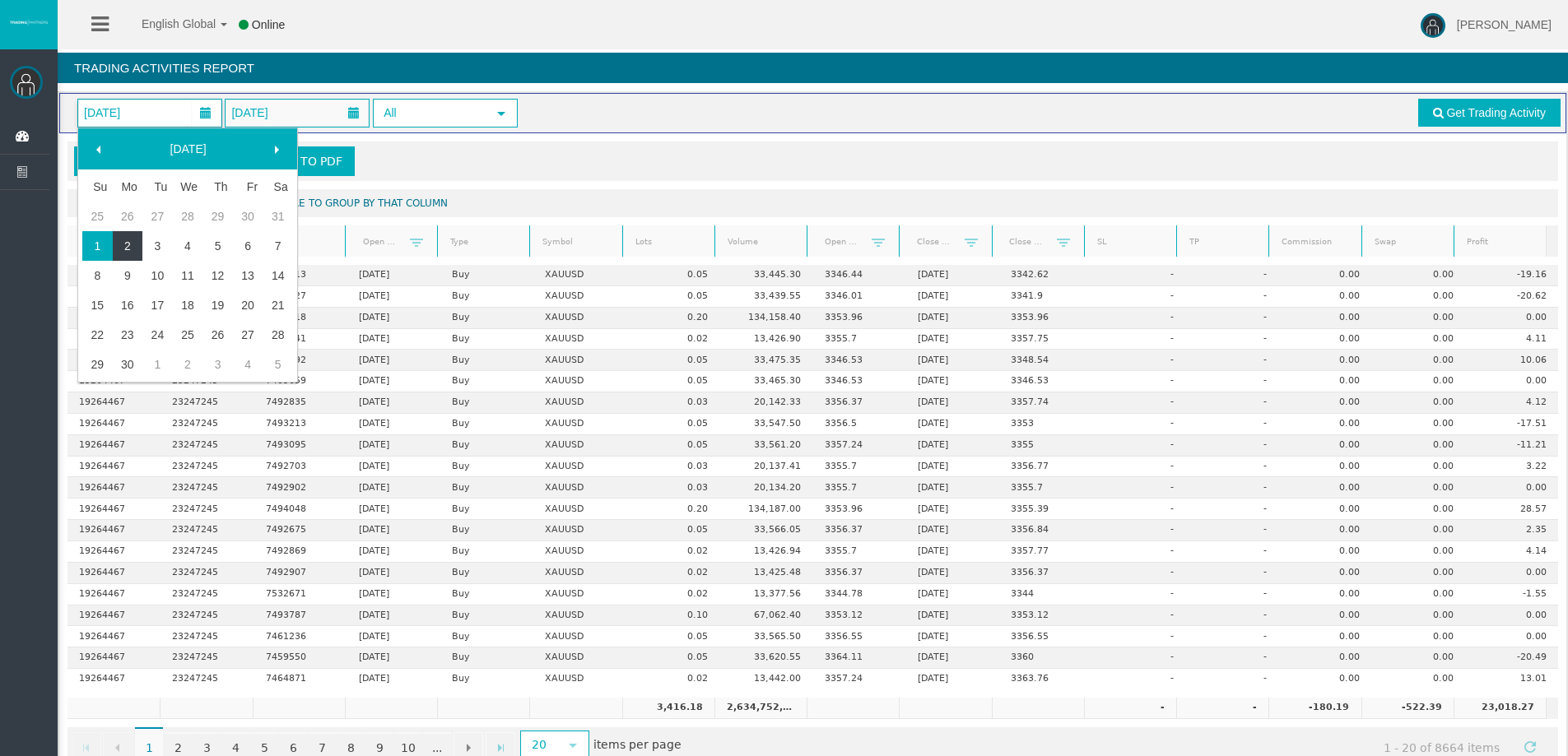
click at [135, 242] on link "2" at bounding box center [127, 246] width 30 height 29
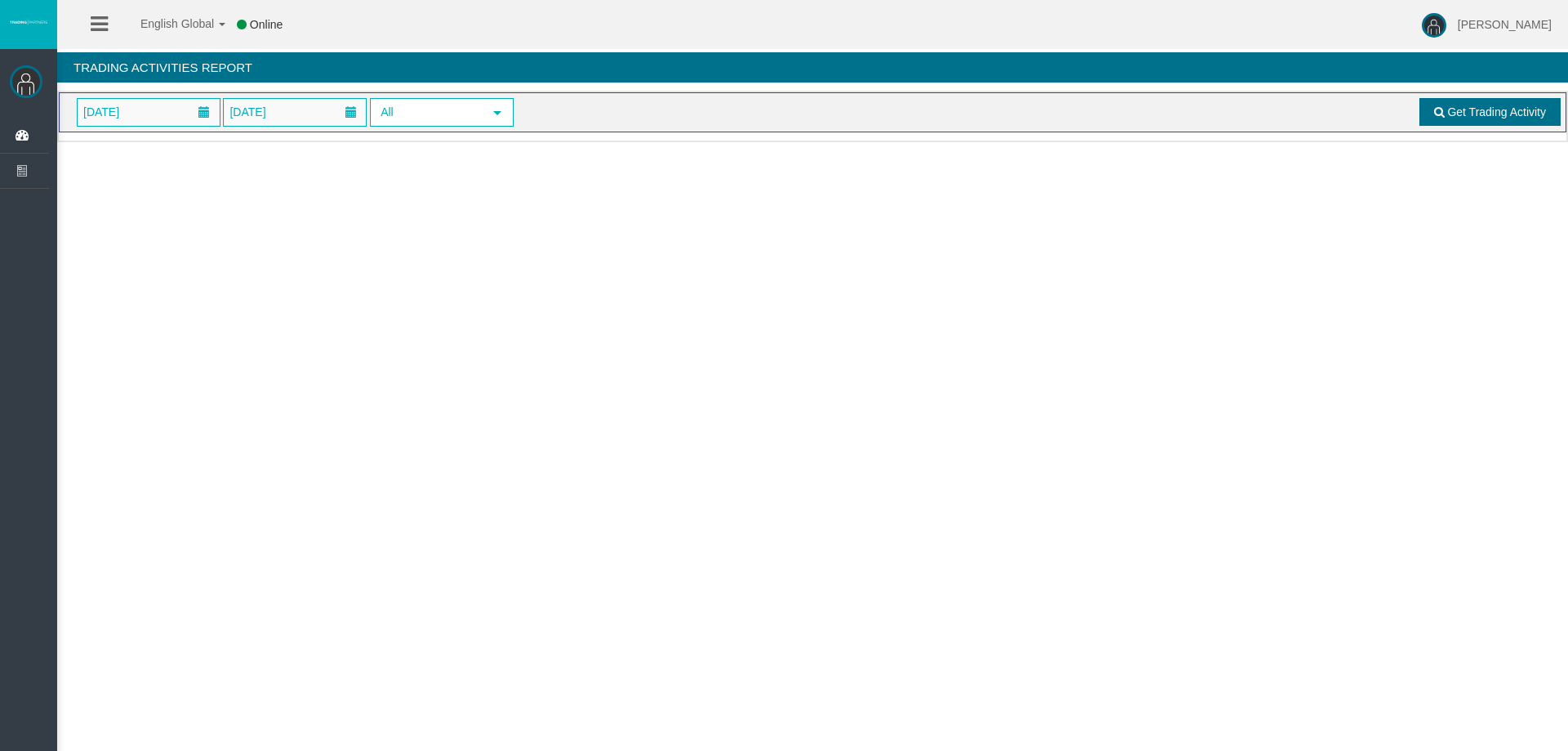
click at [1458, 105] on span "Get Trading Activity" at bounding box center [1497, 112] width 98 height 14
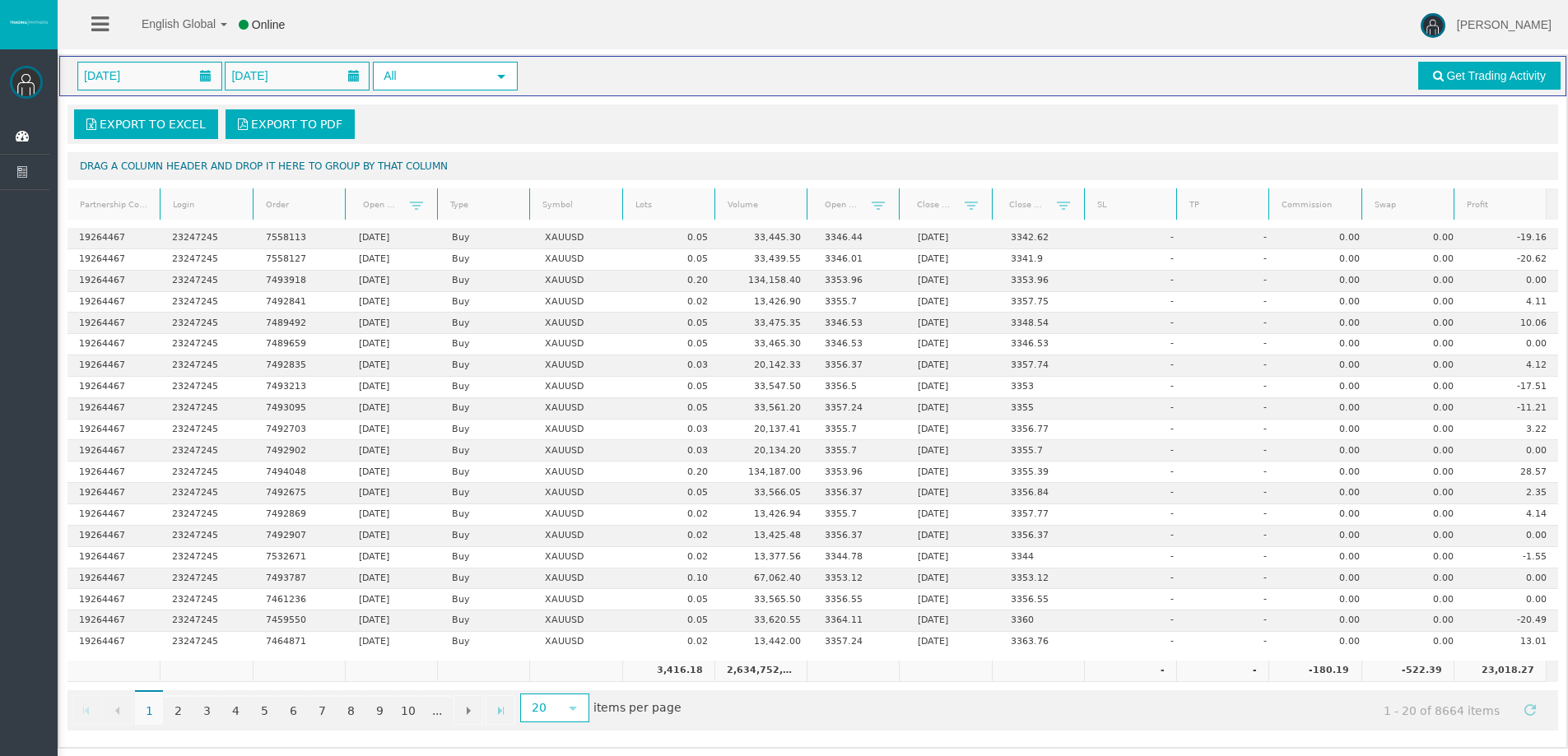
scroll to position [39, 0]
click at [125, 67] on span "02/06/2025" at bounding box center [101, 74] width 46 height 23
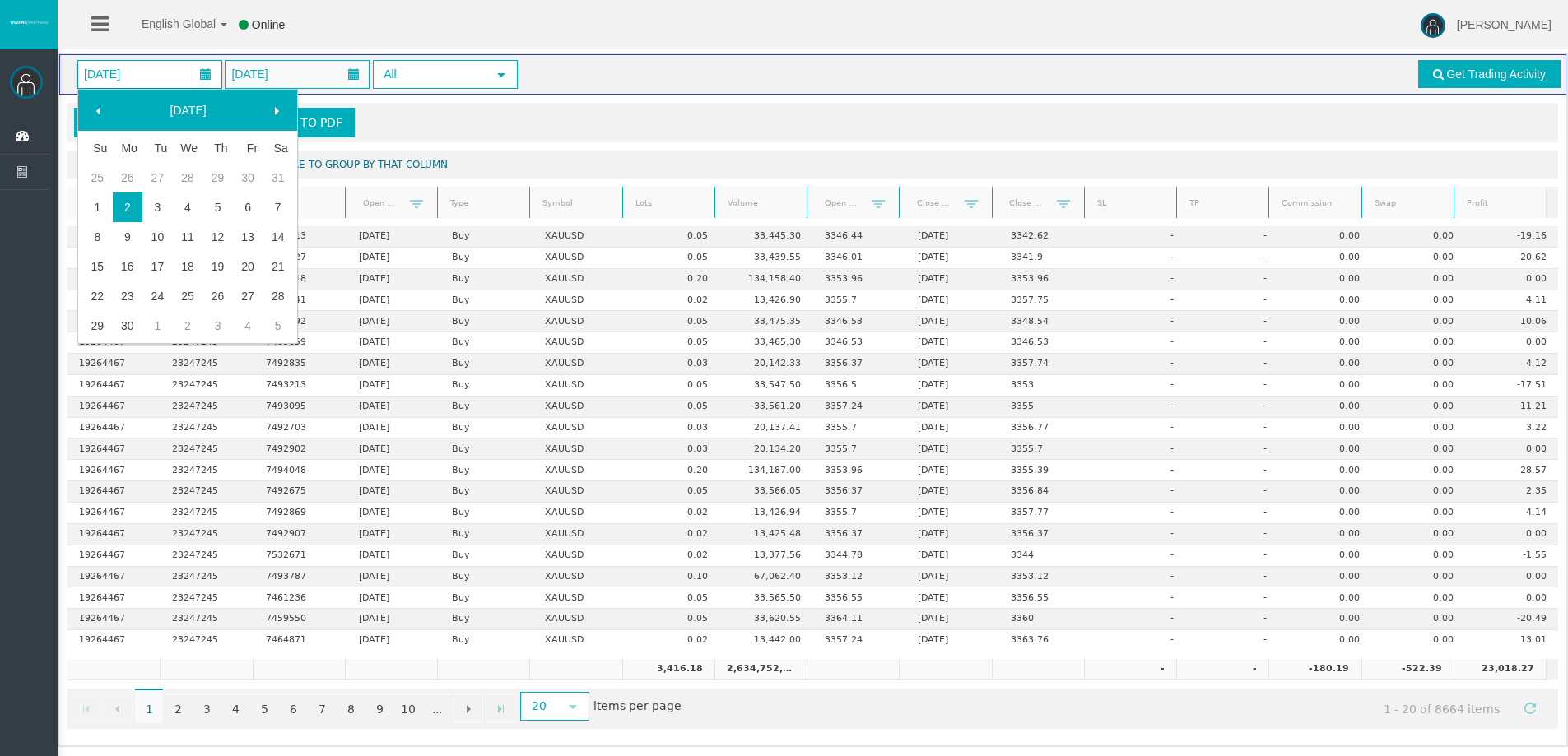
click at [271, 110] on span at bounding box center [277, 112] width 14 height 14
click at [158, 169] on link "1" at bounding box center [157, 178] width 30 height 29
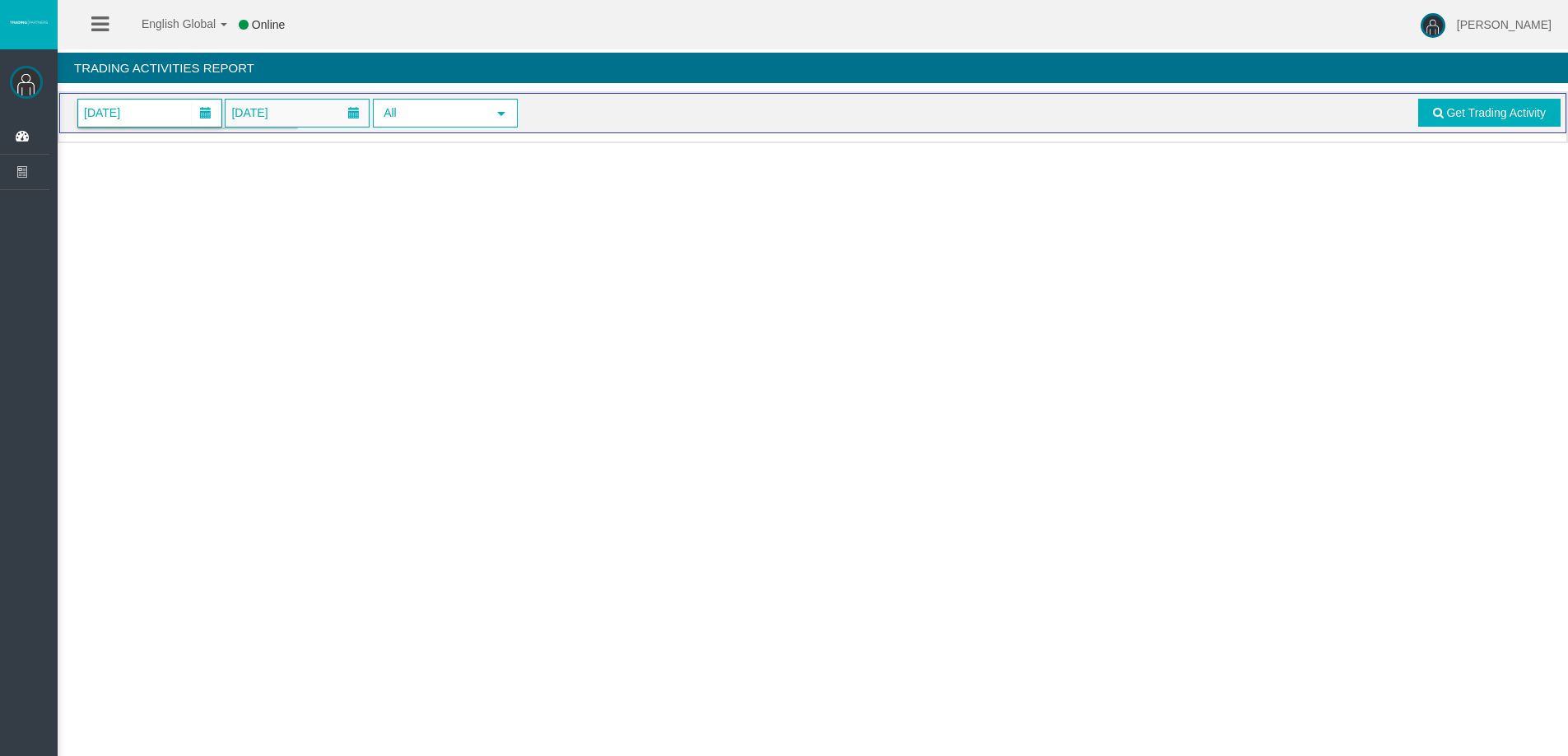
scroll to position [0, 0]
click at [1513, 123] on link "Get Trading Activity" at bounding box center [1501, 113] width 143 height 28
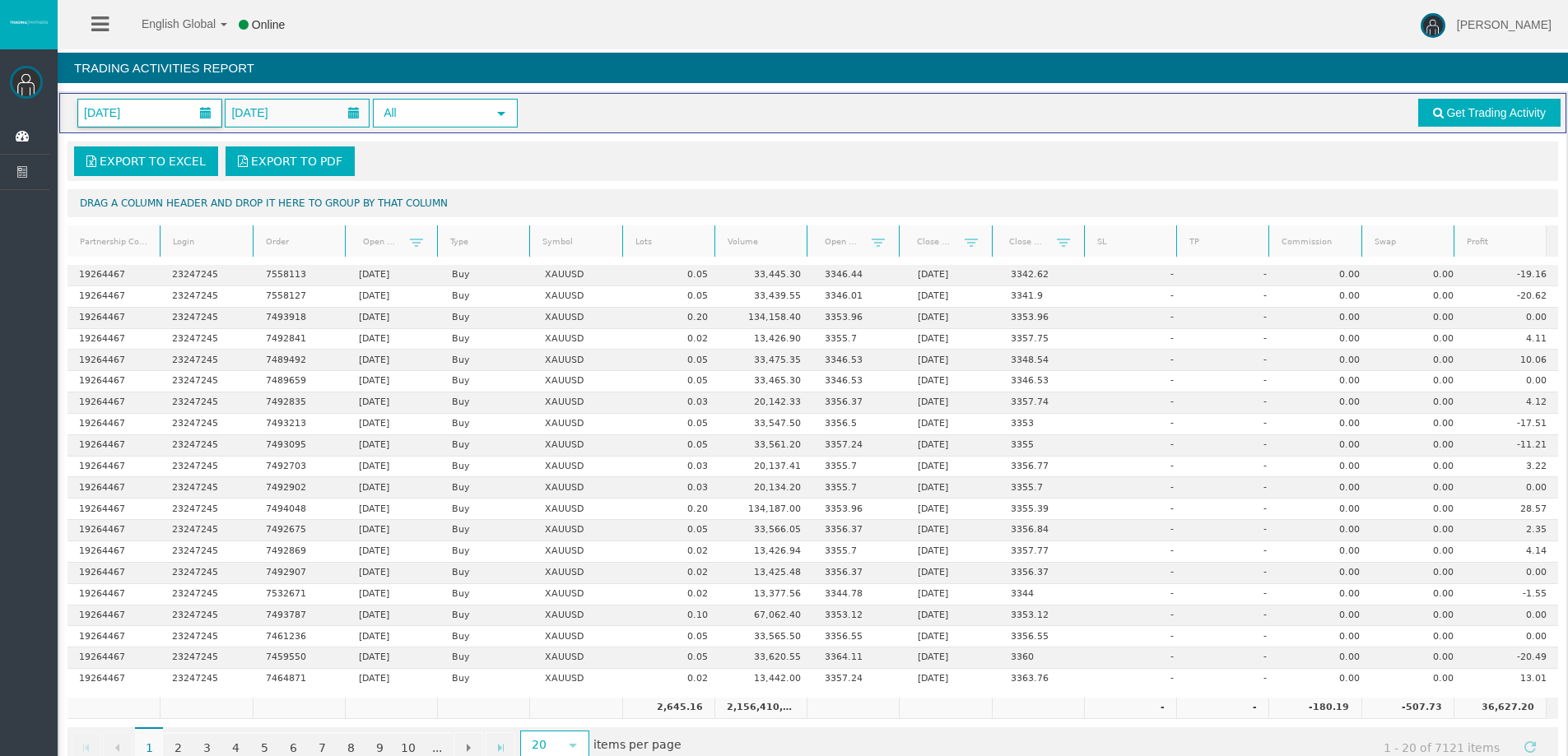
click at [175, 113] on span "01/07/2025" at bounding box center [149, 113] width 143 height 27
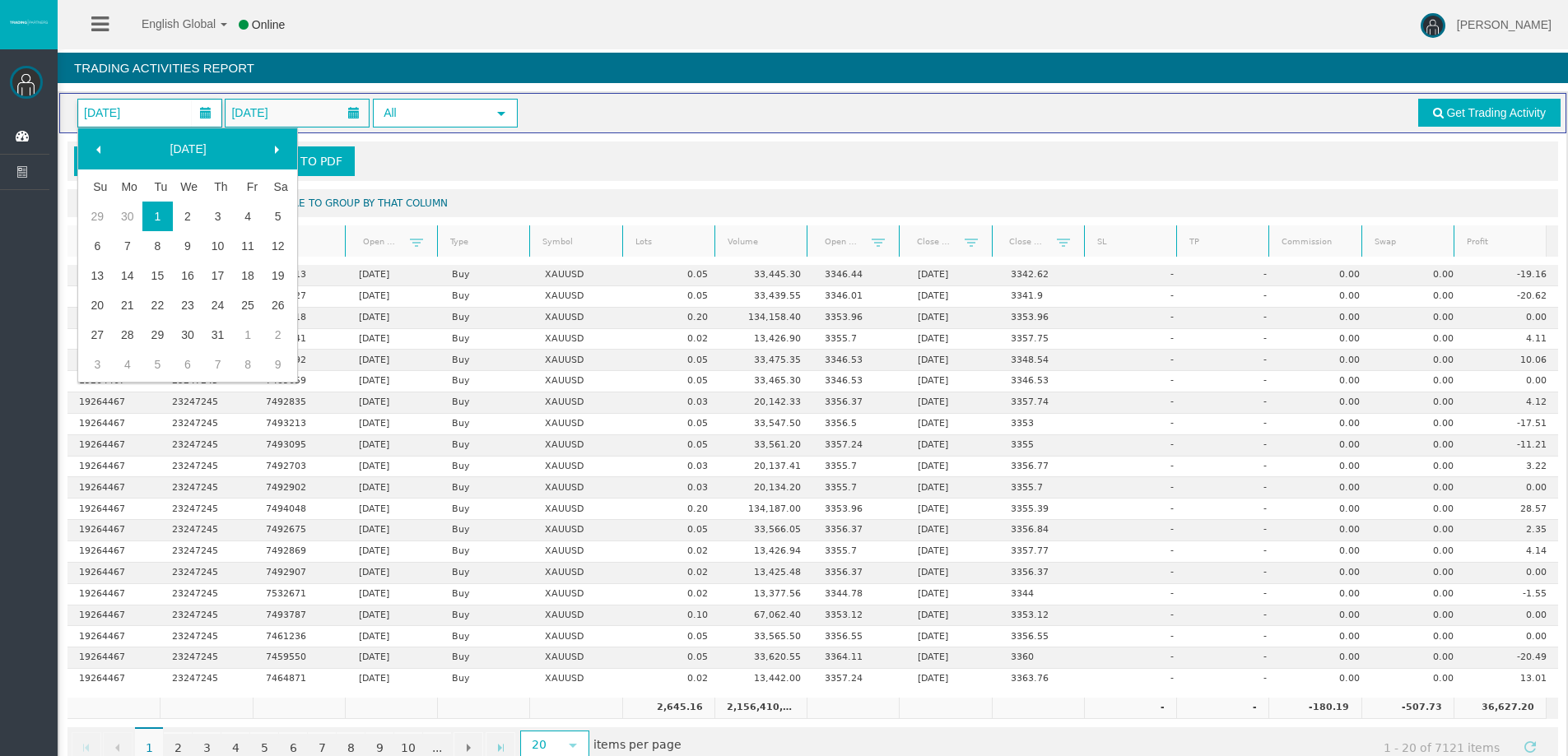
click at [645, 90] on div "Trading Activities Report" at bounding box center [812, 72] width 1510 height 39
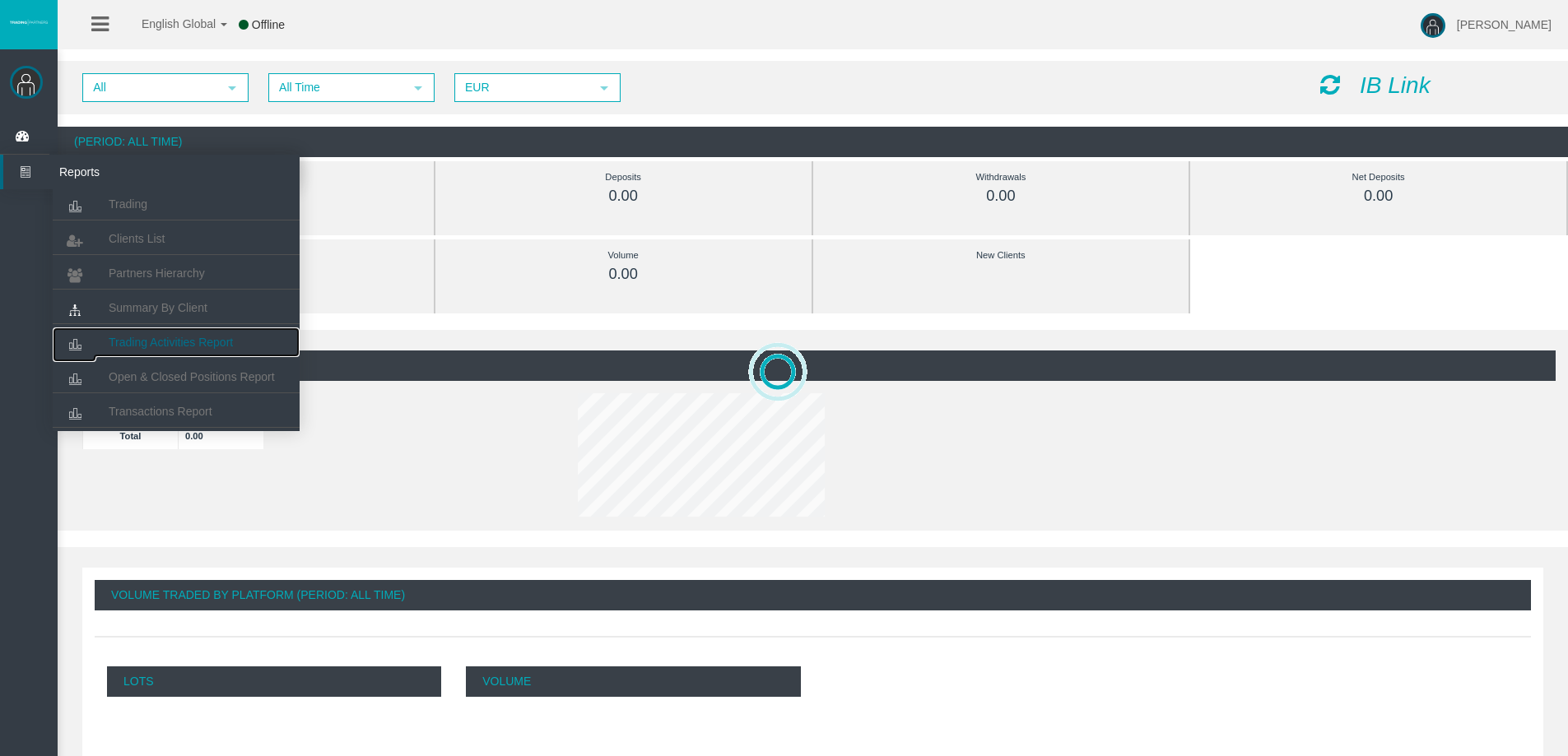
click at [132, 333] on link "Trading Activities Report" at bounding box center [176, 342] width 247 height 29
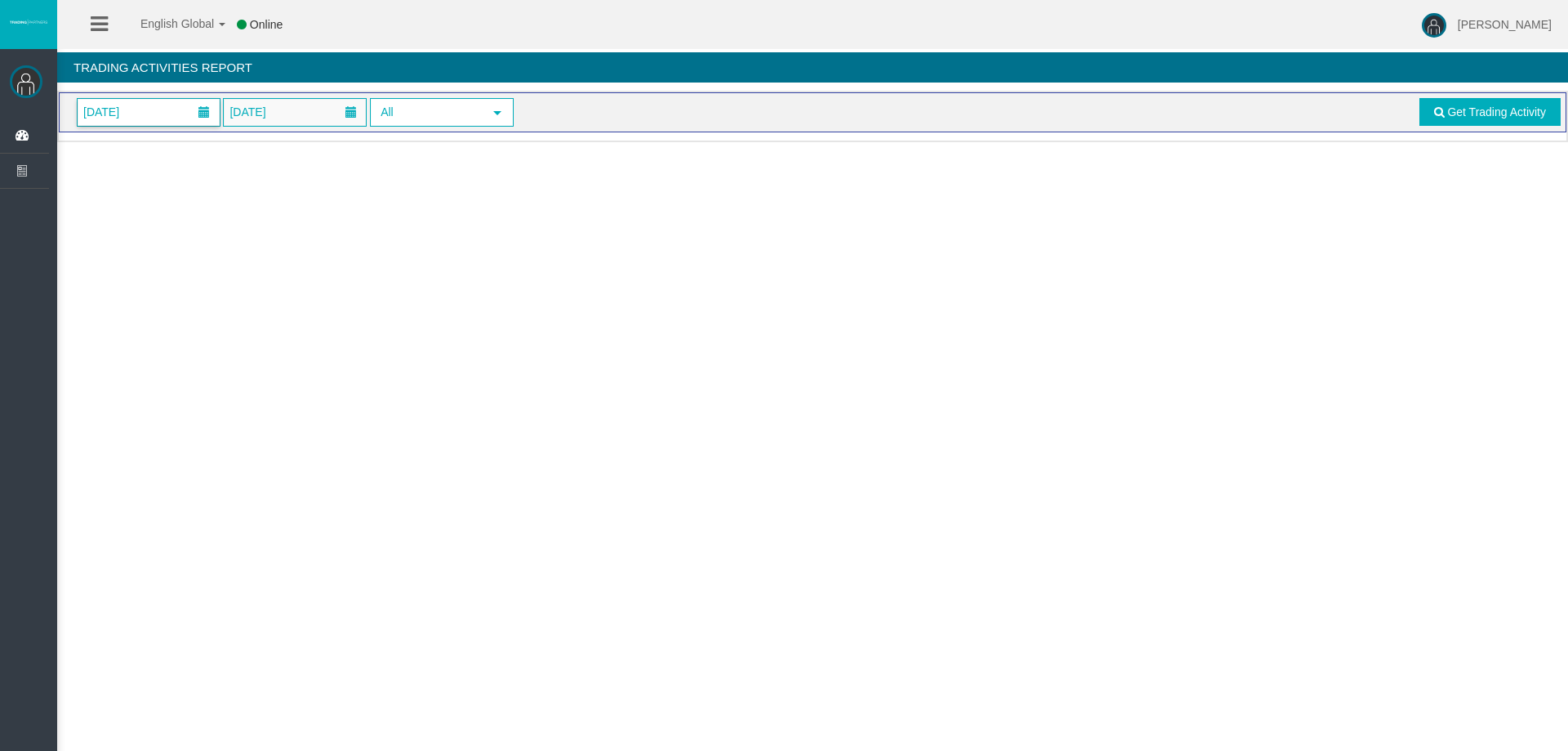
click at [130, 99] on span "[DATE]" at bounding box center [148, 112] width 142 height 27
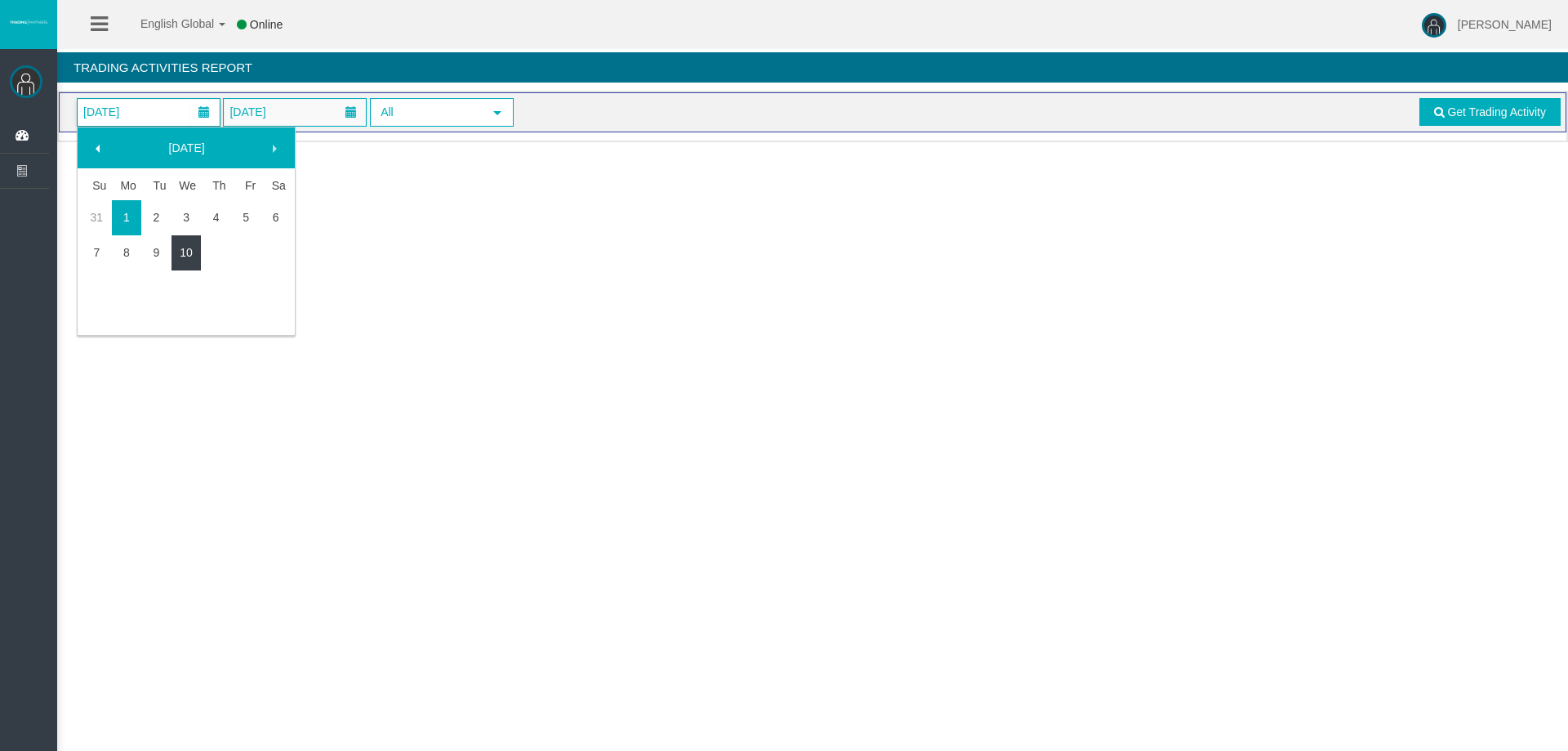
click at [174, 254] on link "10" at bounding box center [186, 252] width 30 height 29
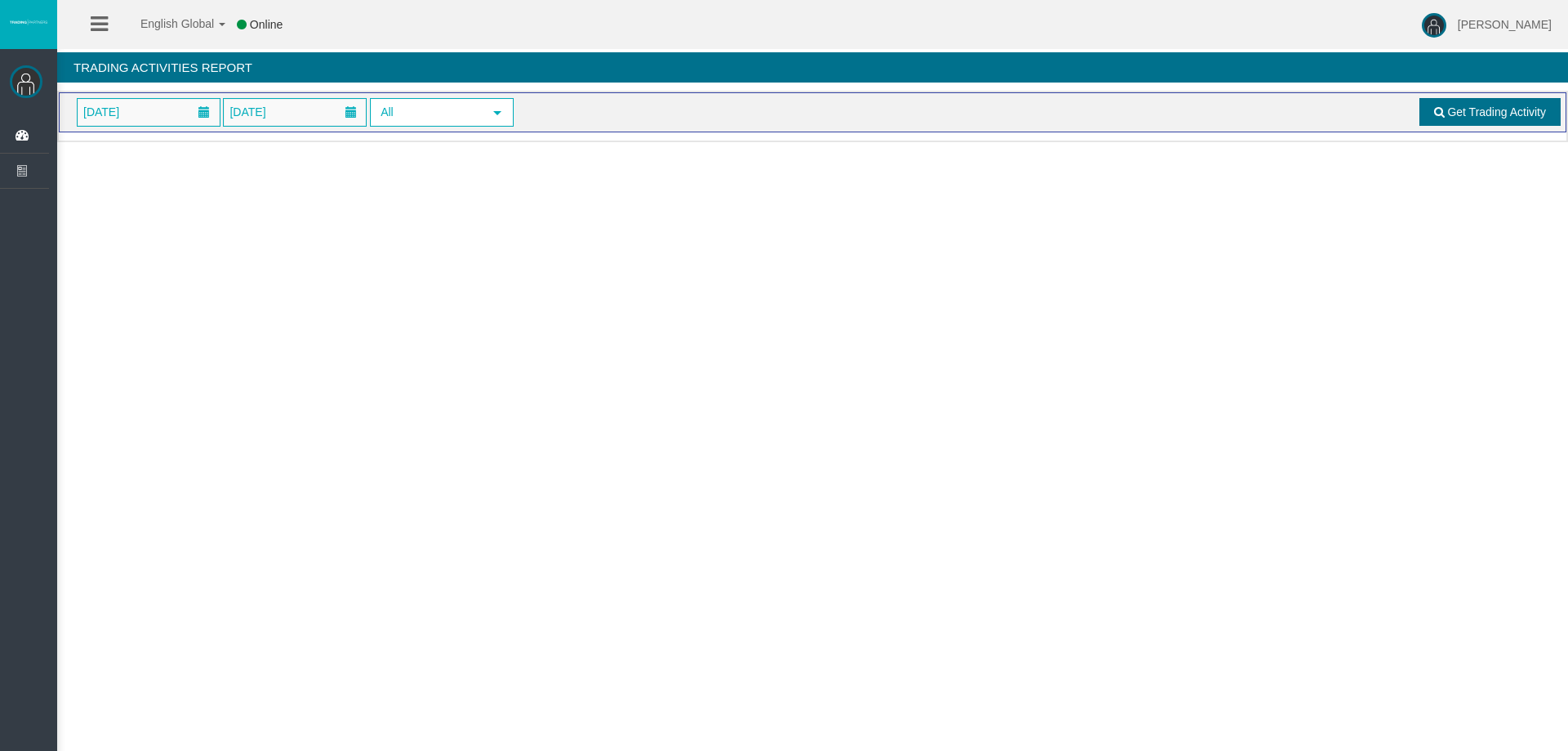
click at [1467, 111] on span "Get Trading Activity" at bounding box center [1497, 112] width 98 height 14
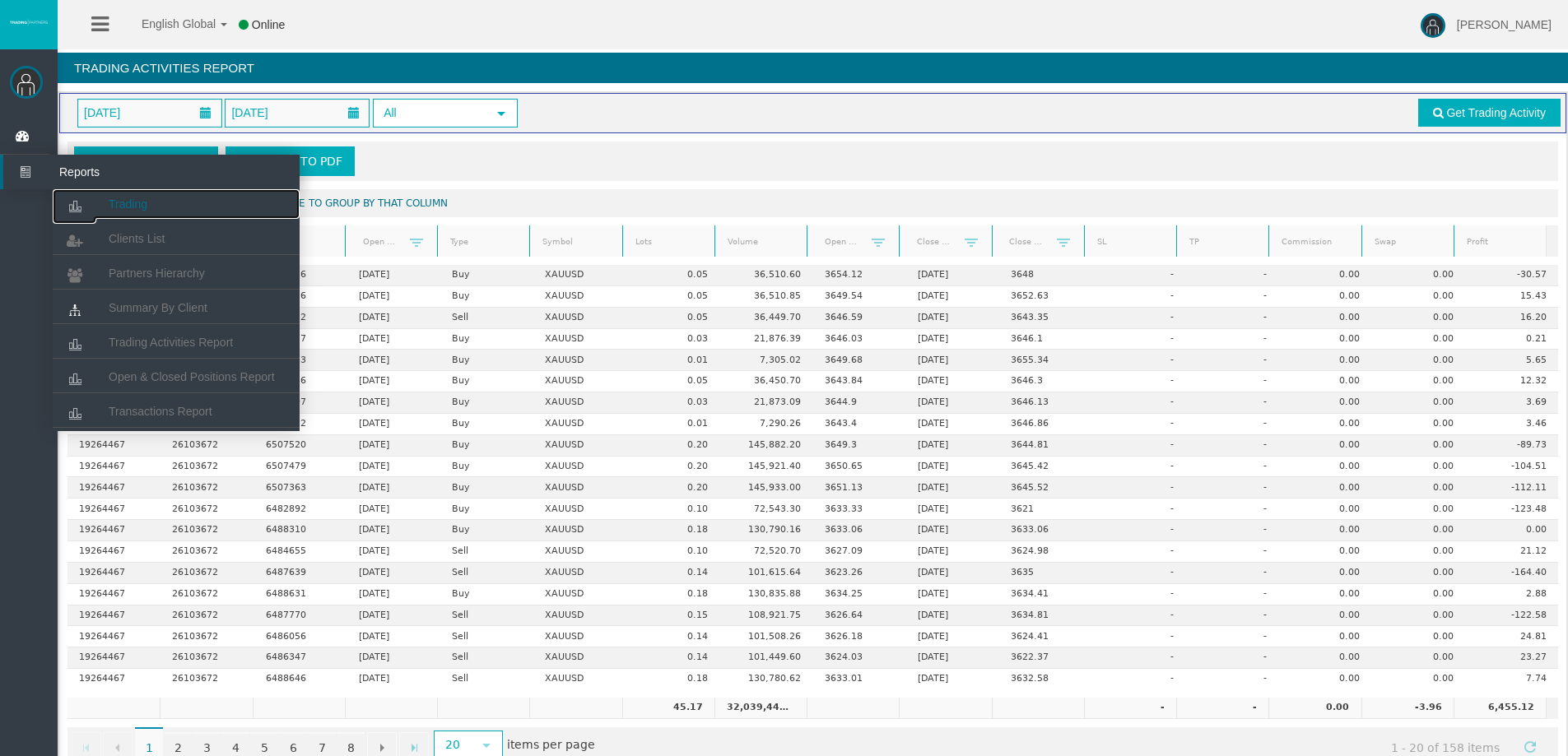
click at [99, 201] on link "Trading" at bounding box center [176, 204] width 247 height 29
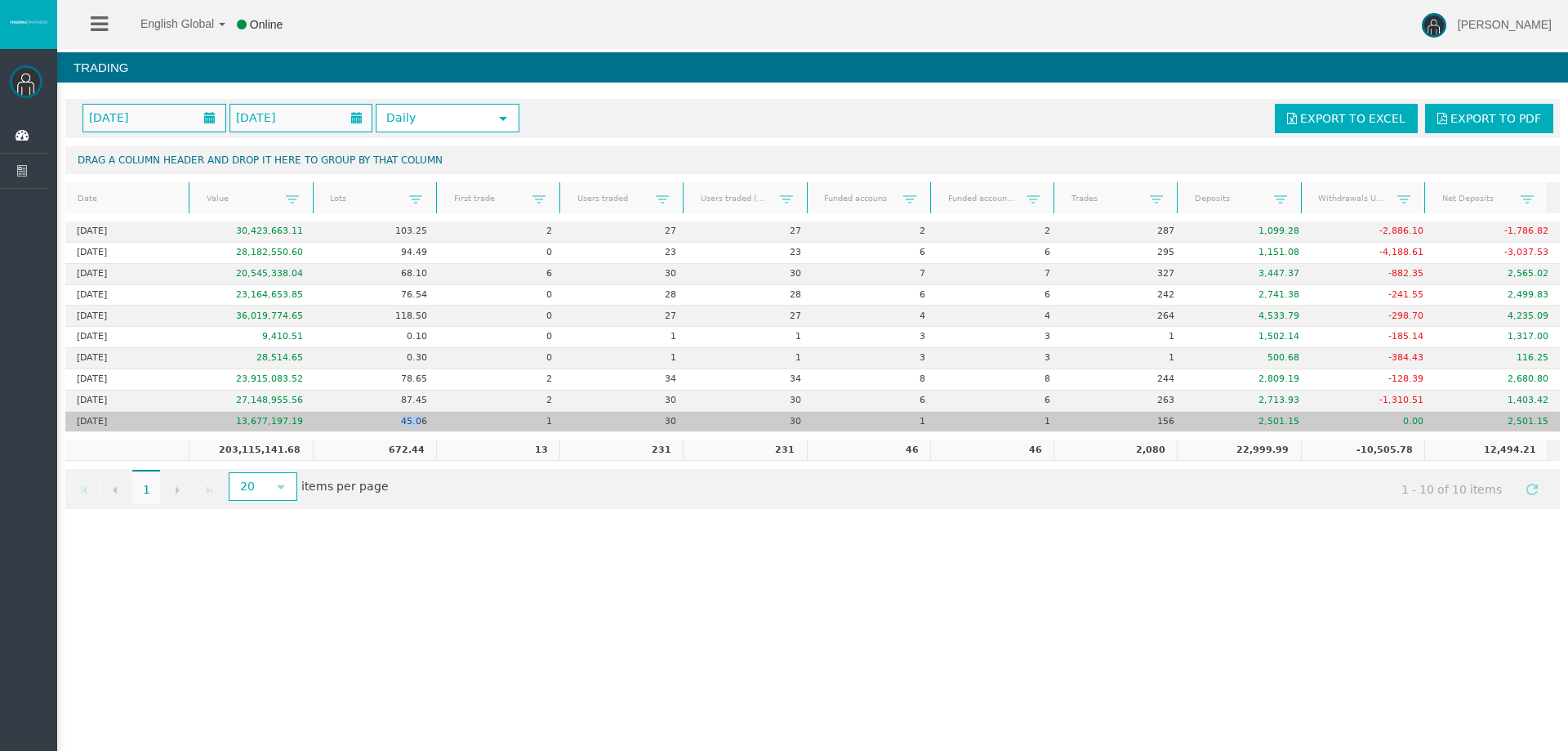
drag, startPoint x: 396, startPoint y: 420, endPoint x: 418, endPoint y: 425, distance: 22.6
click at [418, 425] on td "45.06" at bounding box center [377, 422] width 125 height 20
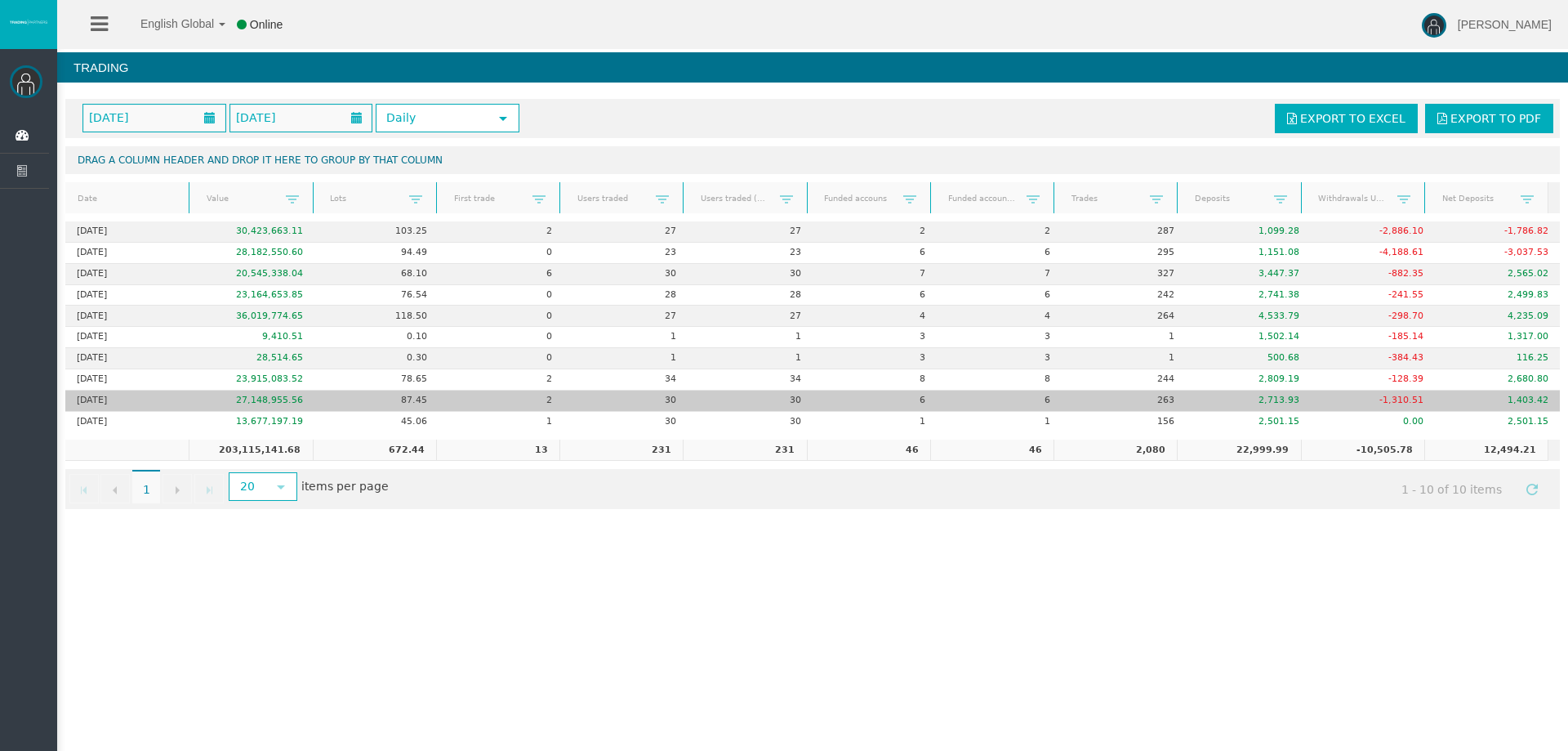
click at [412, 403] on td "87.45" at bounding box center [377, 402] width 125 height 21
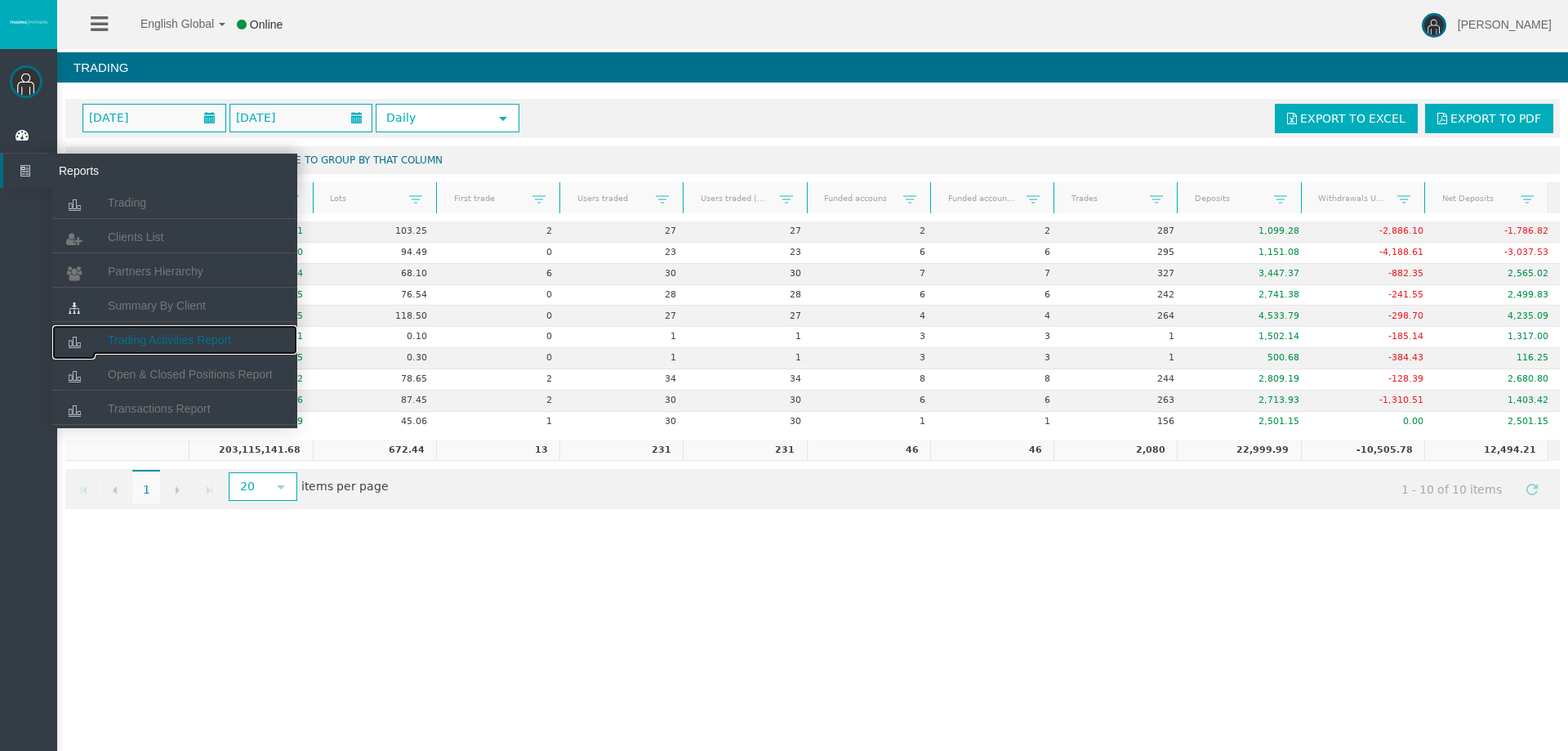
click at [147, 331] on link "Trading Activities Report" at bounding box center [175, 340] width 245 height 29
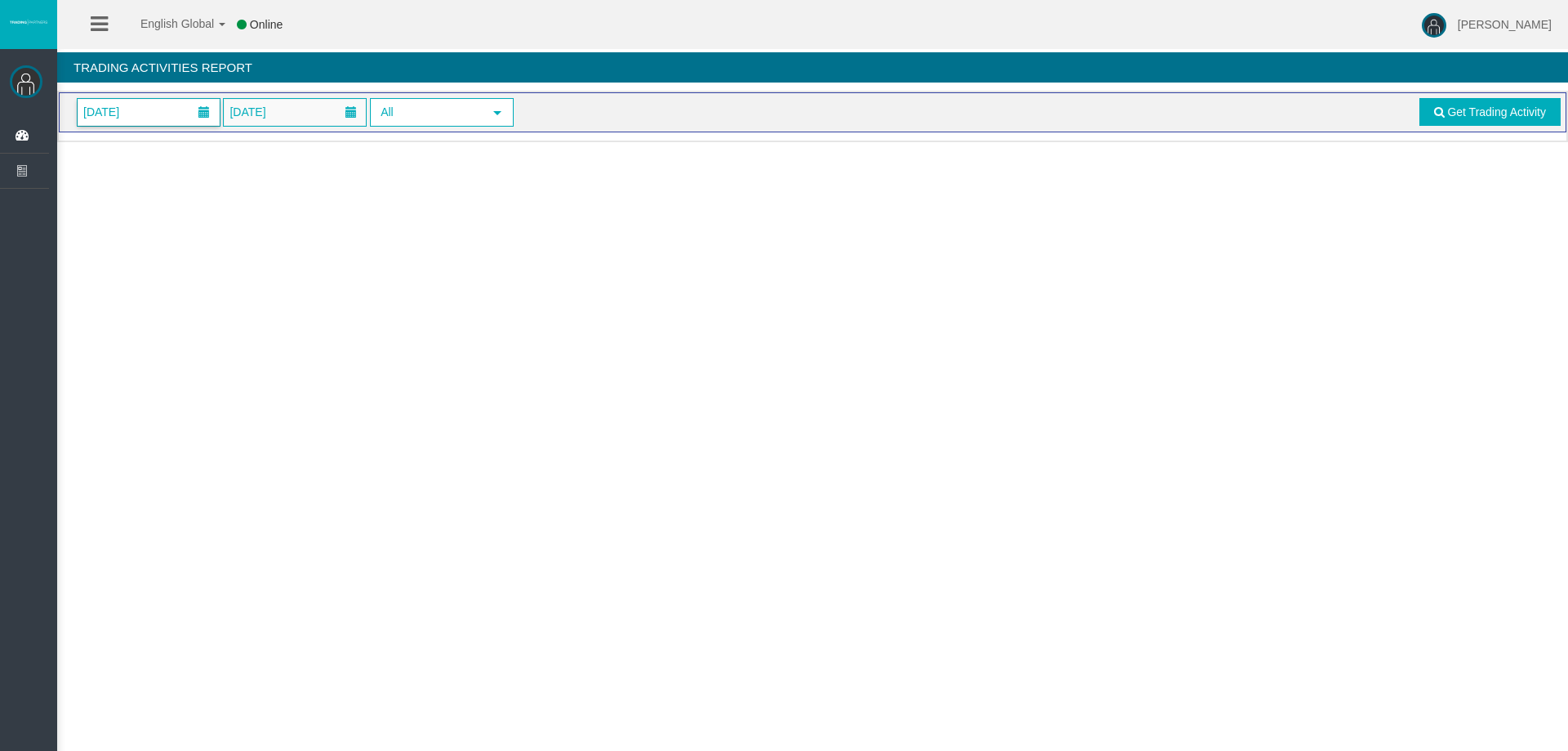
click at [125, 124] on span "[DATE]" at bounding box center [148, 112] width 142 height 27
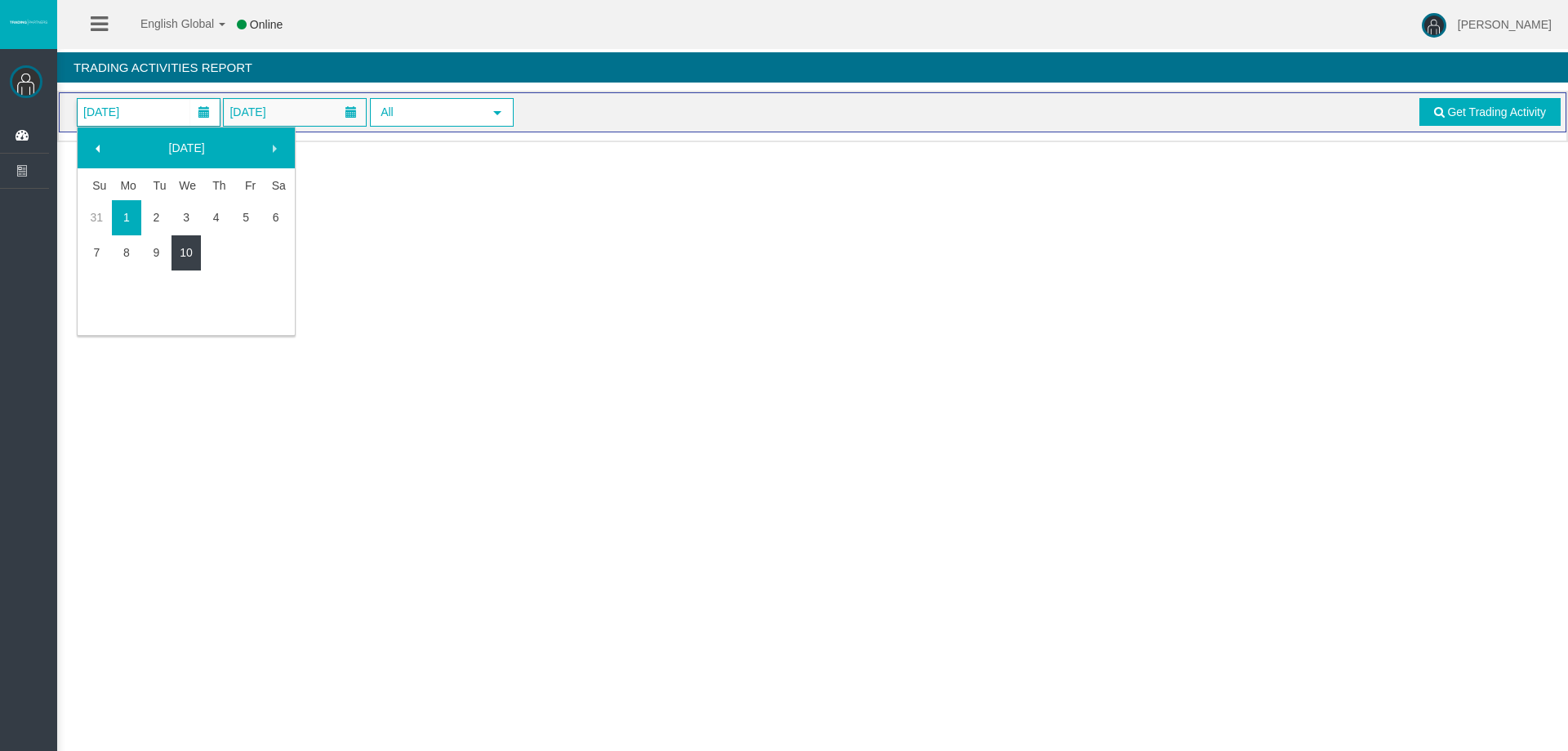
click at [179, 248] on link "10" at bounding box center [186, 252] width 30 height 29
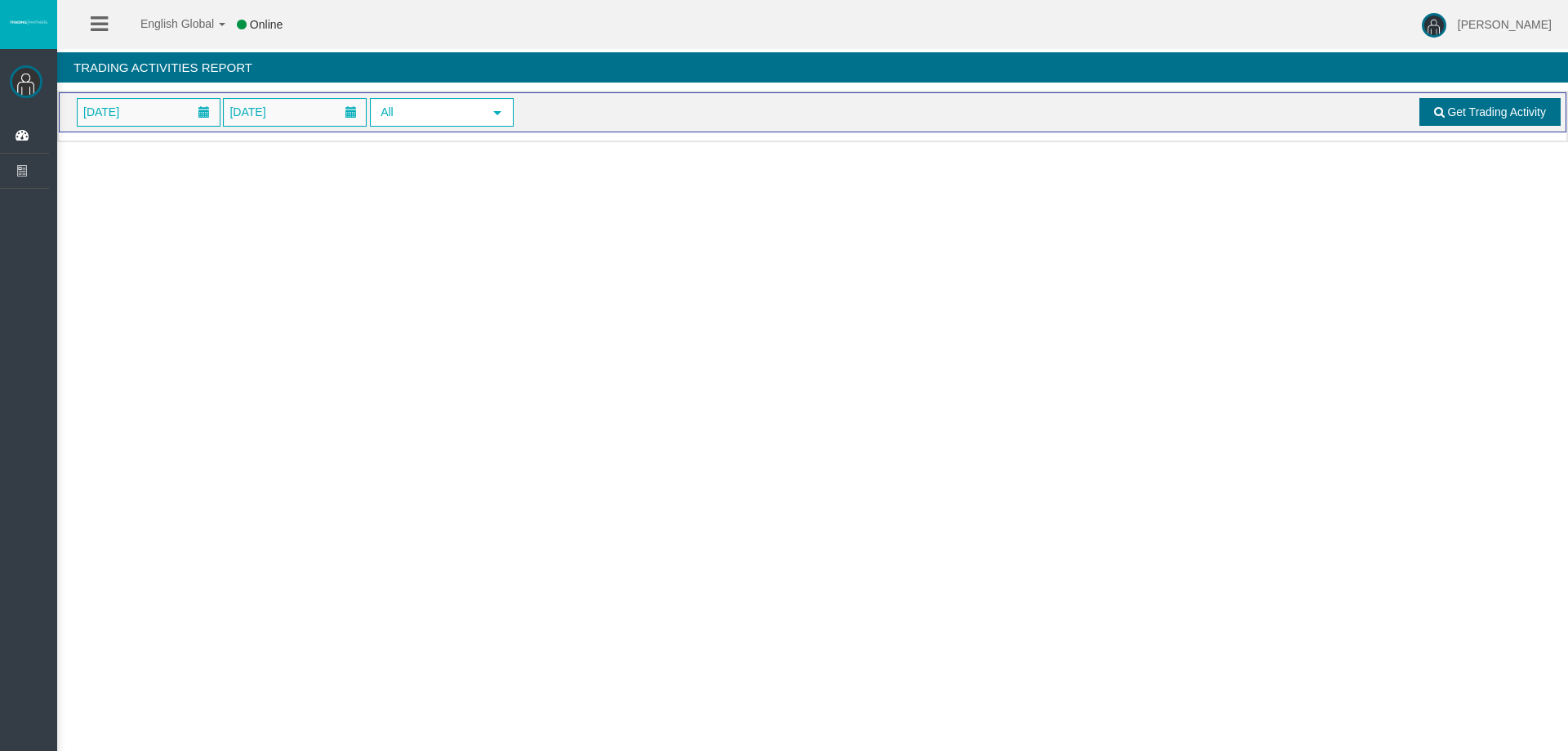
click at [1518, 111] on span "Get Trading Activity" at bounding box center [1497, 112] width 98 height 14
